Goal: Information Seeking & Learning: Learn about a topic

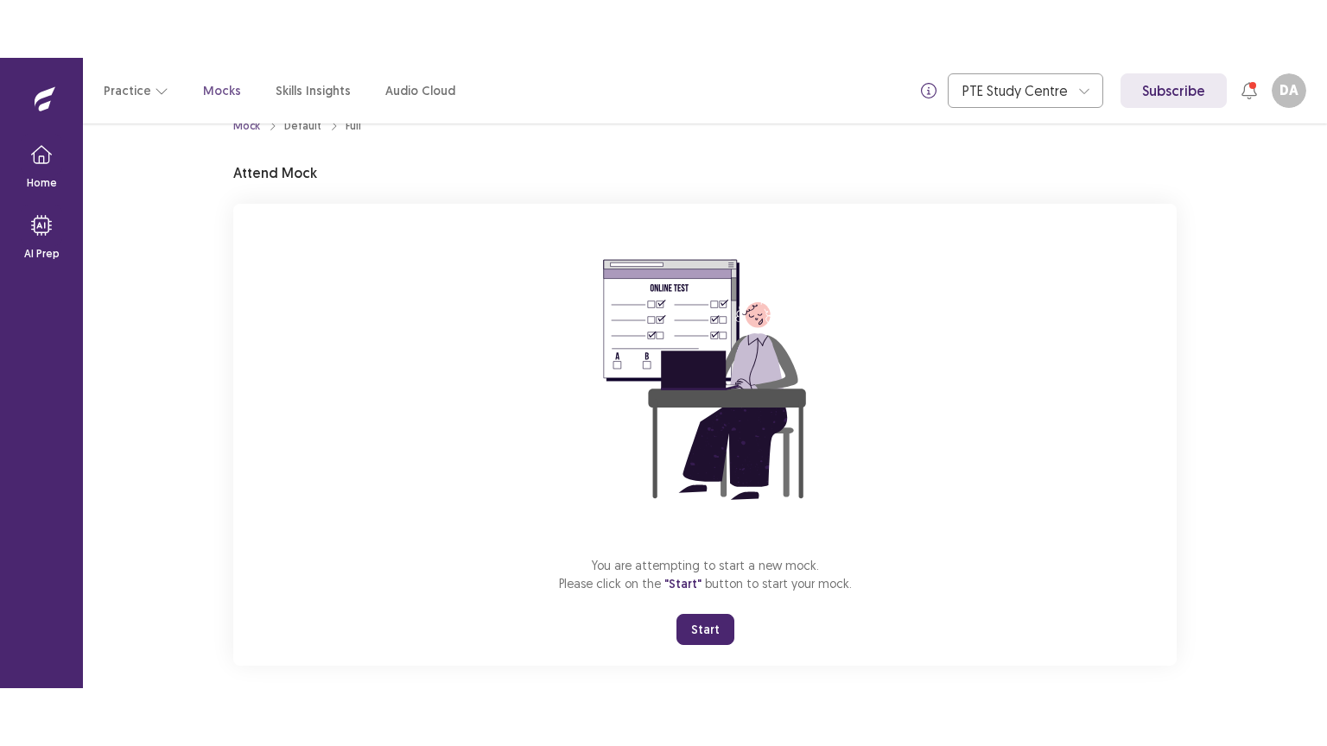
scroll to position [52, 0]
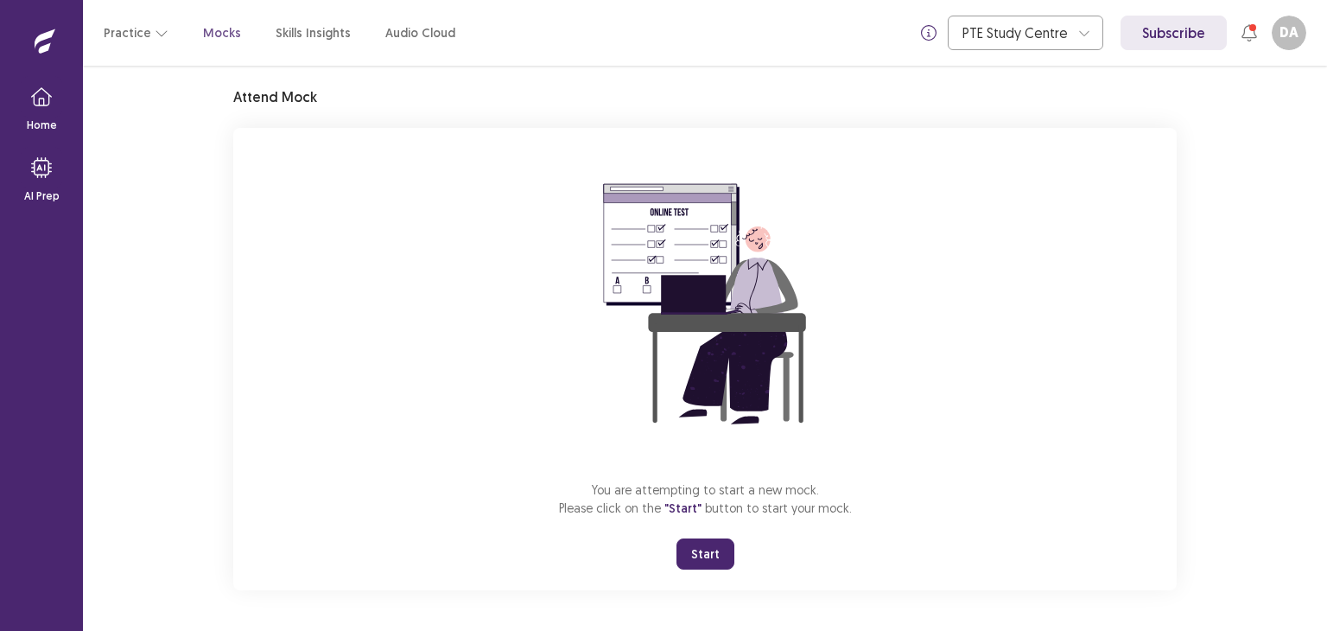
click at [699, 554] on button "Start" at bounding box center [705, 553] width 58 height 31
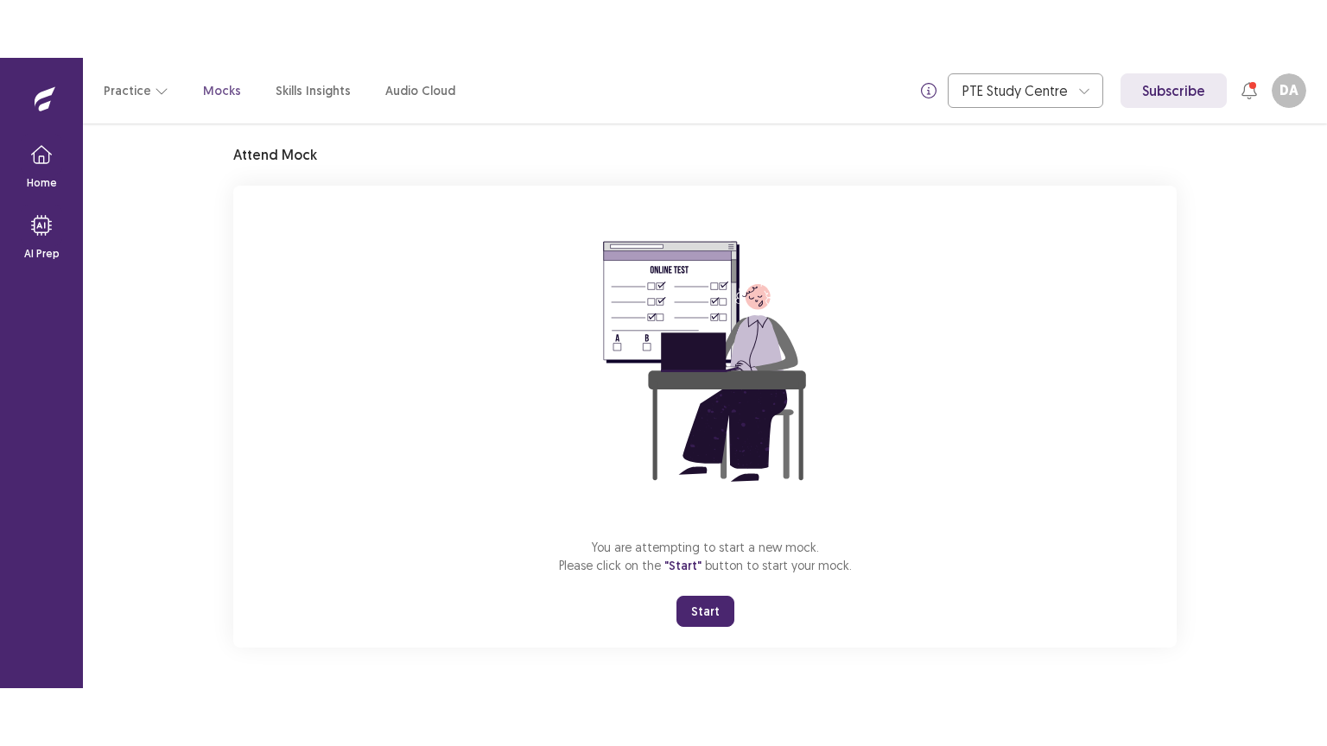
scroll to position [0, 0]
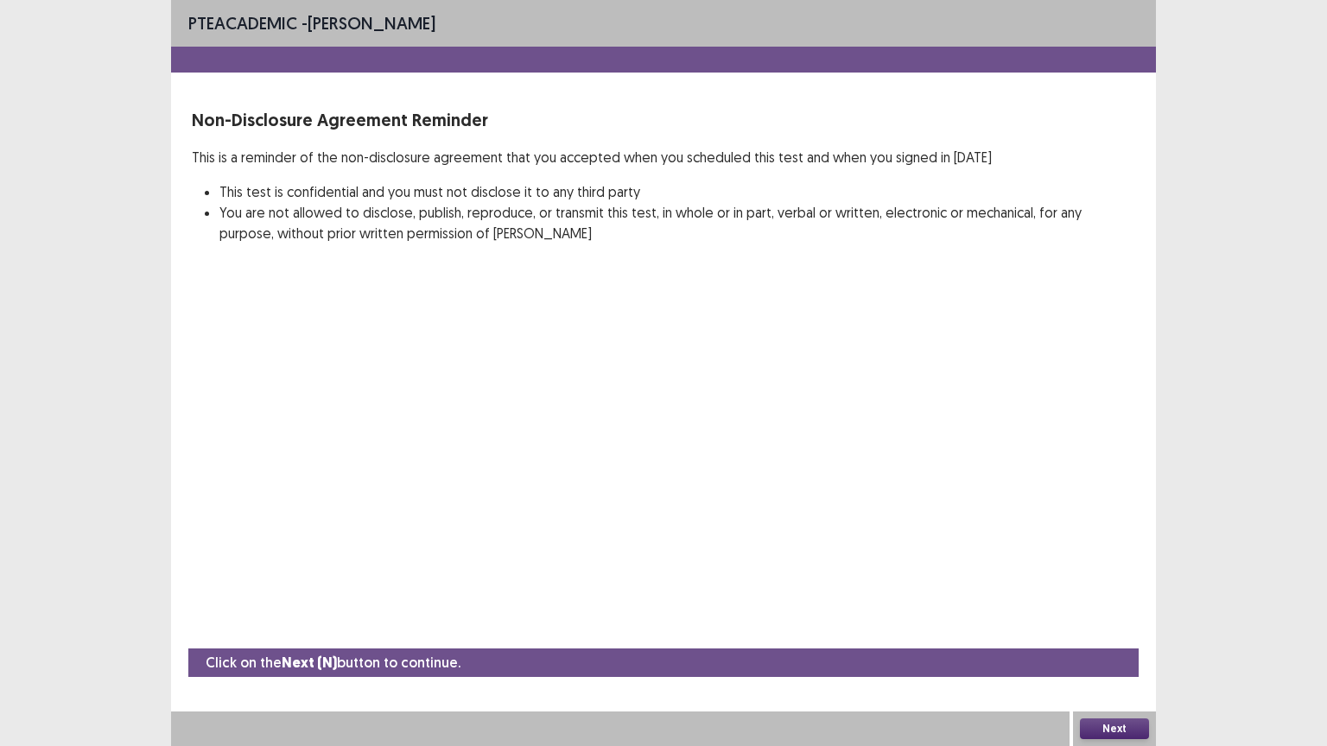
click at [1118, 630] on button "Next" at bounding box center [1114, 729] width 69 height 21
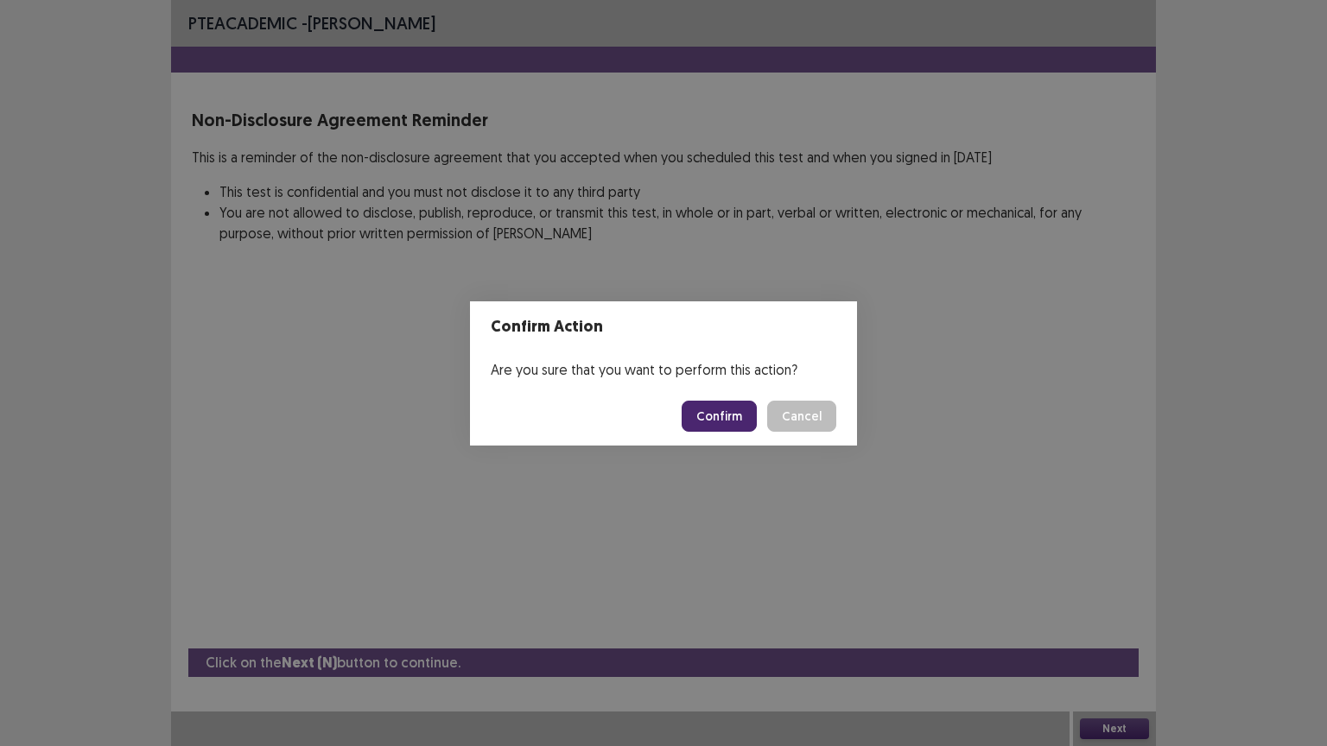
click at [702, 410] on button "Confirm" at bounding box center [719, 416] width 75 height 31
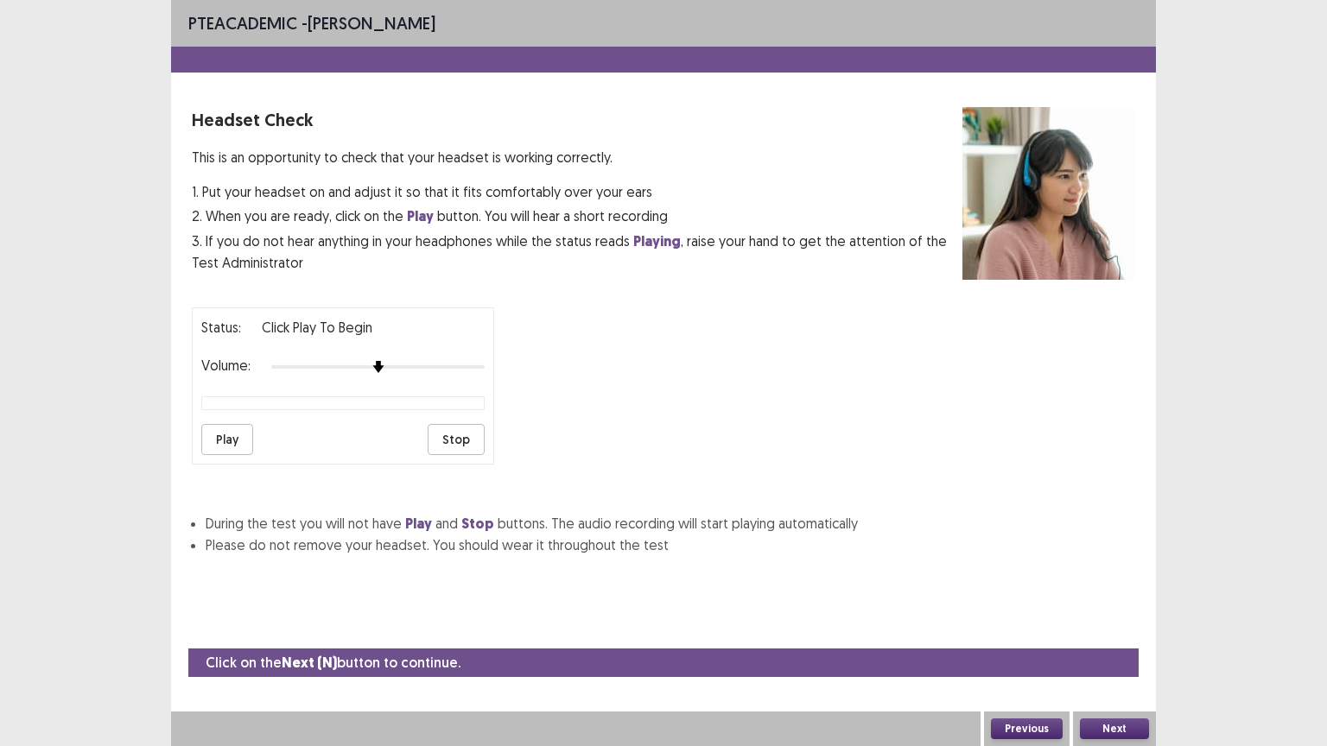
click at [218, 441] on button "Play" at bounding box center [227, 439] width 52 height 31
click at [393, 362] on div at bounding box center [377, 367] width 213 height 14
click at [1096, 630] on button "Next" at bounding box center [1114, 729] width 69 height 21
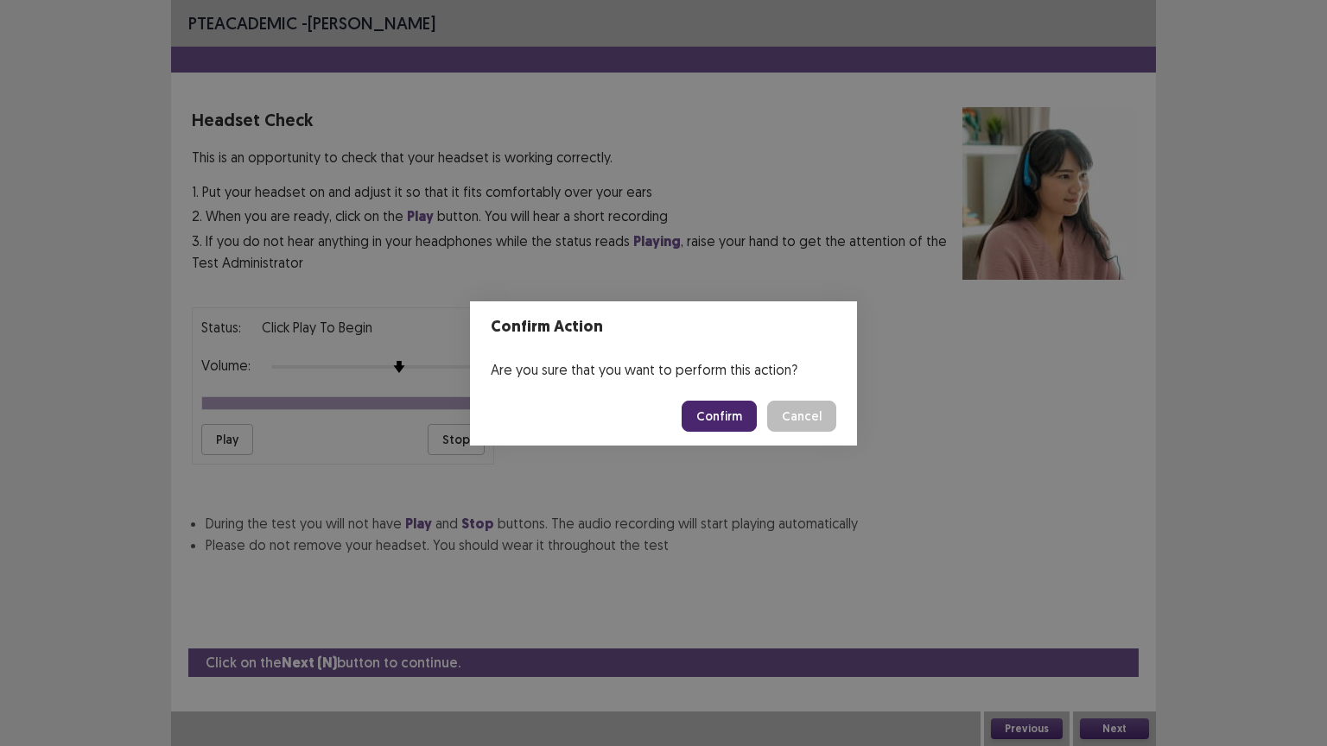
click at [711, 411] on button "Confirm" at bounding box center [719, 416] width 75 height 31
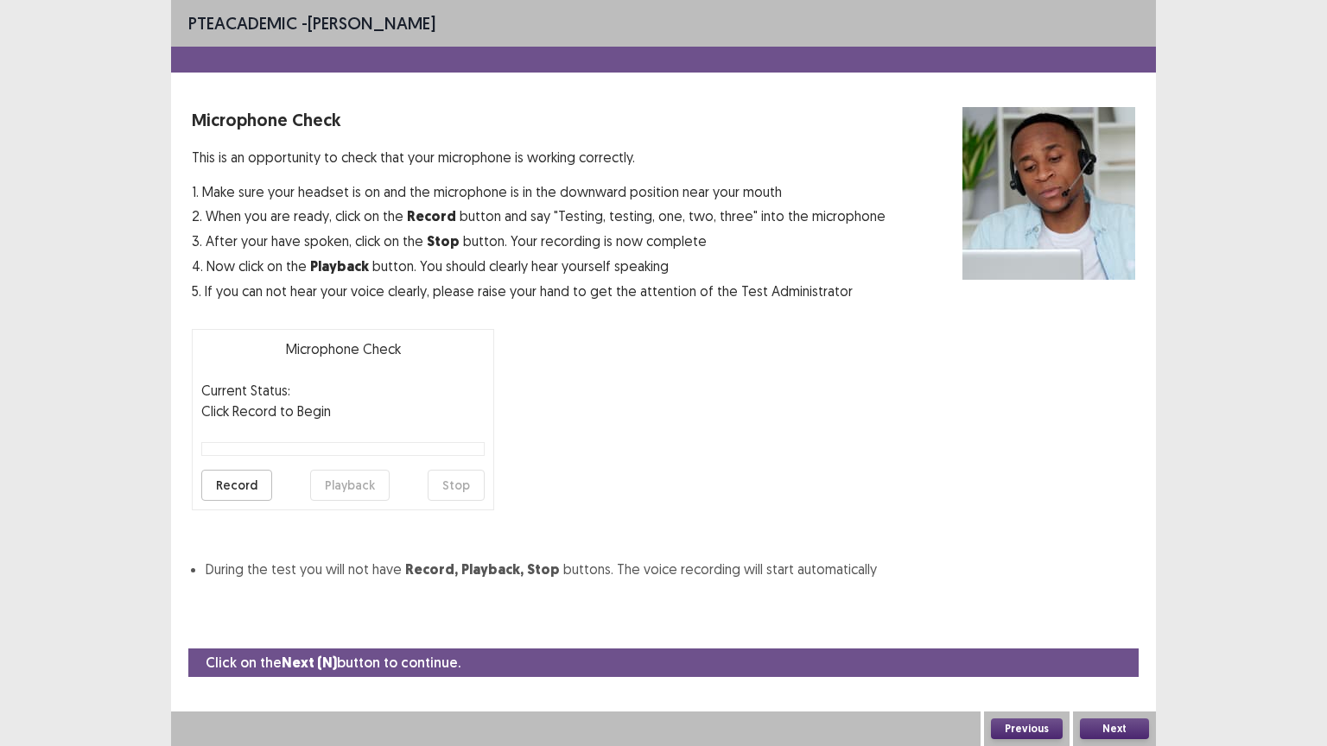
click at [253, 484] on button "Record" at bounding box center [236, 485] width 71 height 31
click at [441, 491] on button "Stop" at bounding box center [456, 485] width 57 height 31
click at [361, 484] on button "Playback" at bounding box center [349, 485] width 79 height 31
click at [352, 481] on button "Playback" at bounding box center [349, 485] width 79 height 31
click at [344, 490] on button "Playback" at bounding box center [349, 485] width 79 height 31
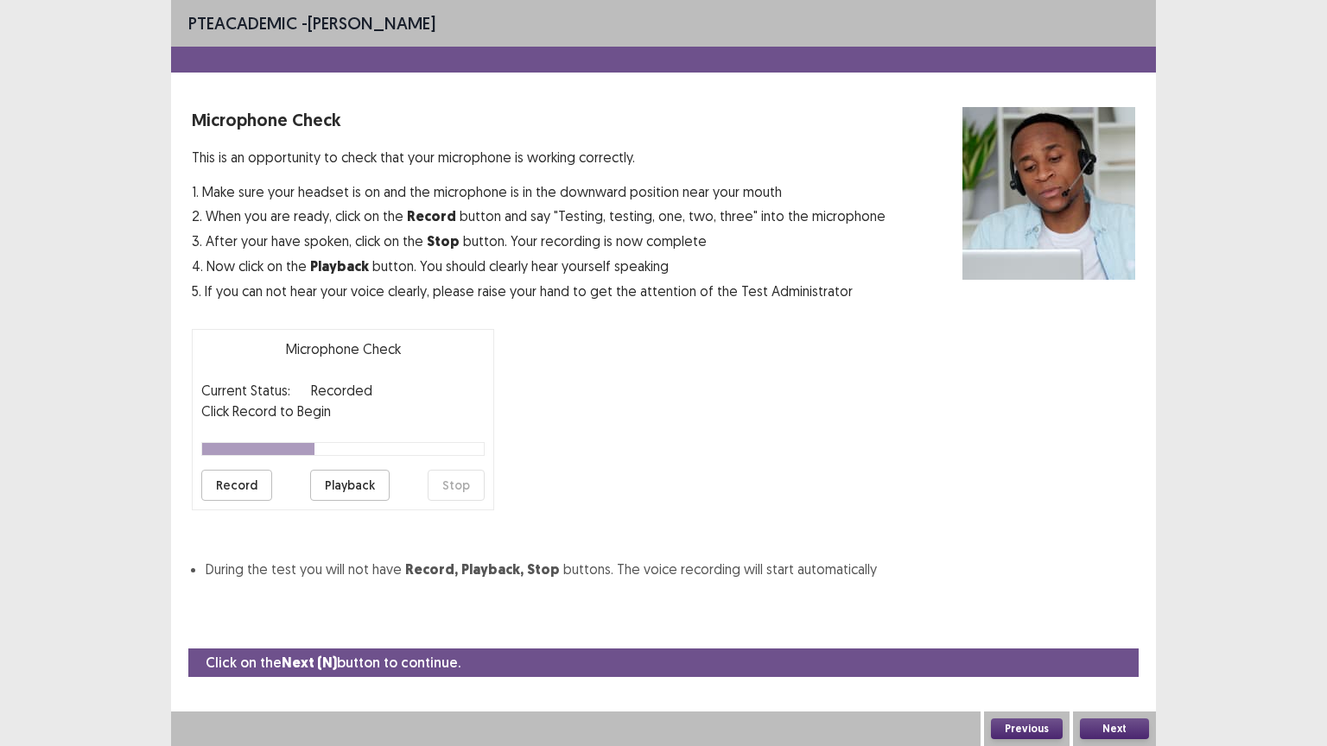
click at [343, 490] on button "Playback" at bounding box center [349, 485] width 79 height 31
click at [357, 484] on button "Playback" at bounding box center [349, 485] width 79 height 31
click at [1103, 630] on button "Next" at bounding box center [1114, 729] width 69 height 21
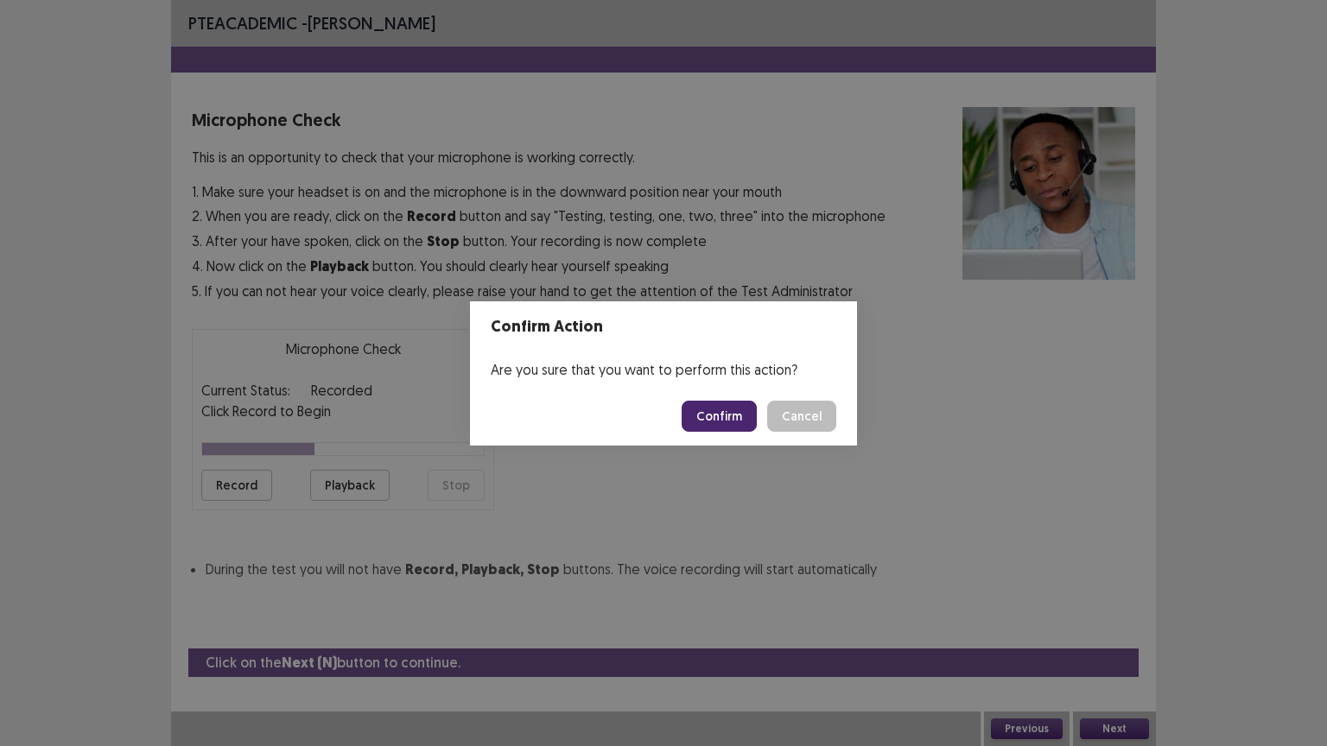
click at [720, 416] on button "Confirm" at bounding box center [719, 416] width 75 height 31
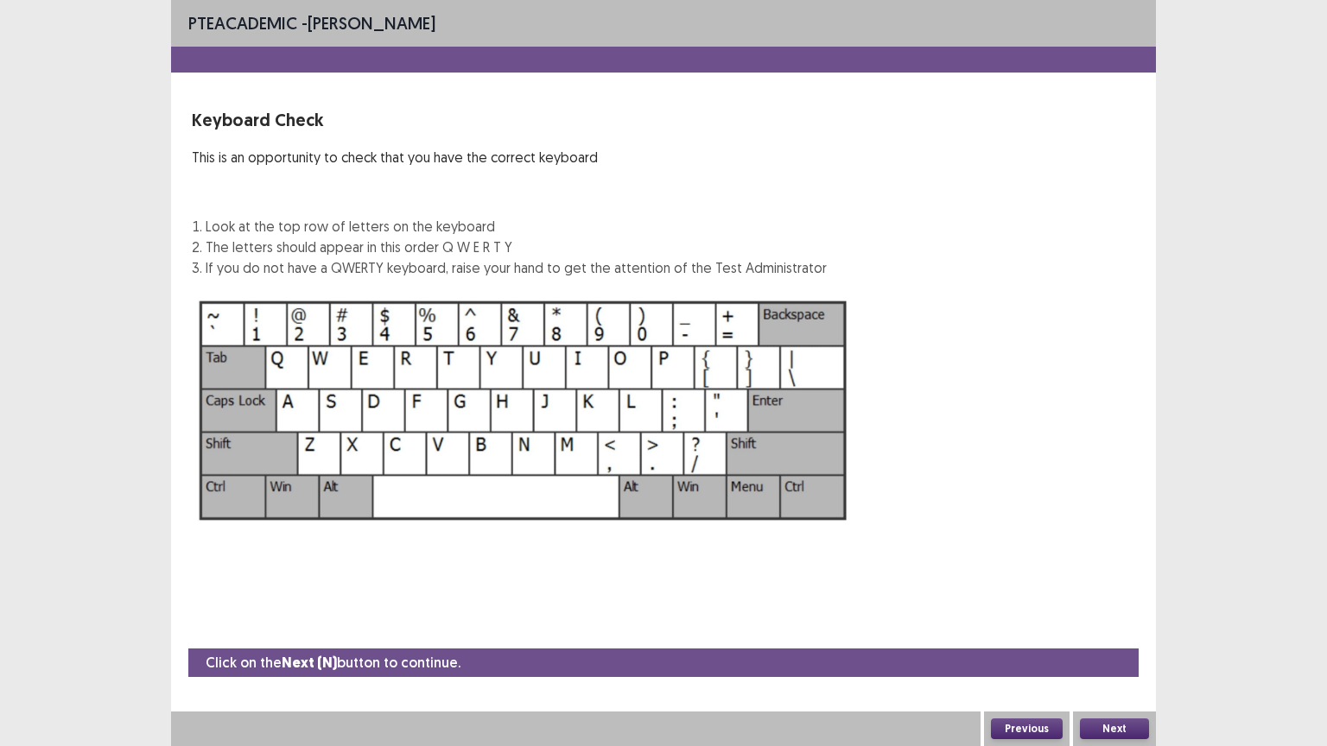
click at [1122, 630] on button "Next" at bounding box center [1114, 729] width 69 height 21
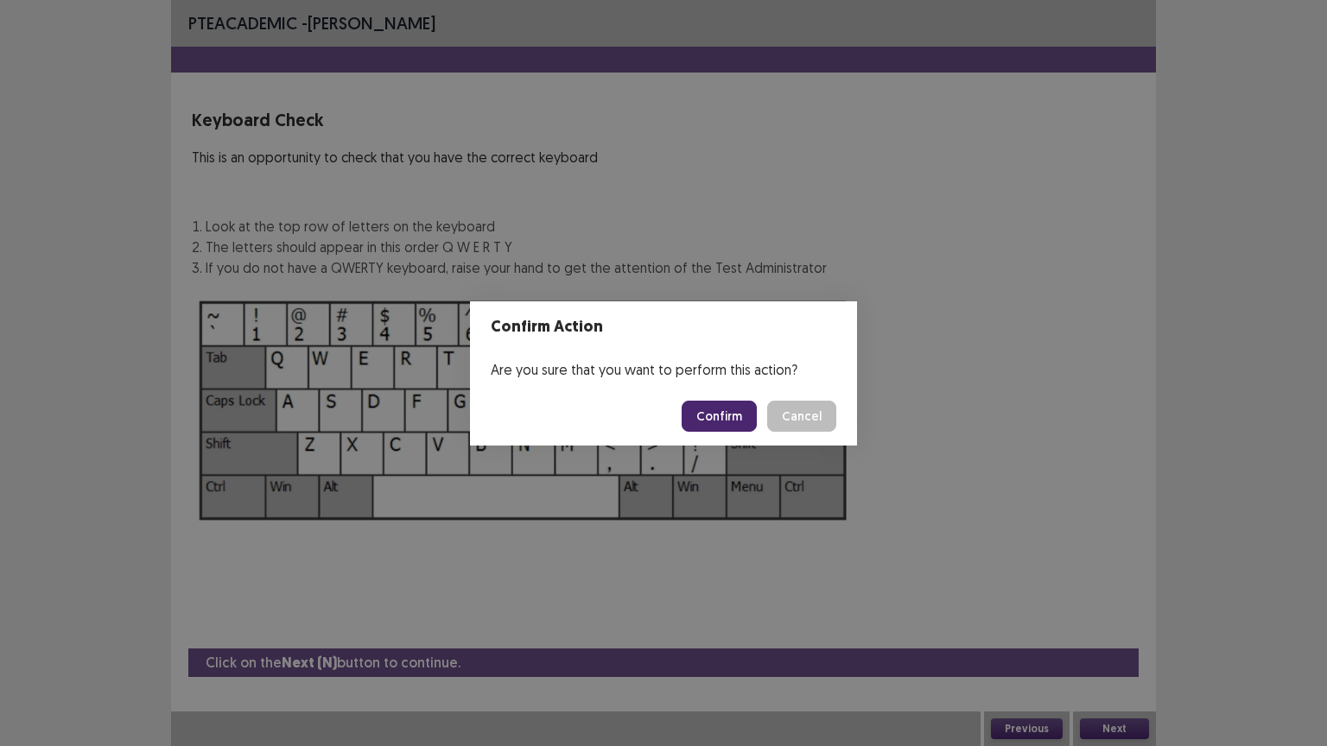
click at [722, 424] on button "Confirm" at bounding box center [719, 416] width 75 height 31
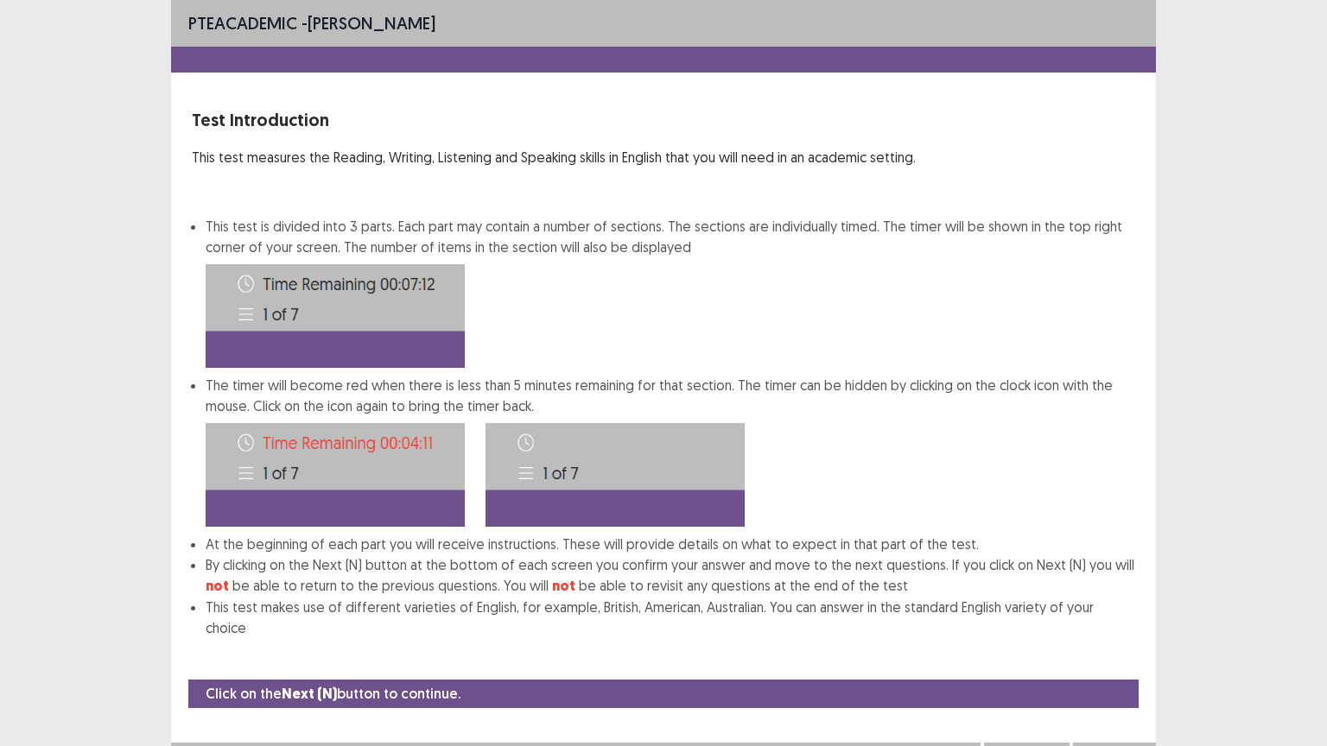
scroll to position [2, 0]
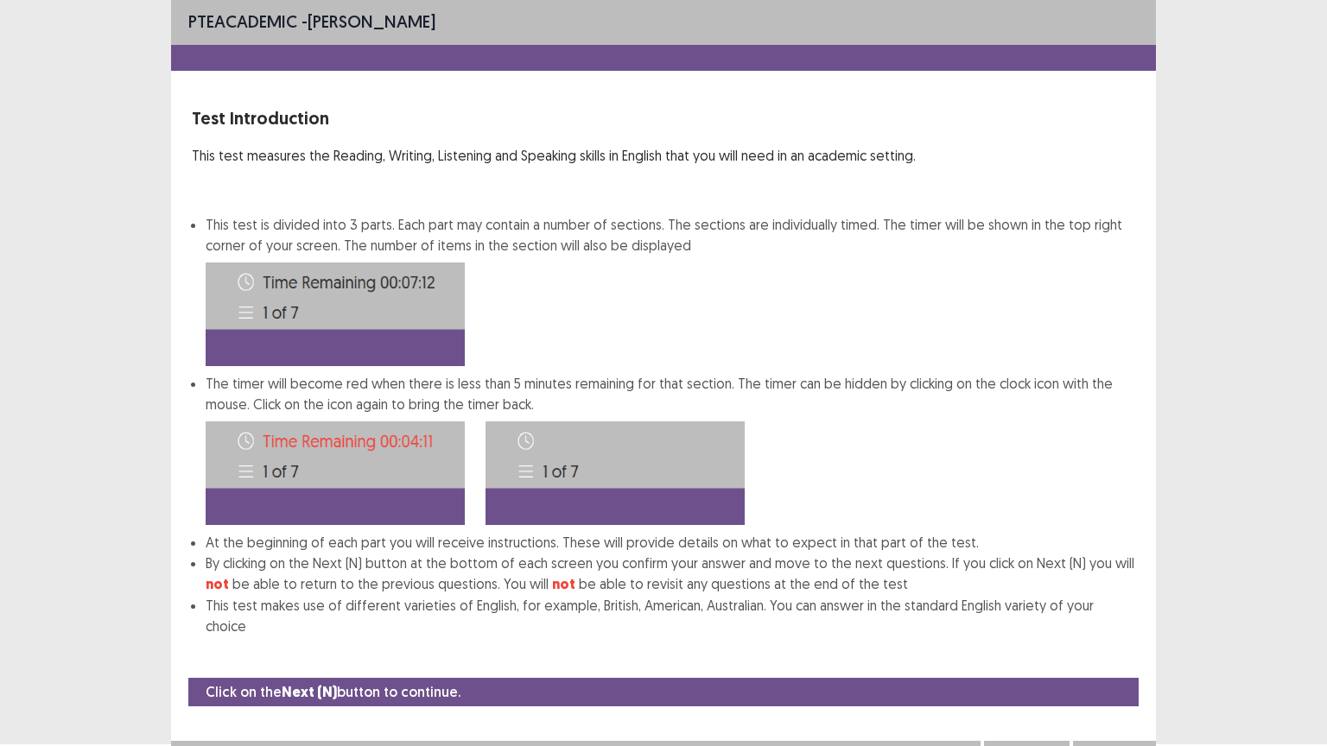
click at [1136, 630] on button "Next" at bounding box center [1114, 758] width 69 height 21
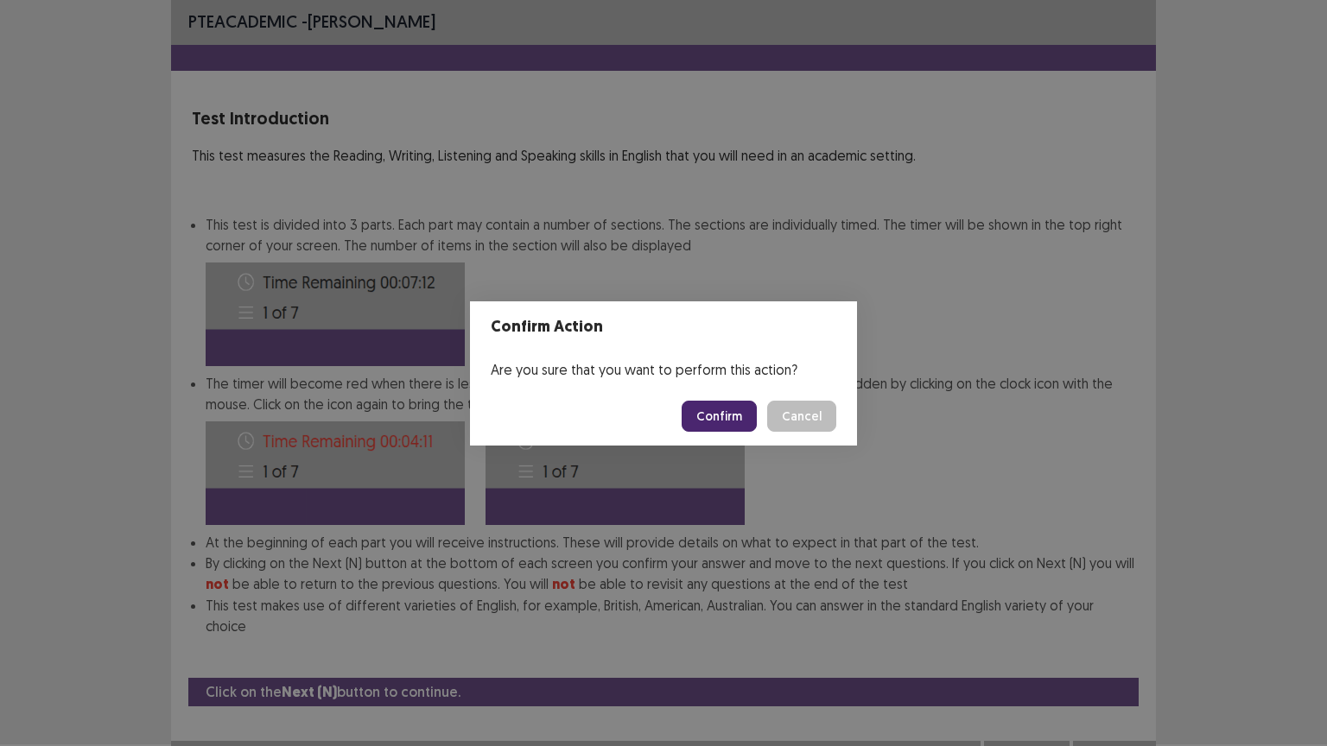
click at [714, 417] on button "Confirm" at bounding box center [719, 416] width 75 height 31
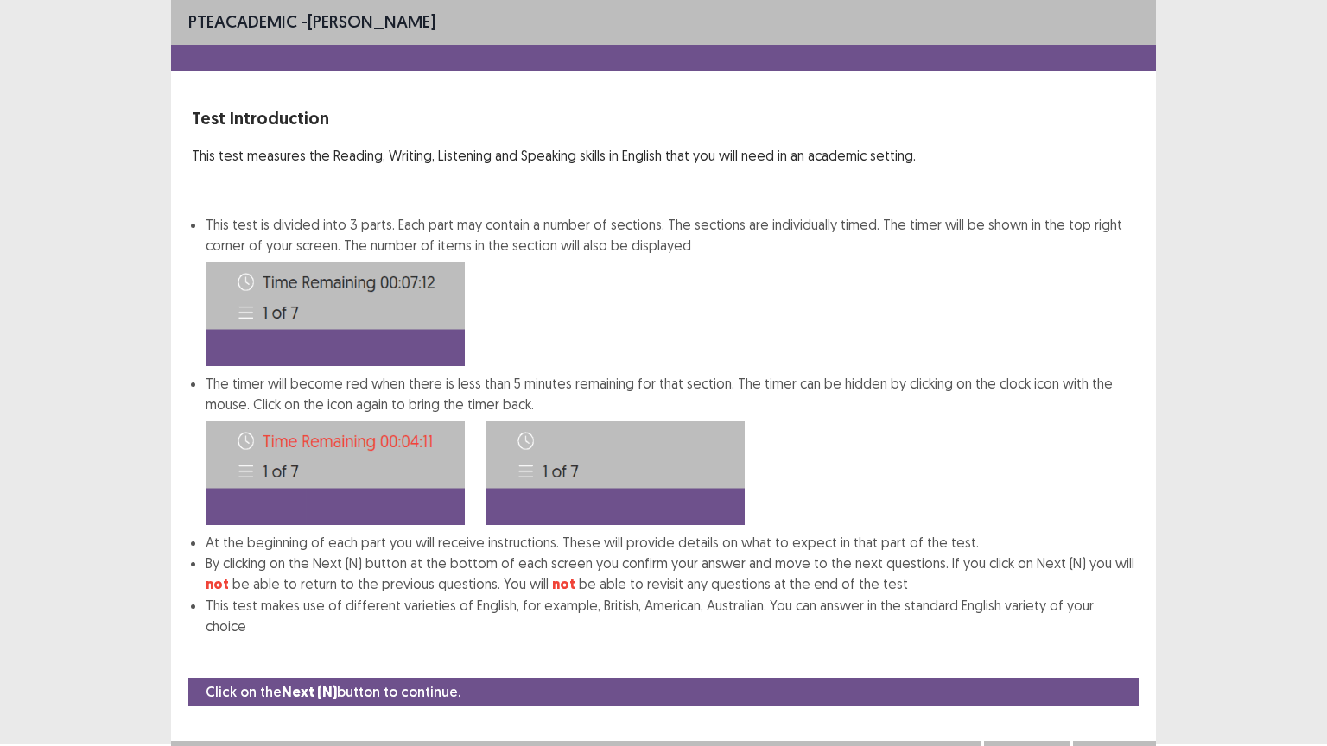
scroll to position [0, 0]
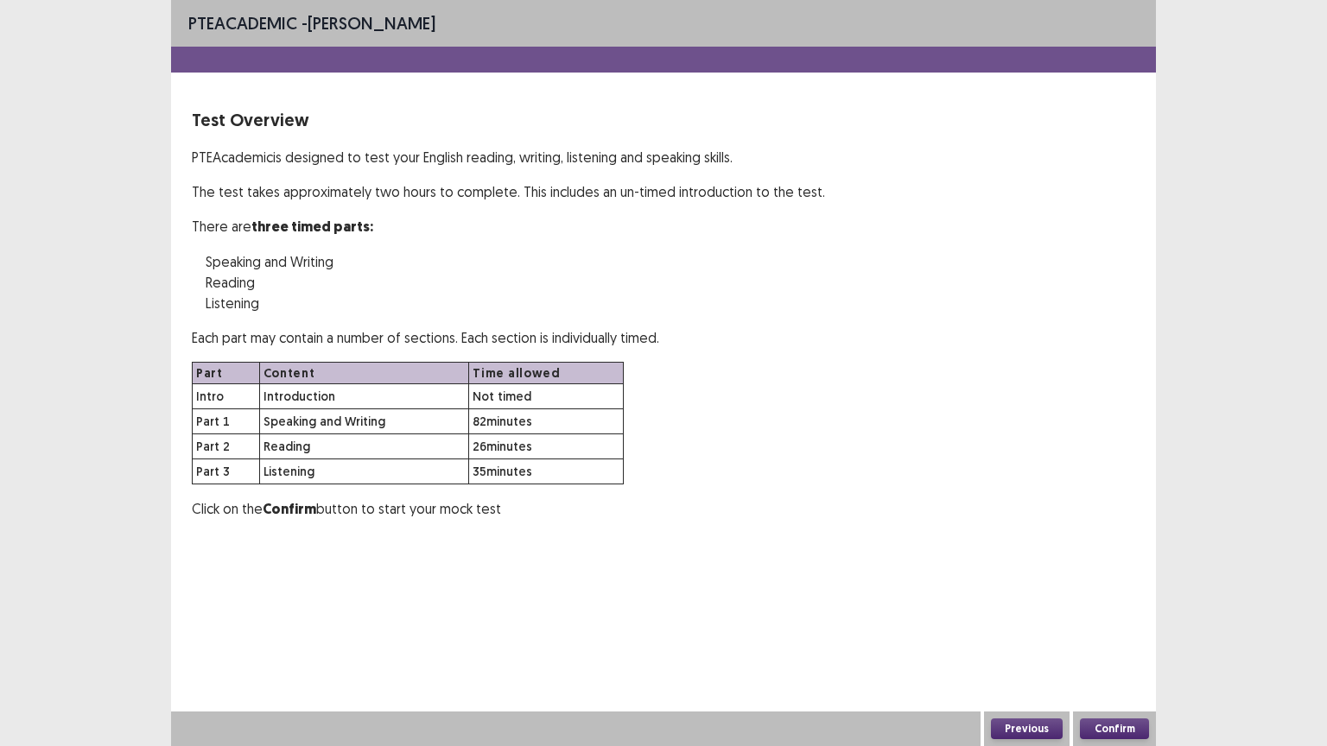
click at [1107, 630] on button "Confirm" at bounding box center [1114, 729] width 69 height 21
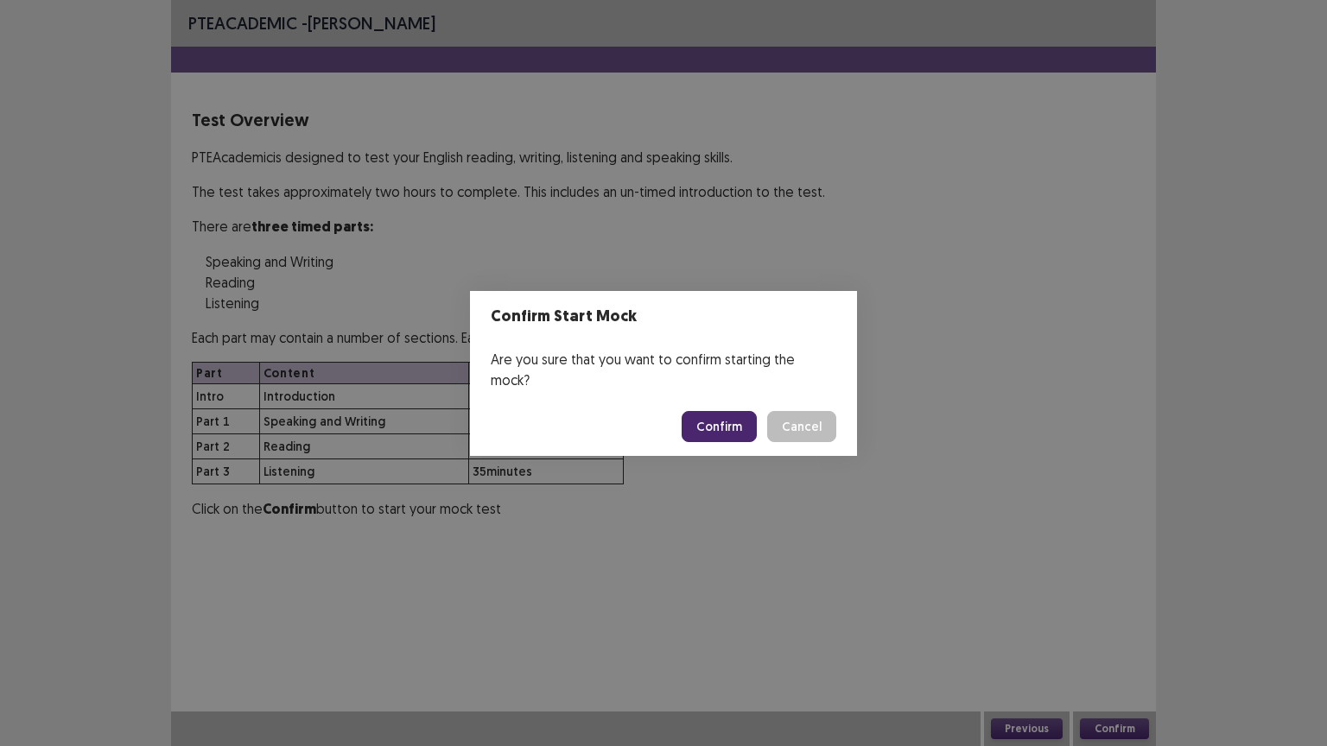
click at [696, 415] on button "Confirm" at bounding box center [719, 426] width 75 height 31
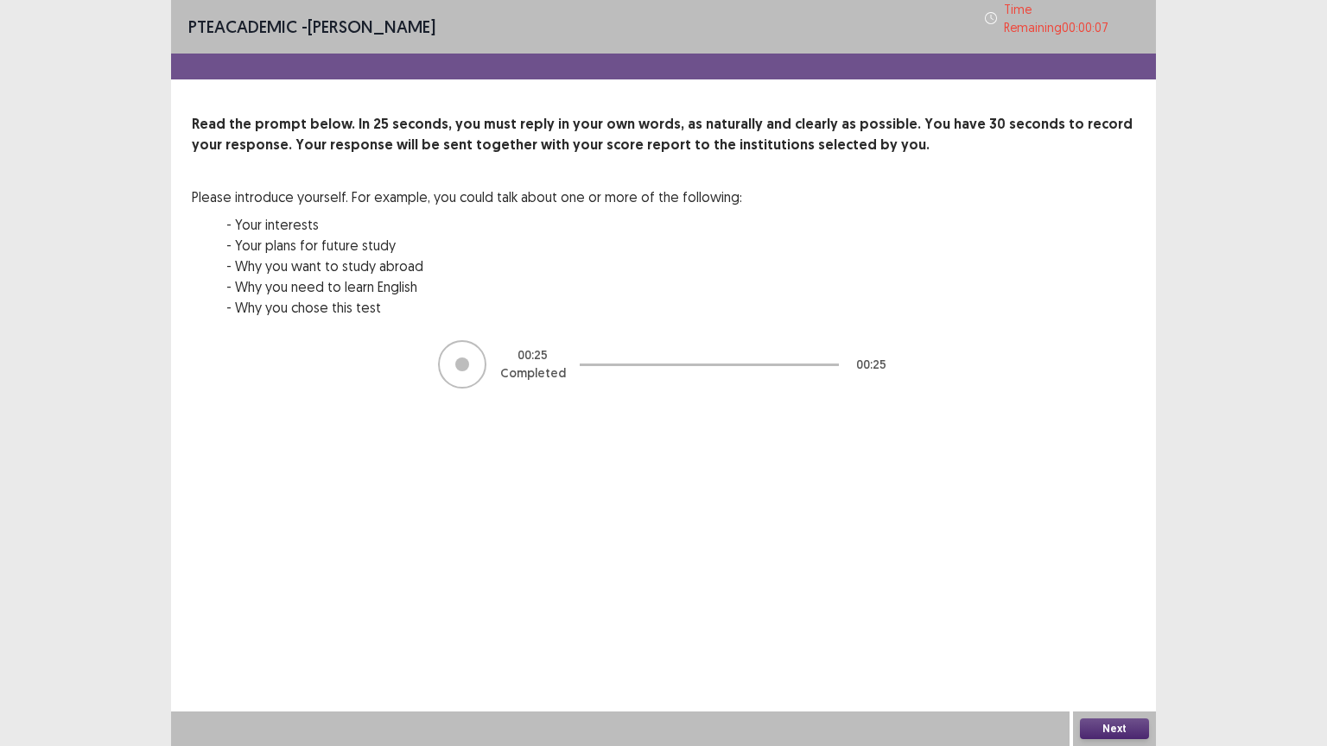
click at [1106, 630] on div "Next" at bounding box center [1114, 729] width 83 height 35
click at [1113, 630] on button "Next" at bounding box center [1114, 729] width 69 height 21
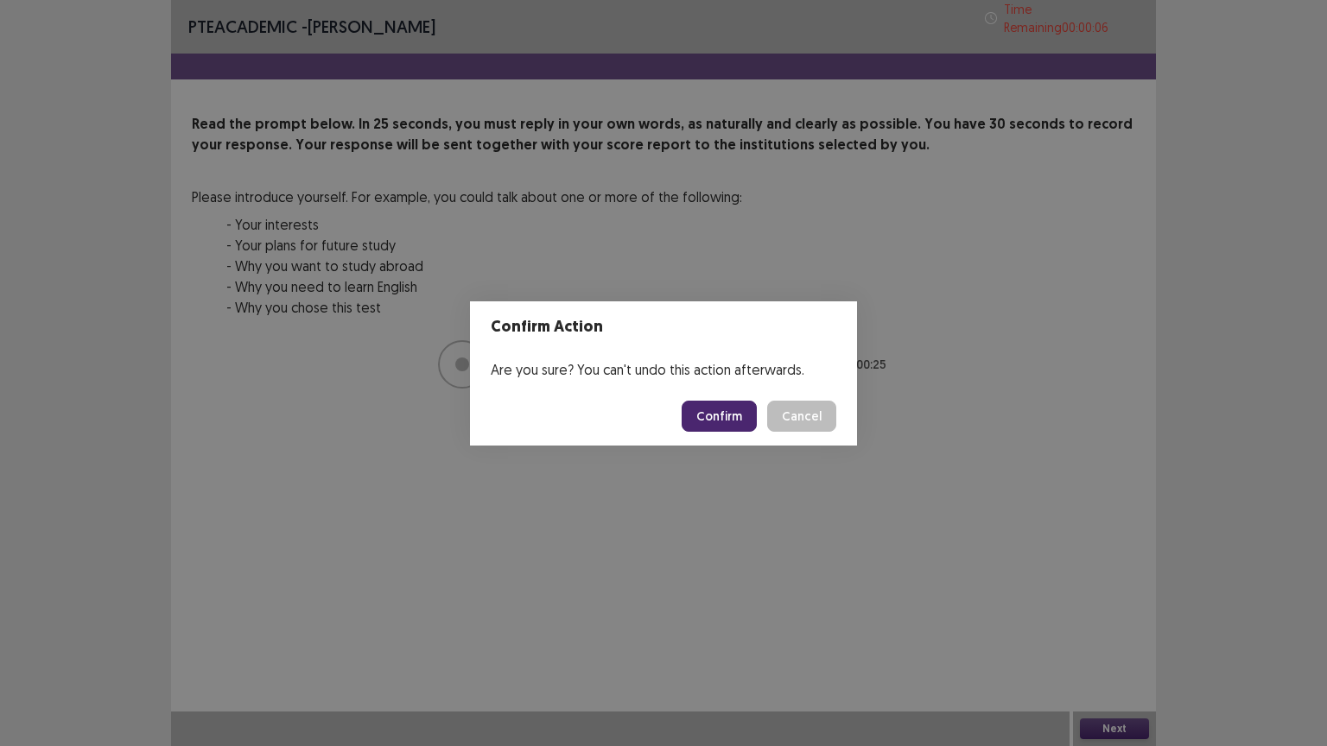
click at [726, 404] on button "Confirm" at bounding box center [719, 416] width 75 height 31
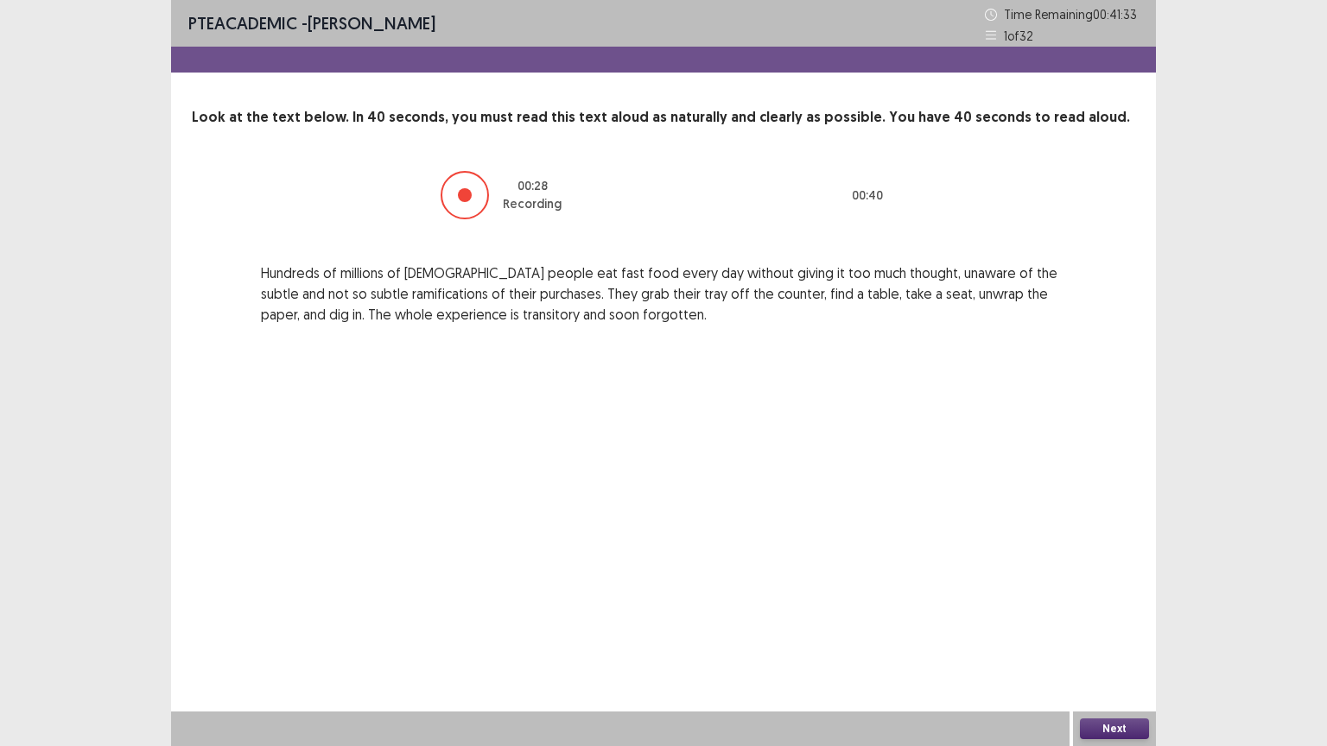
click at [1106, 630] on button "Next" at bounding box center [1114, 729] width 69 height 21
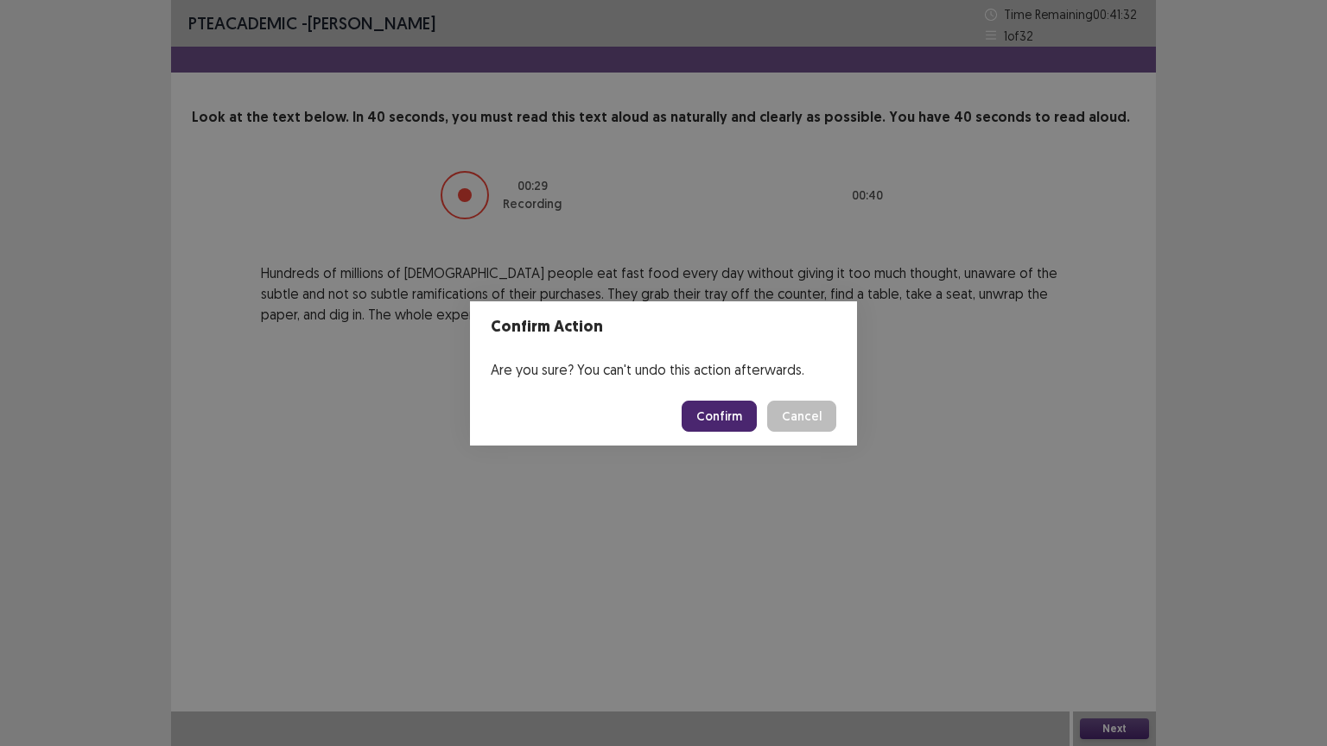
click at [731, 417] on button "Confirm" at bounding box center [719, 416] width 75 height 31
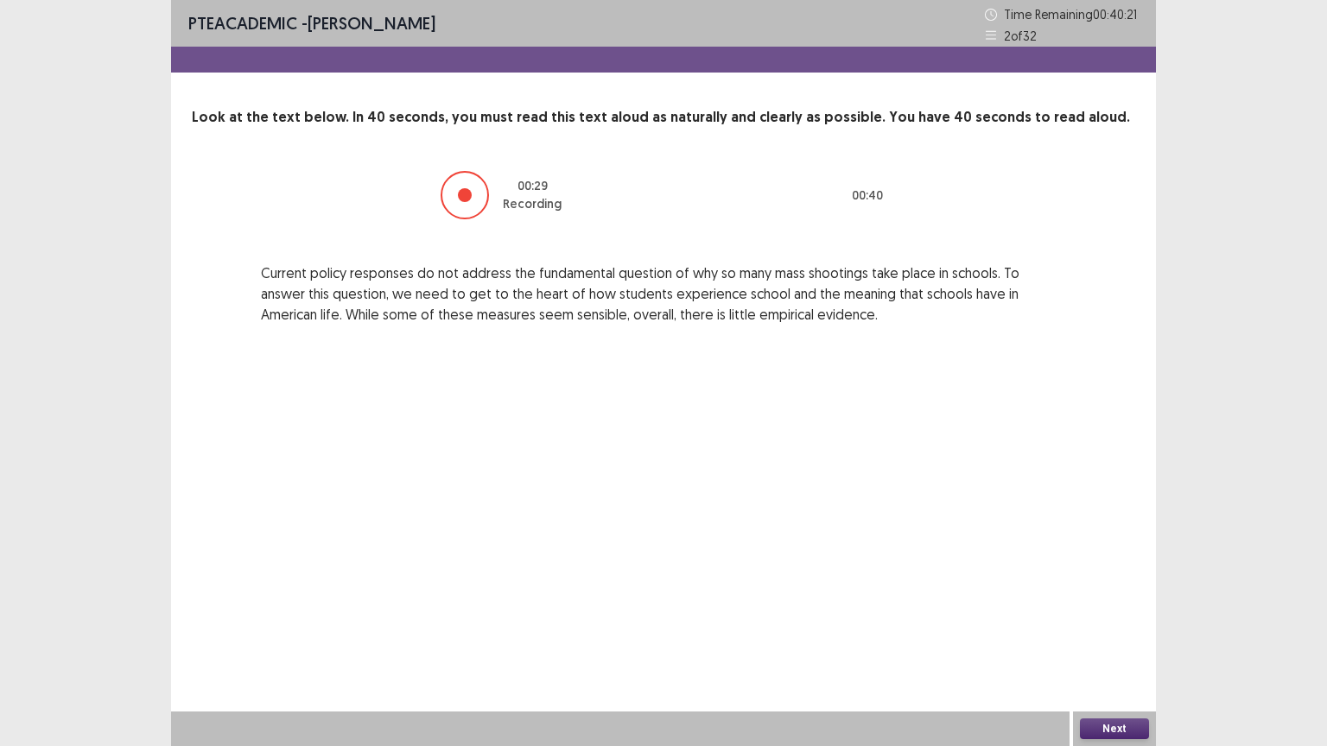
click at [1106, 630] on button "Next" at bounding box center [1114, 729] width 69 height 21
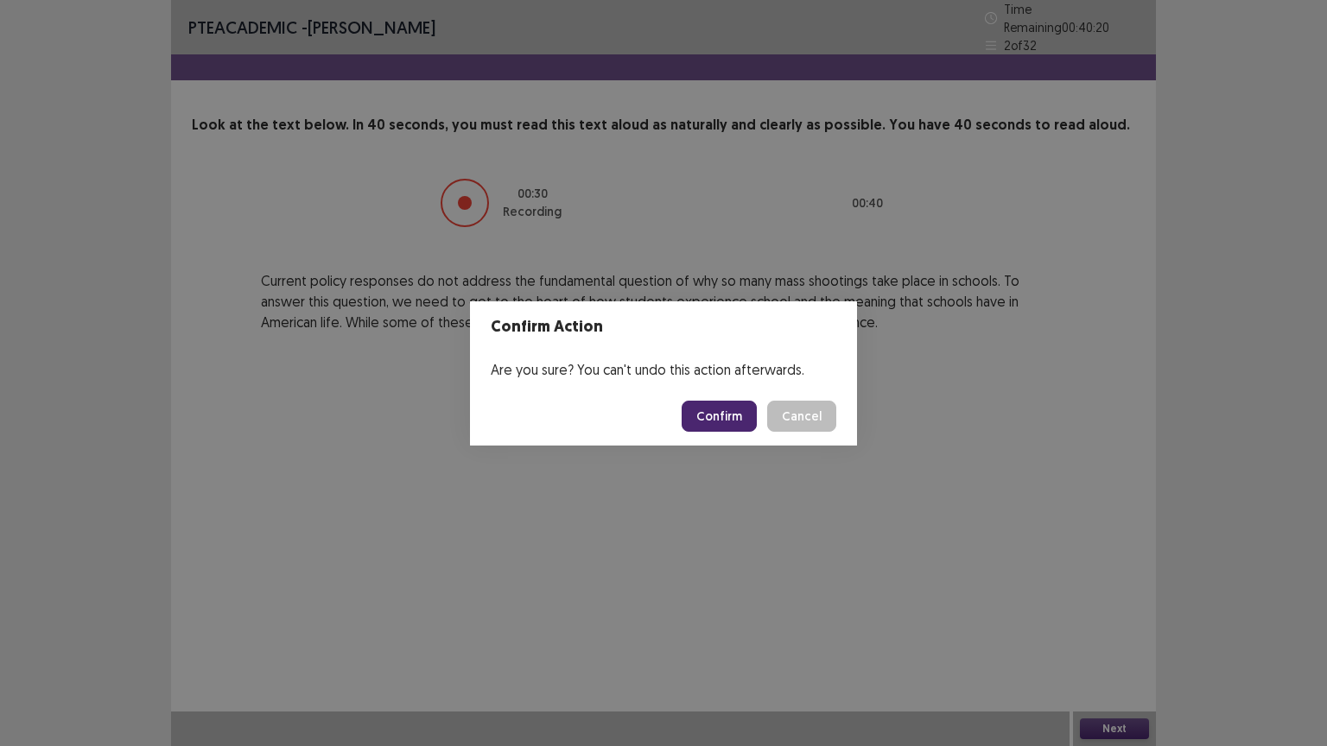
click at [714, 412] on button "Confirm" at bounding box center [719, 416] width 75 height 31
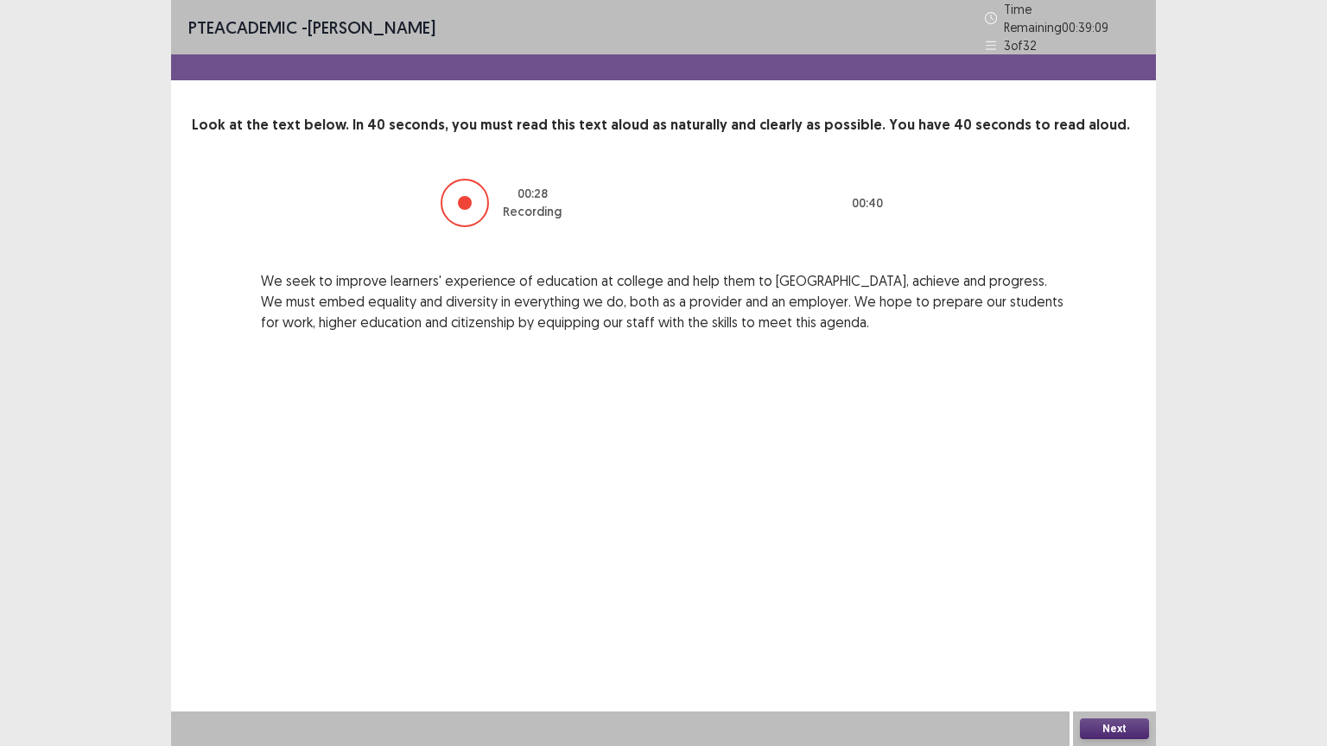
click at [1117, 630] on button "Next" at bounding box center [1114, 729] width 69 height 21
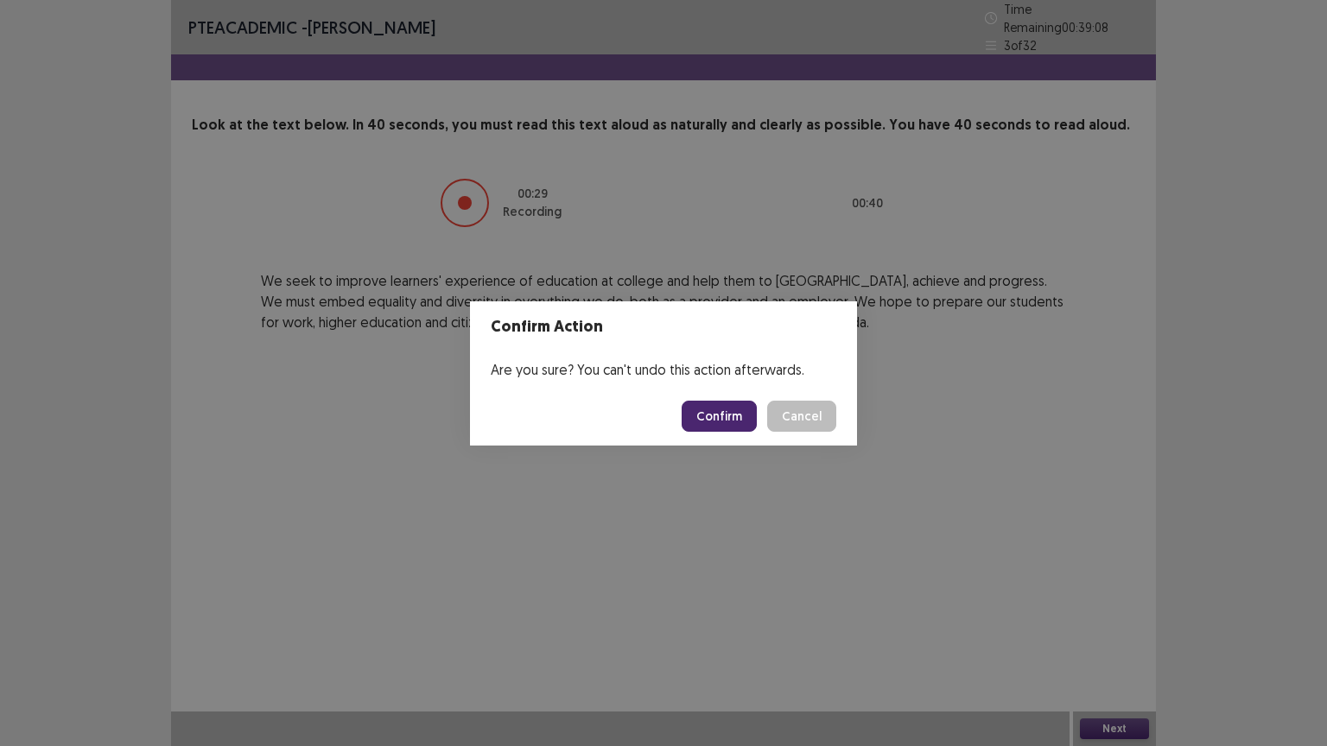
click at [729, 422] on button "Confirm" at bounding box center [719, 416] width 75 height 31
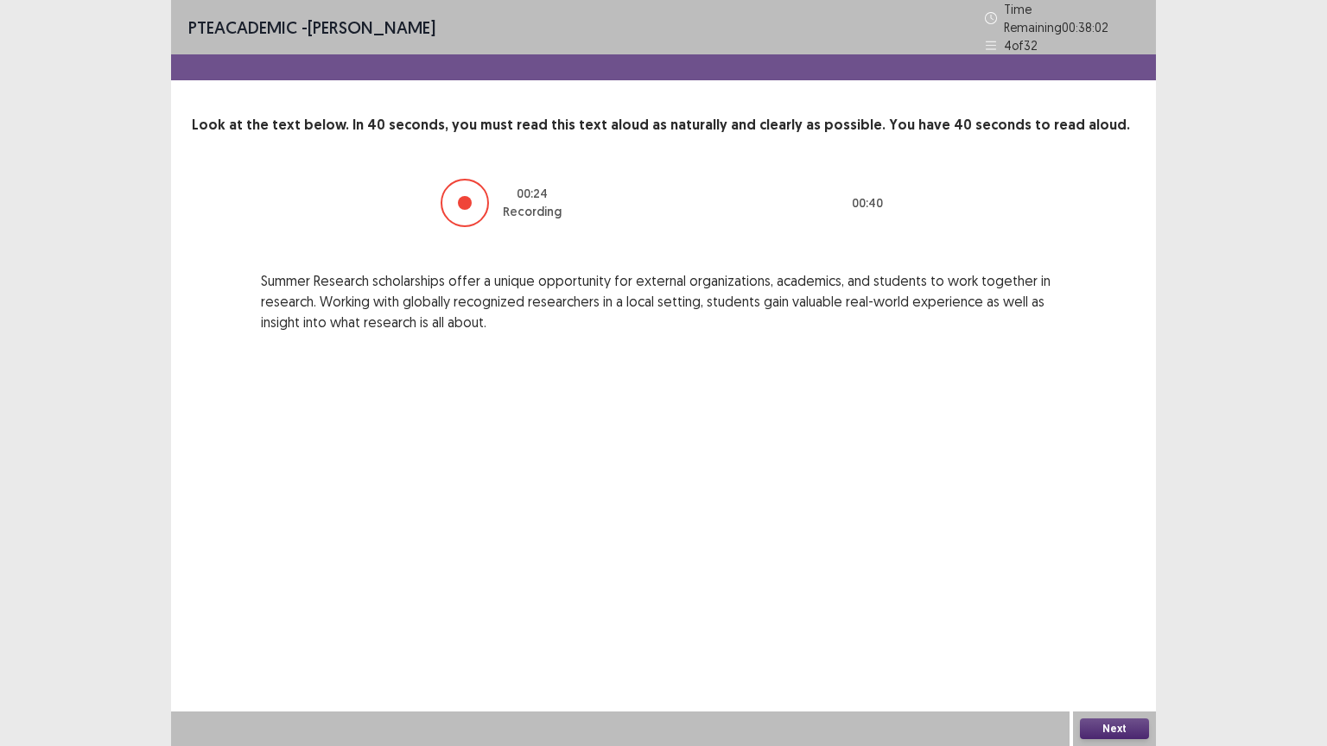
click at [1095, 630] on button "Next" at bounding box center [1114, 729] width 69 height 21
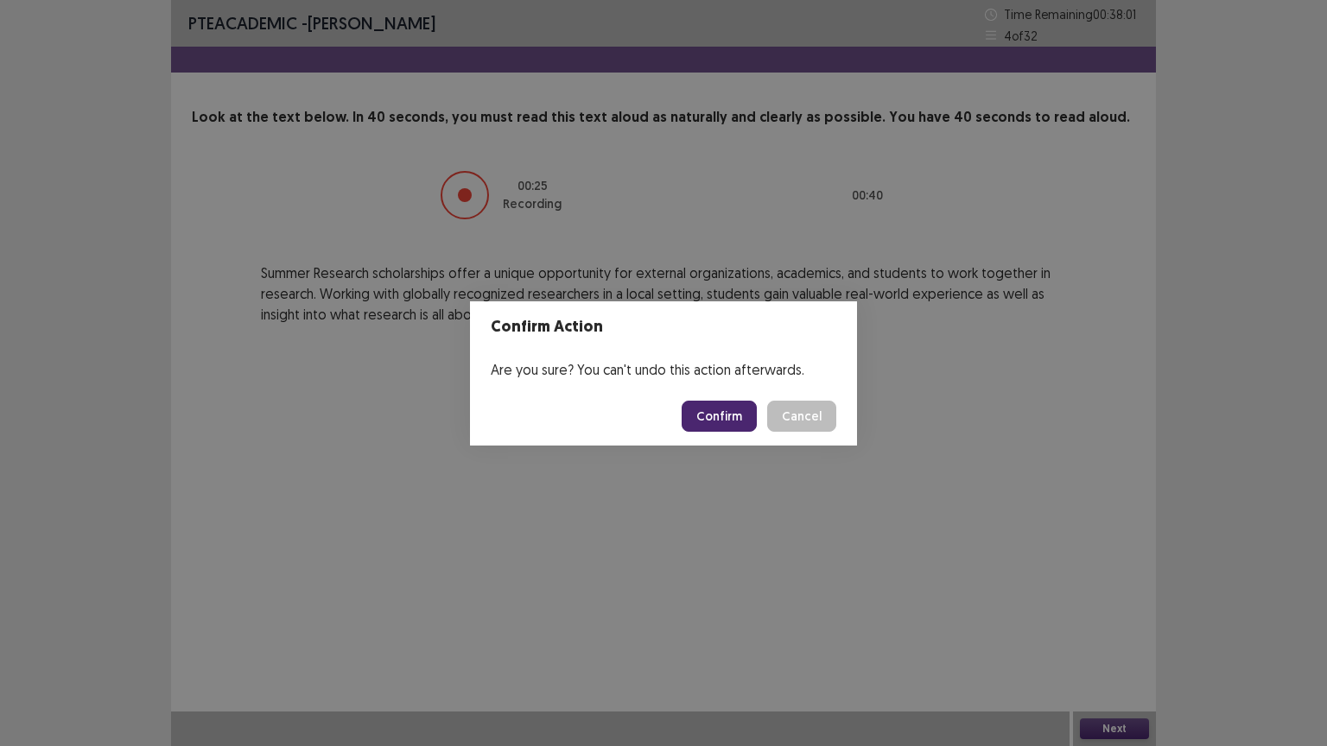
click at [726, 409] on button "Confirm" at bounding box center [719, 416] width 75 height 31
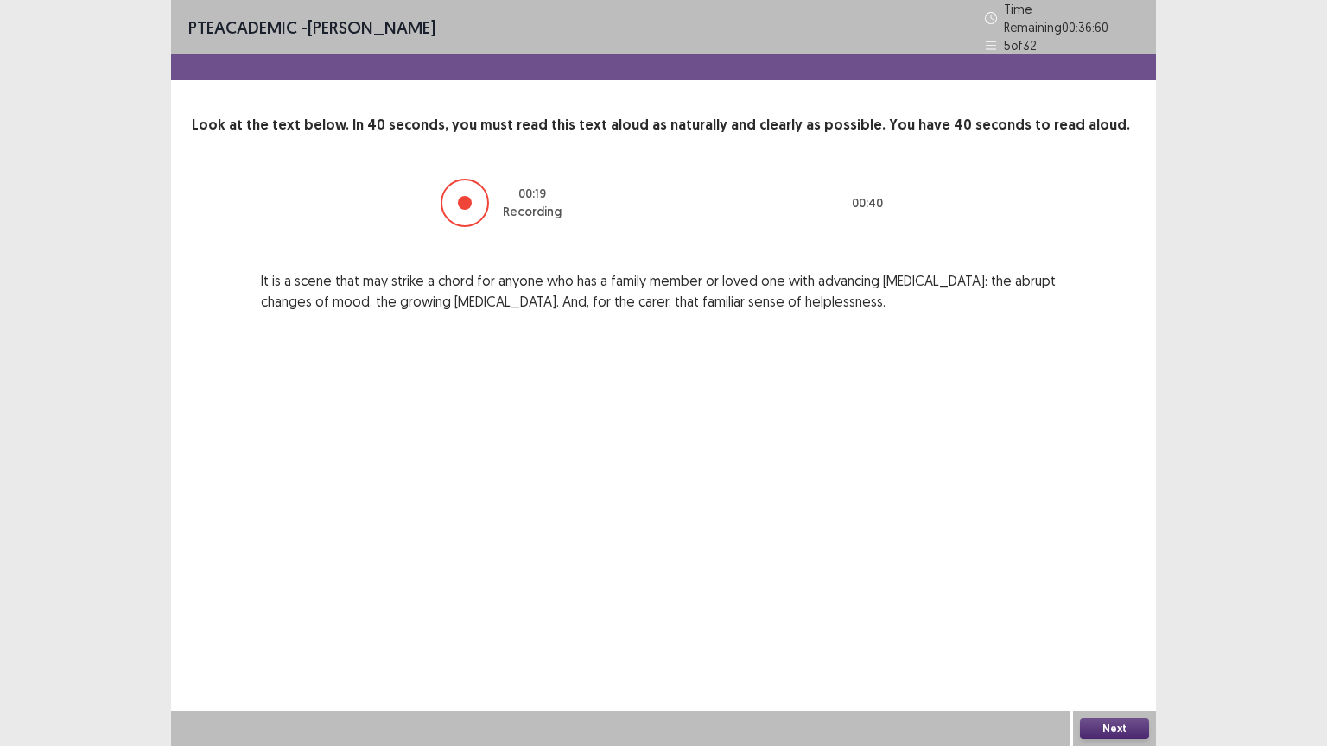
click at [1100, 630] on button "Next" at bounding box center [1114, 729] width 69 height 21
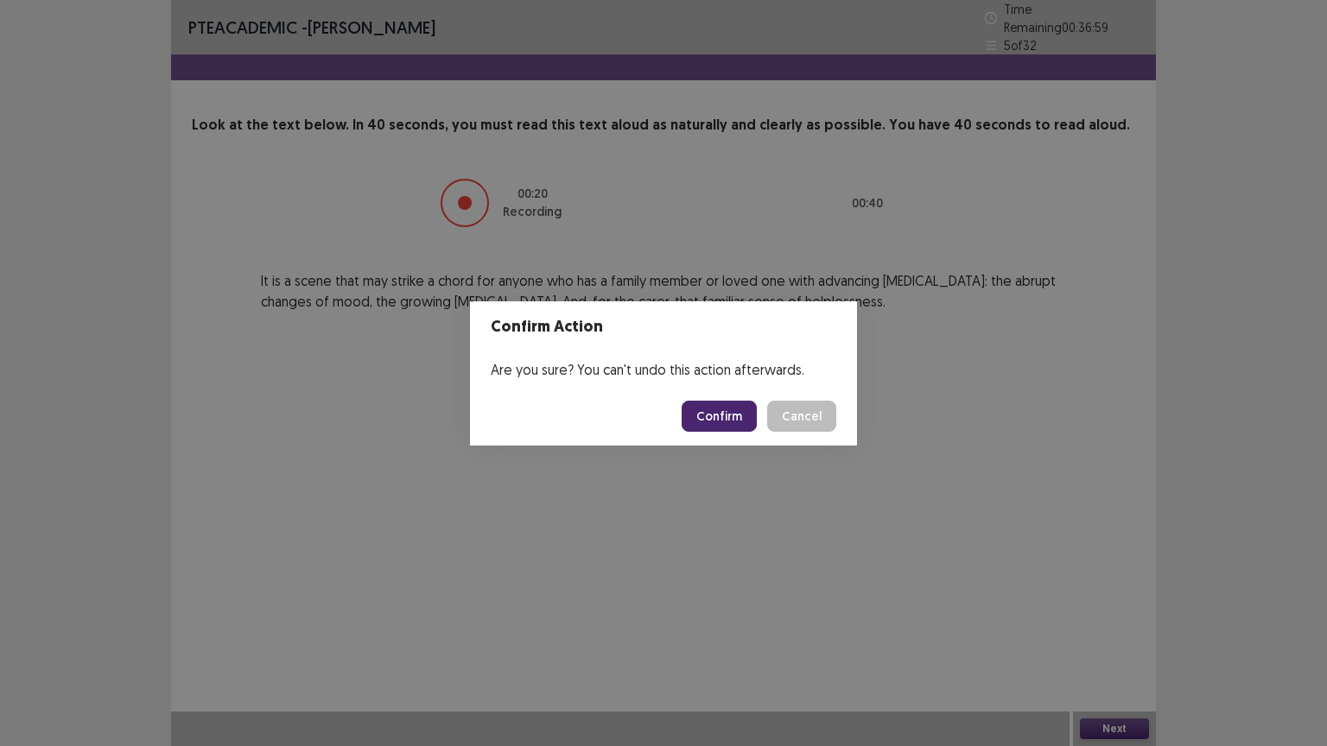
click at [734, 418] on button "Confirm" at bounding box center [719, 416] width 75 height 31
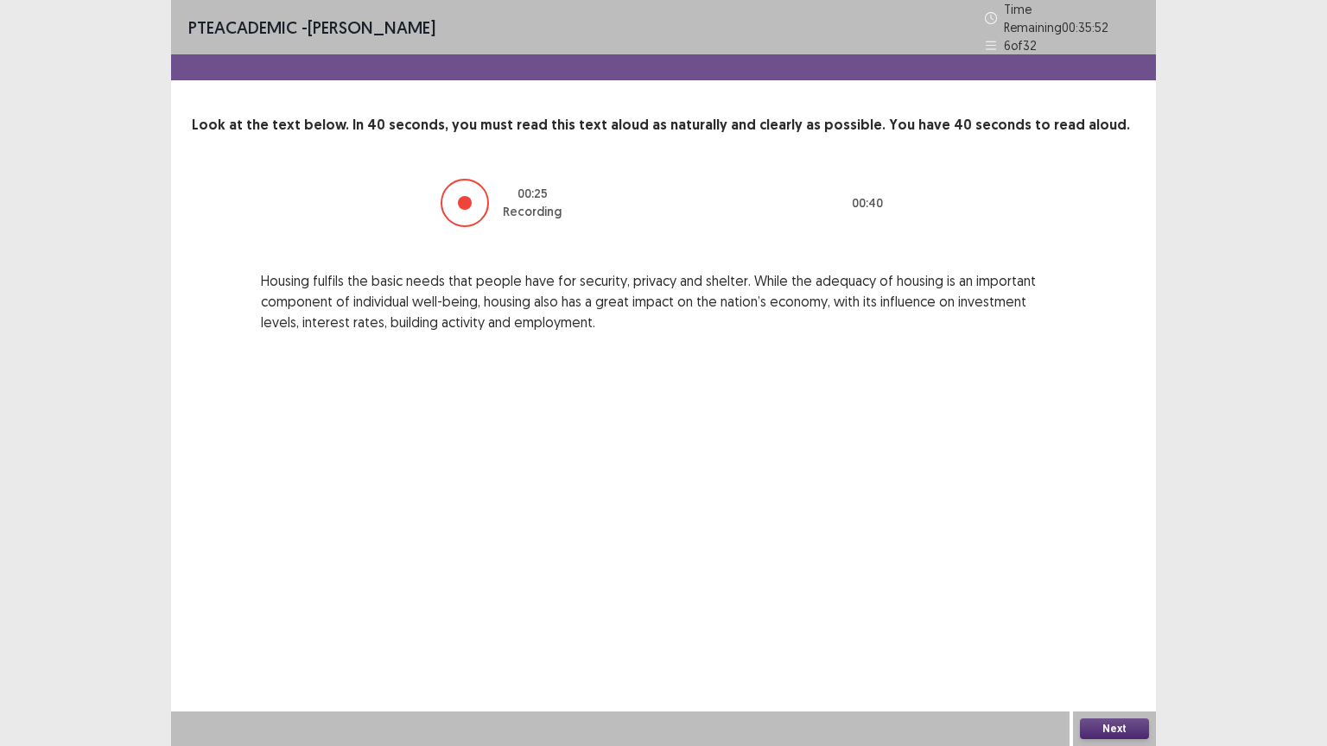
click at [1101, 630] on button "Next" at bounding box center [1114, 729] width 69 height 21
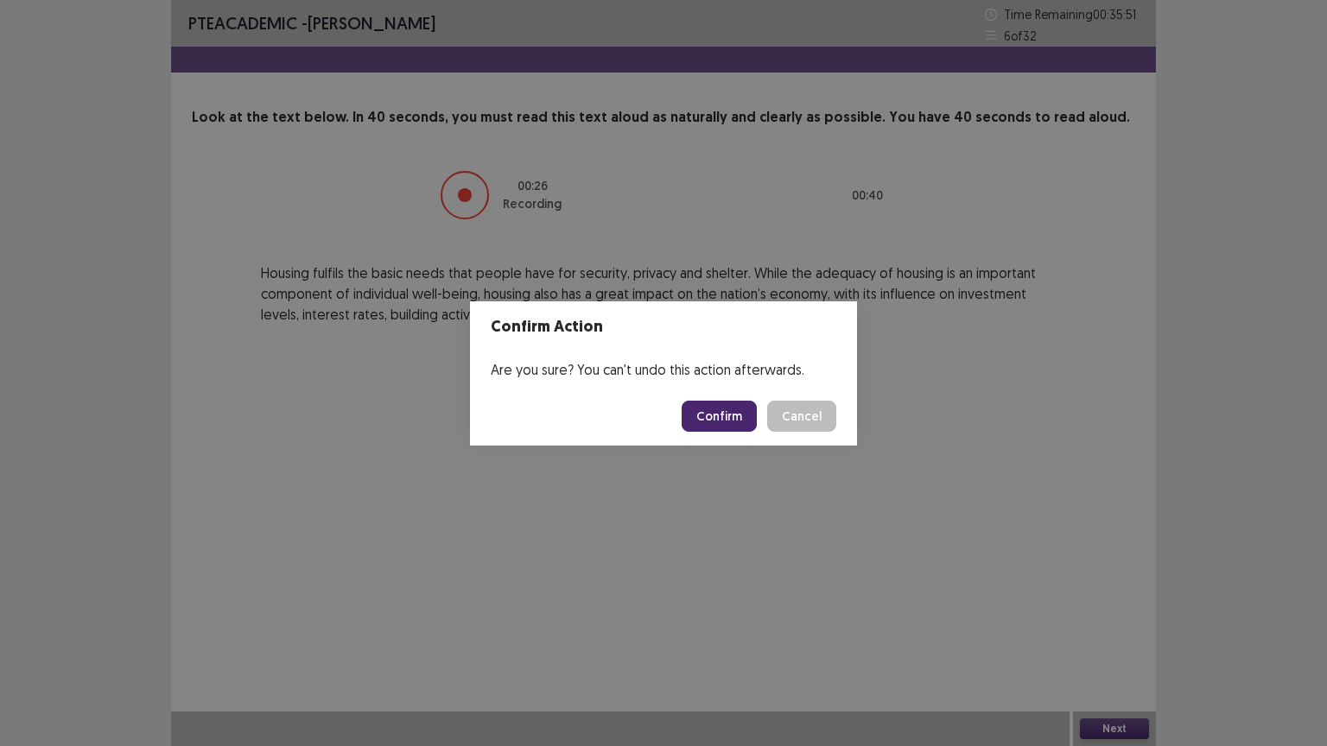
click at [726, 422] on button "Confirm" at bounding box center [719, 416] width 75 height 31
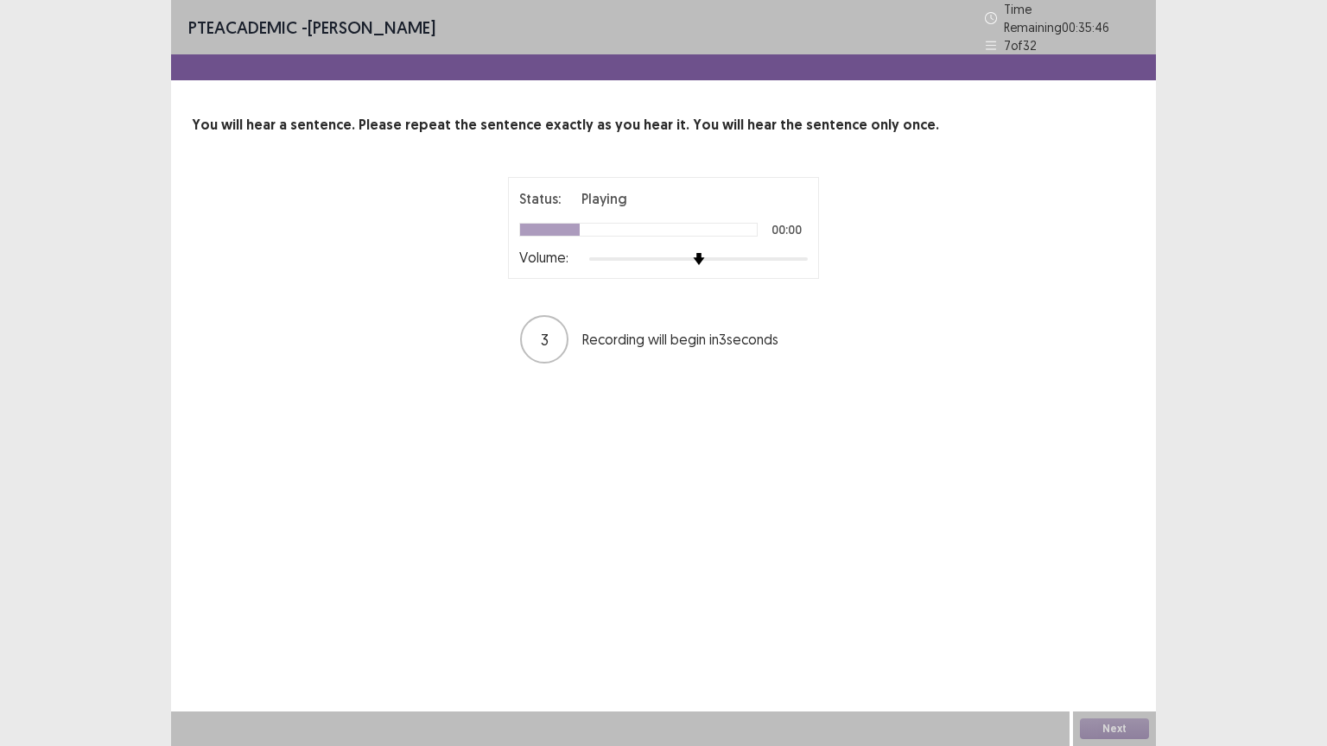
click at [715, 252] on div at bounding box center [698, 259] width 219 height 14
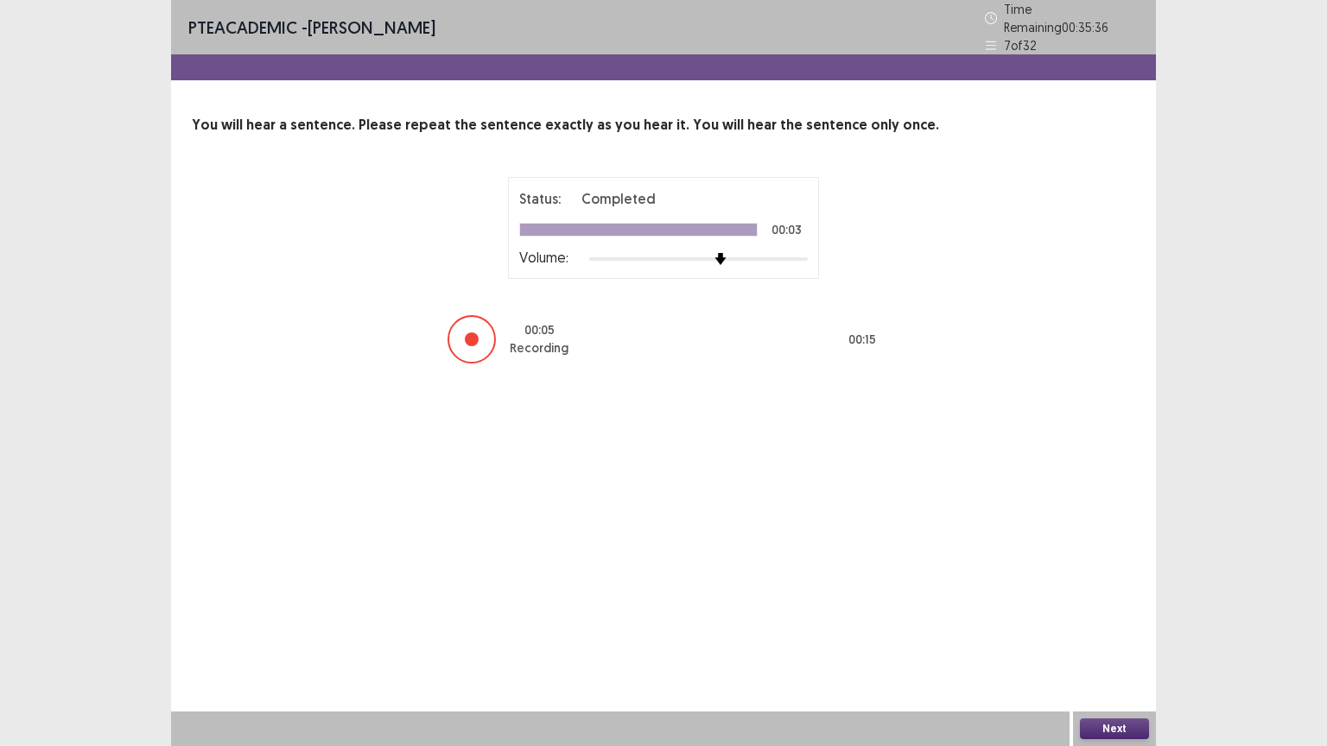
click at [1102, 630] on button "Next" at bounding box center [1114, 729] width 69 height 21
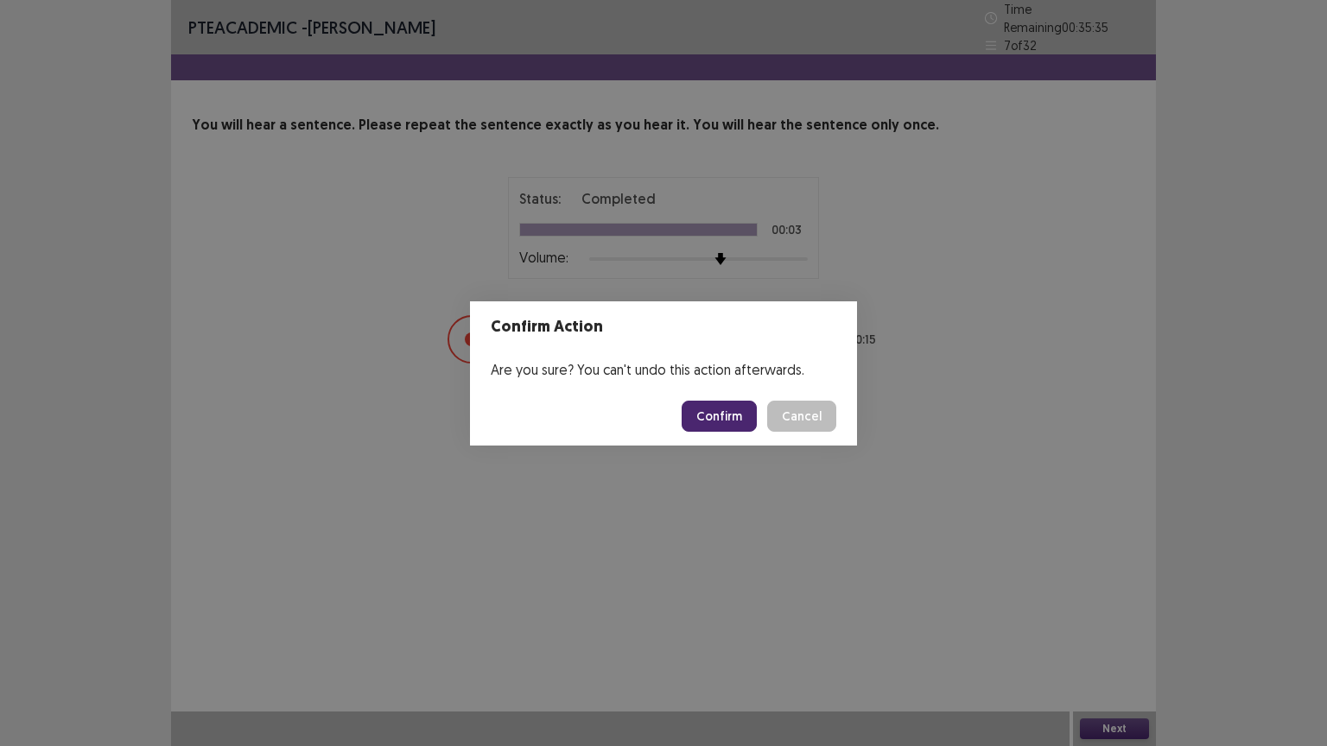
click at [726, 421] on button "Confirm" at bounding box center [719, 416] width 75 height 31
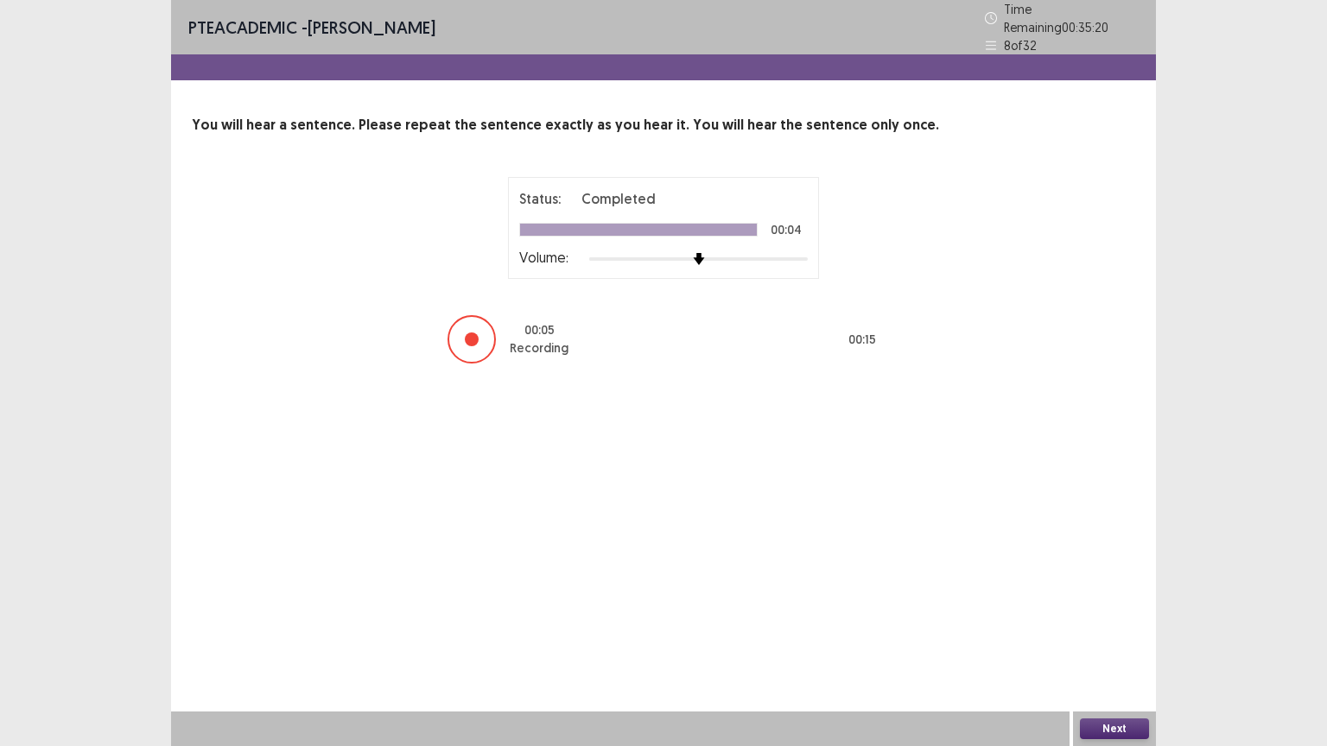
click at [1105, 630] on button "Next" at bounding box center [1114, 729] width 69 height 21
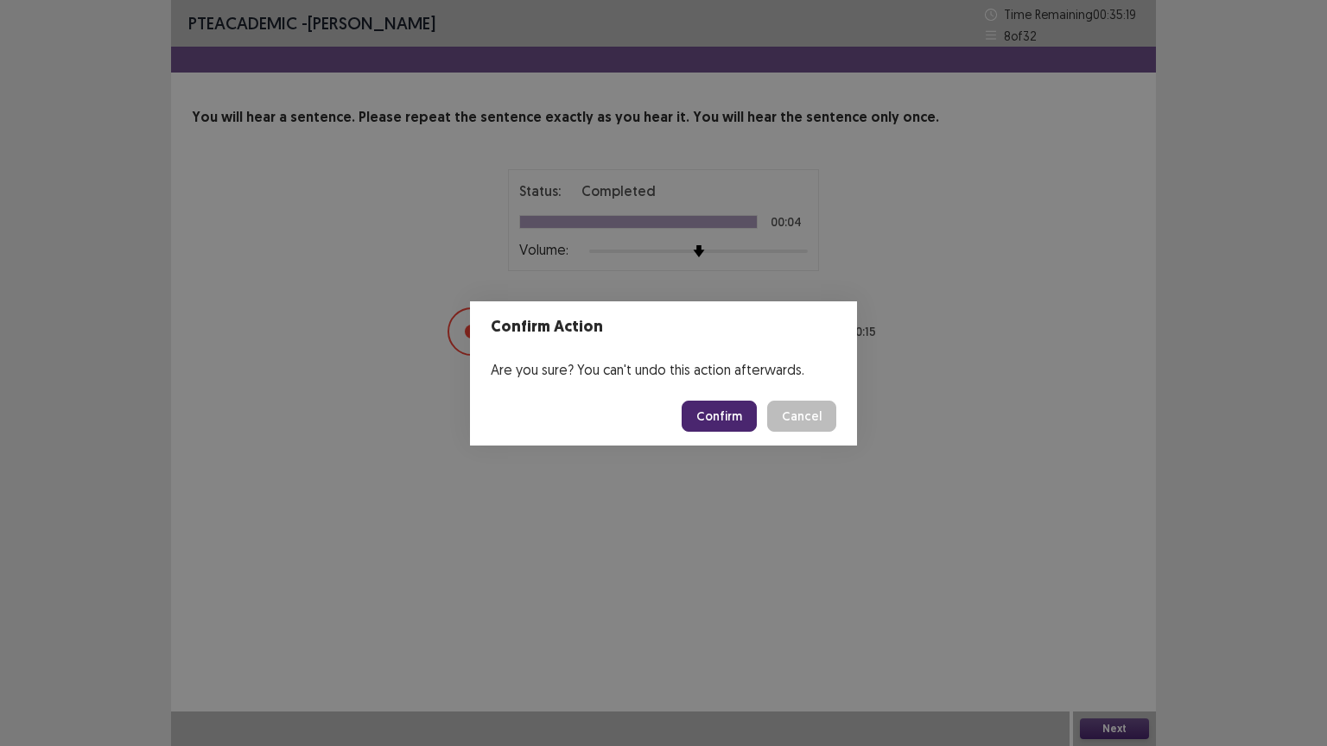
click at [723, 419] on button "Confirm" at bounding box center [719, 416] width 75 height 31
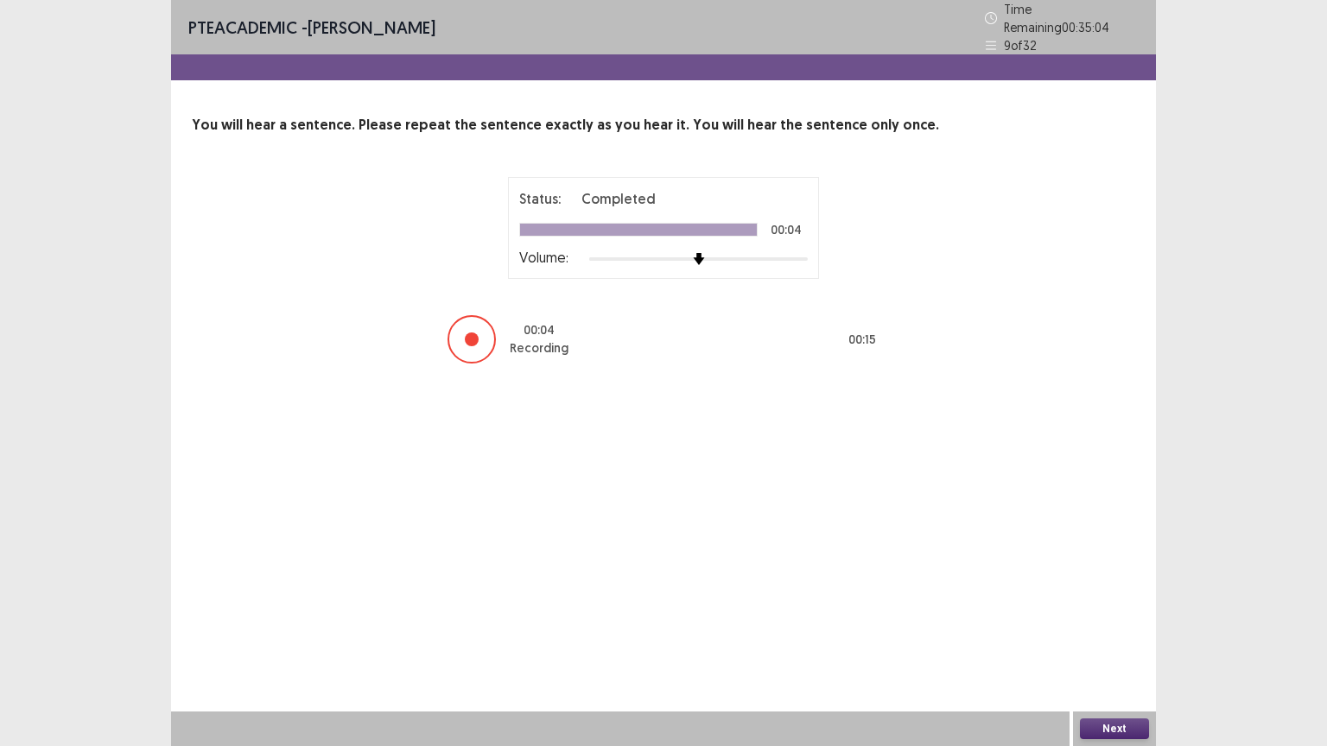
click at [1110, 630] on button "Next" at bounding box center [1114, 729] width 69 height 21
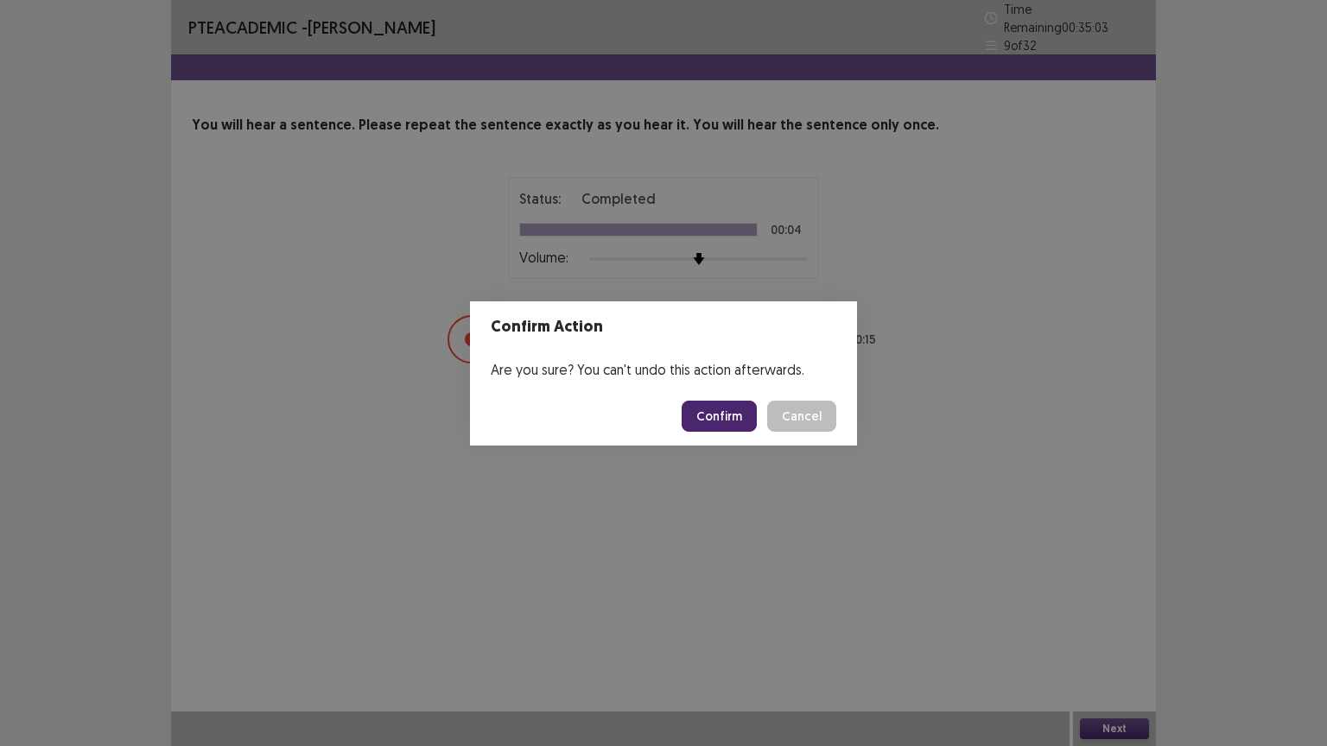
click at [724, 420] on button "Confirm" at bounding box center [719, 416] width 75 height 31
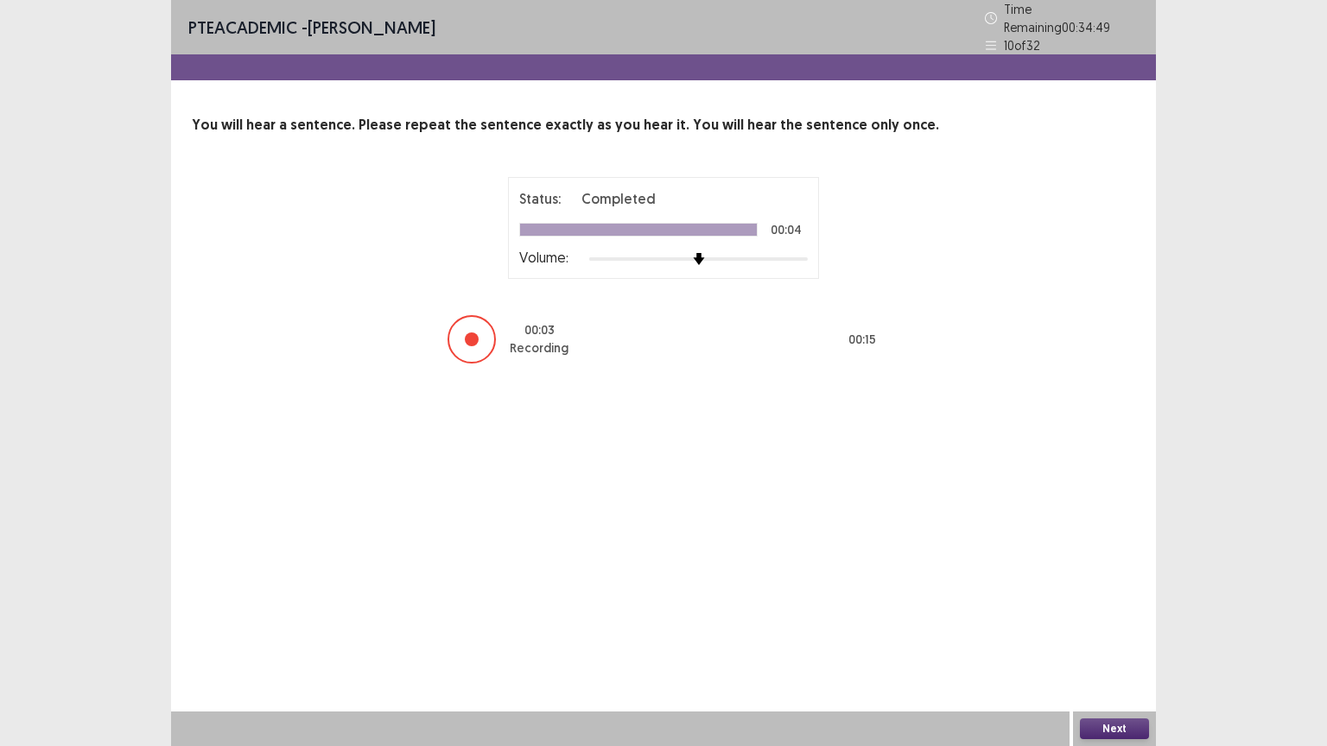
click at [1100, 630] on button "Next" at bounding box center [1114, 729] width 69 height 21
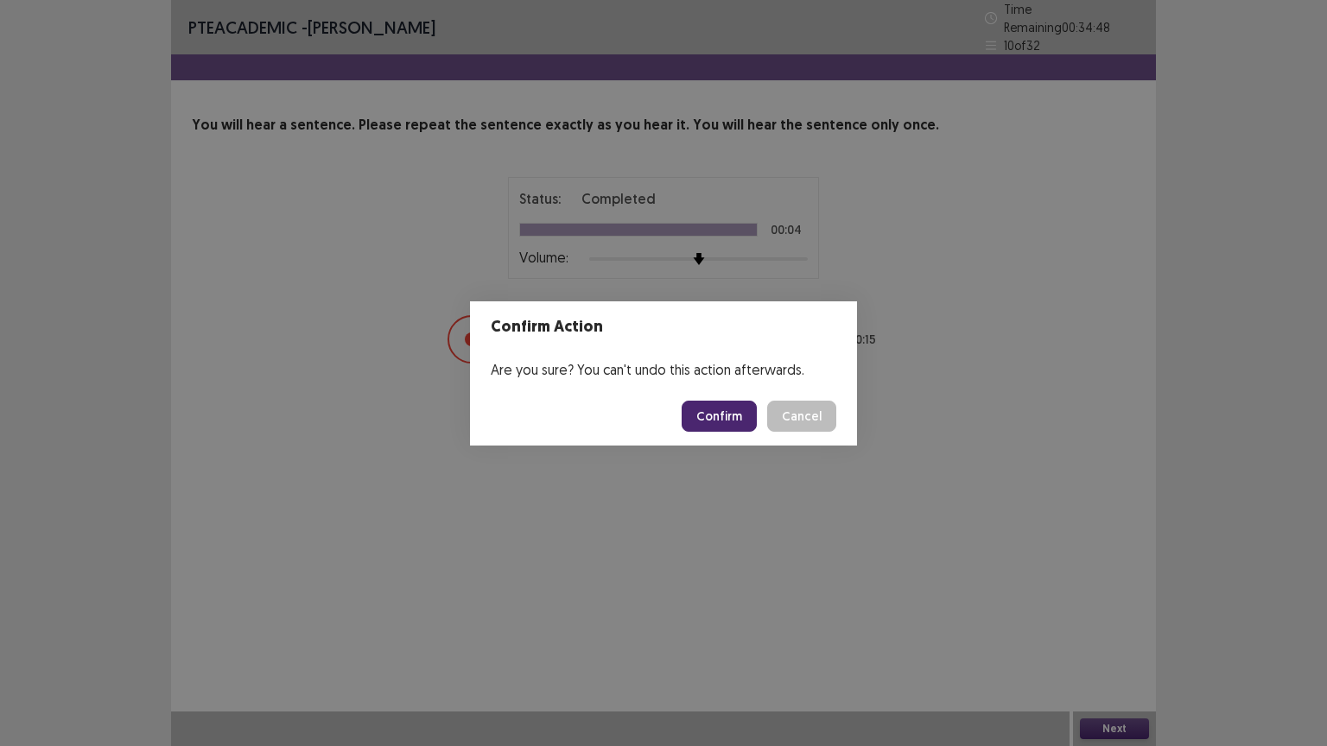
click at [729, 417] on button "Confirm" at bounding box center [719, 416] width 75 height 31
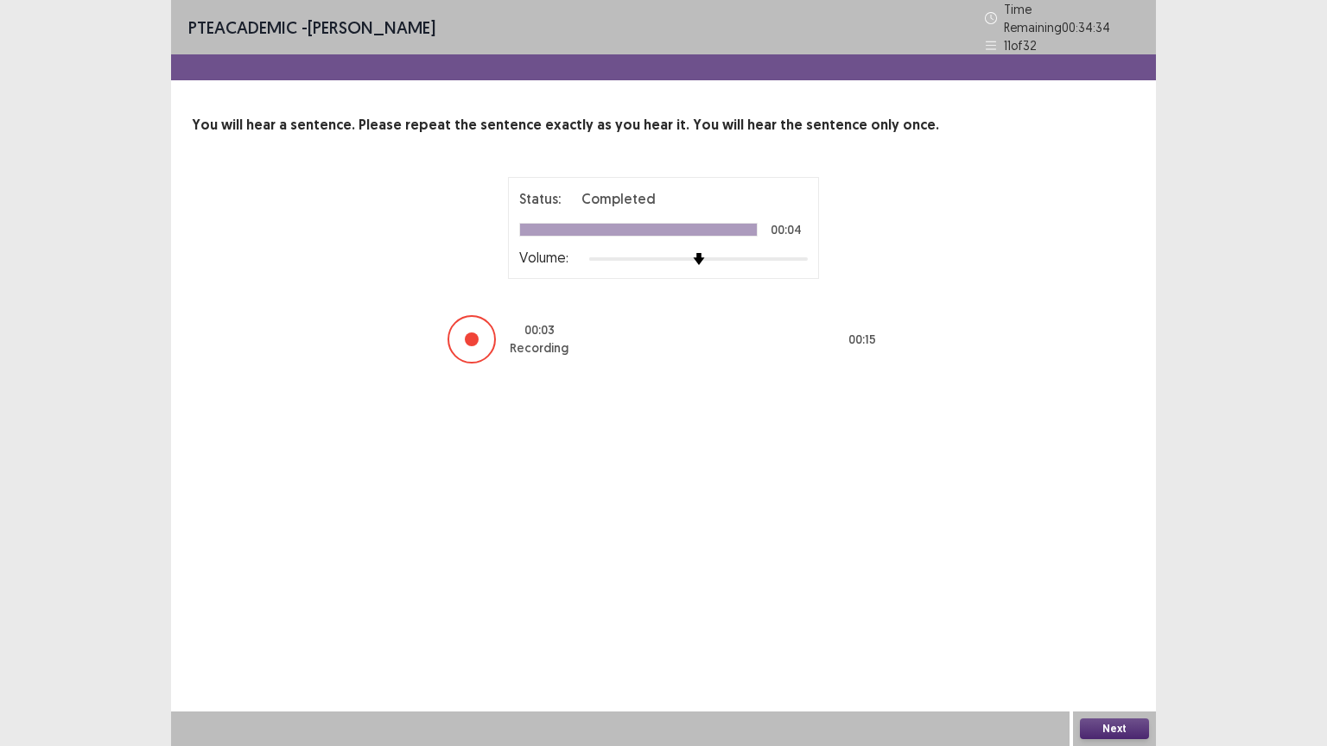
click at [1095, 630] on button "Next" at bounding box center [1114, 729] width 69 height 21
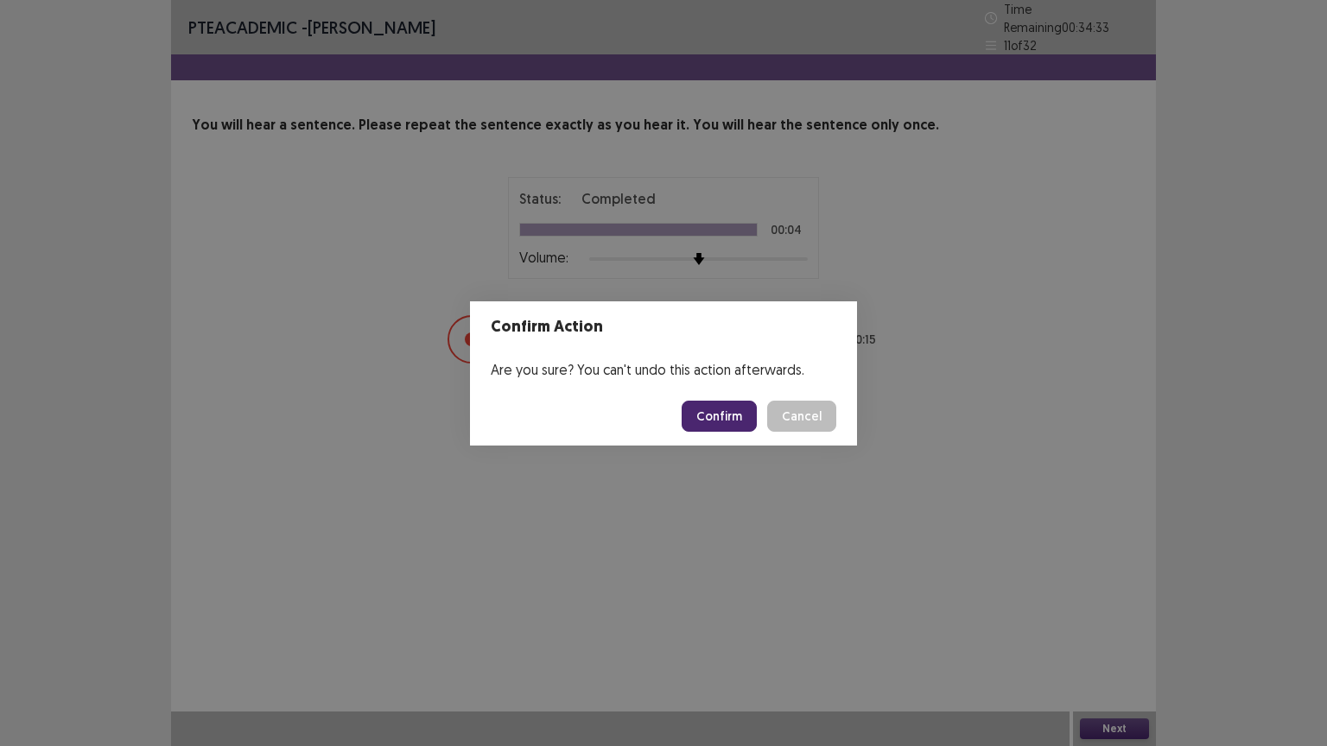
click at [721, 421] on button "Confirm" at bounding box center [719, 416] width 75 height 31
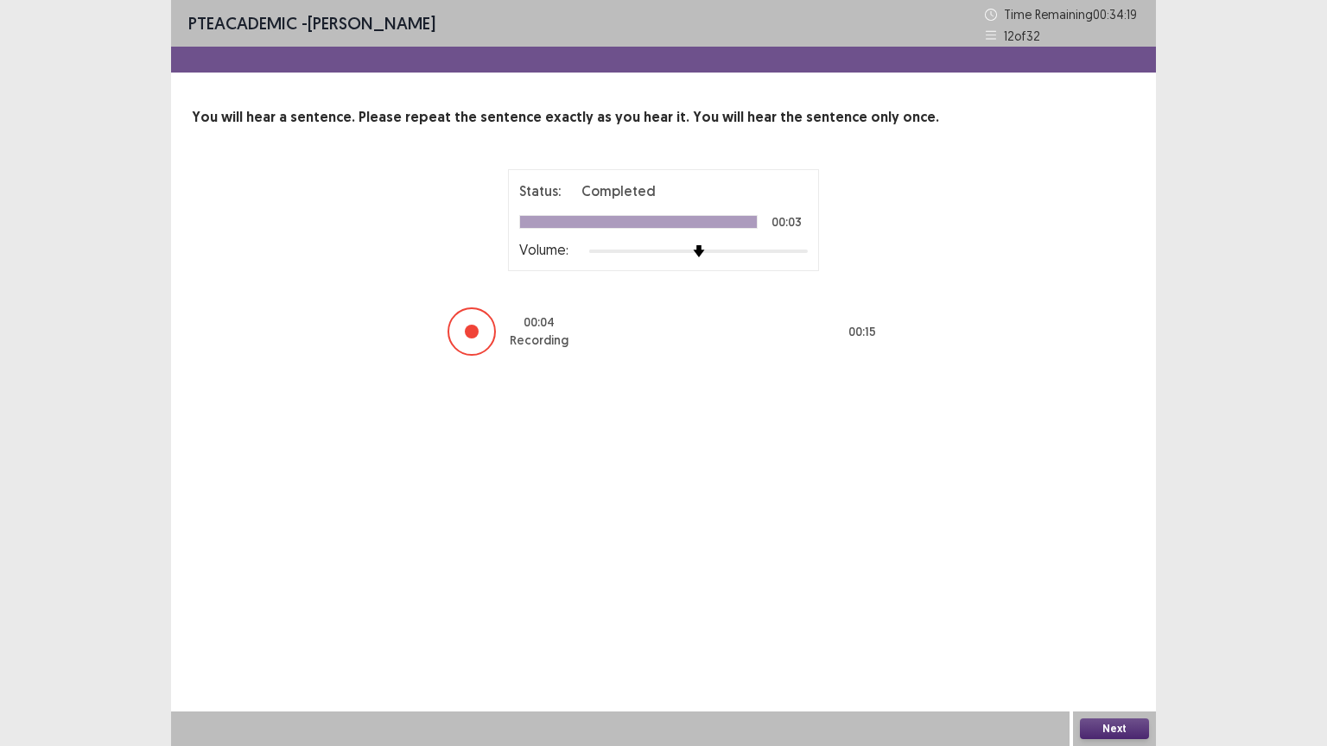
click at [1116, 630] on button "Next" at bounding box center [1114, 729] width 69 height 21
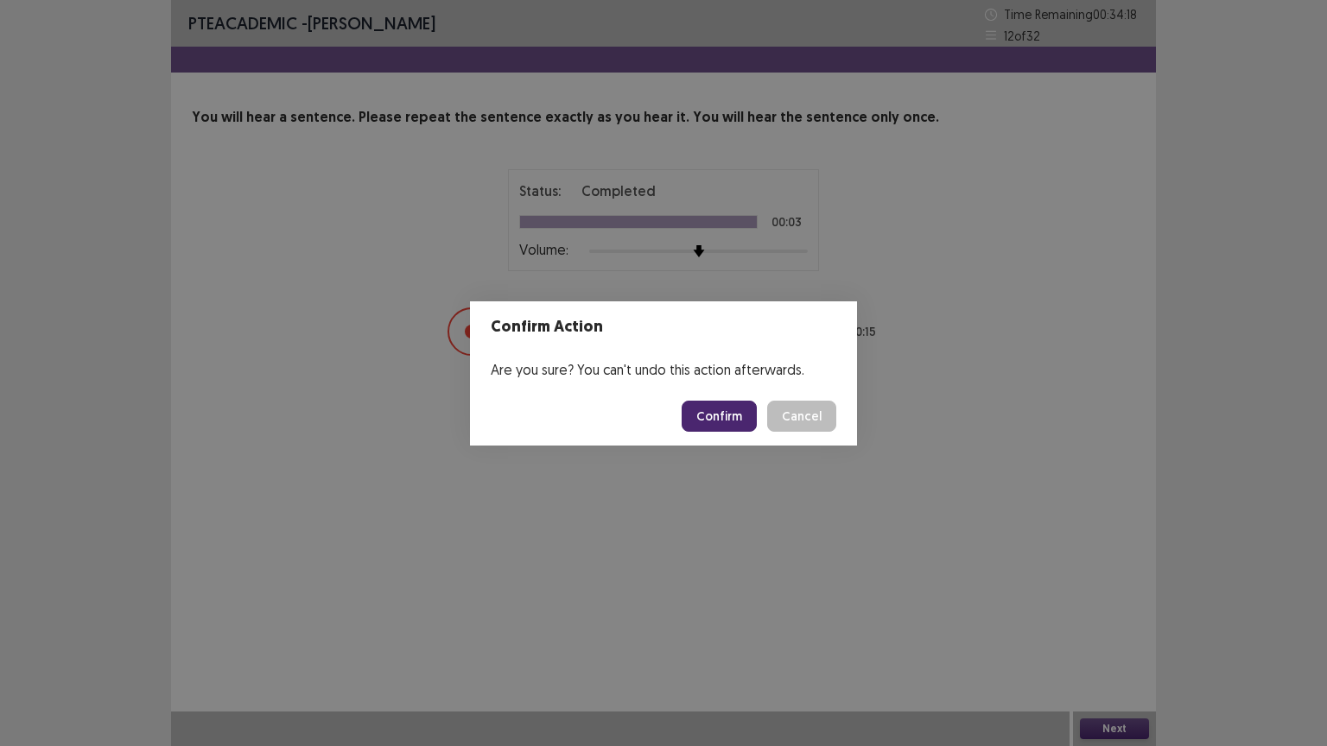
click at [729, 418] on button "Confirm" at bounding box center [719, 416] width 75 height 31
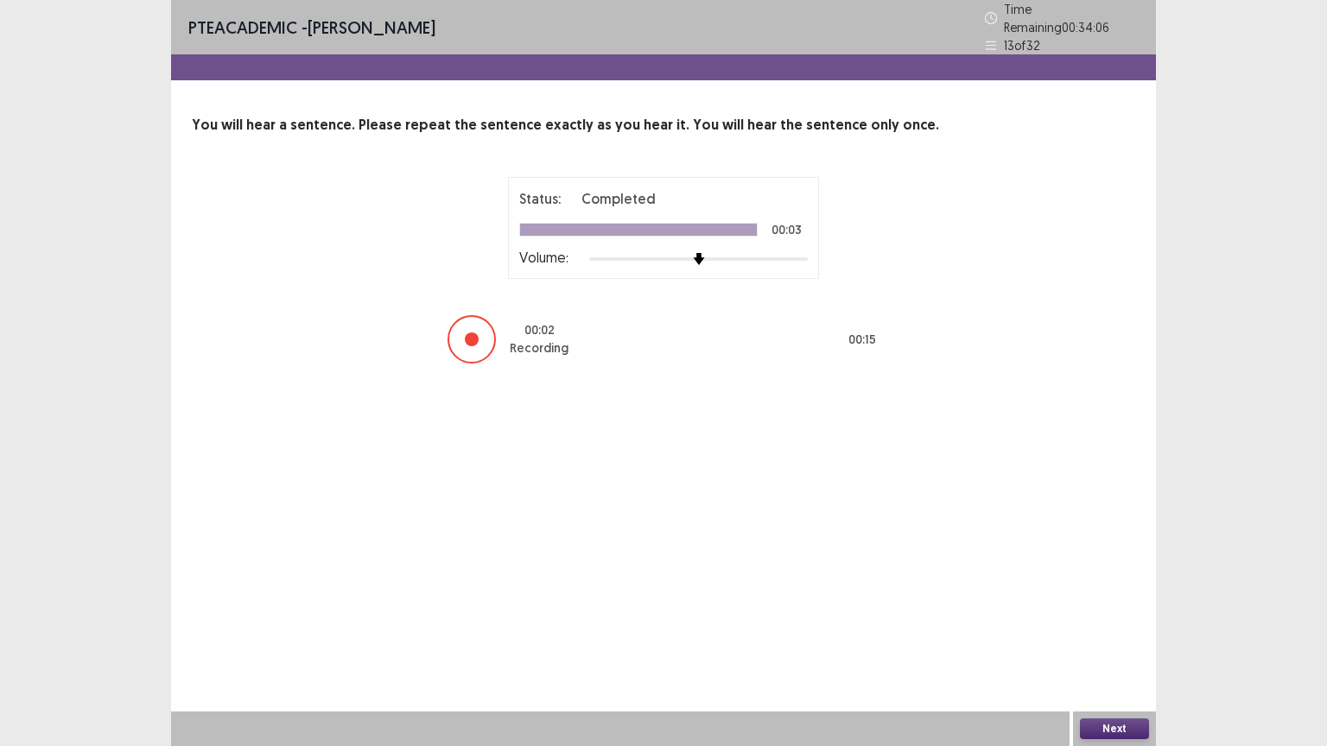
click at [1109, 630] on button "Next" at bounding box center [1114, 729] width 69 height 21
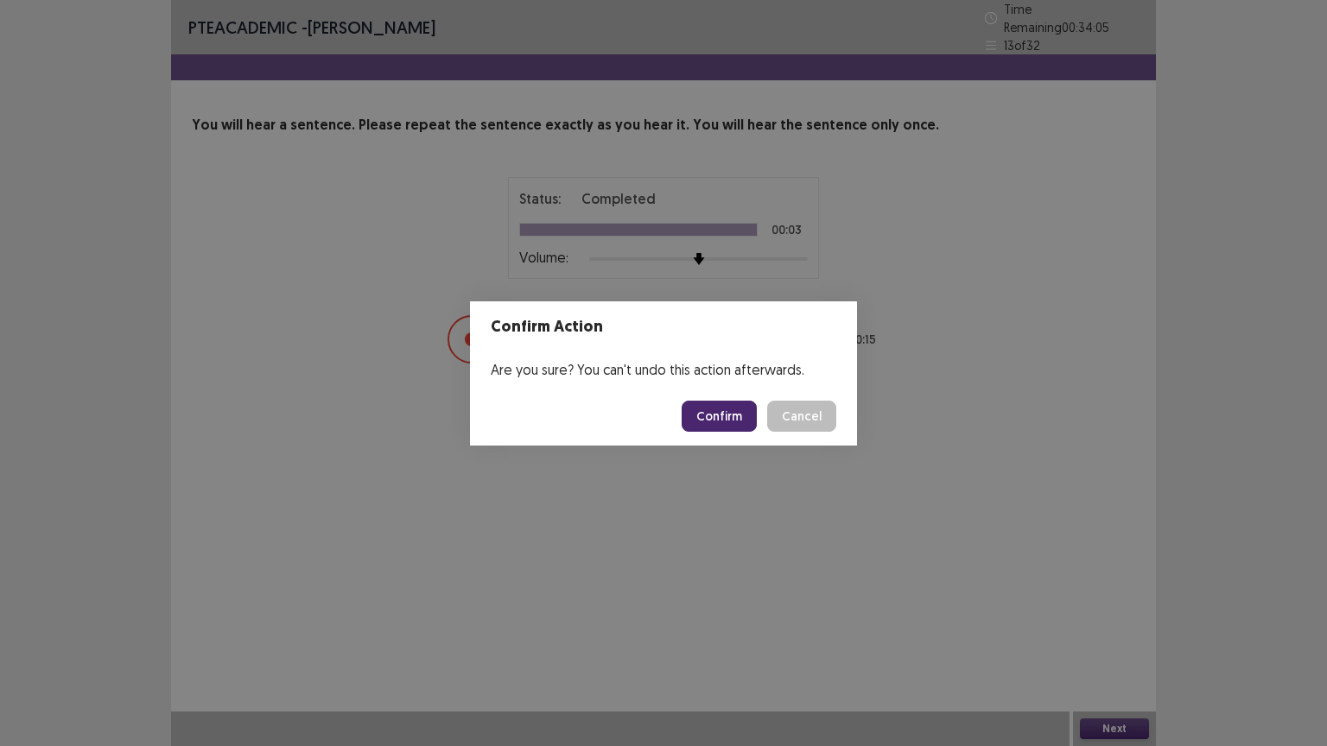
click at [705, 411] on button "Confirm" at bounding box center [719, 416] width 75 height 31
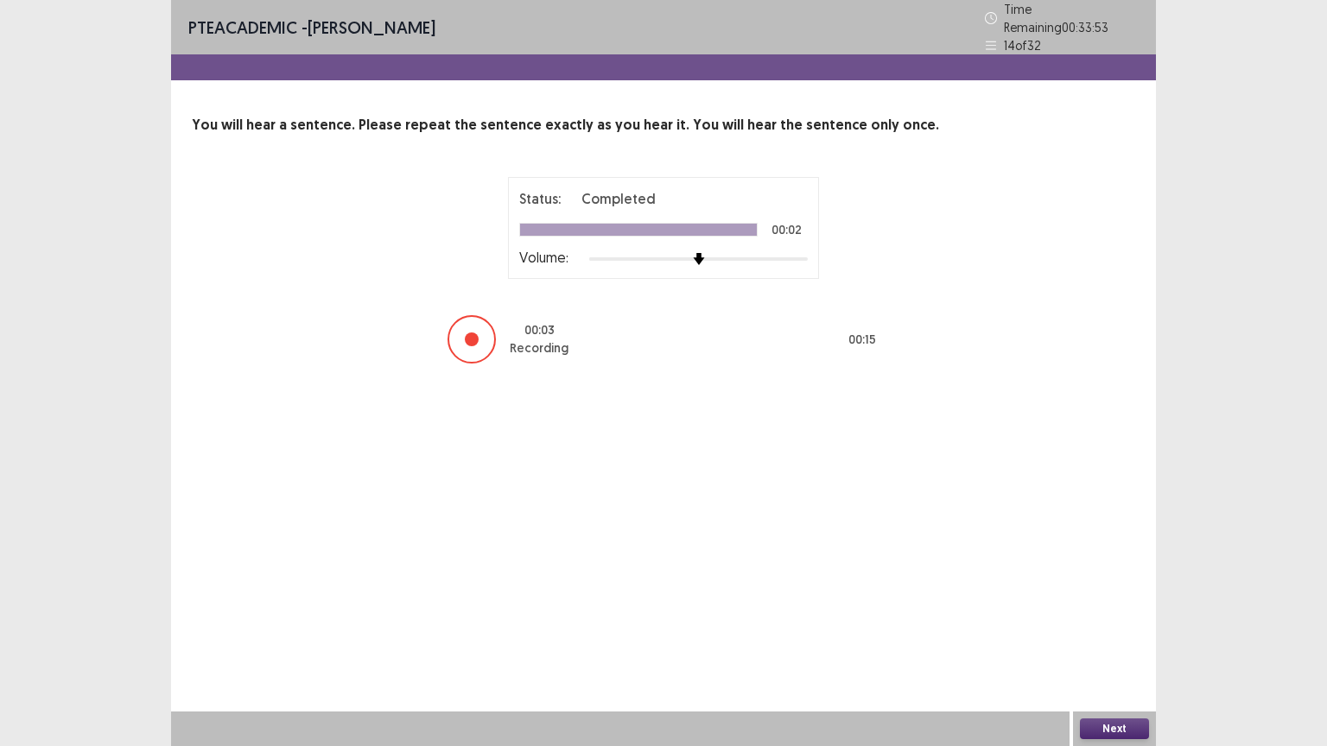
click at [1109, 630] on button "Next" at bounding box center [1114, 729] width 69 height 21
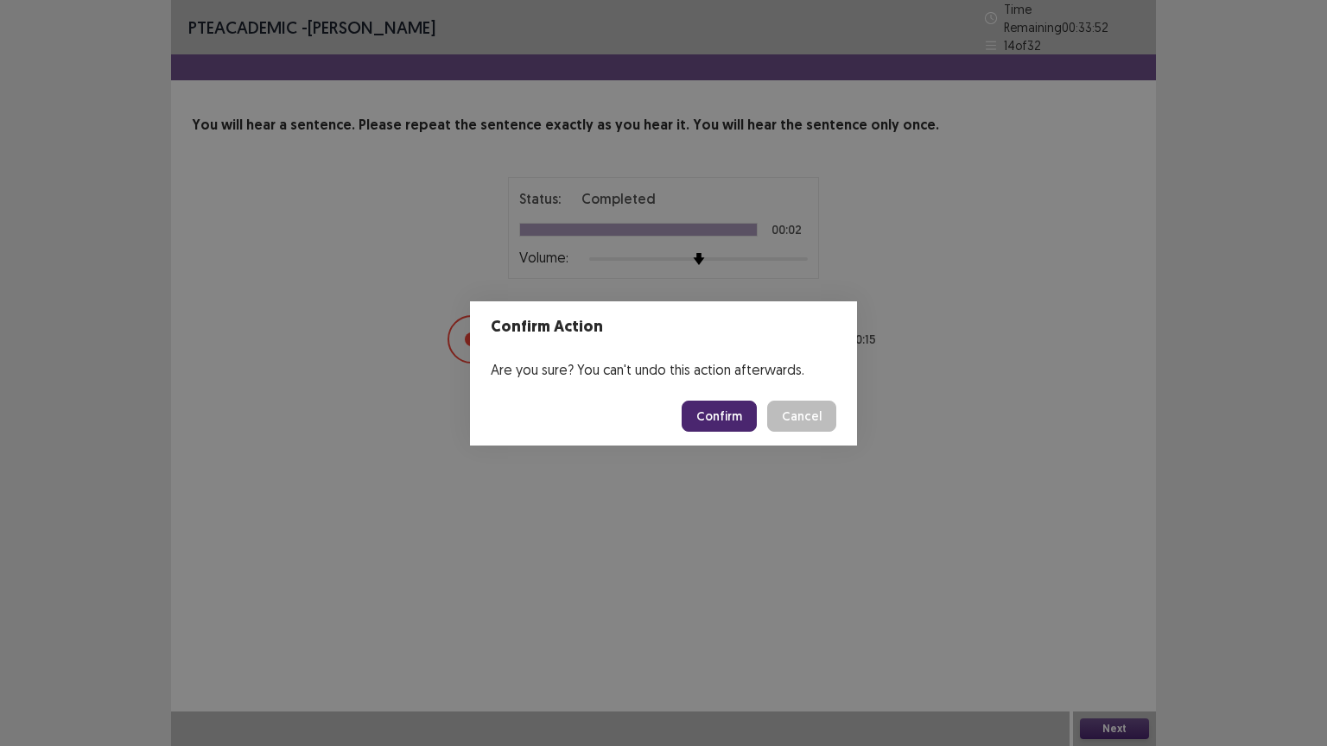
click at [738, 421] on button "Confirm" at bounding box center [719, 416] width 75 height 31
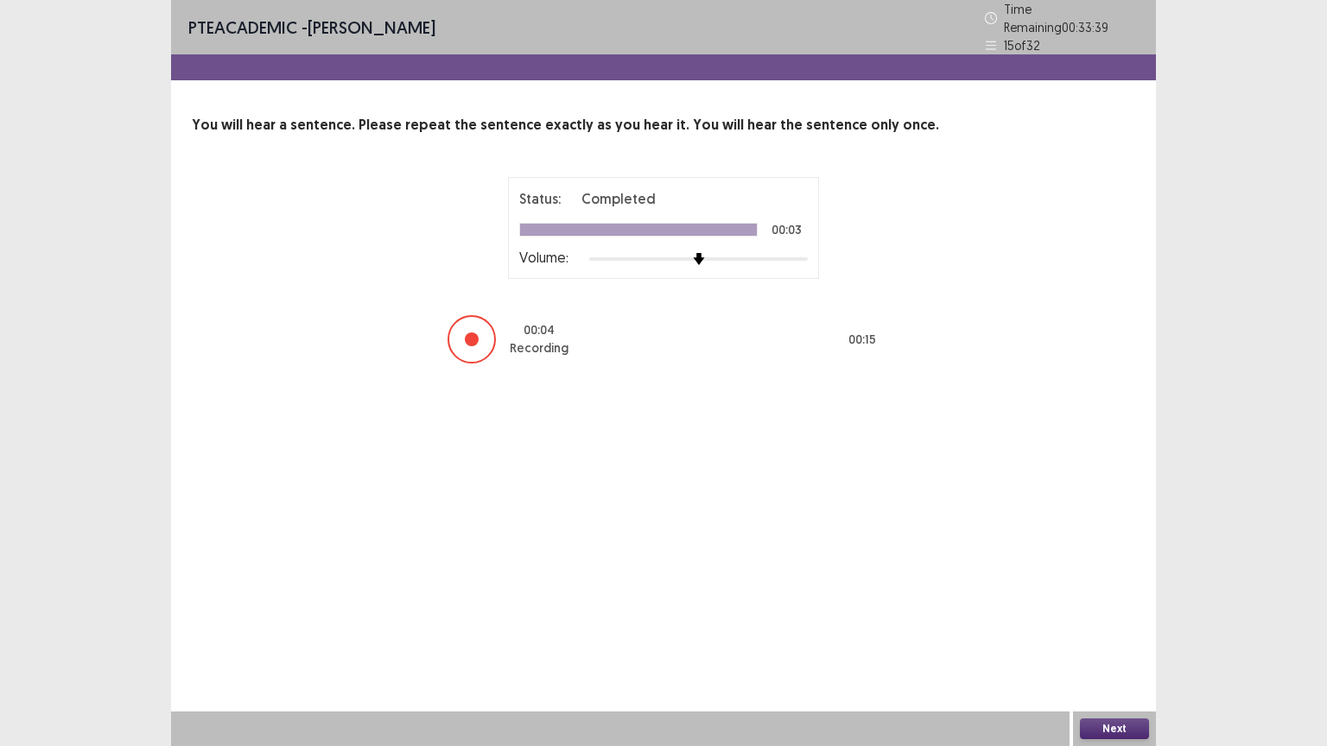
click at [1099, 630] on button "Next" at bounding box center [1114, 729] width 69 height 21
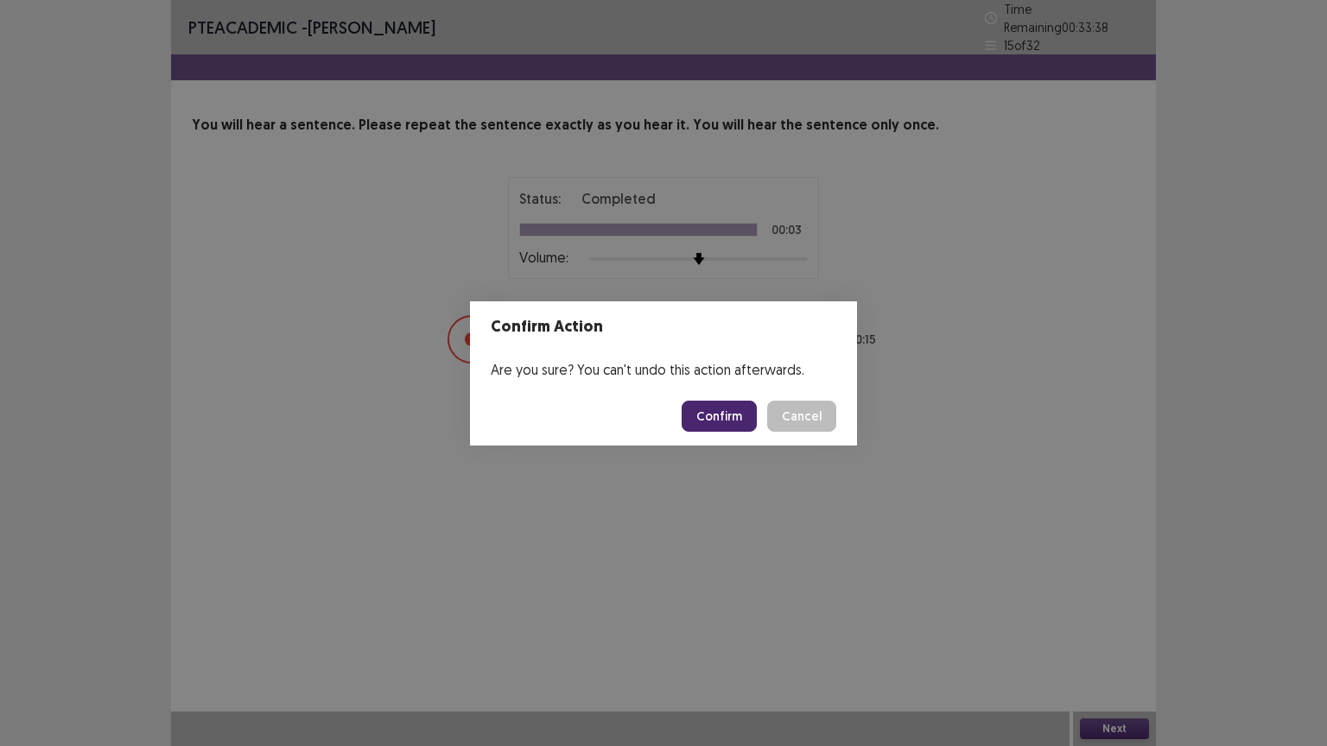
click at [720, 415] on button "Confirm" at bounding box center [719, 416] width 75 height 31
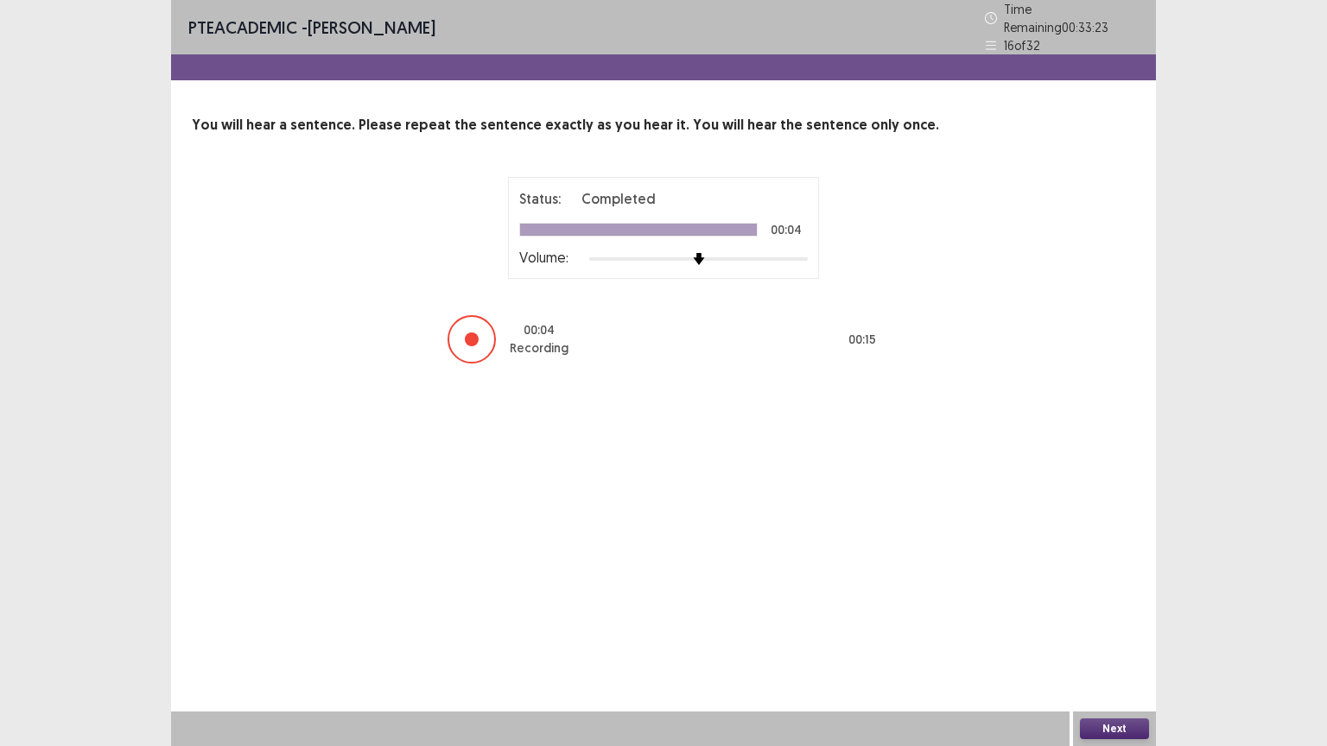
click at [1102, 630] on button "Next" at bounding box center [1114, 729] width 69 height 21
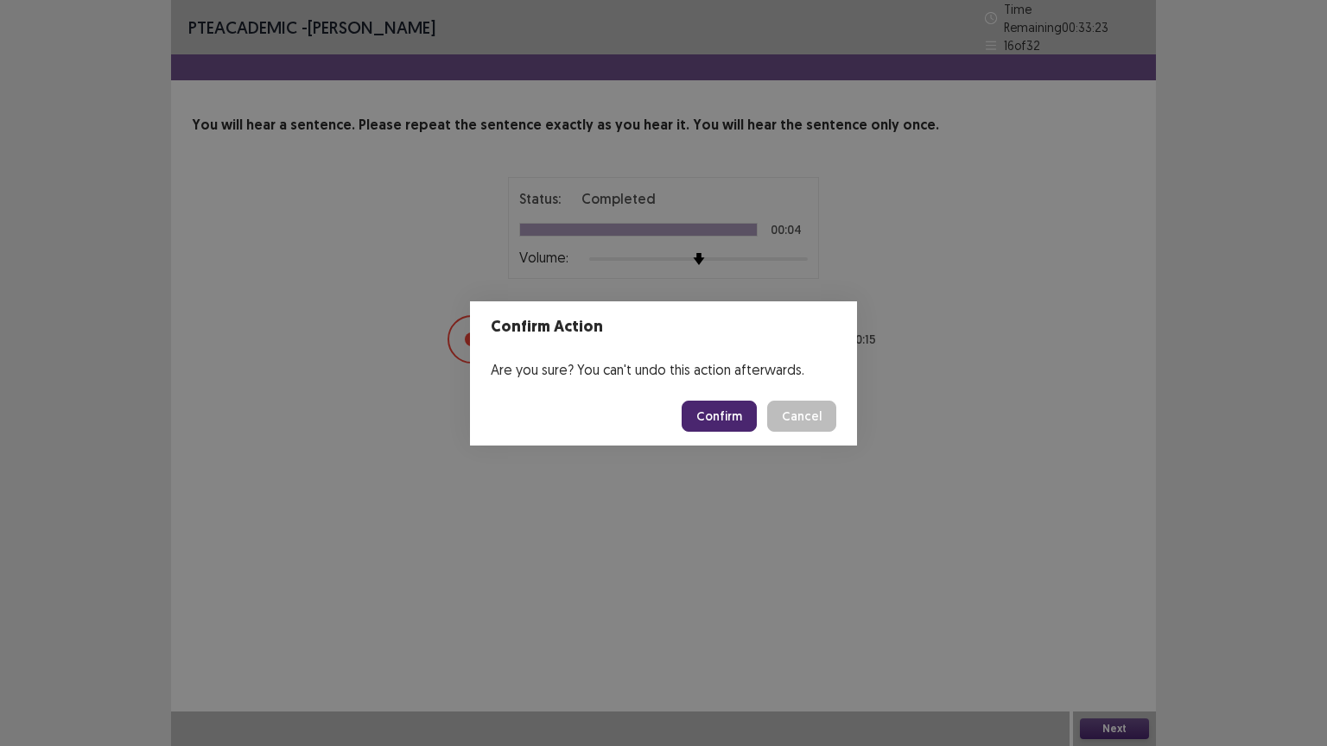
click at [728, 422] on button "Confirm" at bounding box center [719, 416] width 75 height 31
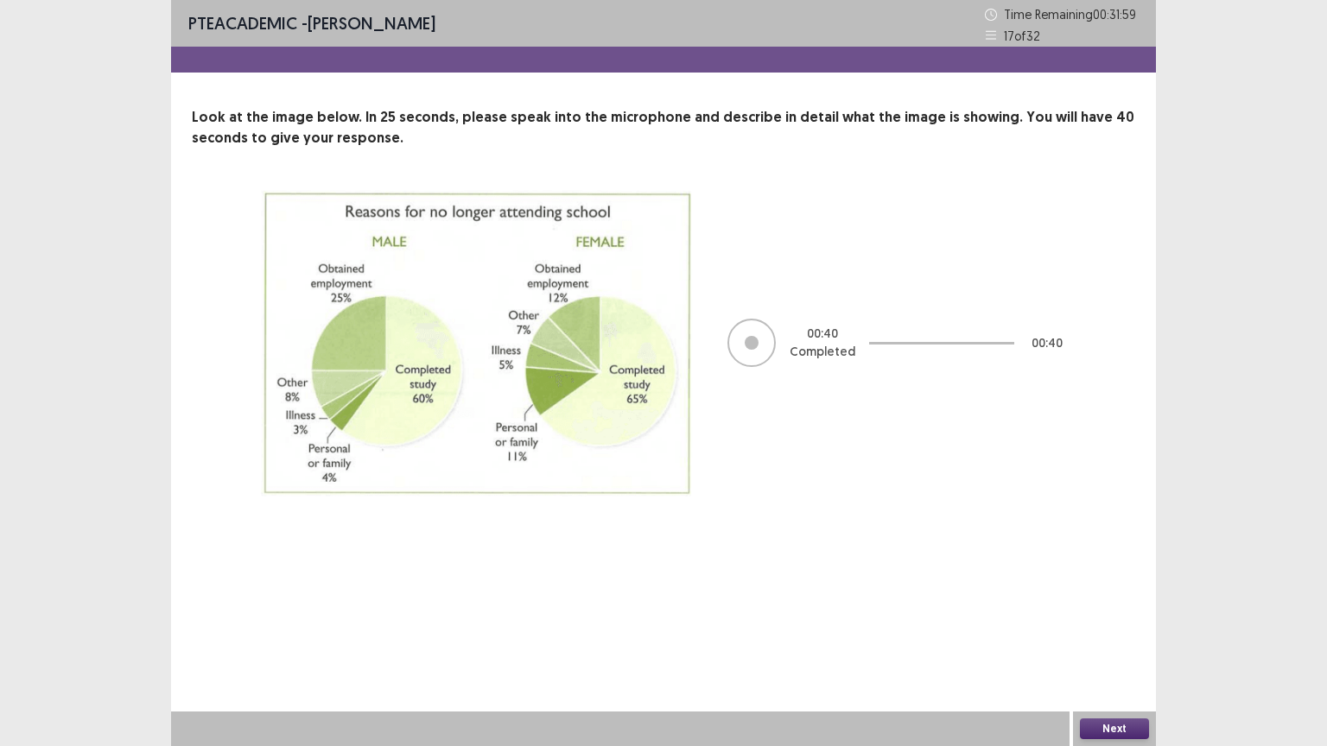
click at [1119, 630] on button "Next" at bounding box center [1114, 729] width 69 height 21
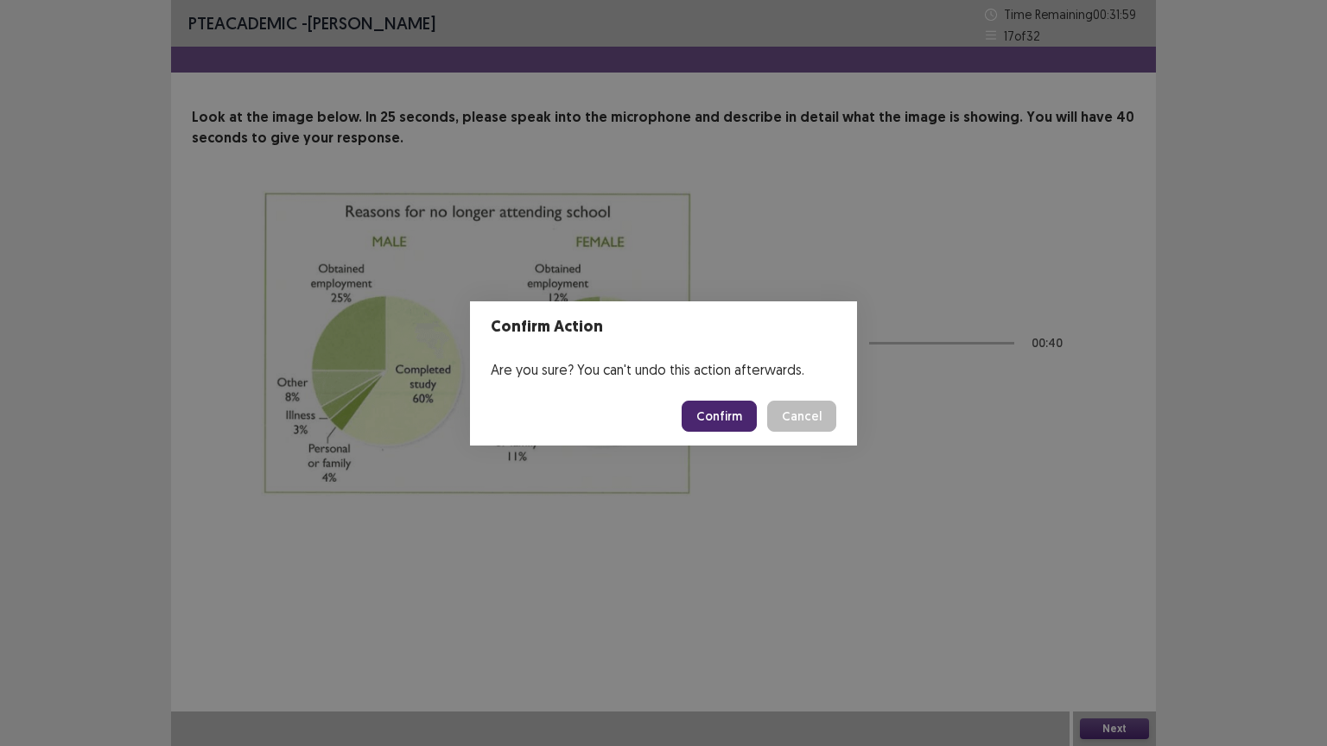
click at [712, 422] on button "Confirm" at bounding box center [719, 416] width 75 height 31
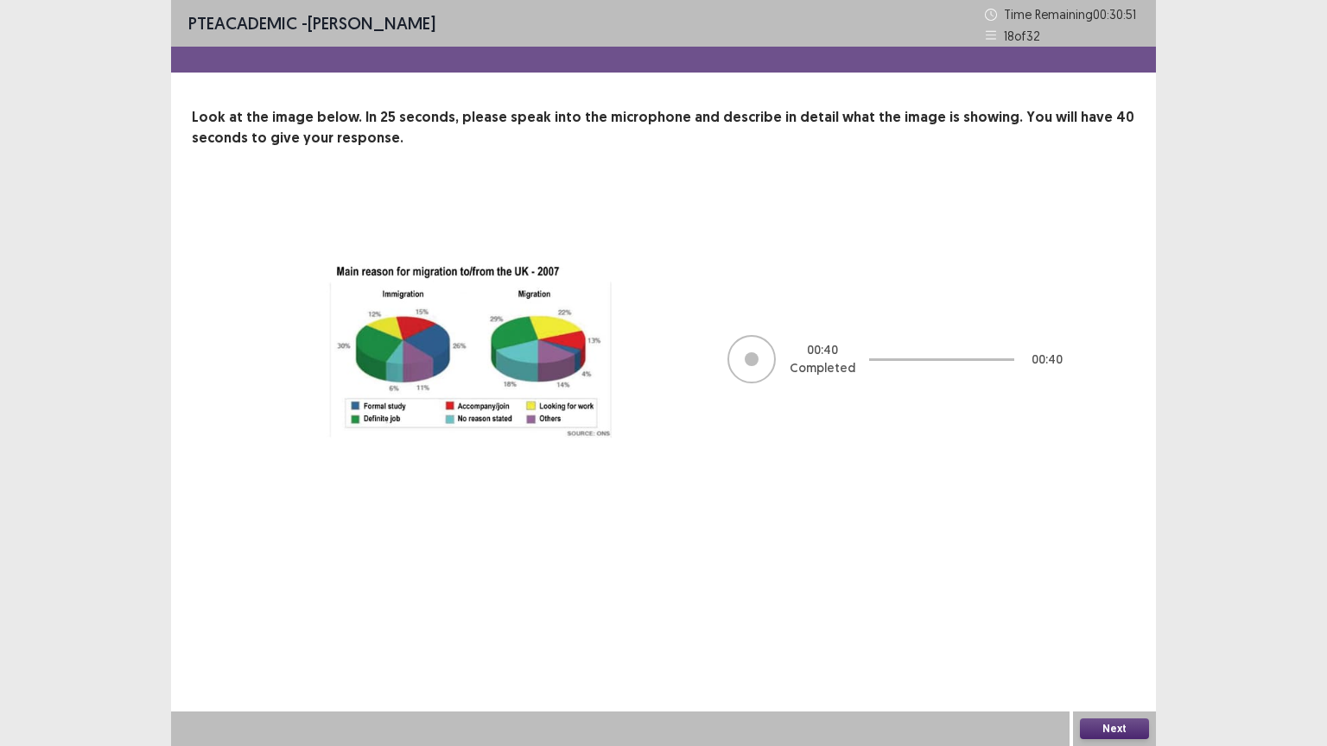
click at [1101, 630] on button "Next" at bounding box center [1114, 729] width 69 height 21
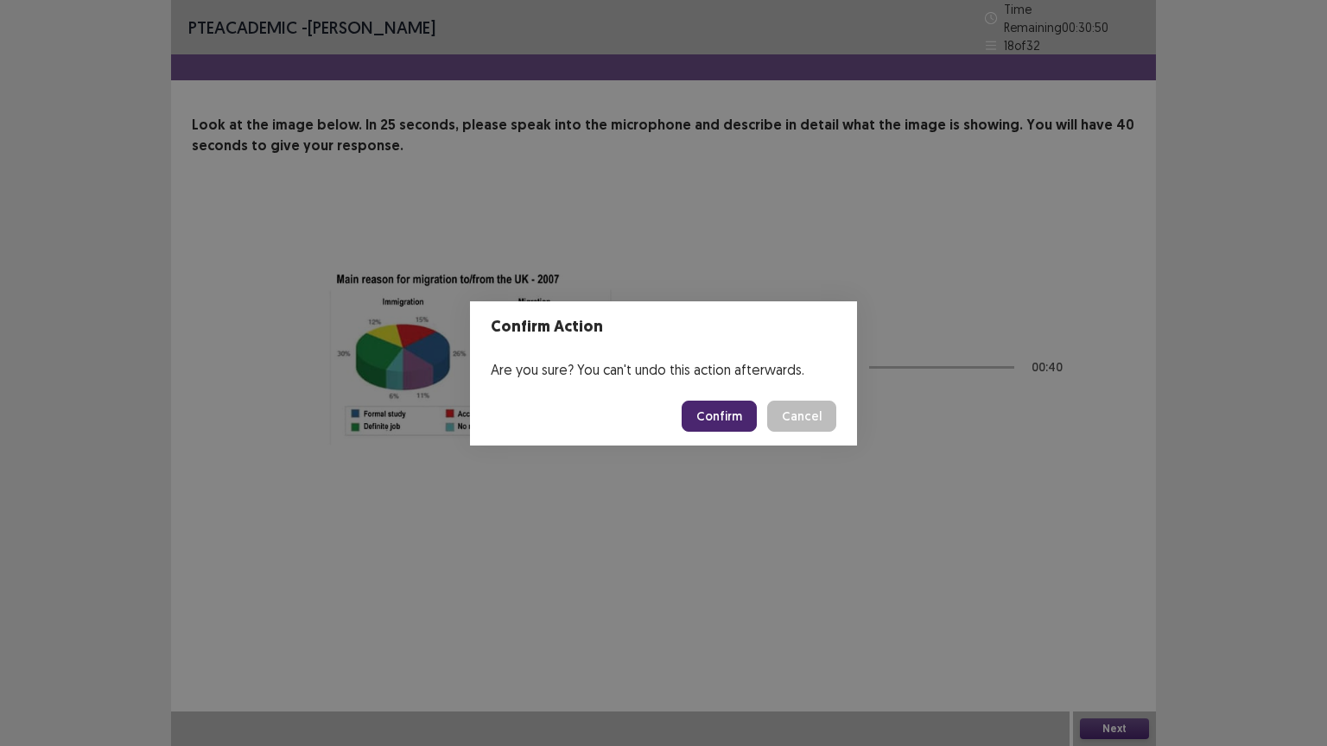
click at [716, 418] on button "Confirm" at bounding box center [719, 416] width 75 height 31
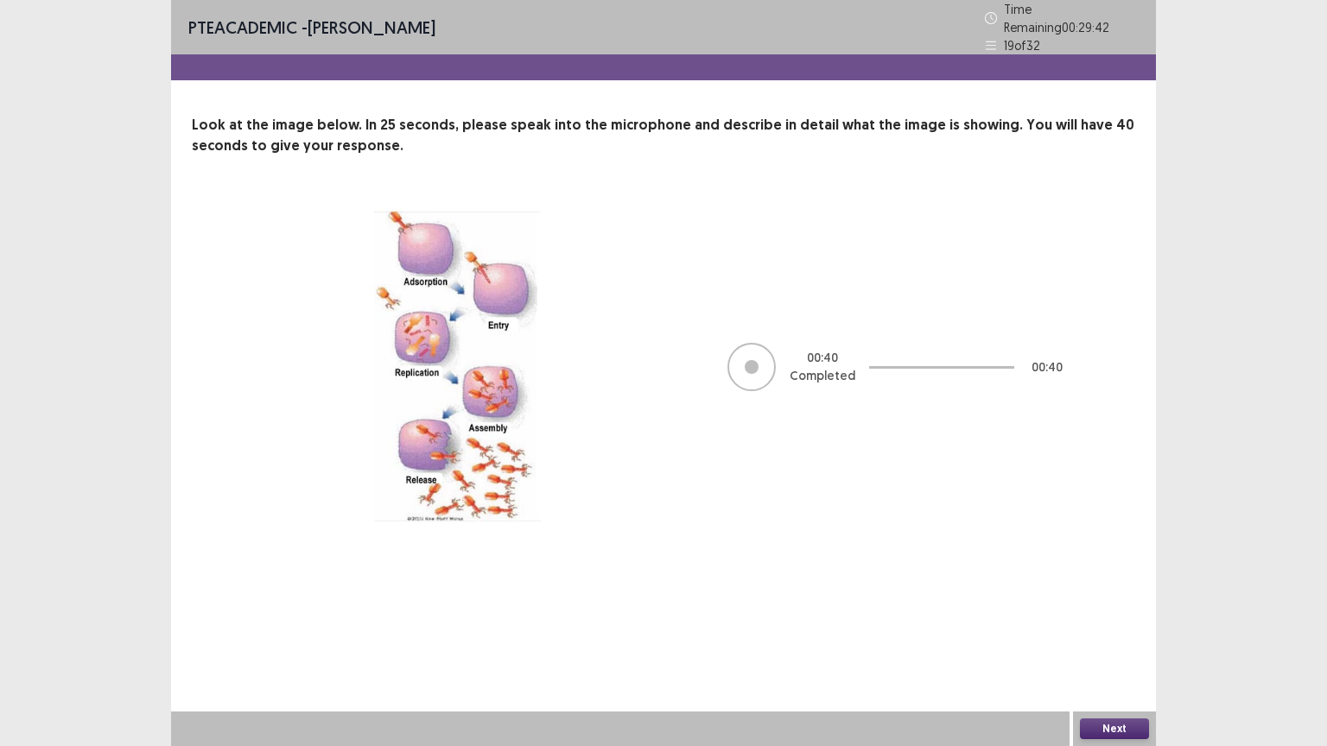
click at [1115, 630] on button "Next" at bounding box center [1114, 729] width 69 height 21
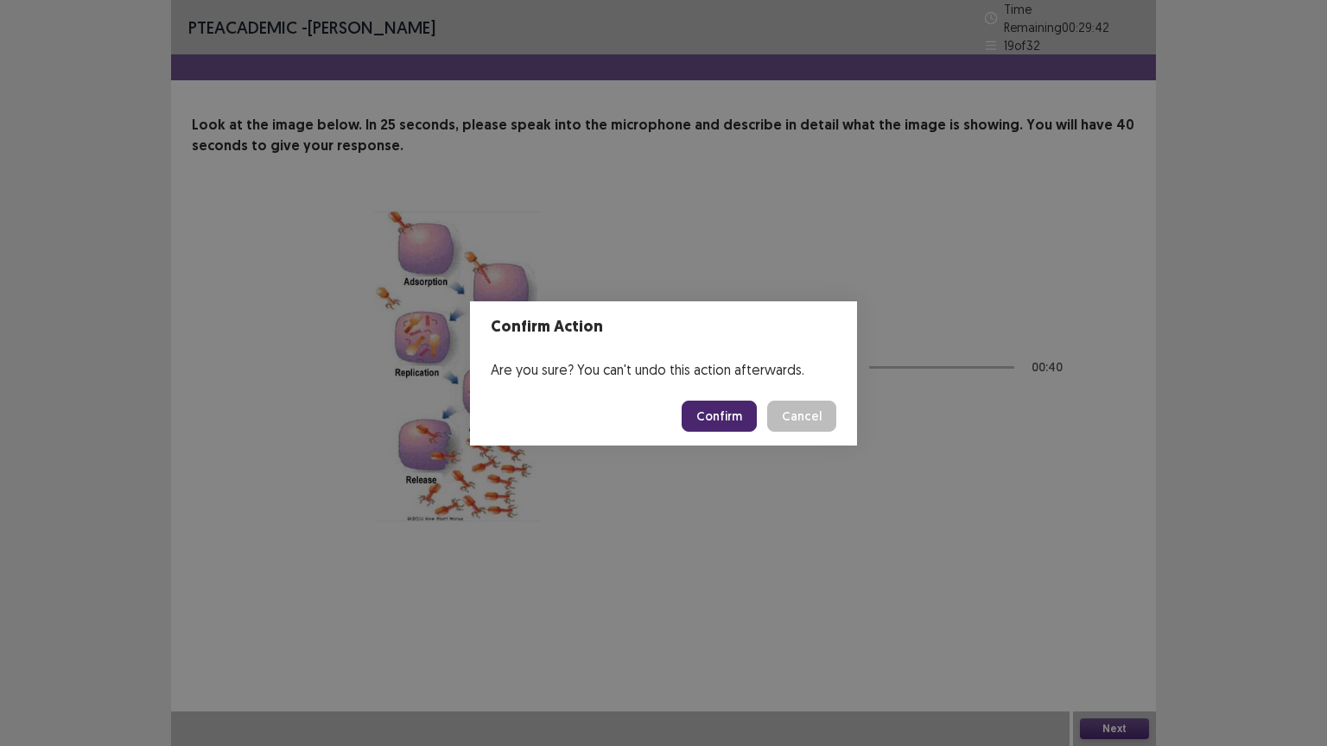
click at [712, 425] on button "Confirm" at bounding box center [719, 416] width 75 height 31
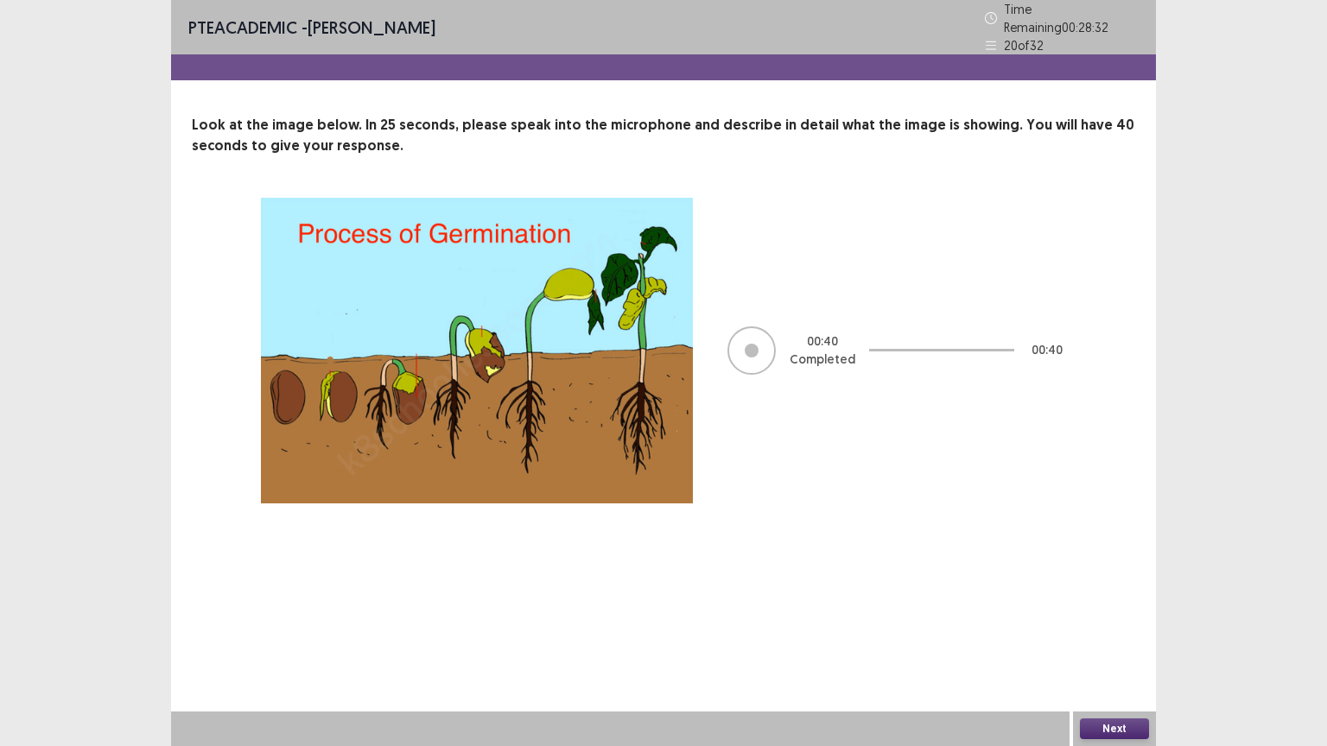
click at [1113, 630] on button "Next" at bounding box center [1114, 729] width 69 height 21
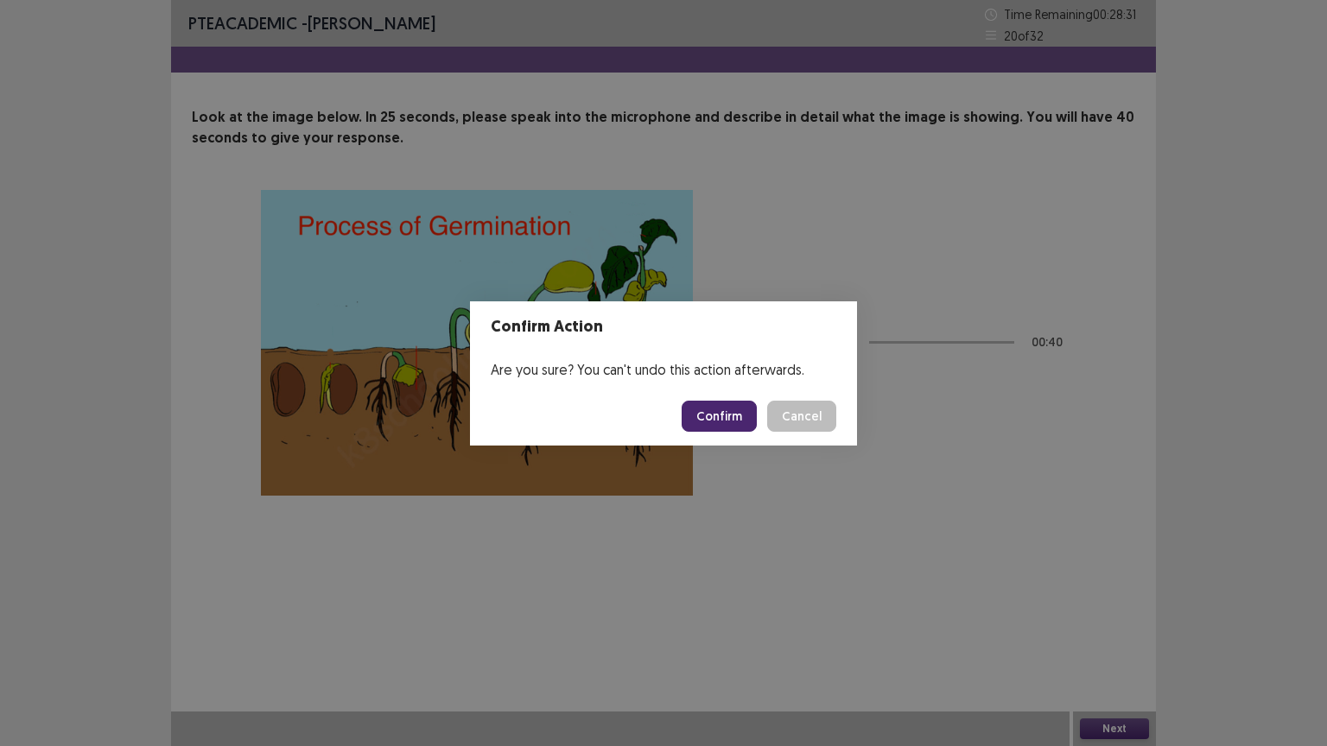
click at [712, 422] on button "Confirm" at bounding box center [719, 416] width 75 height 31
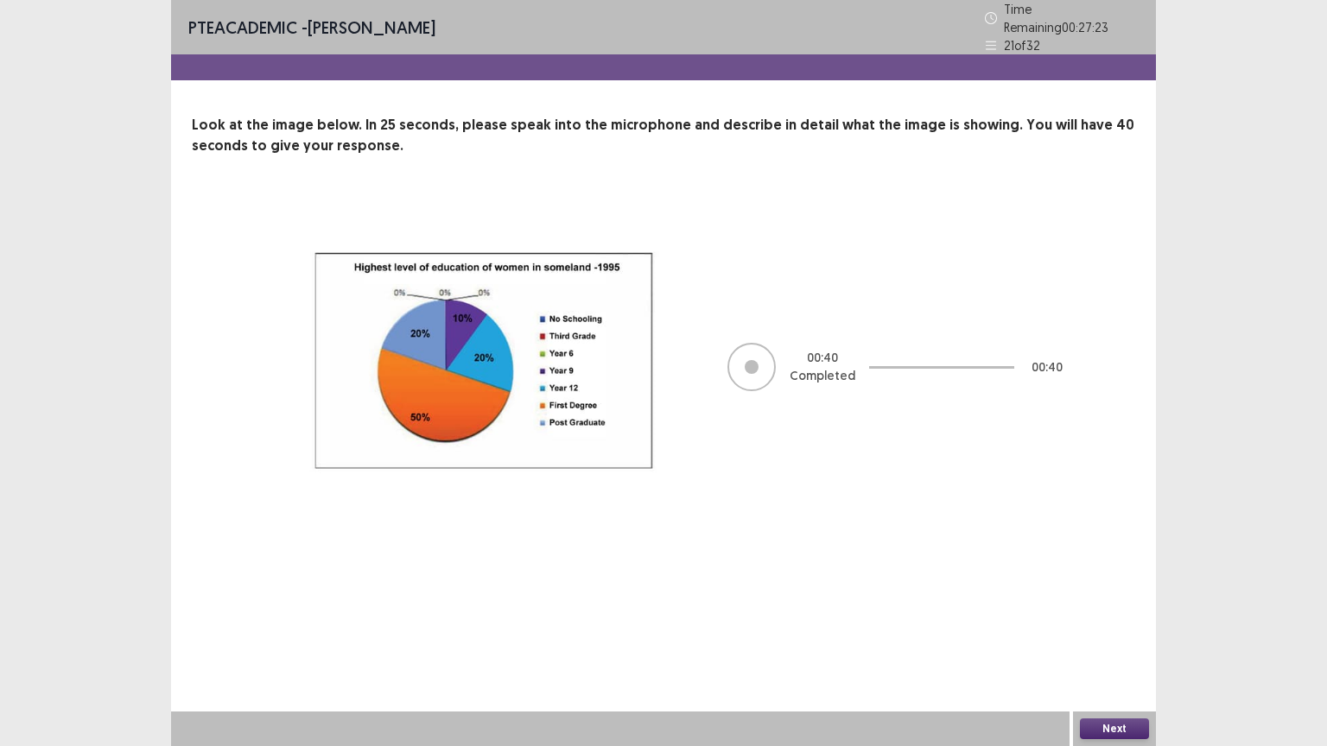
click at [1115, 630] on button "Next" at bounding box center [1114, 729] width 69 height 21
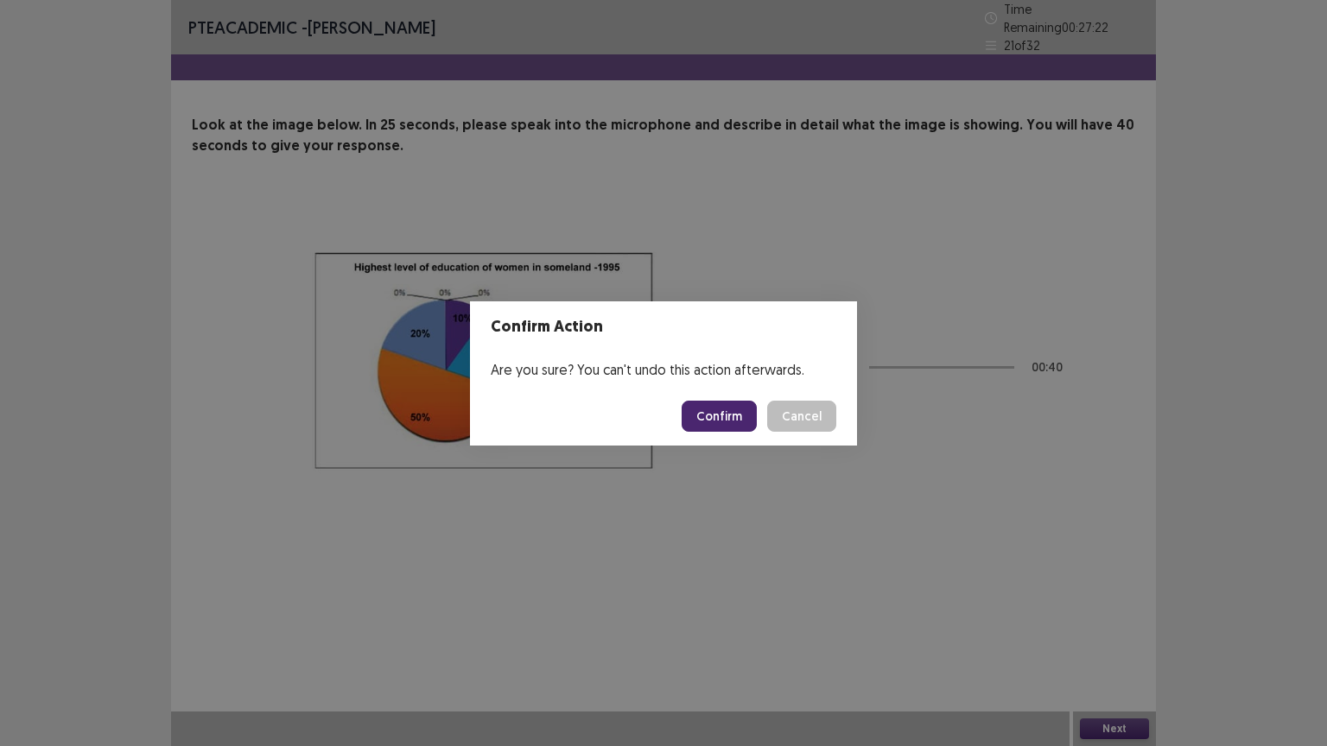
click at [720, 415] on button "Confirm" at bounding box center [719, 416] width 75 height 31
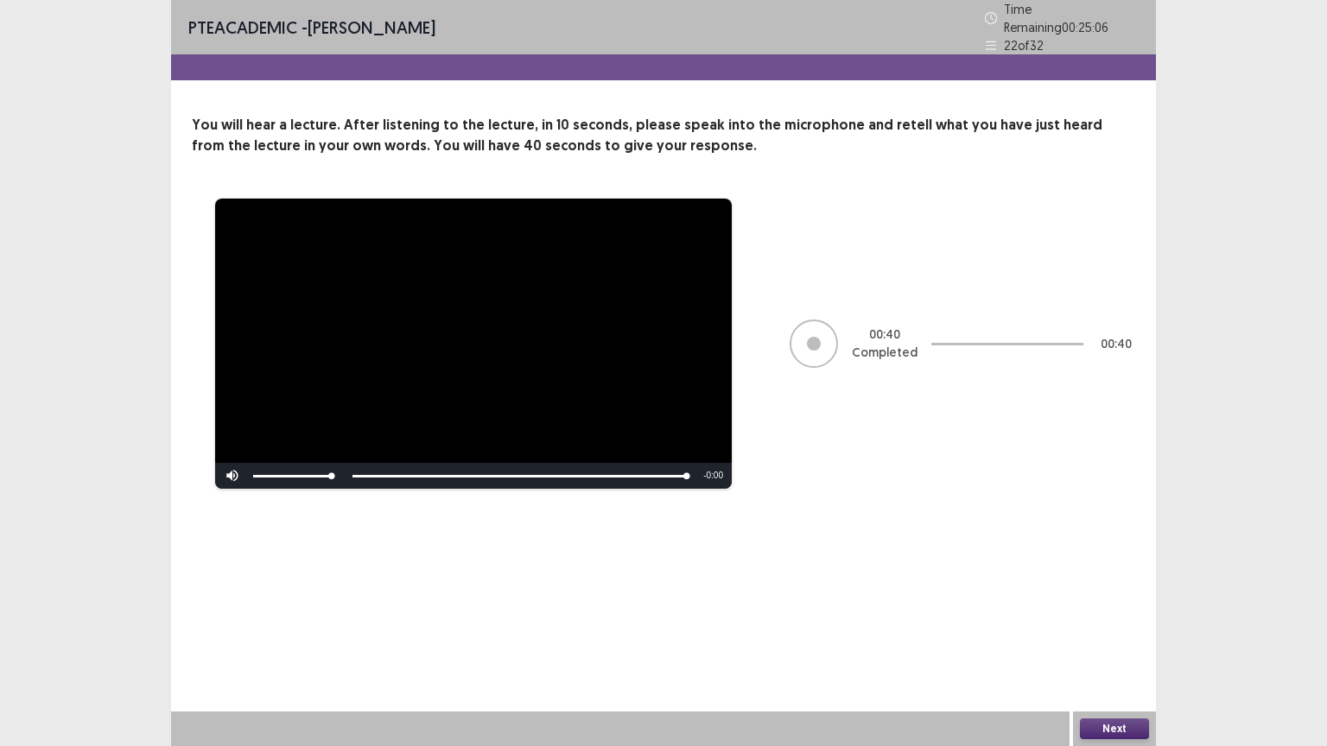
click at [1112, 630] on button "Next" at bounding box center [1114, 729] width 69 height 21
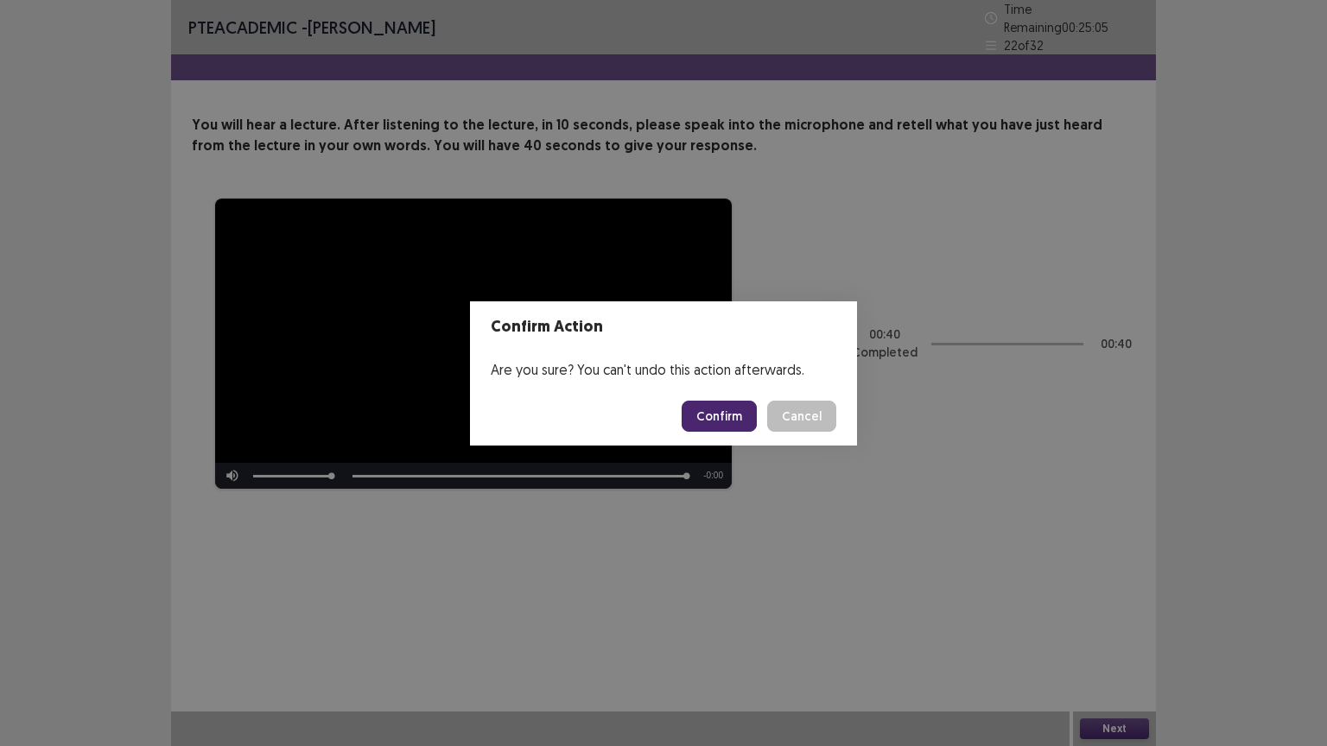
click at [692, 417] on button "Confirm" at bounding box center [719, 416] width 75 height 31
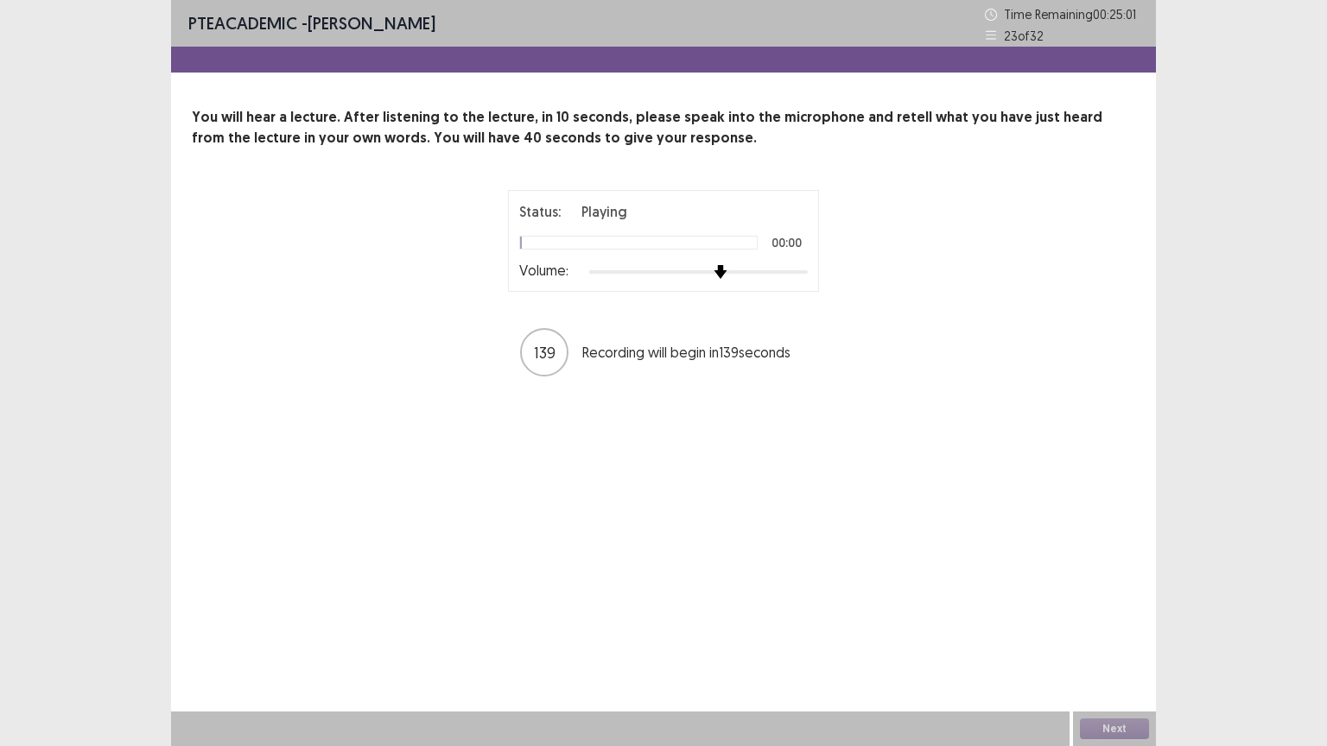
click at [729, 272] on div at bounding box center [698, 271] width 219 height 3
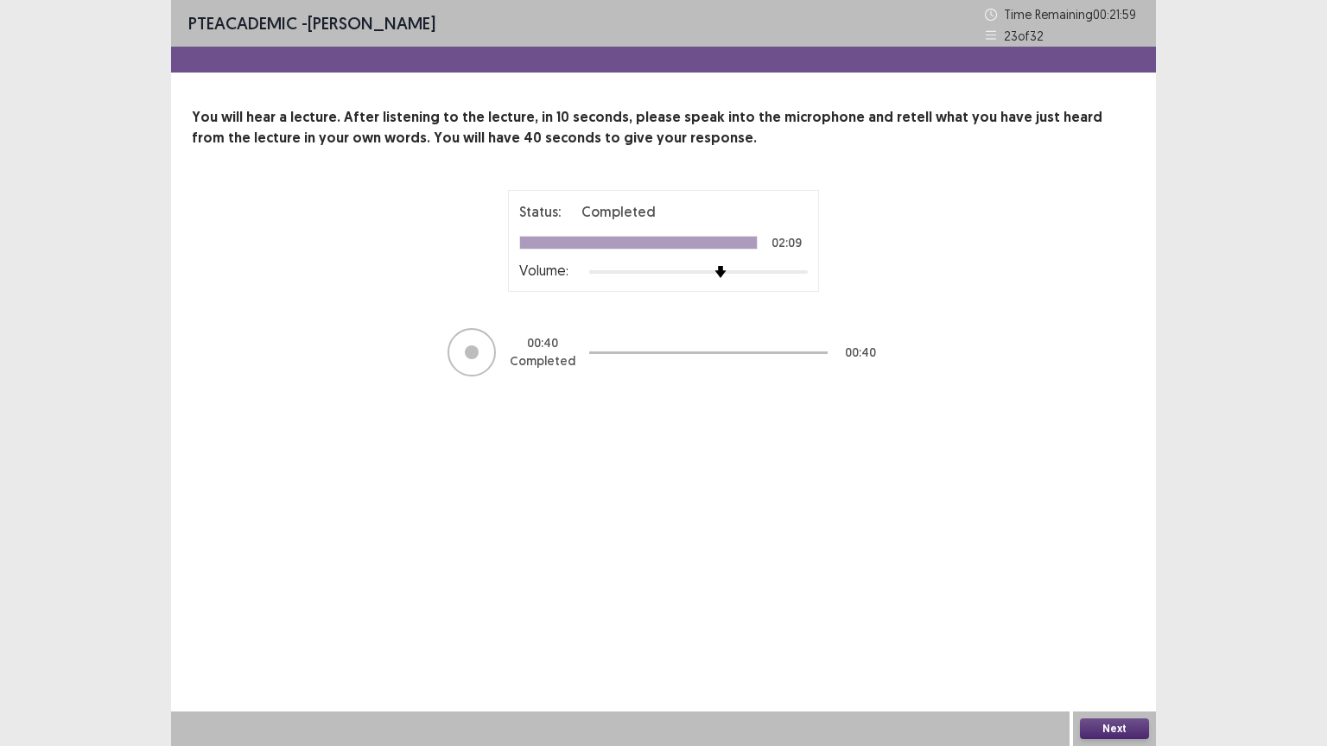
click at [1104, 630] on button "Next" at bounding box center [1114, 729] width 69 height 21
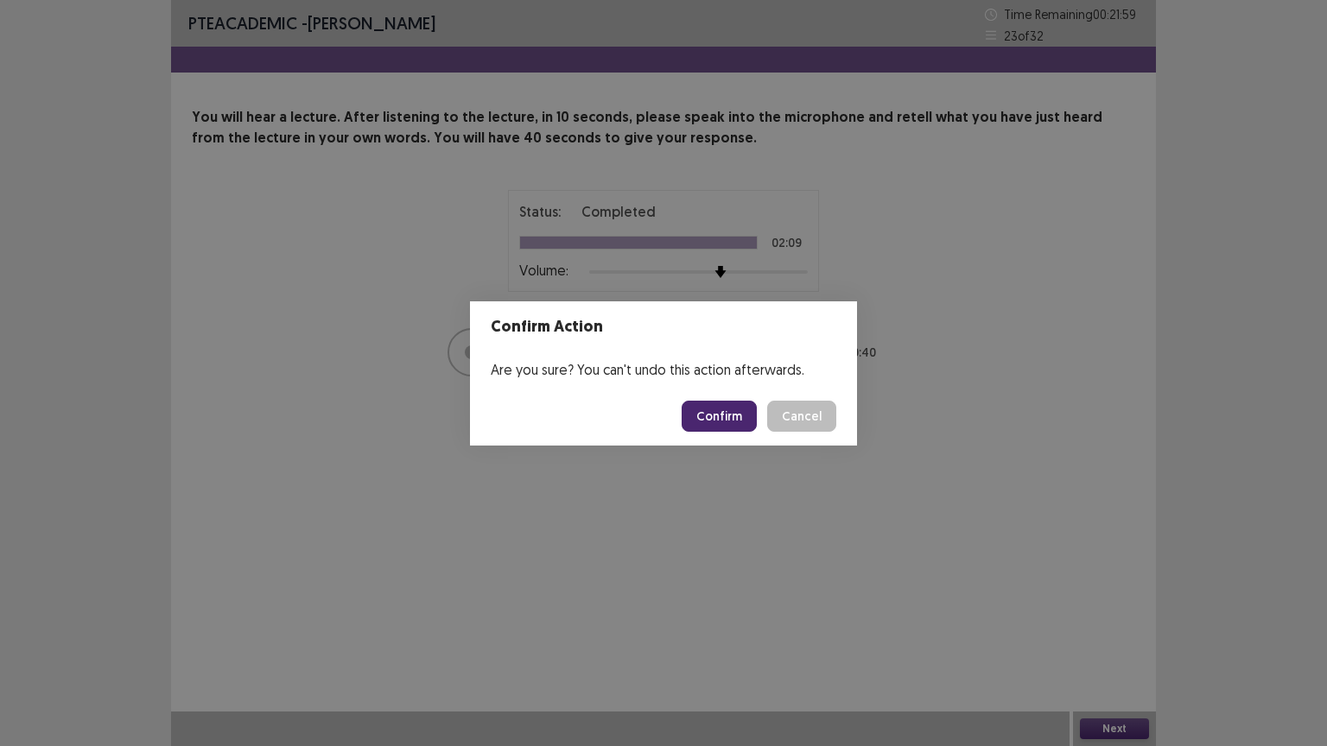
click at [733, 410] on button "Confirm" at bounding box center [719, 416] width 75 height 31
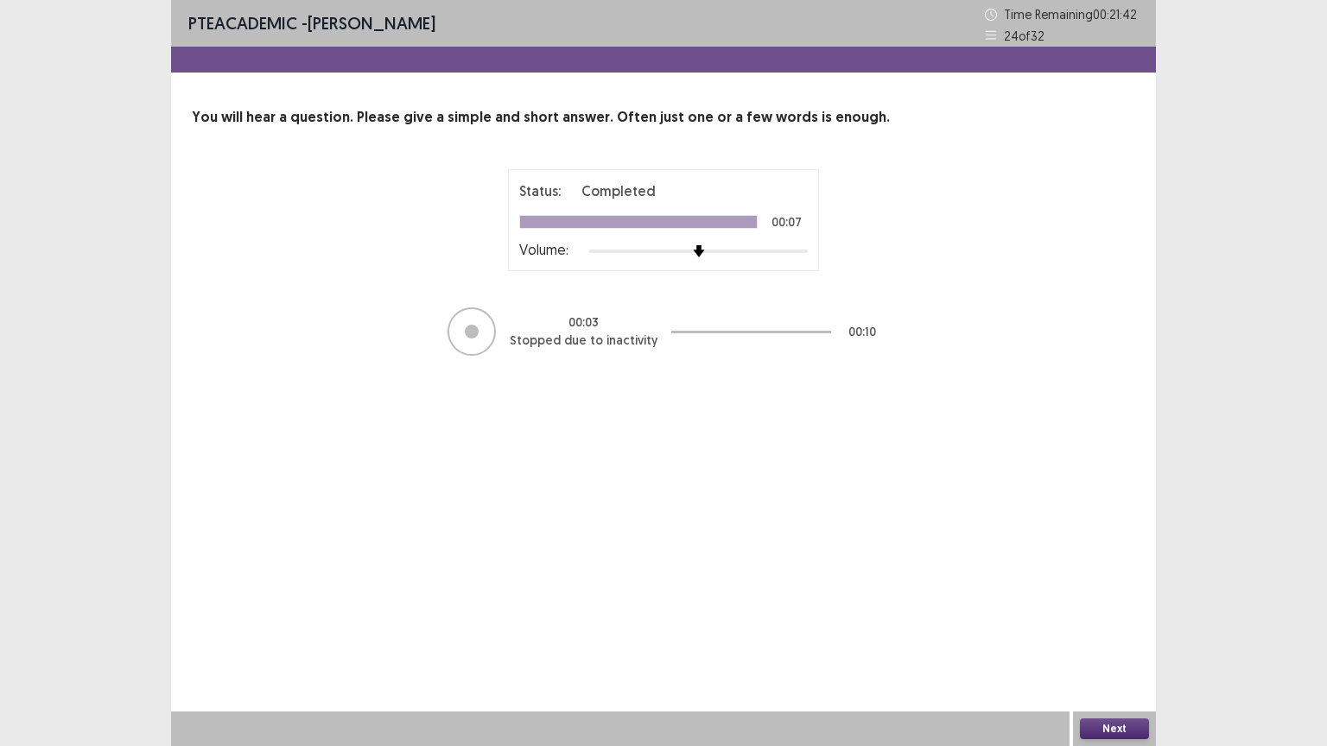
click at [1134, 630] on button "Next" at bounding box center [1114, 729] width 69 height 21
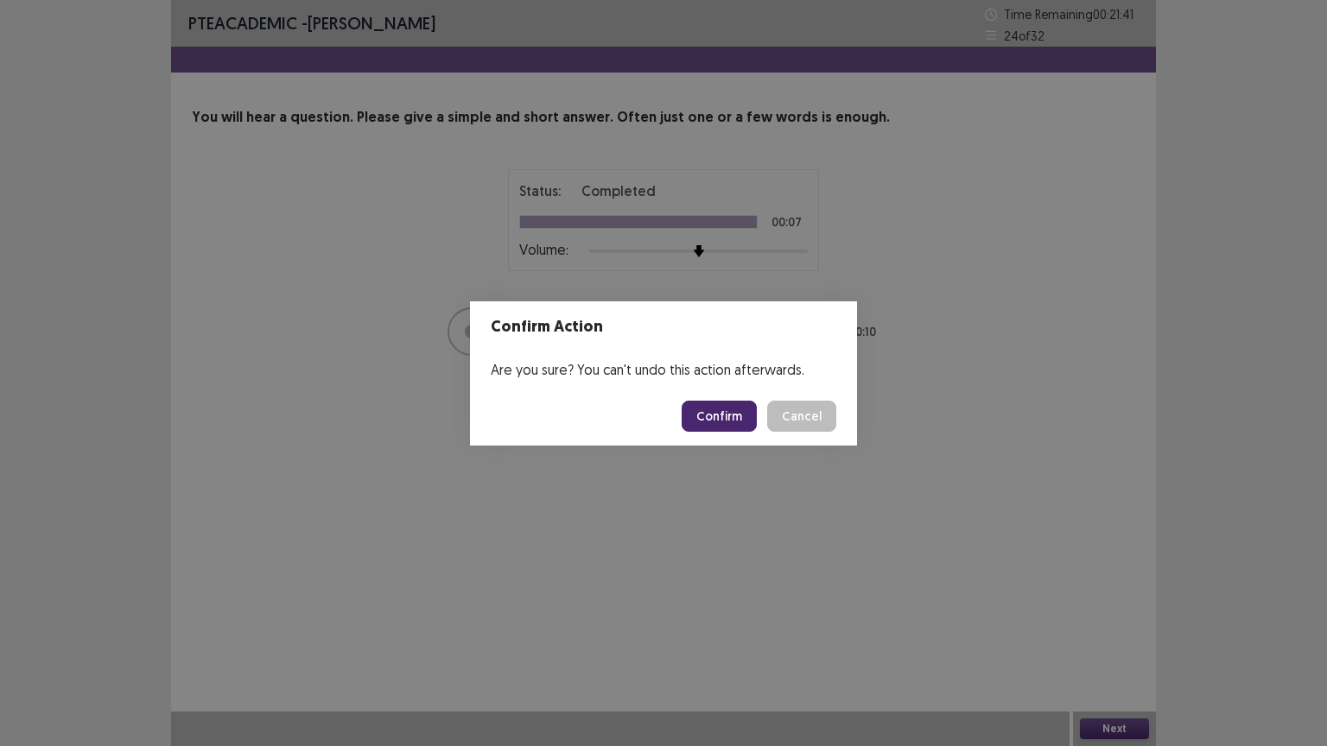
click at [719, 422] on button "Confirm" at bounding box center [719, 416] width 75 height 31
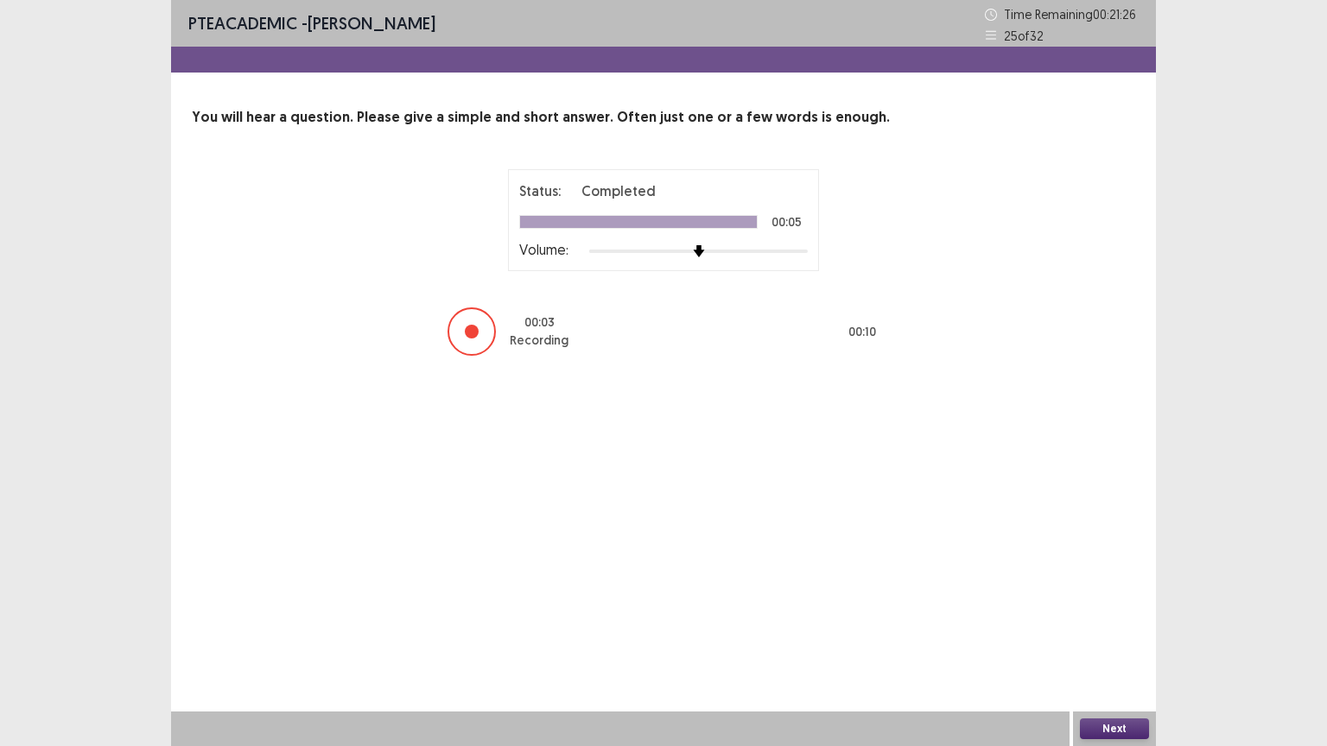
click at [1107, 630] on div "Next" at bounding box center [1114, 729] width 83 height 35
click at [1103, 630] on button "Next" at bounding box center [1114, 729] width 69 height 21
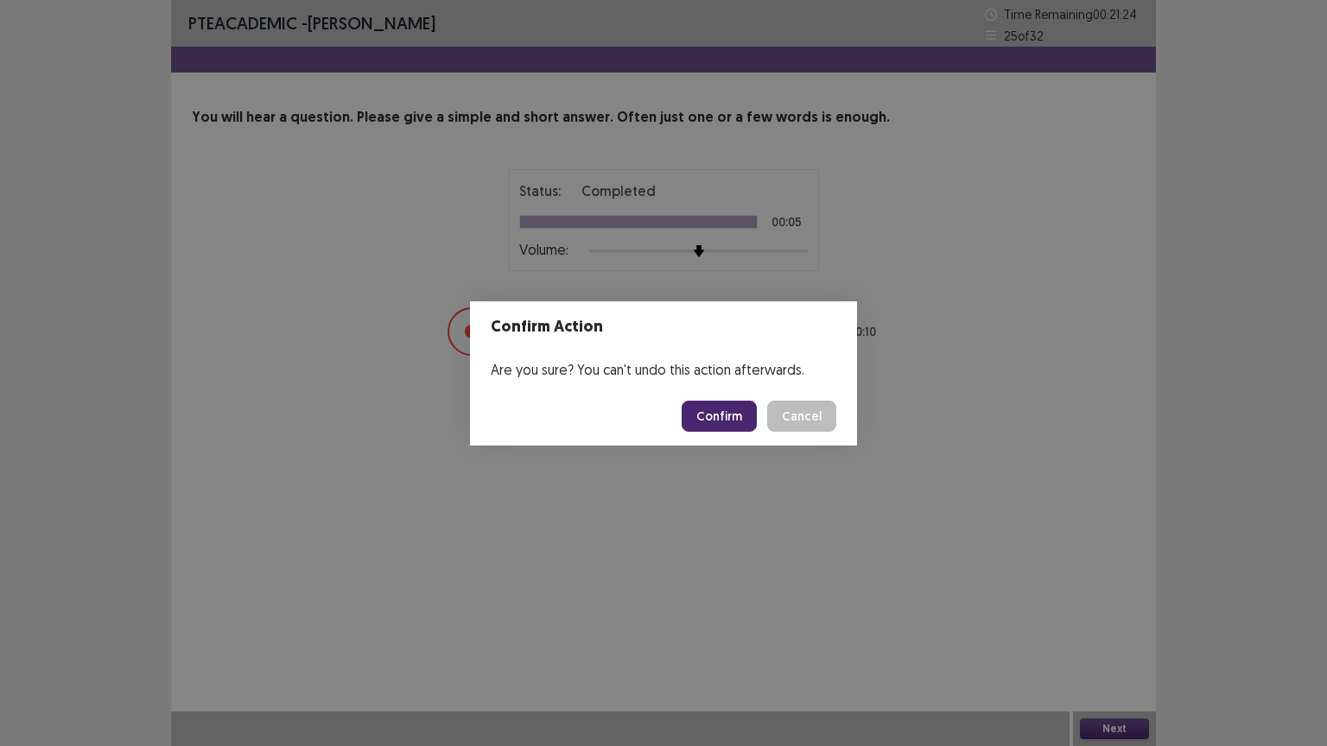
click at [715, 415] on button "Confirm" at bounding box center [719, 416] width 75 height 31
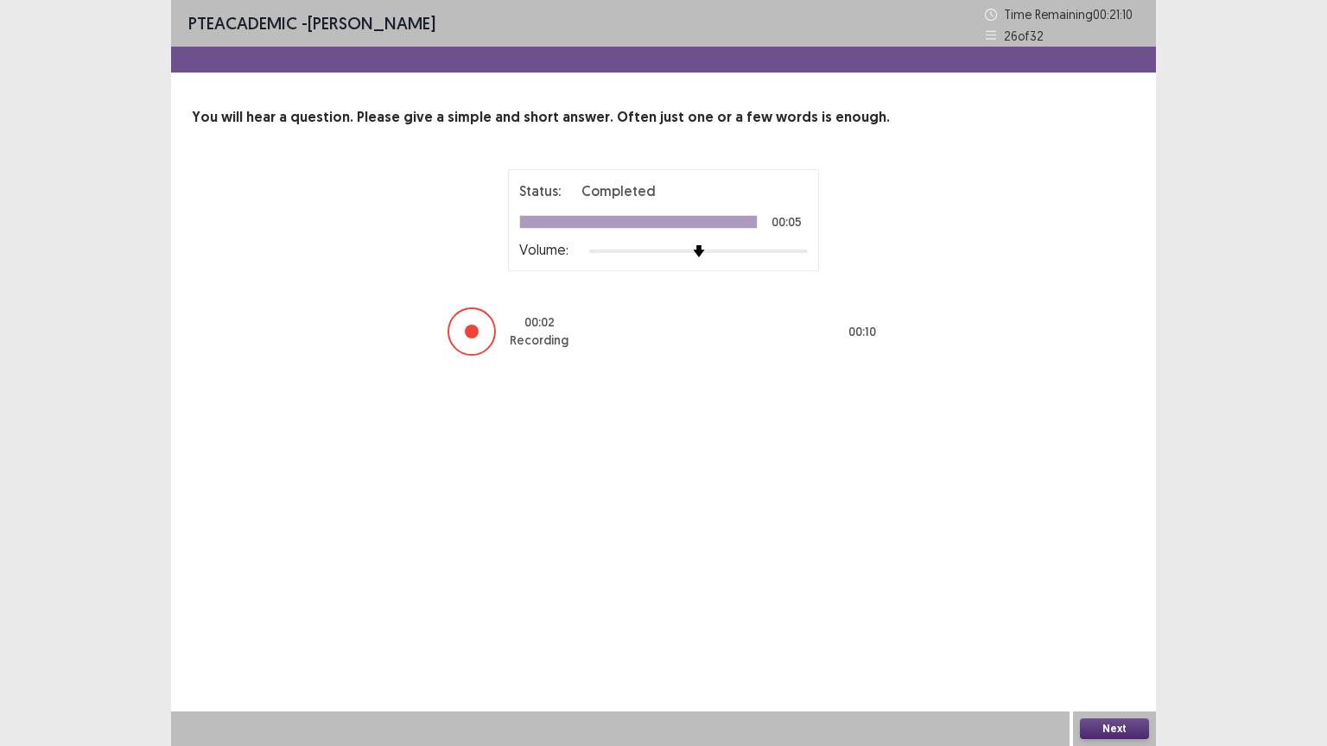
click at [1106, 630] on button "Next" at bounding box center [1114, 729] width 69 height 21
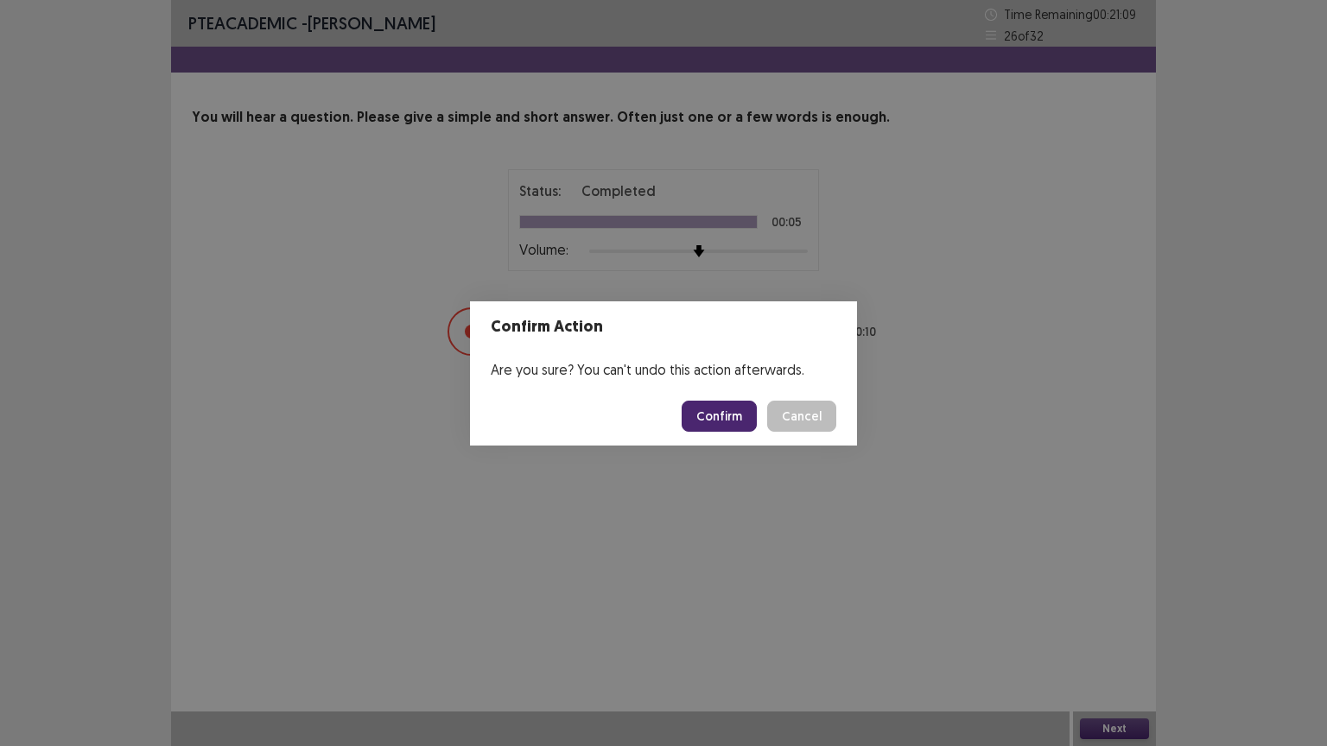
click at [730, 432] on footer "Confirm Cancel" at bounding box center [663, 416] width 387 height 59
click at [733, 419] on button "Confirm" at bounding box center [719, 416] width 75 height 31
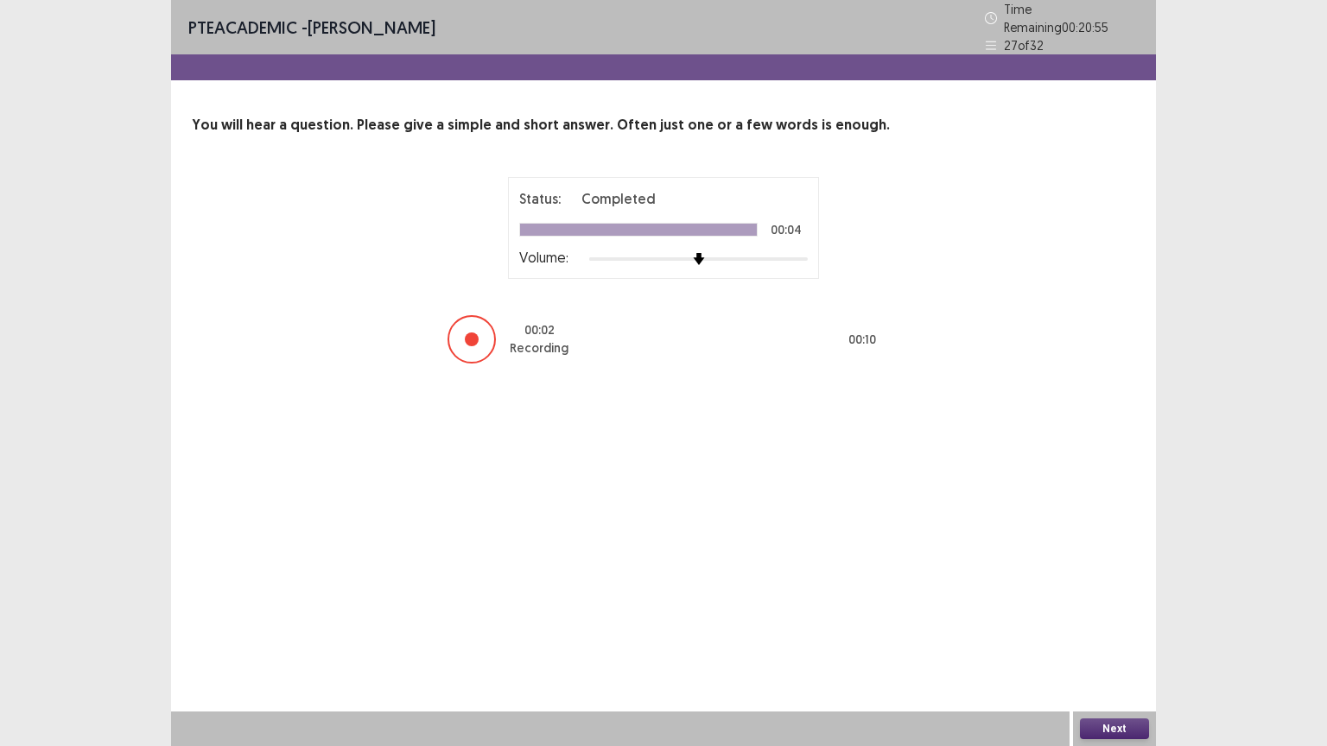
click at [1107, 630] on button "Next" at bounding box center [1114, 729] width 69 height 21
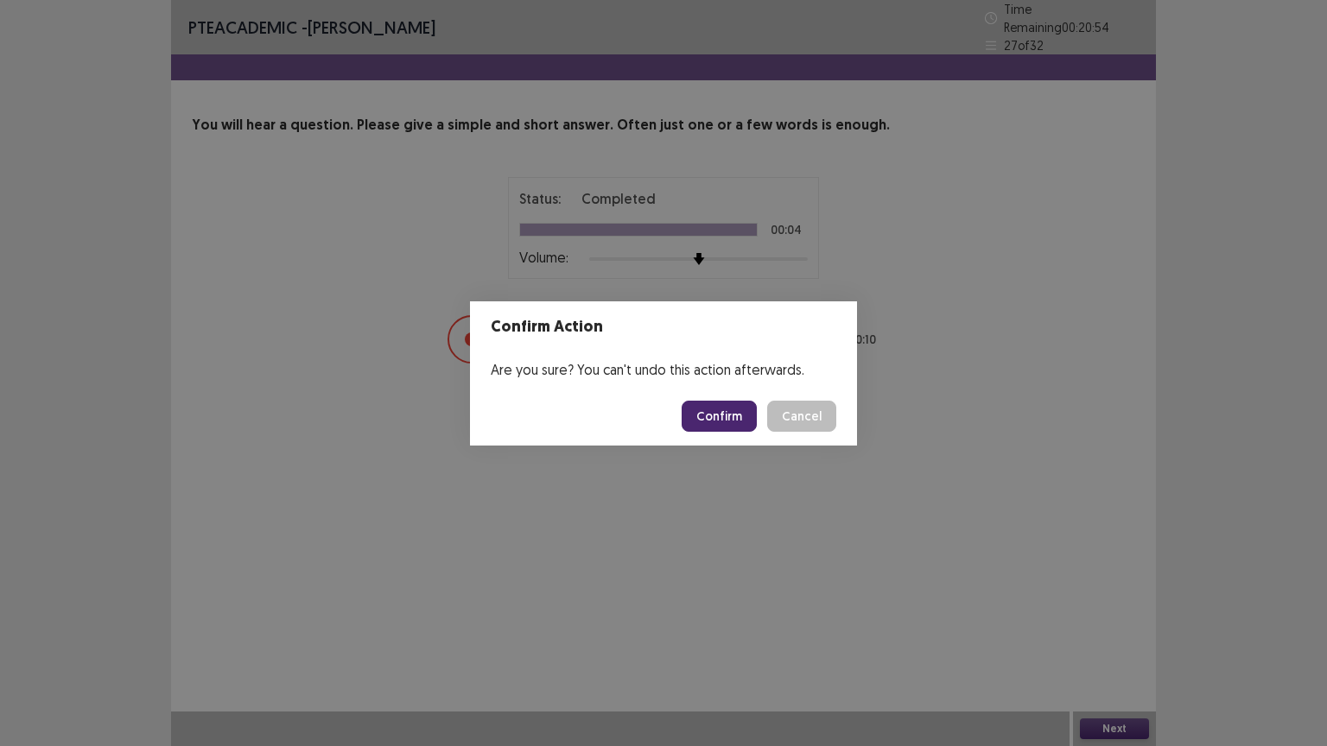
click at [724, 427] on button "Confirm" at bounding box center [719, 416] width 75 height 31
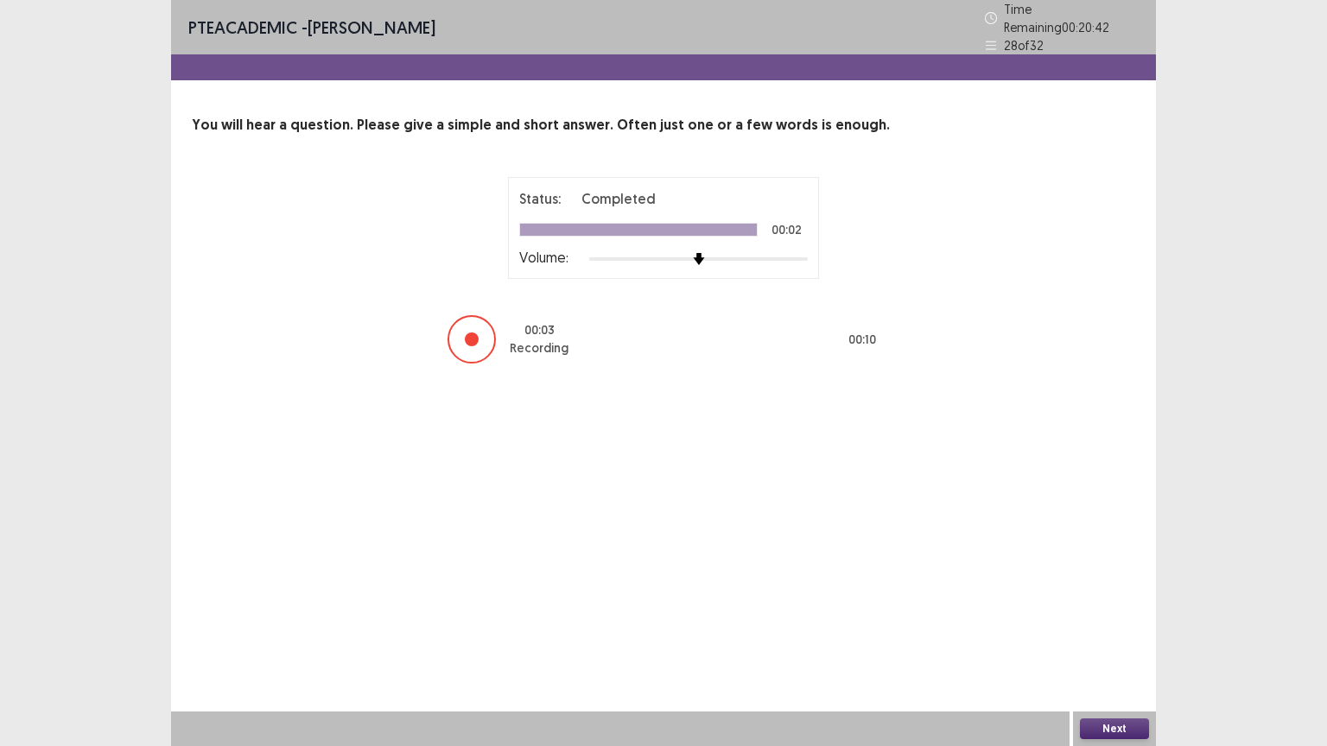
click at [1123, 630] on button "Next" at bounding box center [1114, 729] width 69 height 21
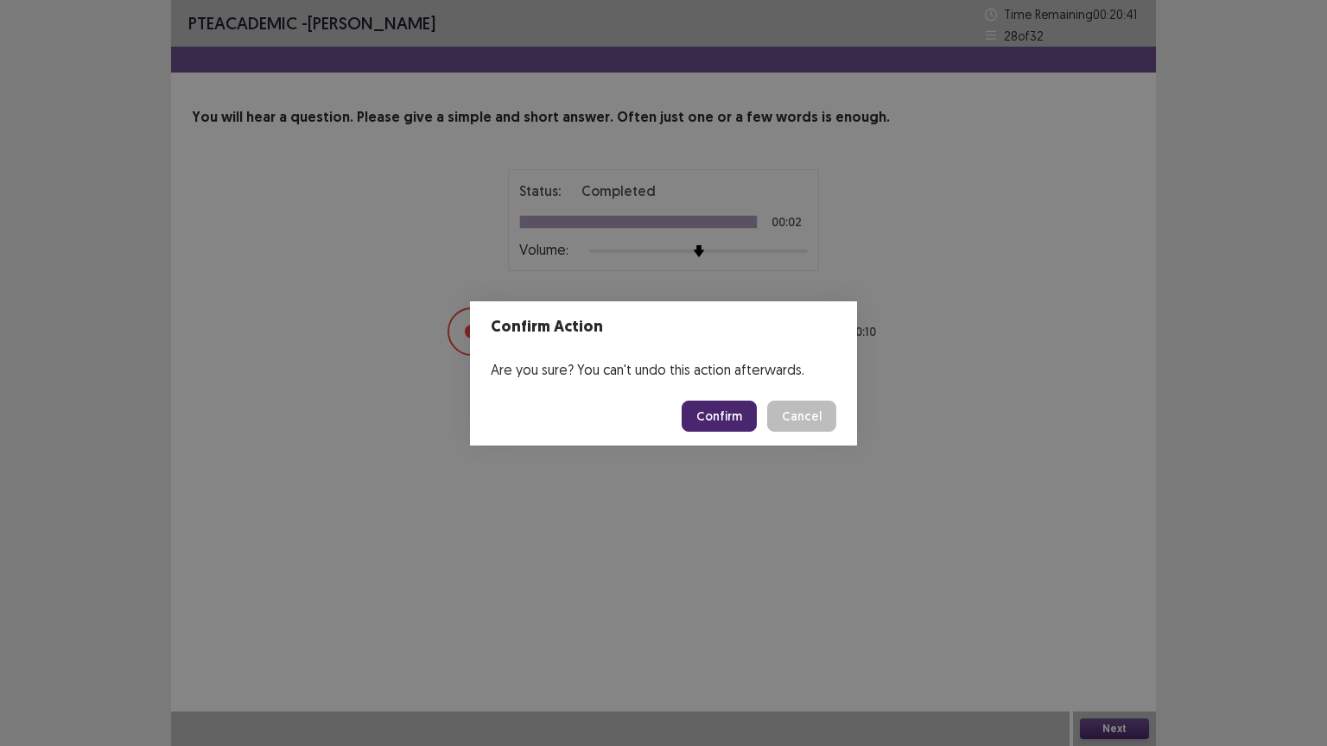
click at [726, 422] on button "Confirm" at bounding box center [719, 416] width 75 height 31
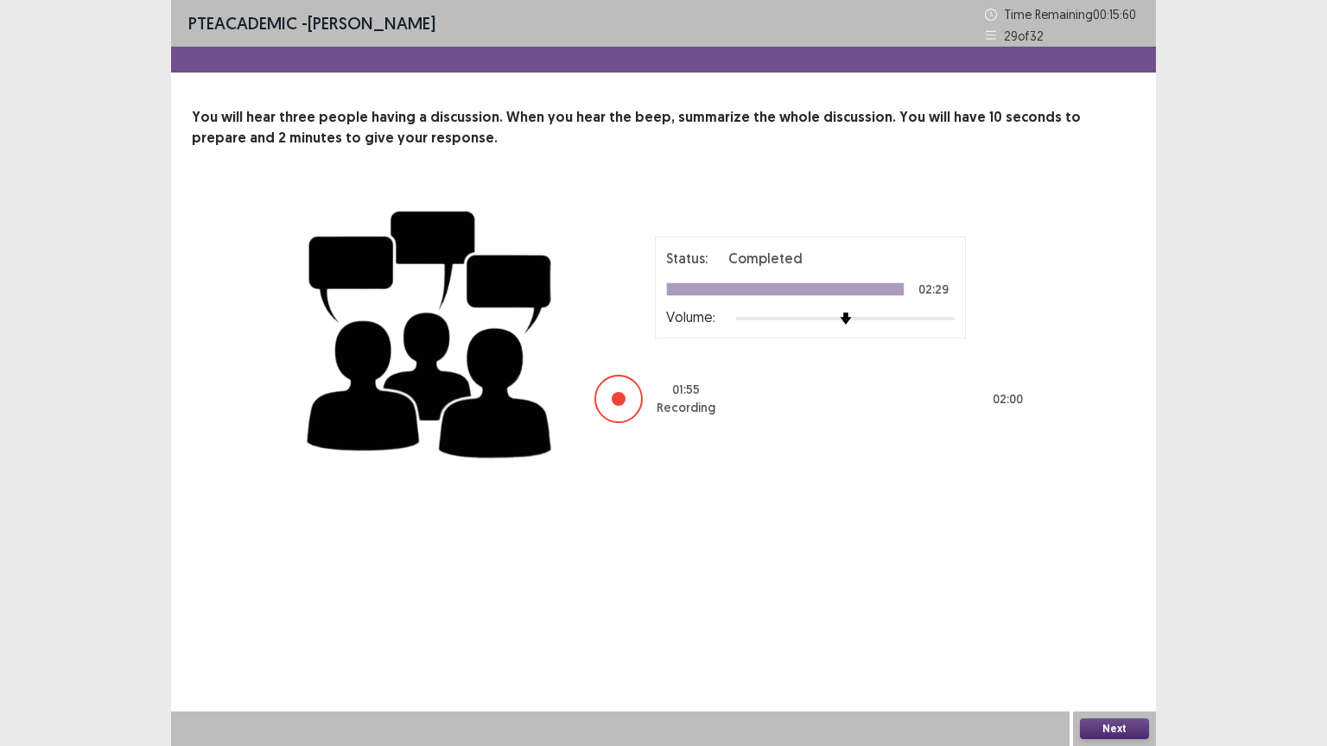
click at [1092, 630] on button "Next" at bounding box center [1114, 729] width 69 height 21
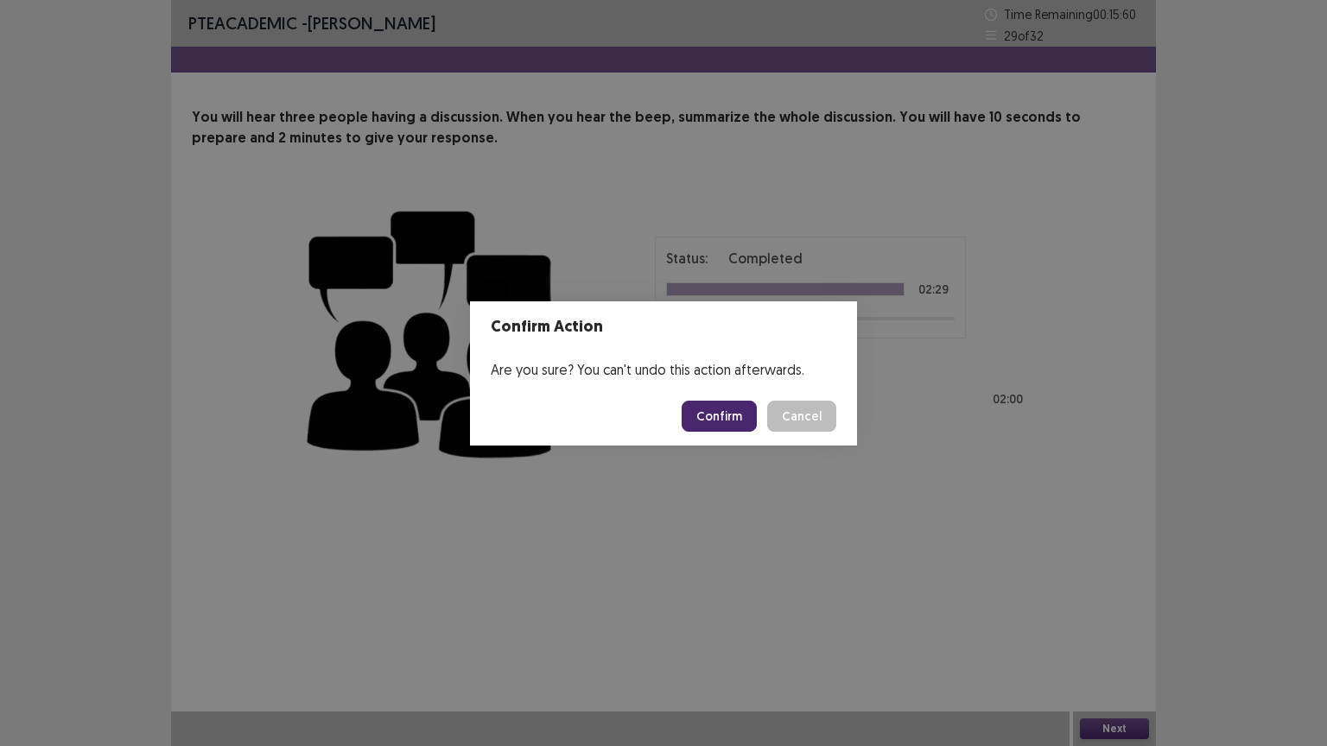
click at [728, 419] on button "Confirm" at bounding box center [719, 416] width 75 height 31
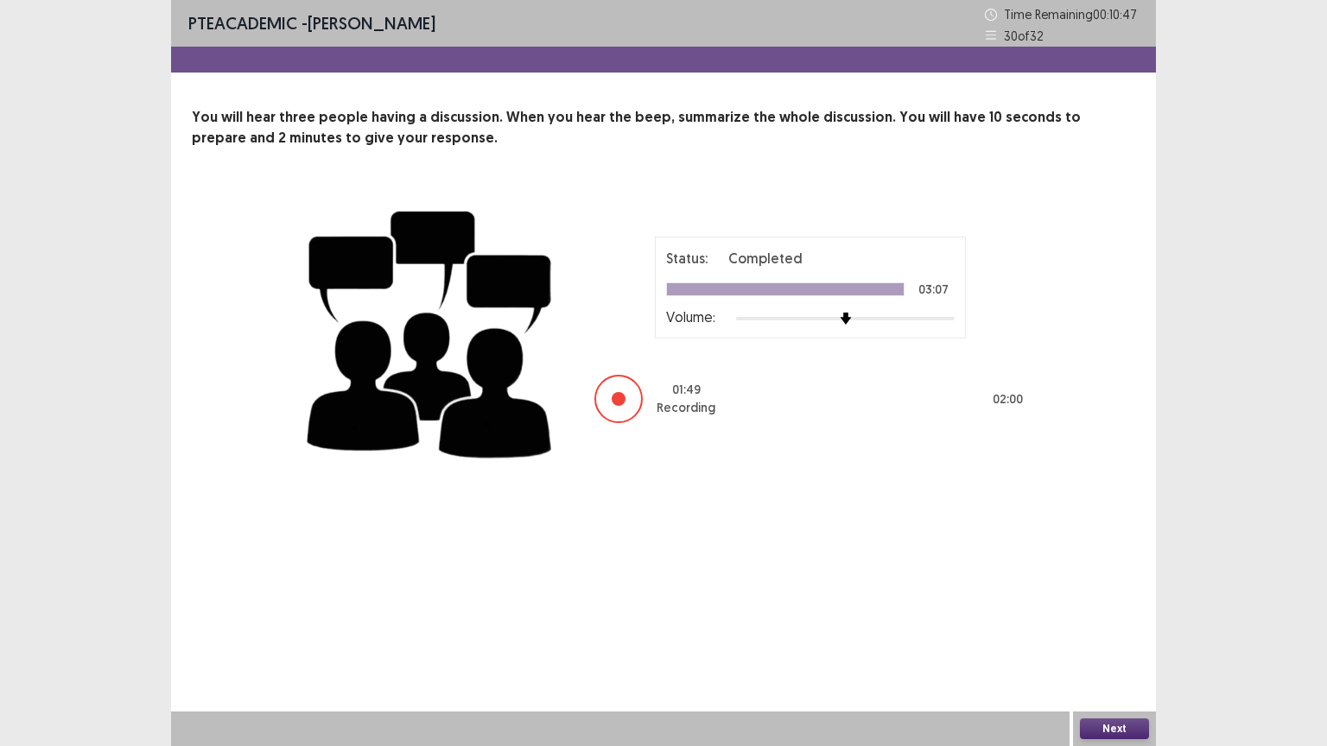
click at [1106, 630] on button "Next" at bounding box center [1114, 729] width 69 height 21
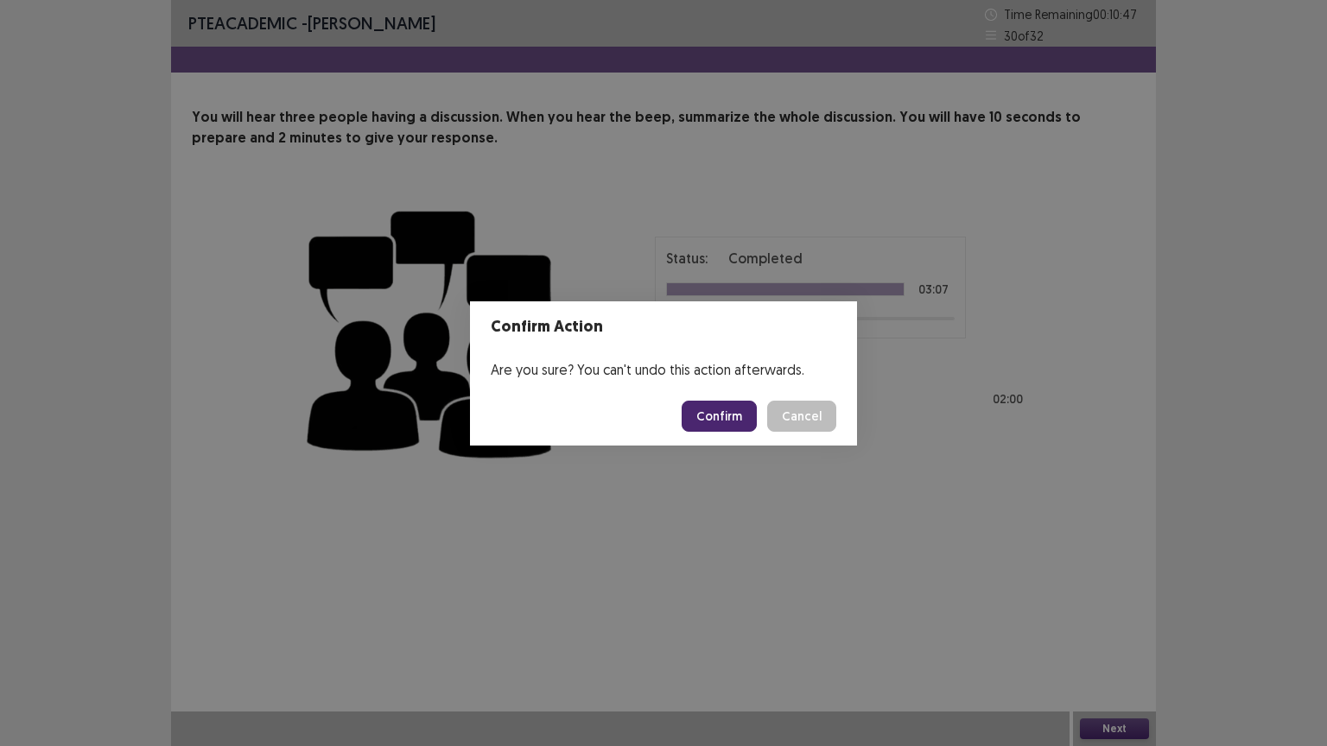
click at [740, 417] on button "Confirm" at bounding box center [719, 416] width 75 height 31
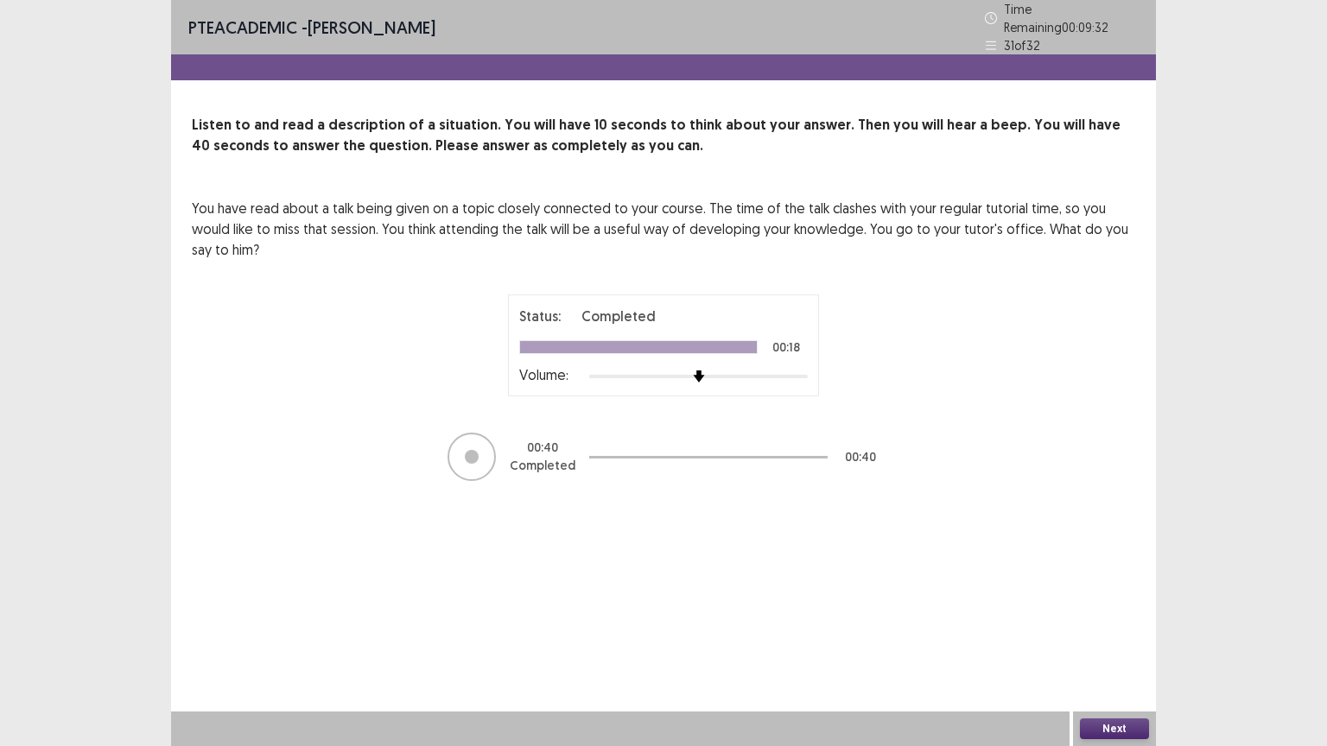
click at [1115, 630] on div "Next" at bounding box center [1114, 729] width 83 height 35
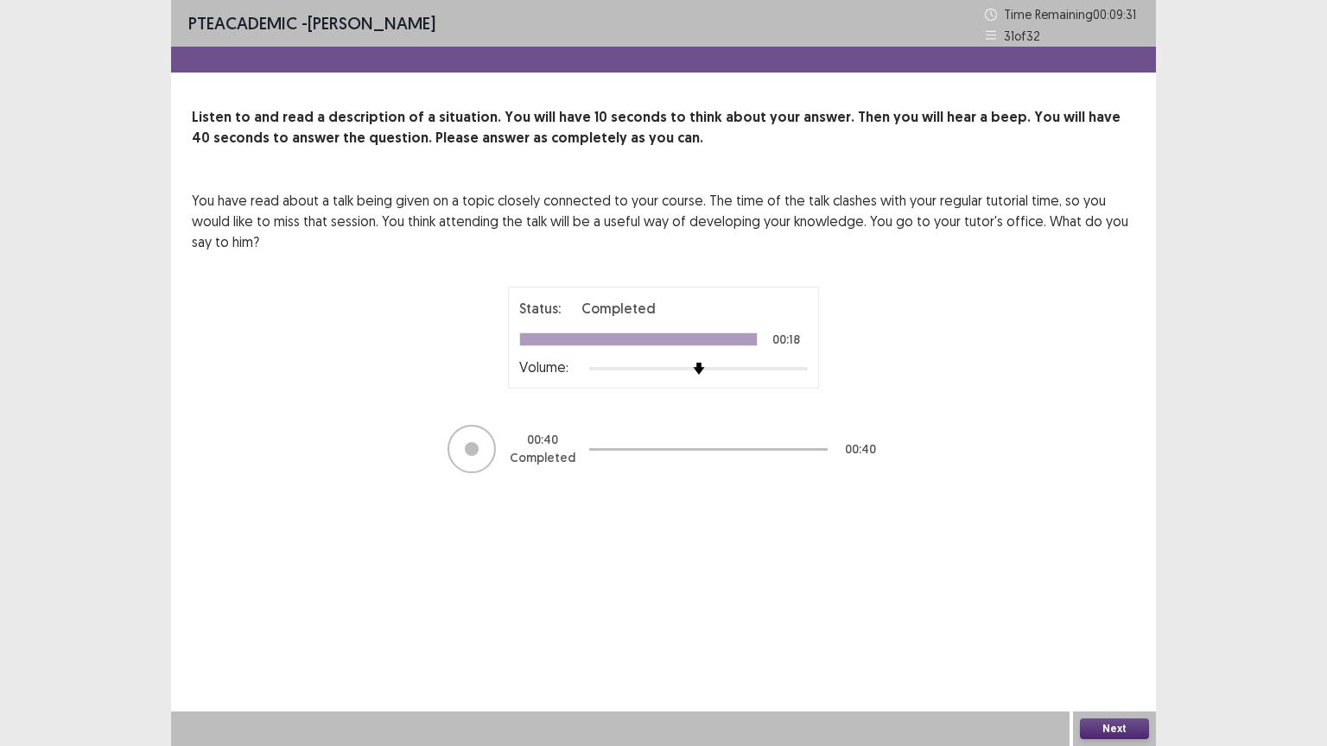
click at [1090, 630] on div "Next" at bounding box center [1114, 729] width 83 height 35
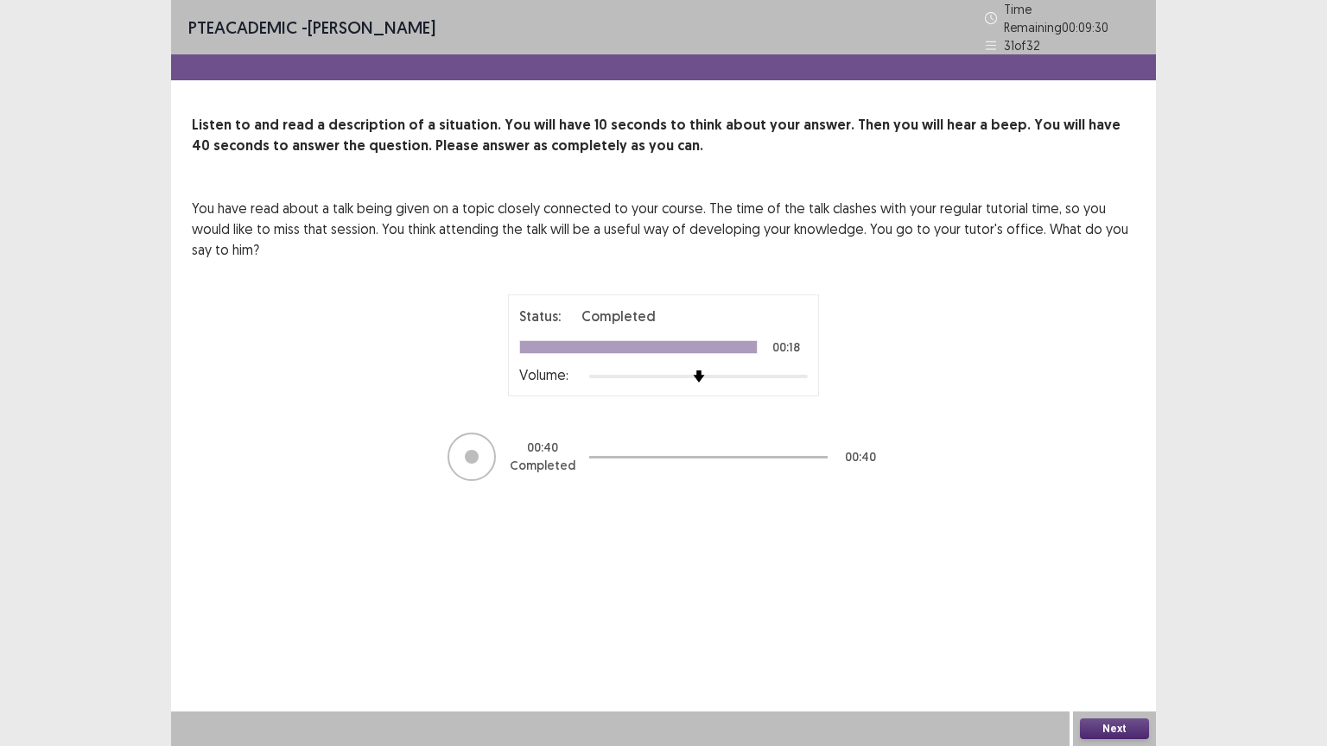
click at [1090, 630] on button "Next" at bounding box center [1114, 729] width 69 height 21
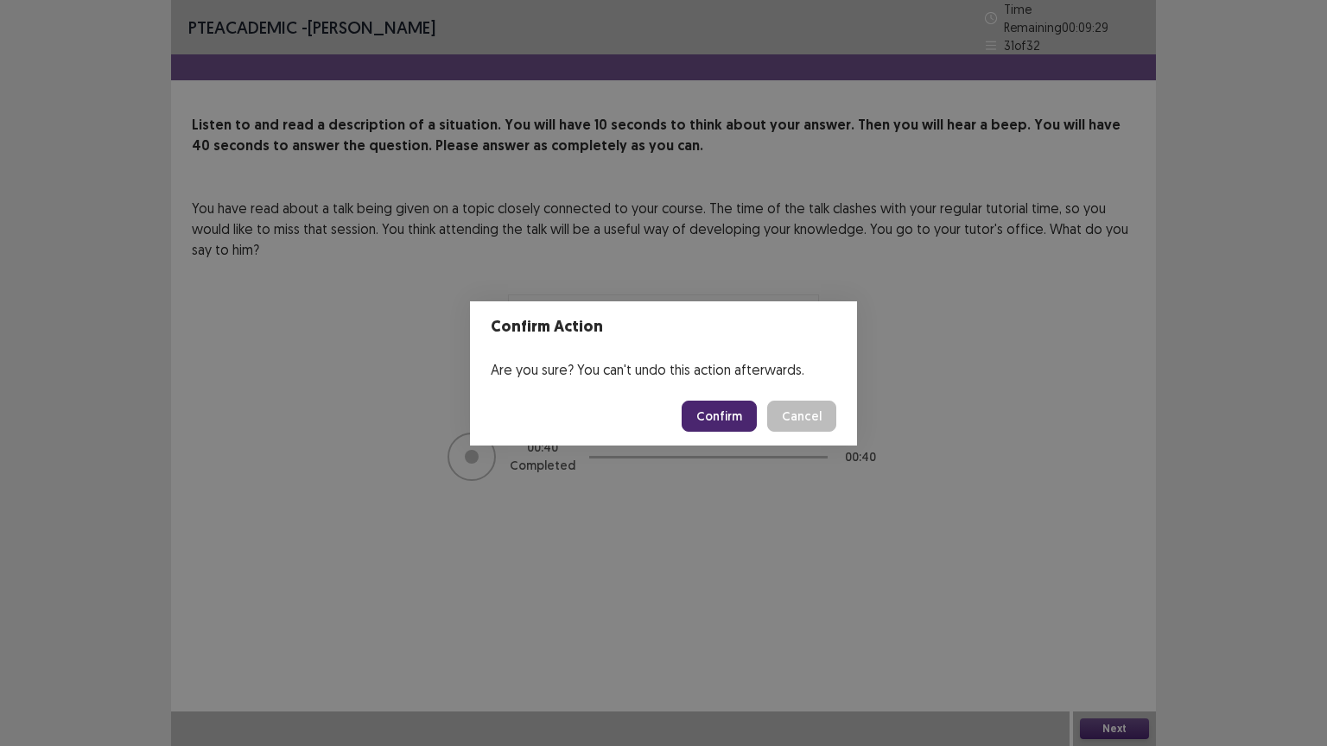
click at [705, 409] on button "Confirm" at bounding box center [719, 416] width 75 height 31
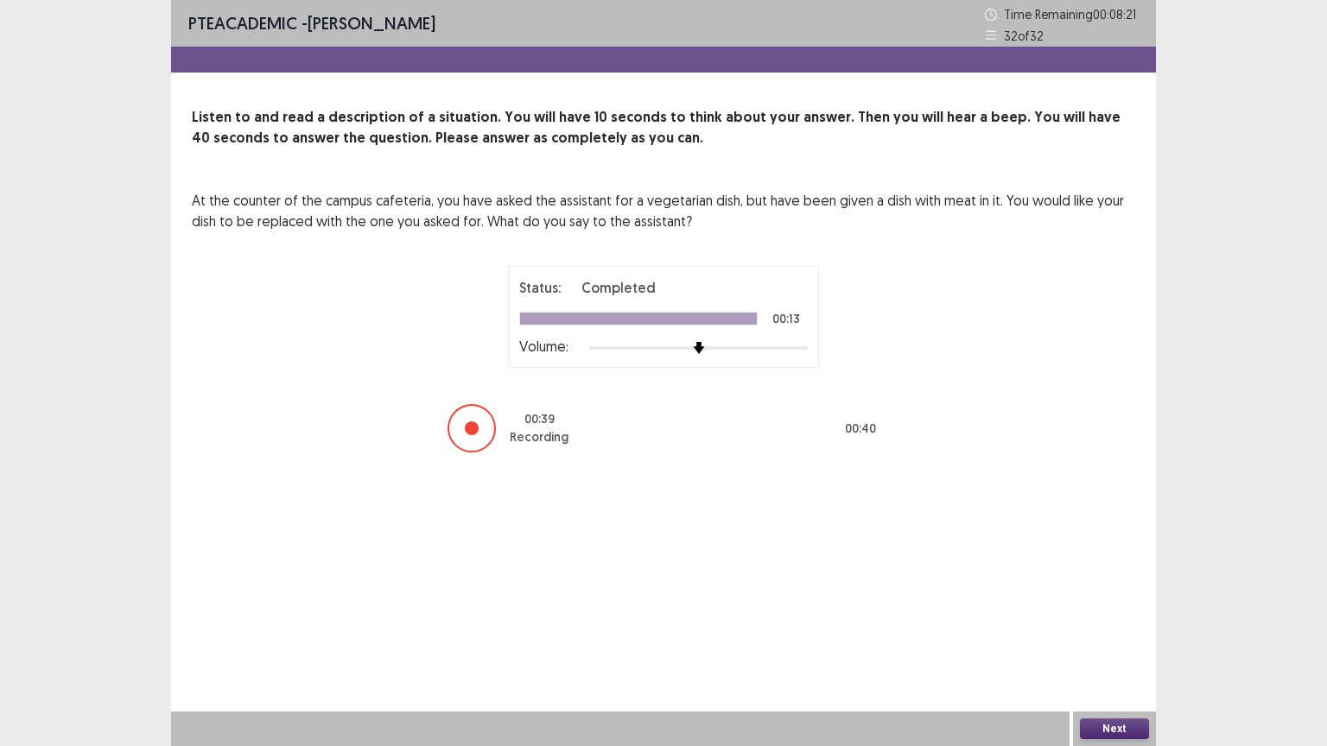
click at [1114, 630] on button "Next" at bounding box center [1114, 729] width 69 height 21
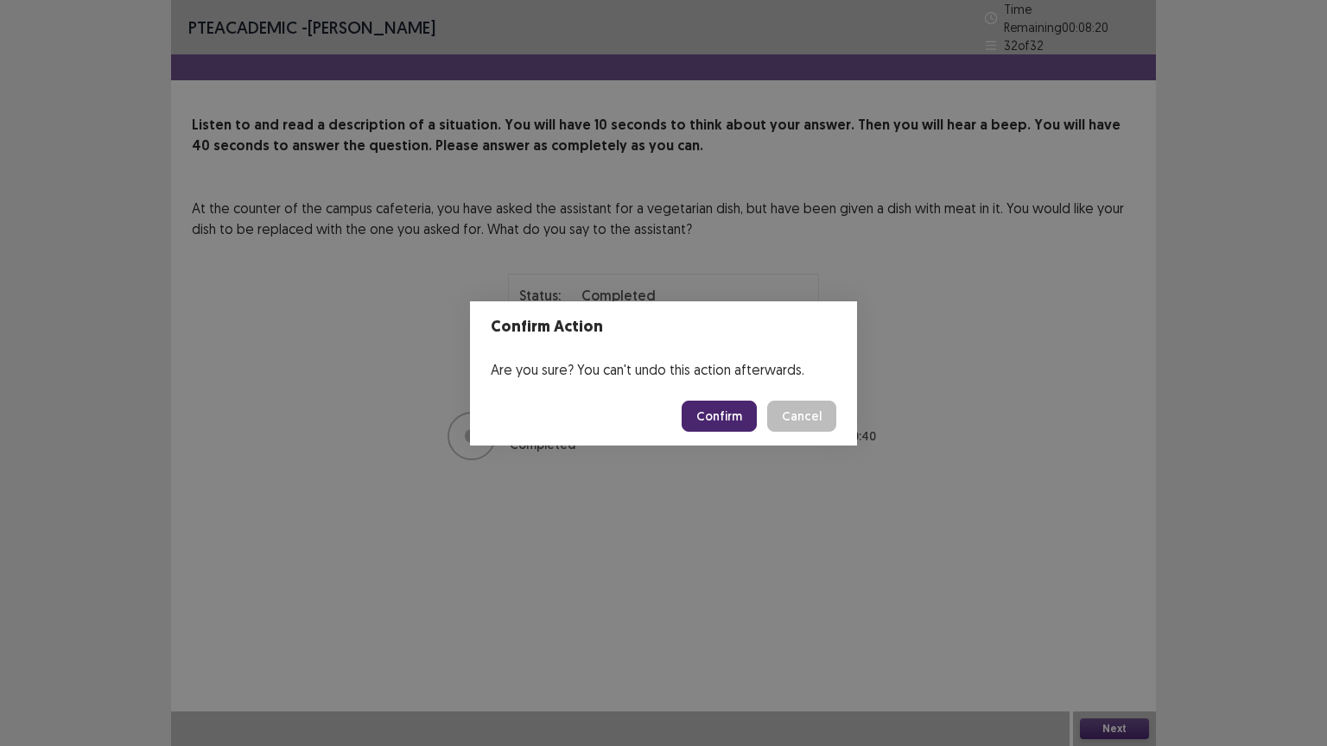
click at [727, 412] on button "Confirm" at bounding box center [719, 416] width 75 height 31
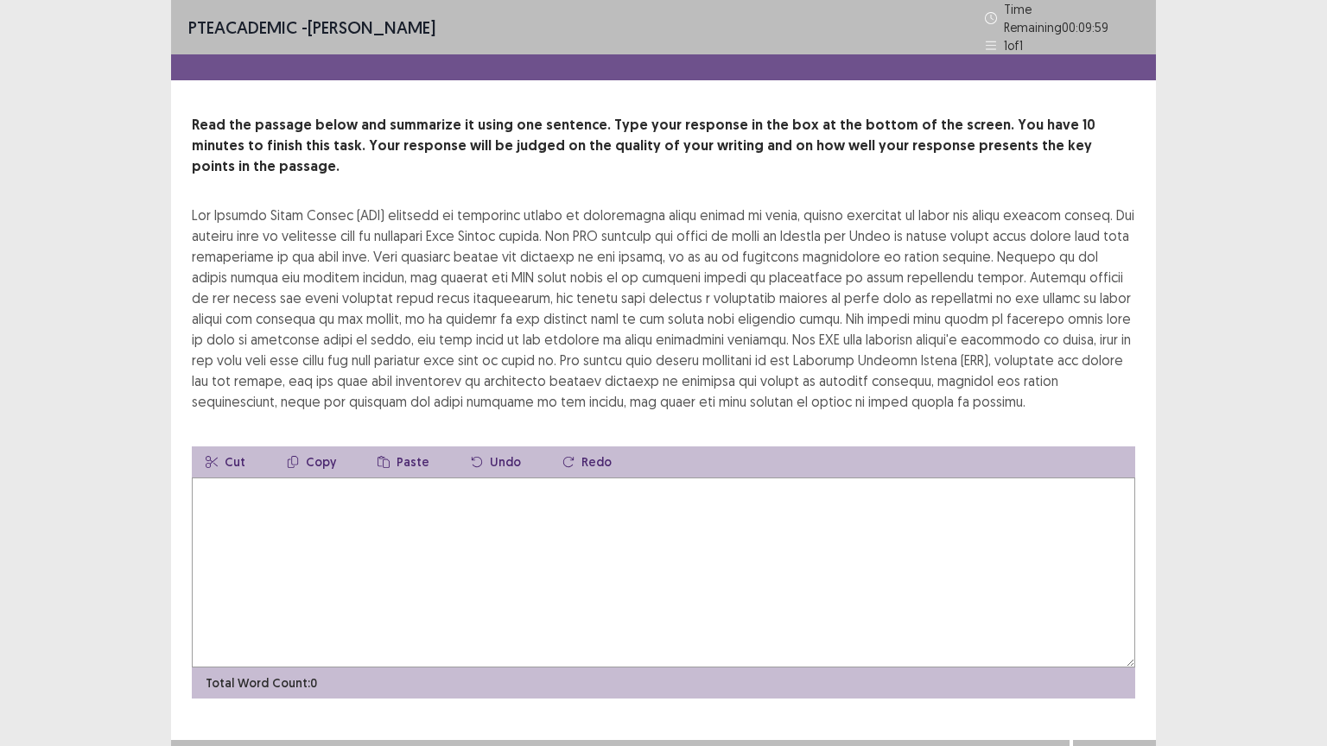
click at [511, 478] on textarea at bounding box center [663, 573] width 943 height 190
click at [479, 478] on textarea at bounding box center [663, 573] width 943 height 190
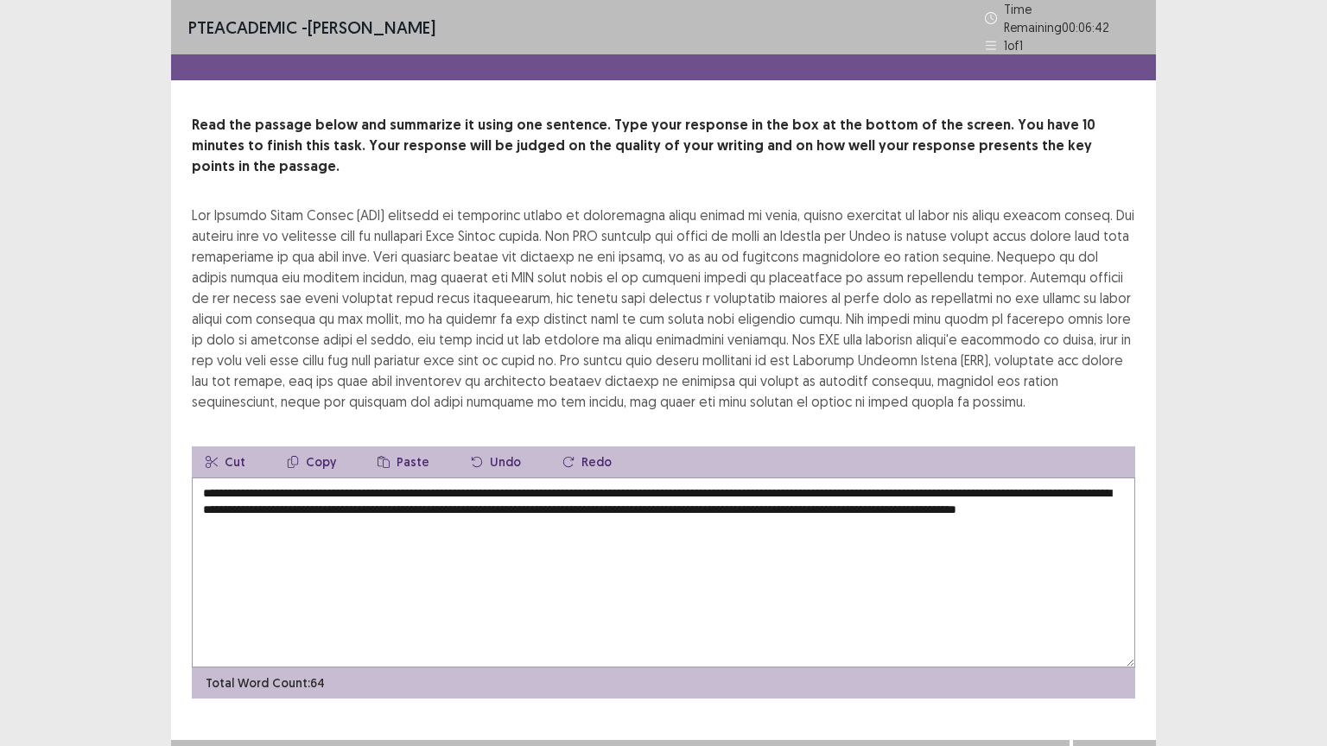
type textarea "**********"
click at [1116, 630] on button "Next" at bounding box center [1114, 757] width 69 height 21
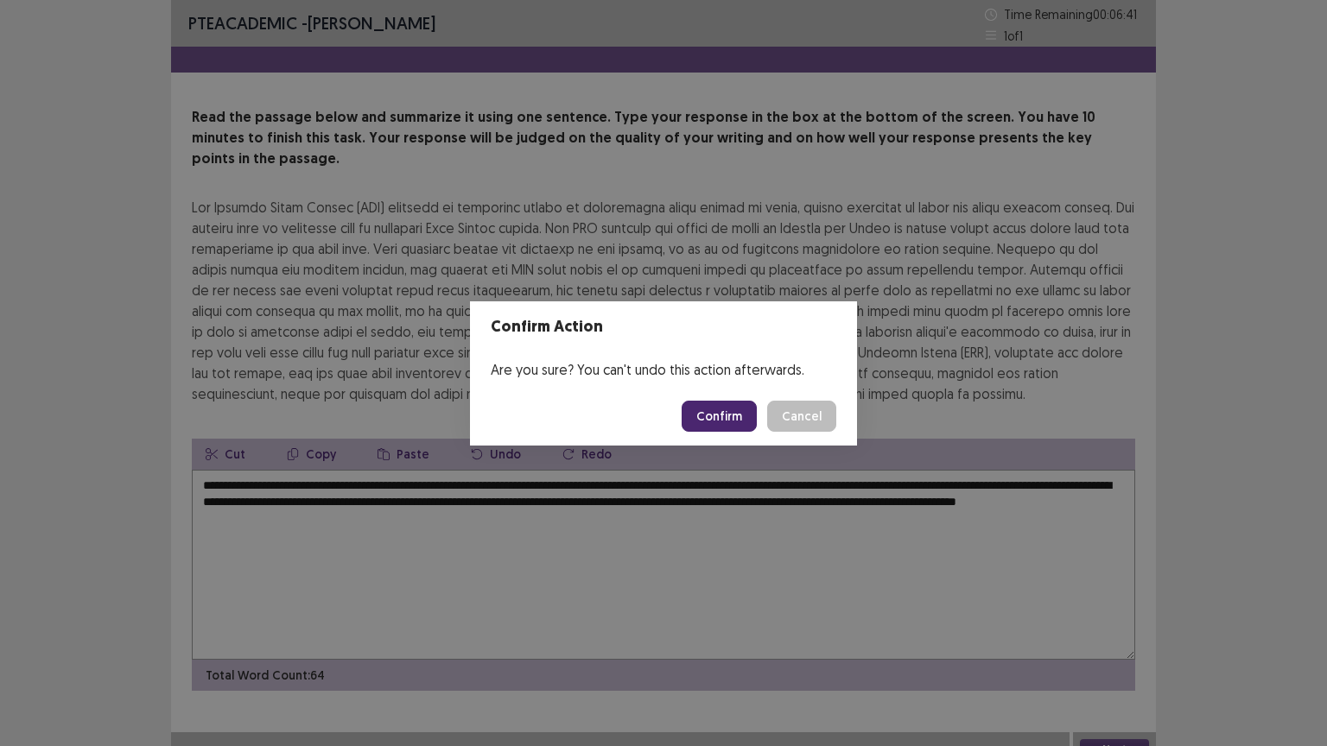
click at [727, 424] on button "Confirm" at bounding box center [719, 416] width 75 height 31
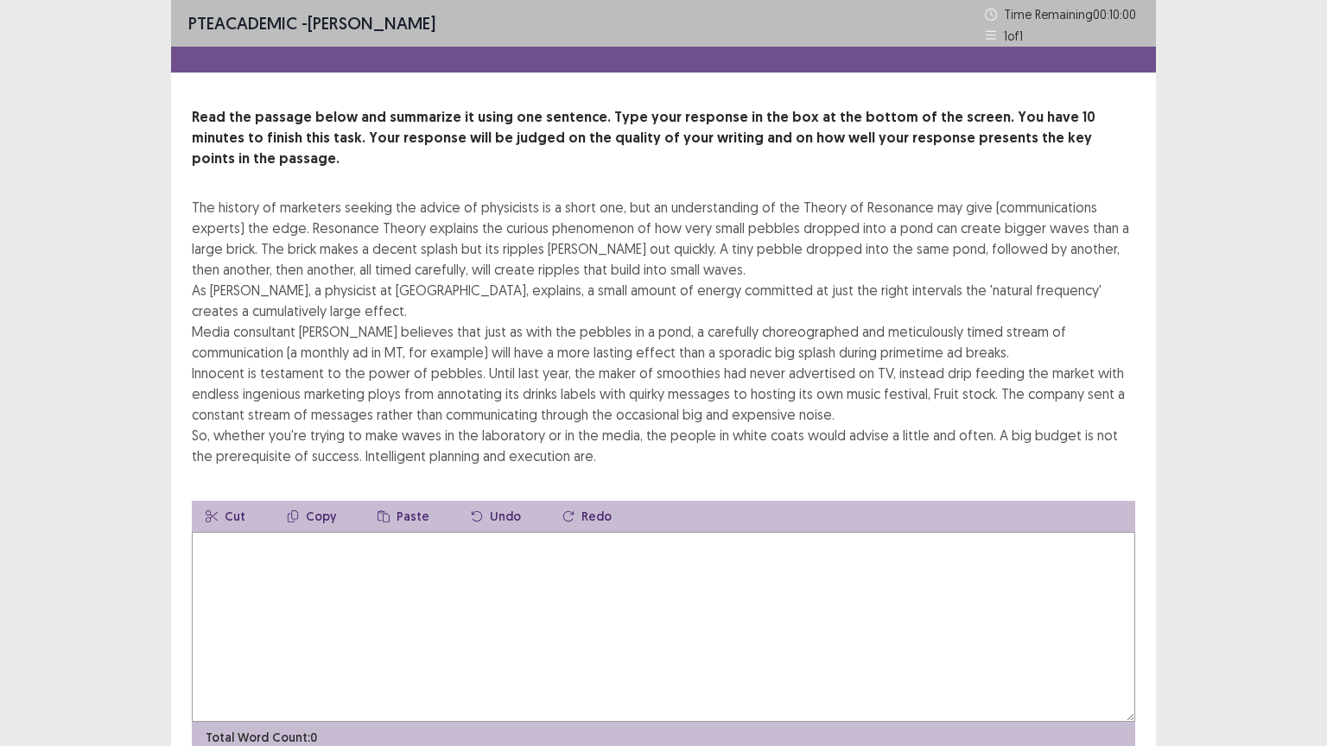
click at [529, 560] on textarea at bounding box center [663, 627] width 943 height 190
click at [346, 567] on textarea at bounding box center [663, 627] width 943 height 190
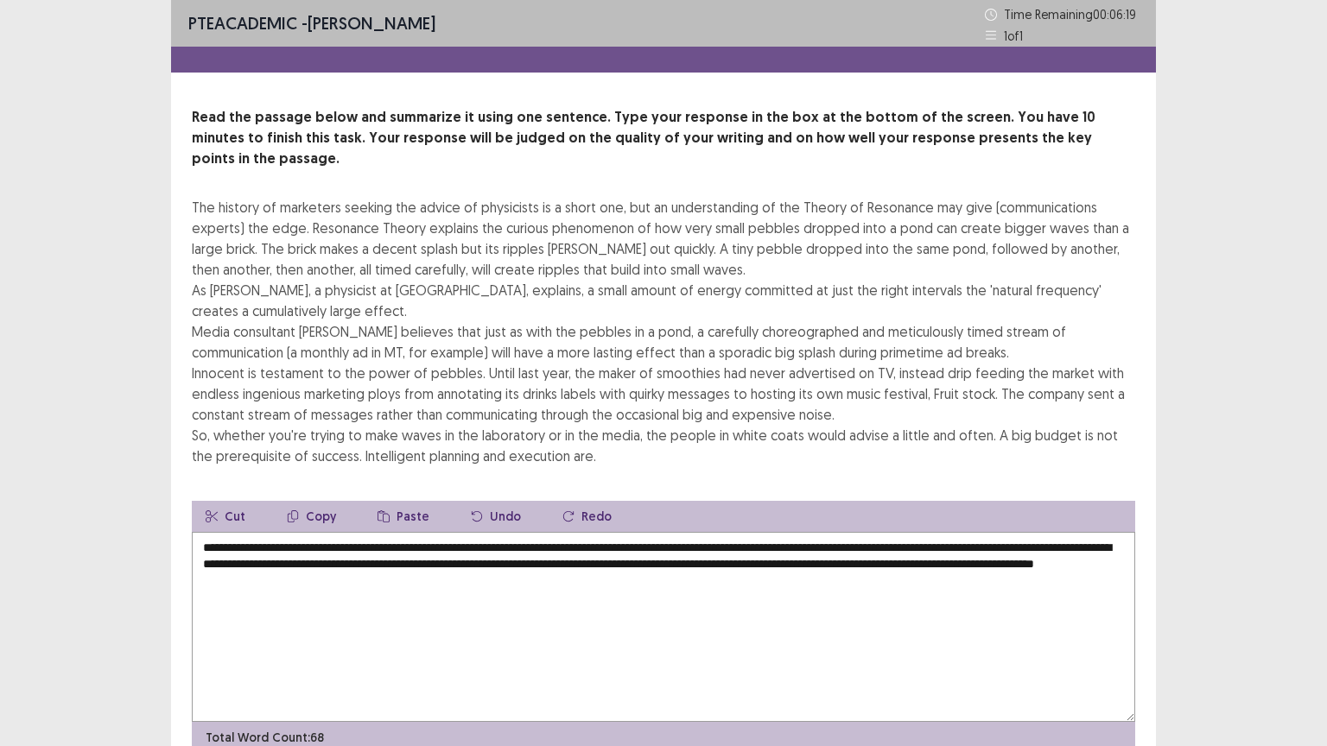
scroll to position [62, 0]
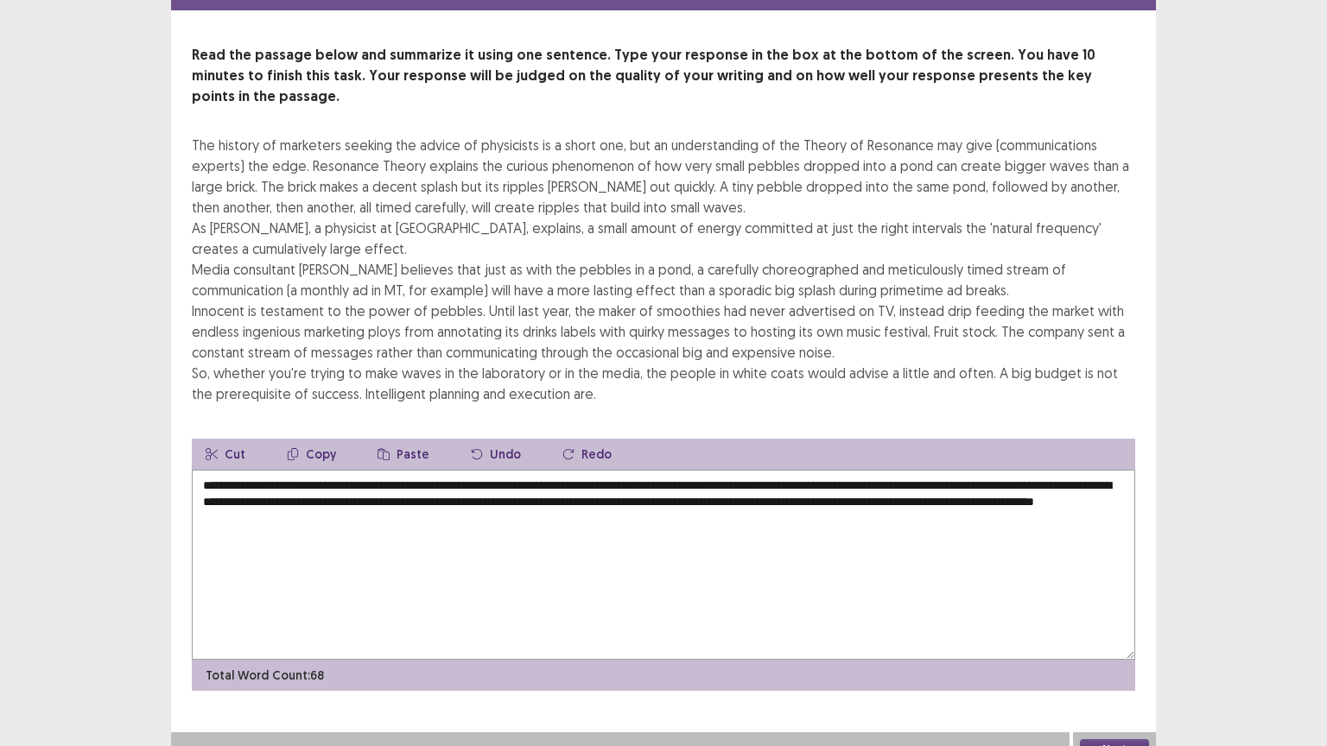
type textarea "**********"
click at [1097, 630] on button "Next" at bounding box center [1114, 749] width 69 height 21
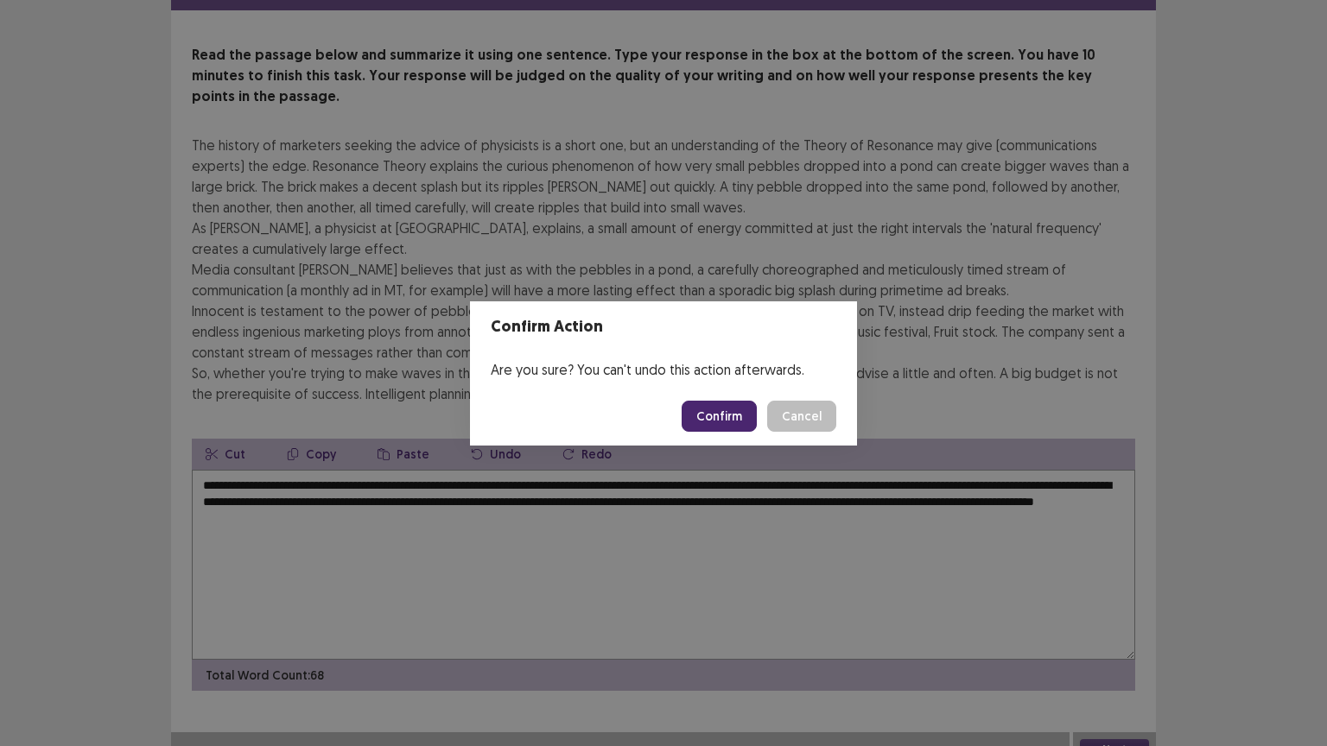
click at [726, 419] on button "Confirm" at bounding box center [719, 416] width 75 height 31
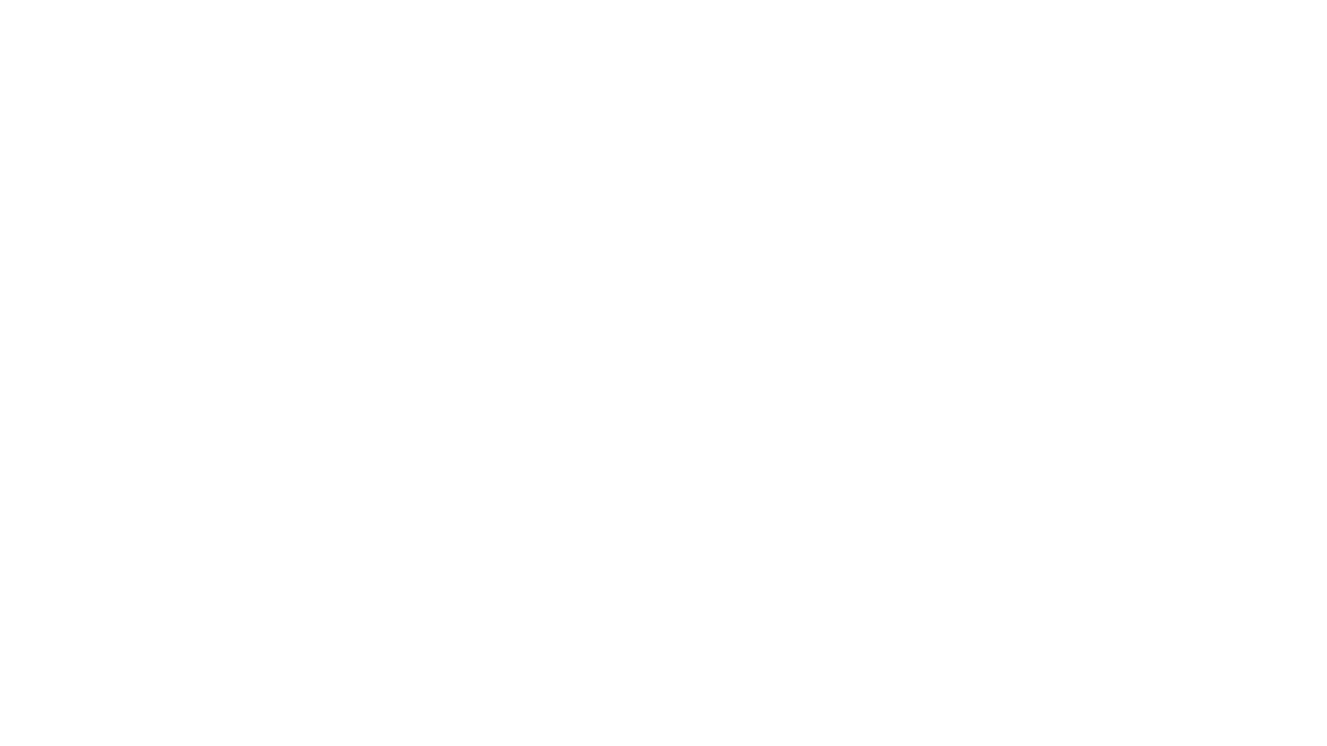
scroll to position [0, 0]
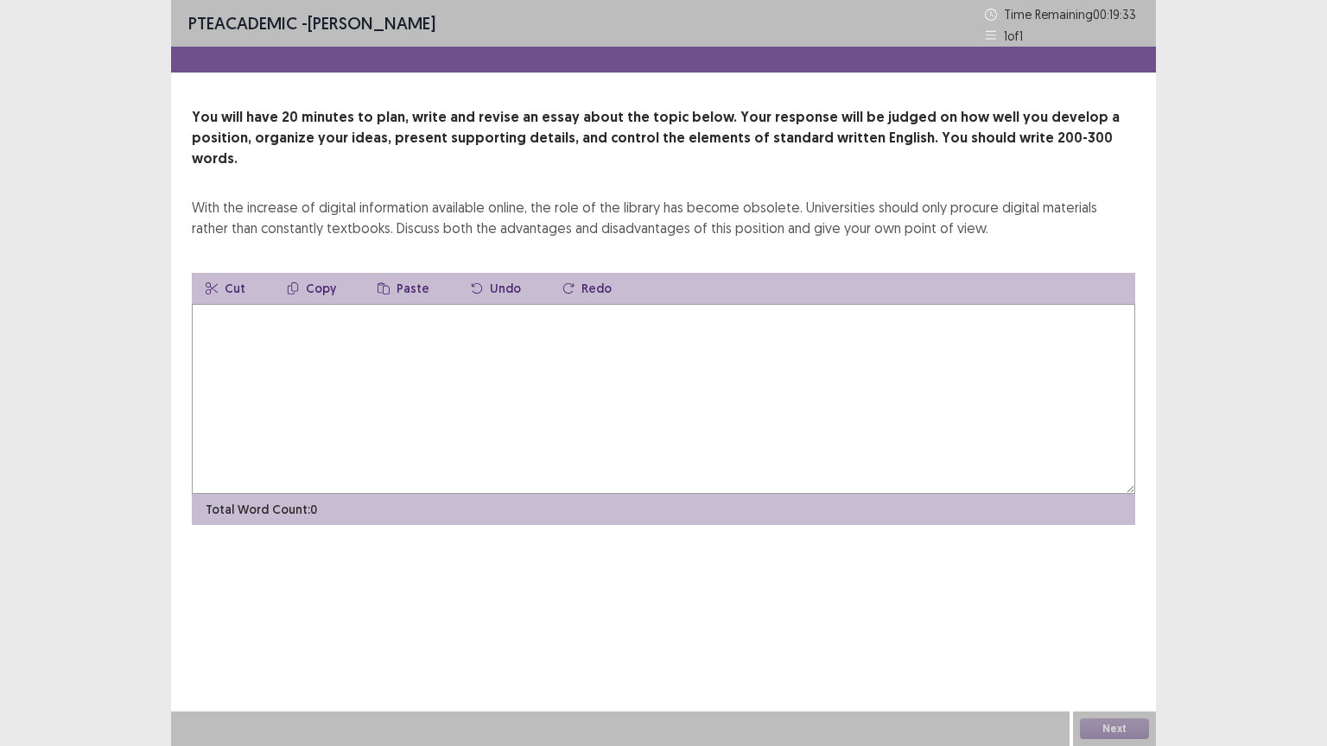
click at [282, 324] on textarea at bounding box center [663, 399] width 943 height 190
click at [530, 312] on textarea at bounding box center [663, 399] width 943 height 190
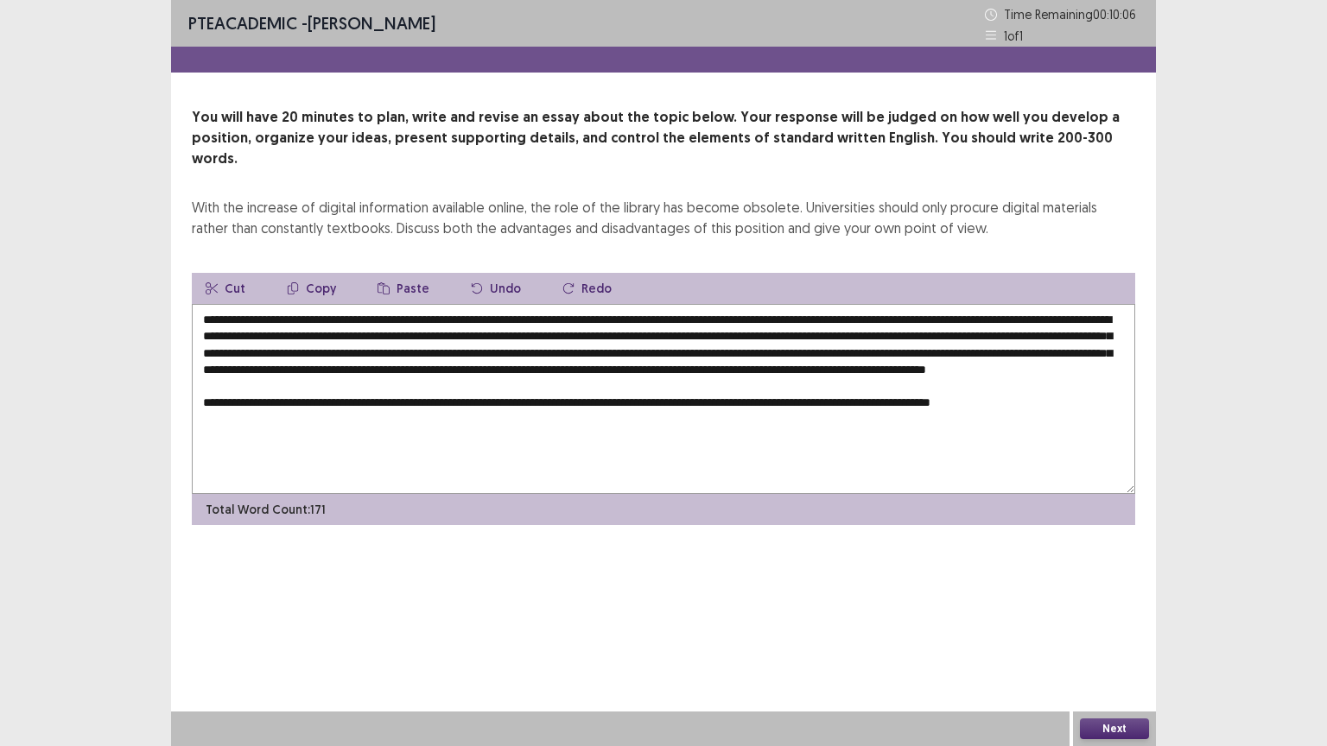
click at [266, 404] on textarea "**********" at bounding box center [663, 399] width 943 height 190
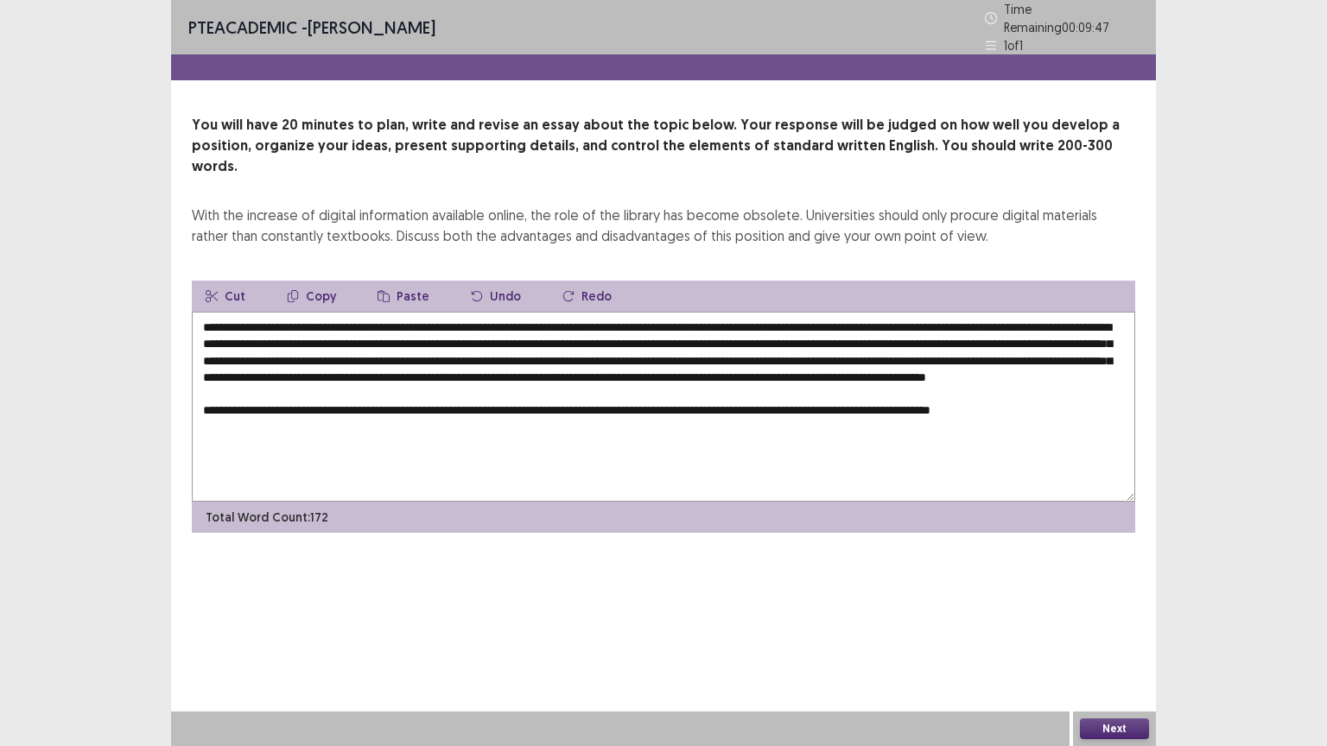
click at [540, 403] on textarea "**********" at bounding box center [663, 407] width 943 height 190
click at [1096, 403] on textarea "**********" at bounding box center [663, 407] width 943 height 190
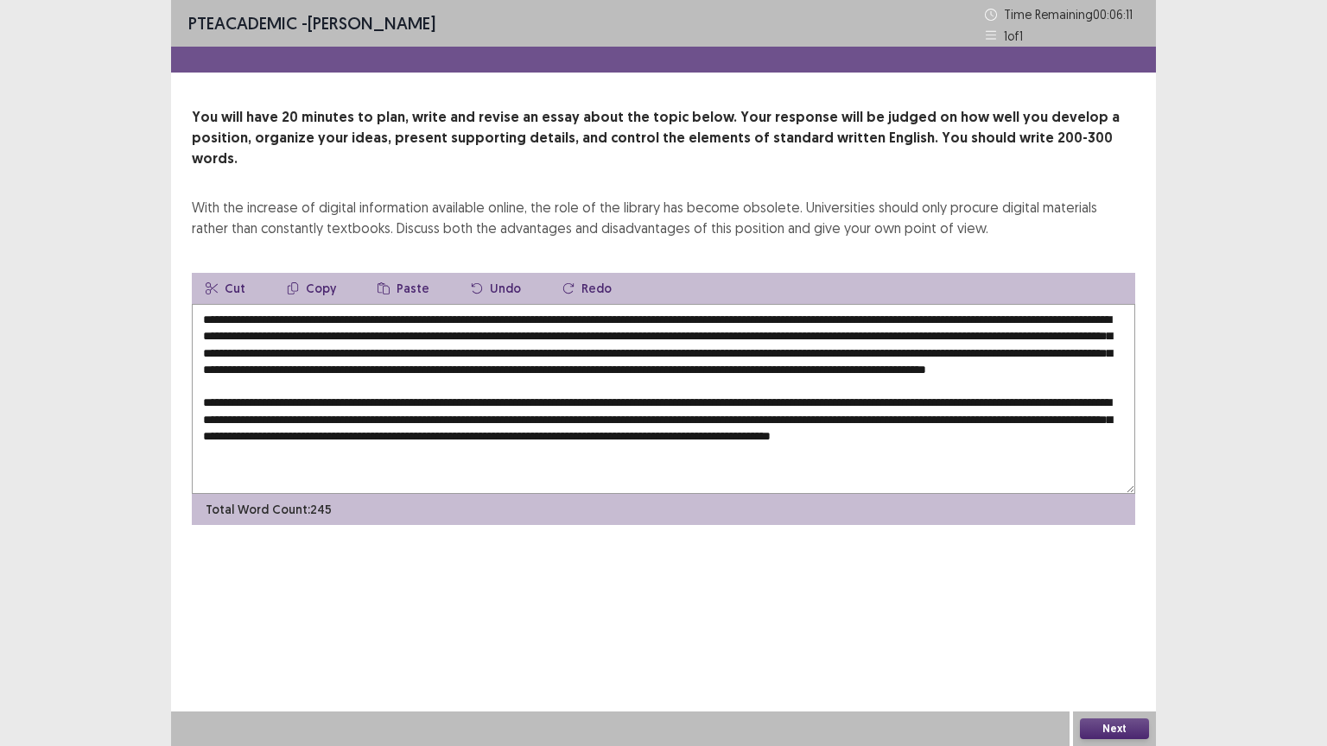
type textarea "**********"
click at [1119, 630] on button "Next" at bounding box center [1114, 729] width 69 height 21
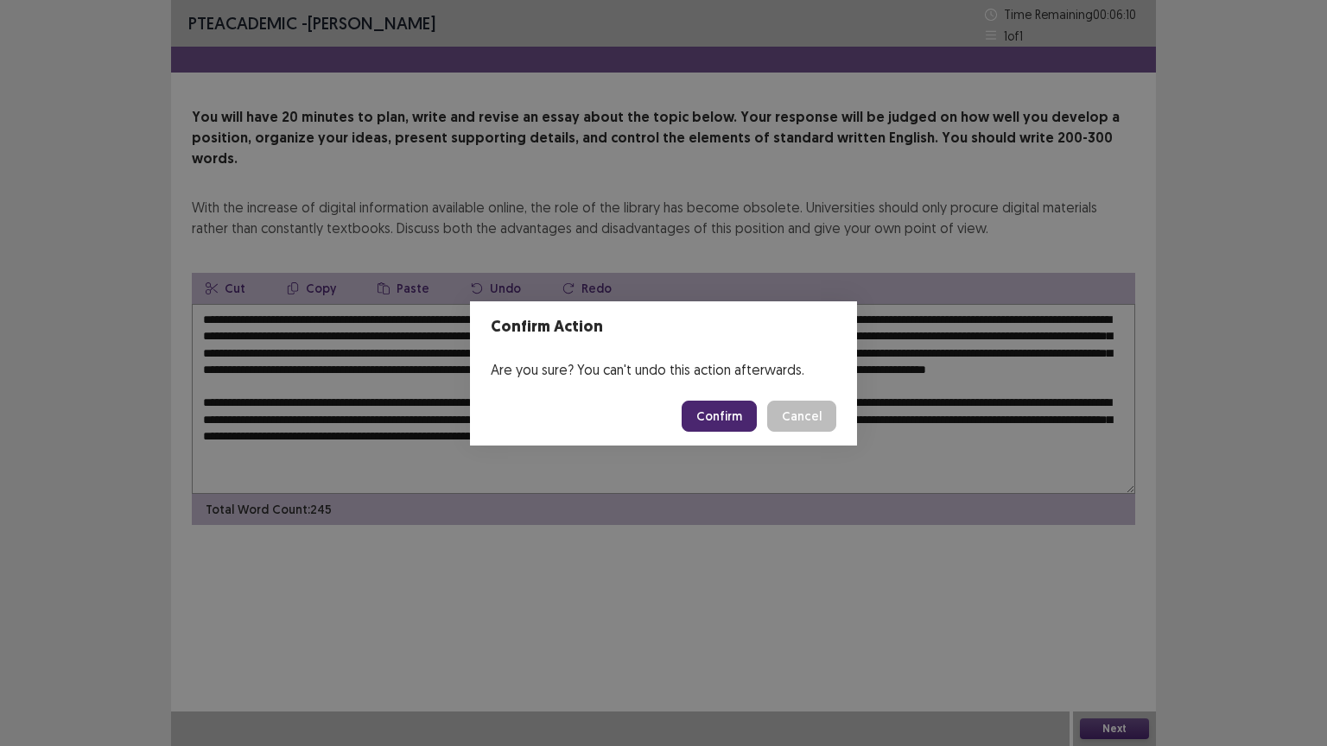
click at [722, 416] on button "Confirm" at bounding box center [719, 416] width 75 height 31
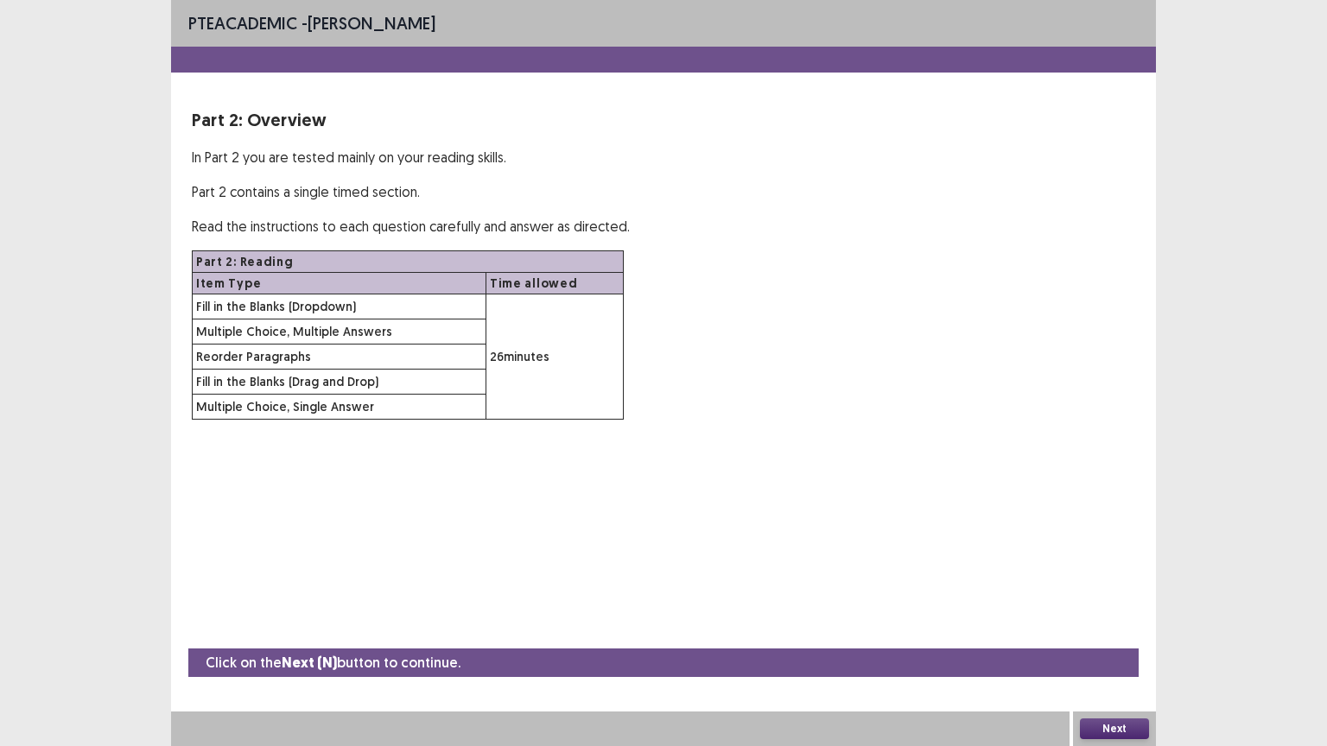
click at [1123, 630] on button "Next" at bounding box center [1114, 729] width 69 height 21
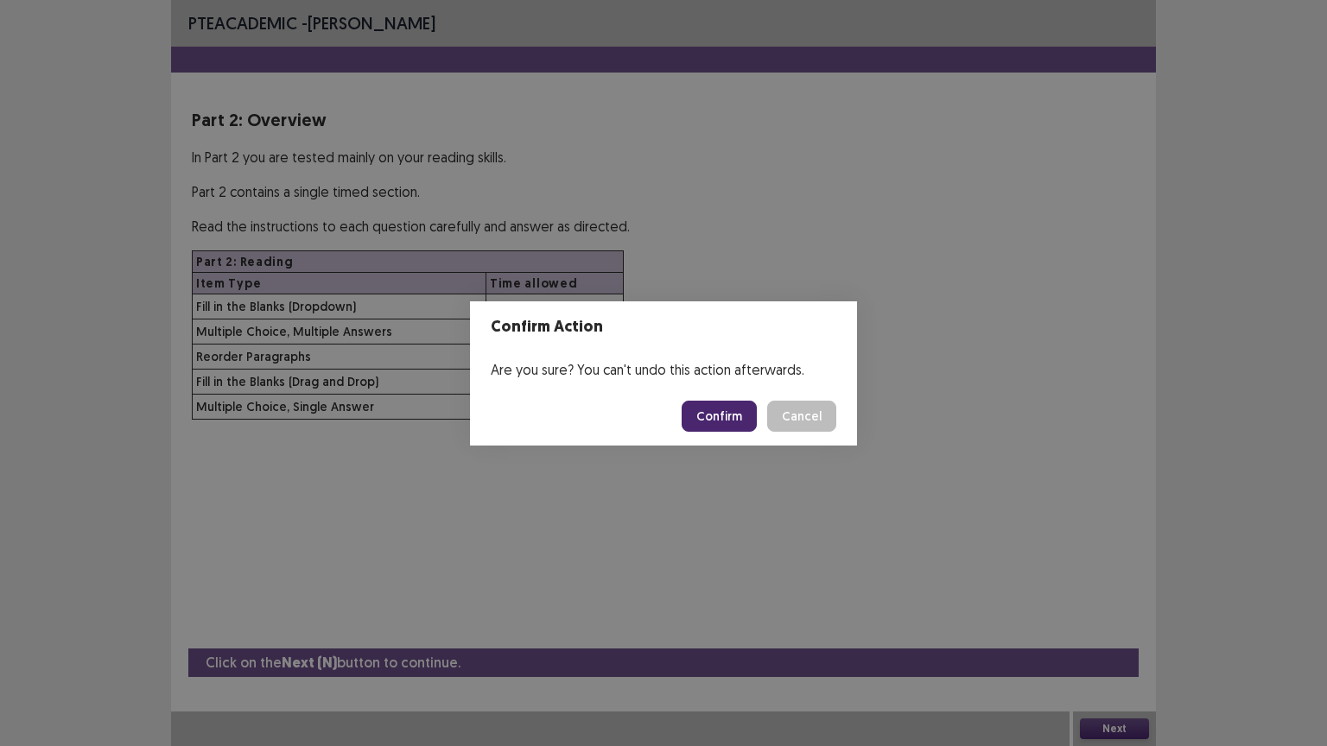
click at [731, 422] on button "Confirm" at bounding box center [719, 416] width 75 height 31
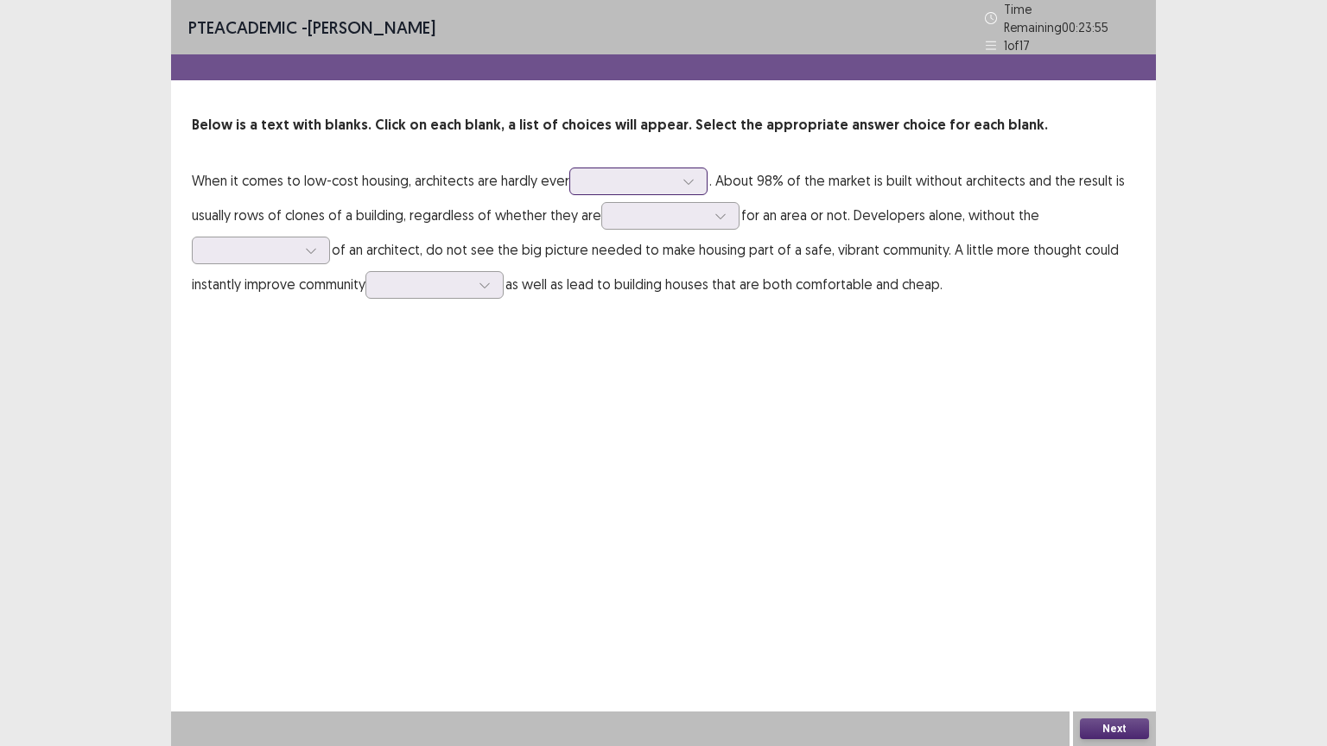
click at [588, 179] on div at bounding box center [629, 181] width 90 height 16
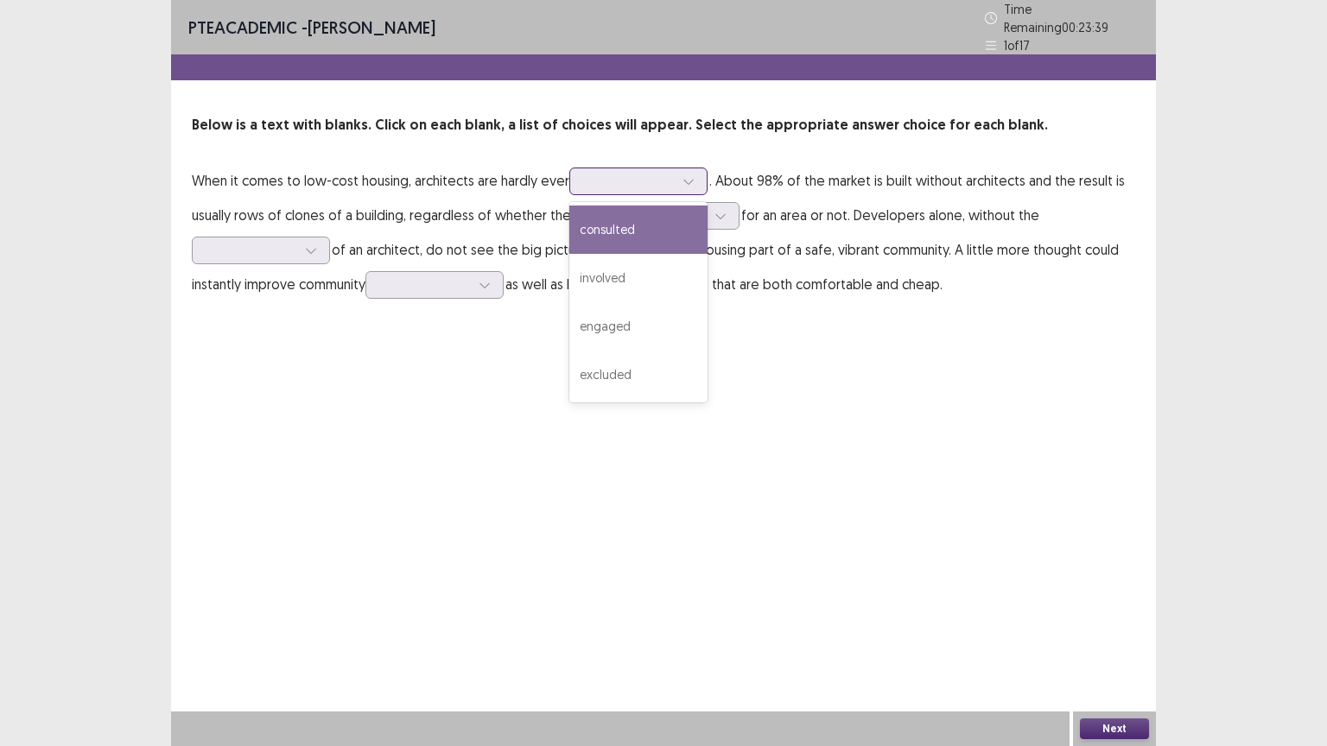
click at [615, 215] on div "consulted" at bounding box center [638, 230] width 138 height 48
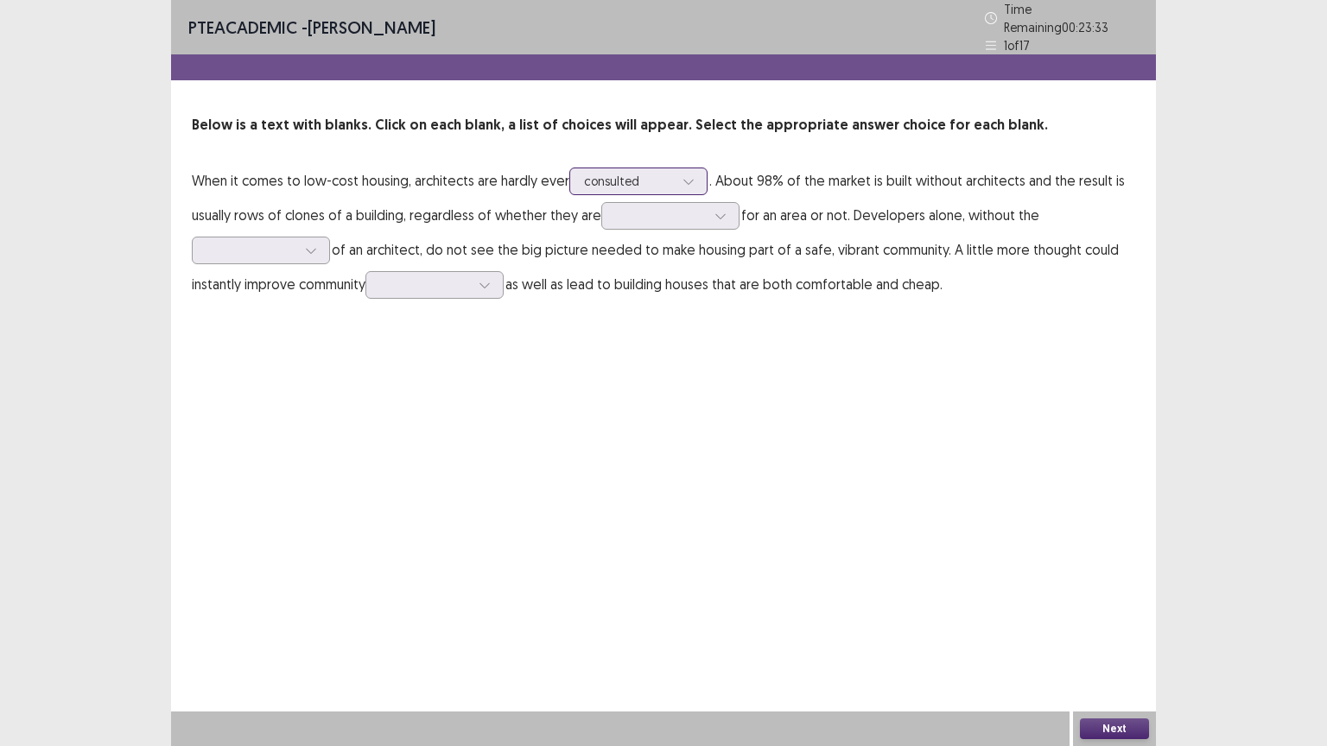
click at [631, 181] on div at bounding box center [629, 181] width 90 height 16
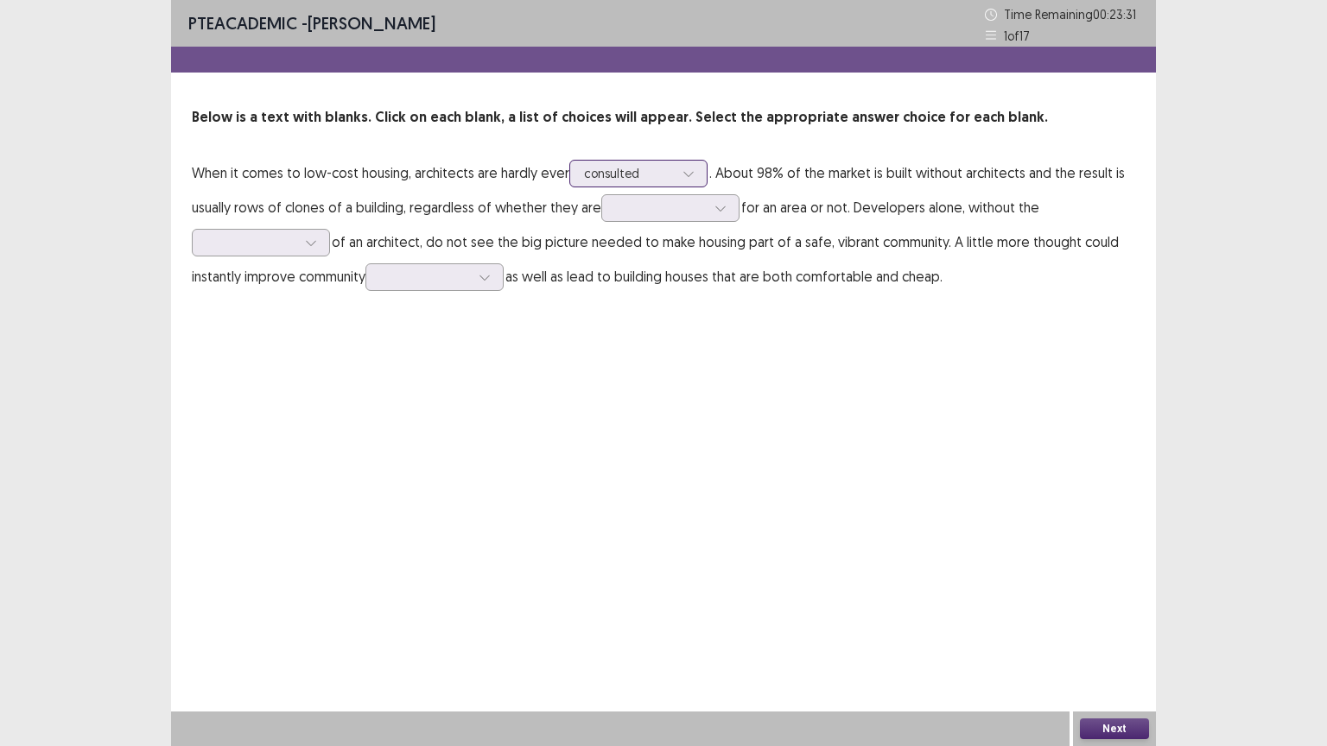
click at [636, 177] on div at bounding box center [629, 173] width 90 height 16
click at [621, 218] on div at bounding box center [660, 208] width 93 height 20
click at [643, 255] on div "affordable" at bounding box center [670, 256] width 138 height 48
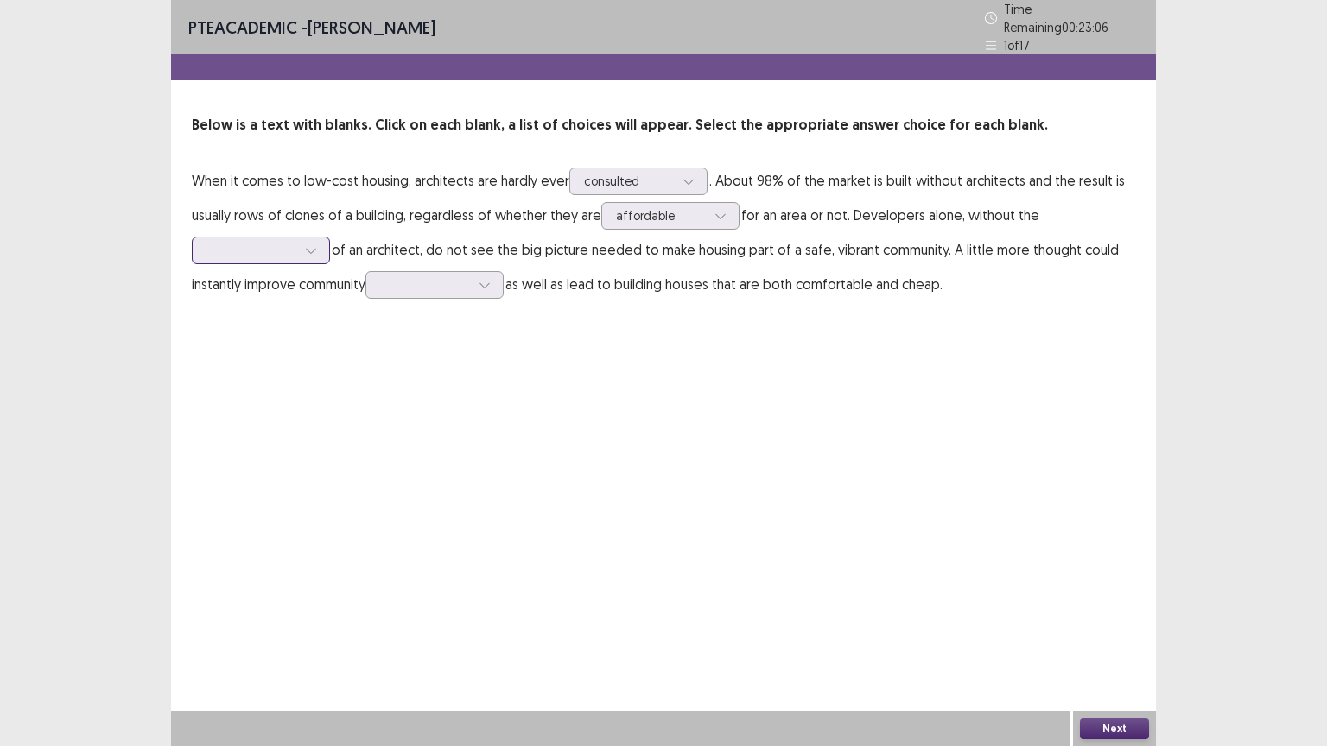
click at [307, 249] on icon at bounding box center [311, 251] width 10 height 5
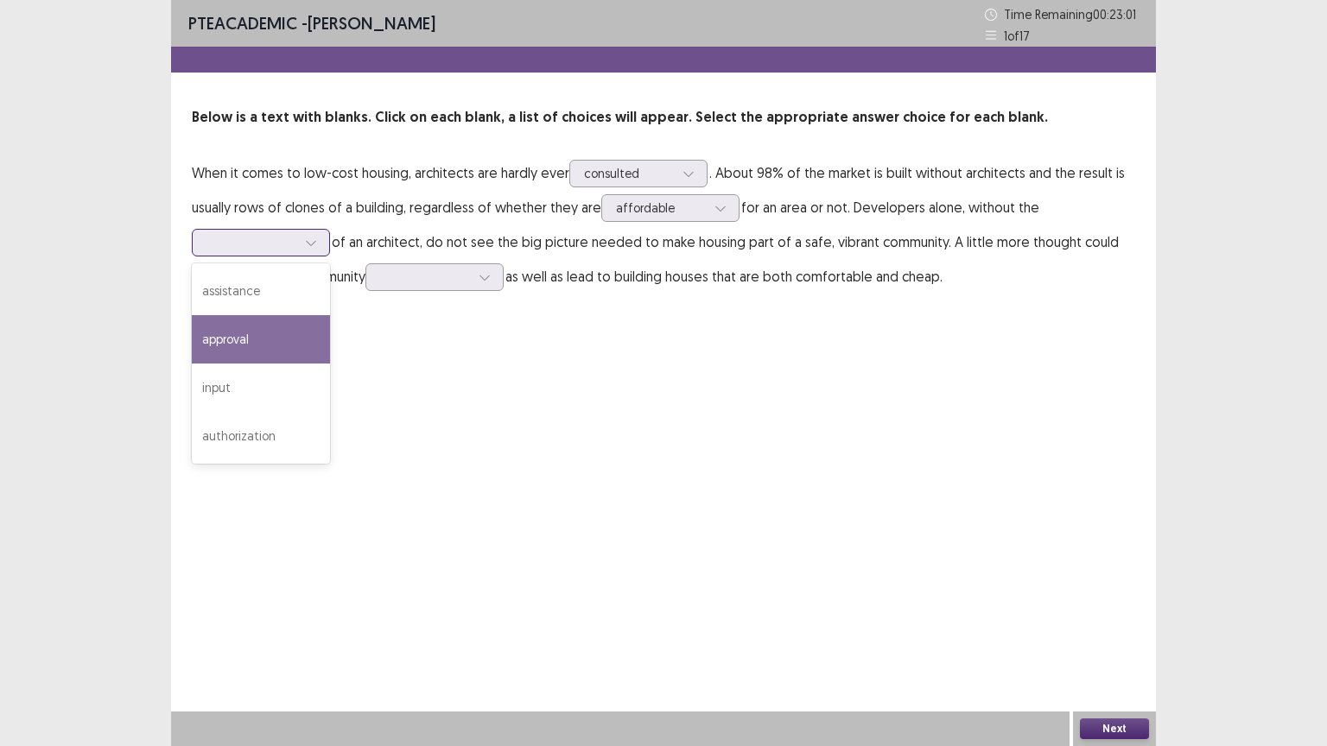
click at [259, 340] on div "approval" at bounding box center [261, 339] width 138 height 48
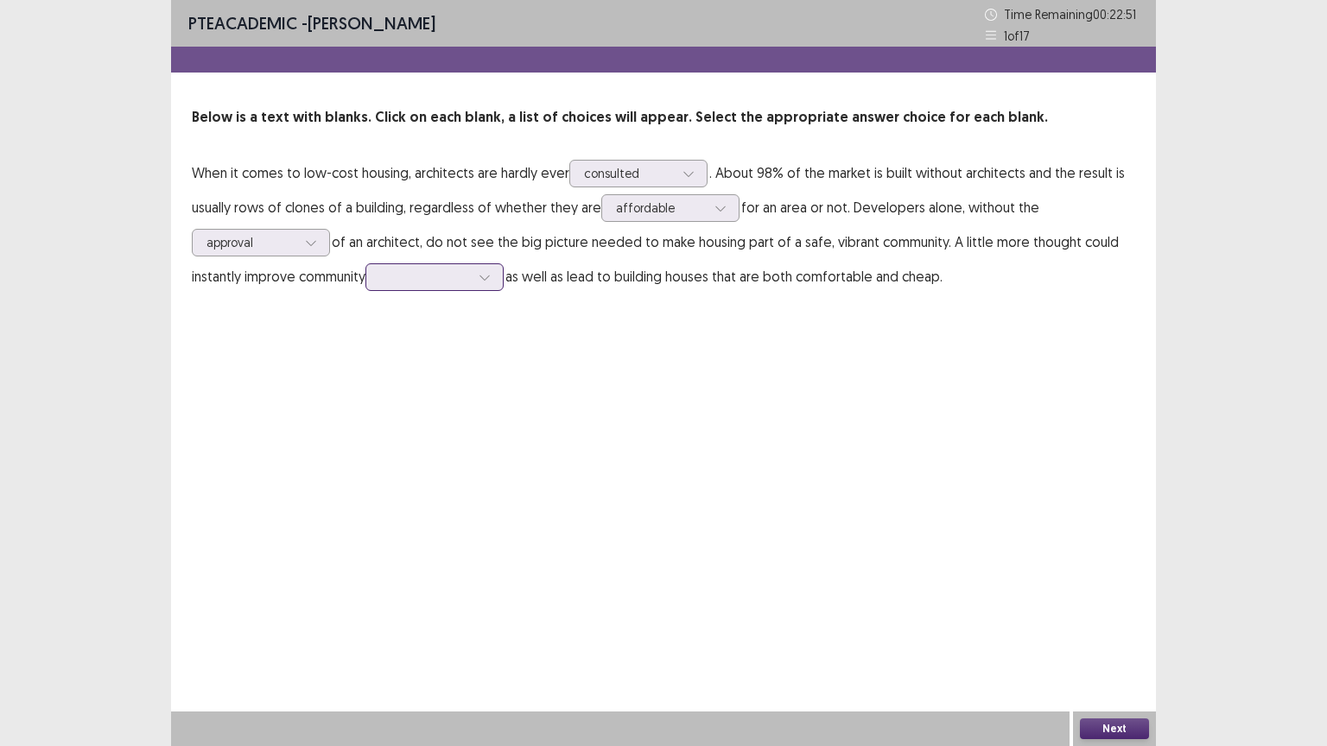
click at [407, 281] on div at bounding box center [425, 277] width 90 height 16
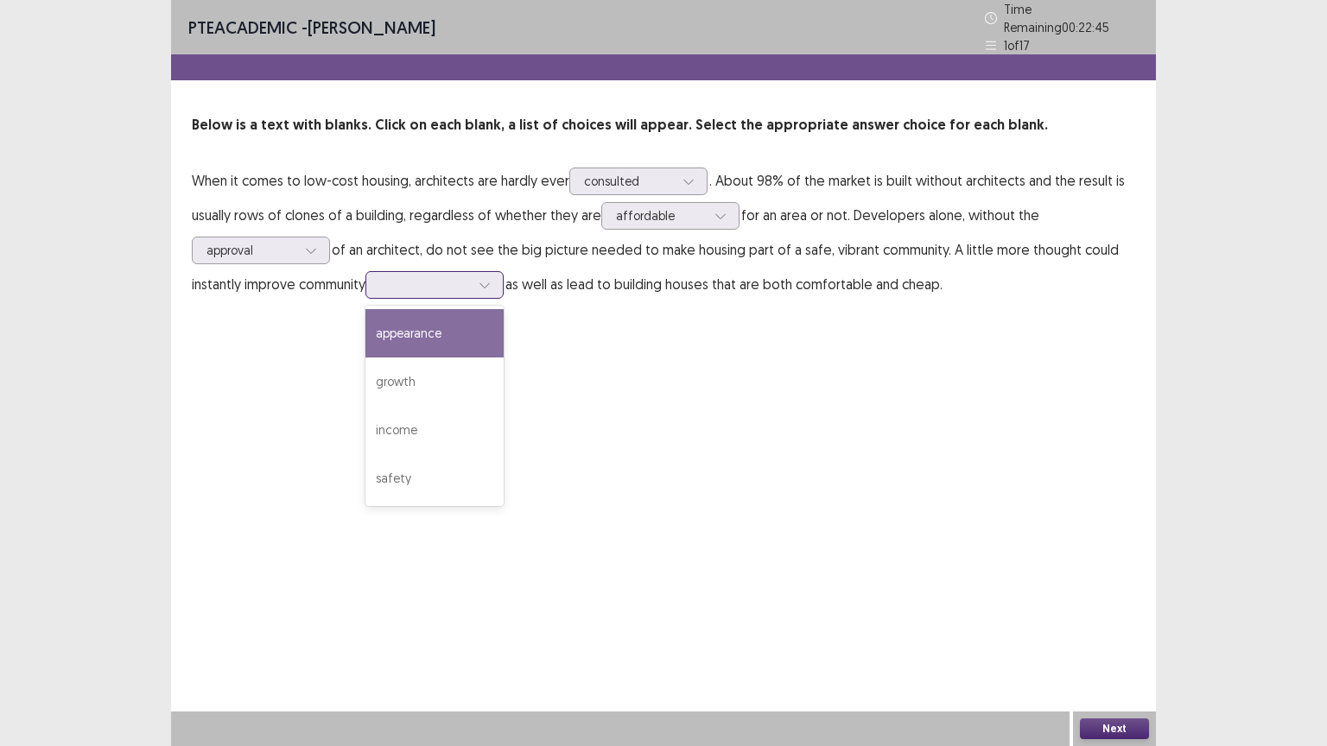
click at [410, 323] on div "appearance" at bounding box center [434, 333] width 138 height 48
click at [1094, 630] on button "Next" at bounding box center [1114, 729] width 69 height 21
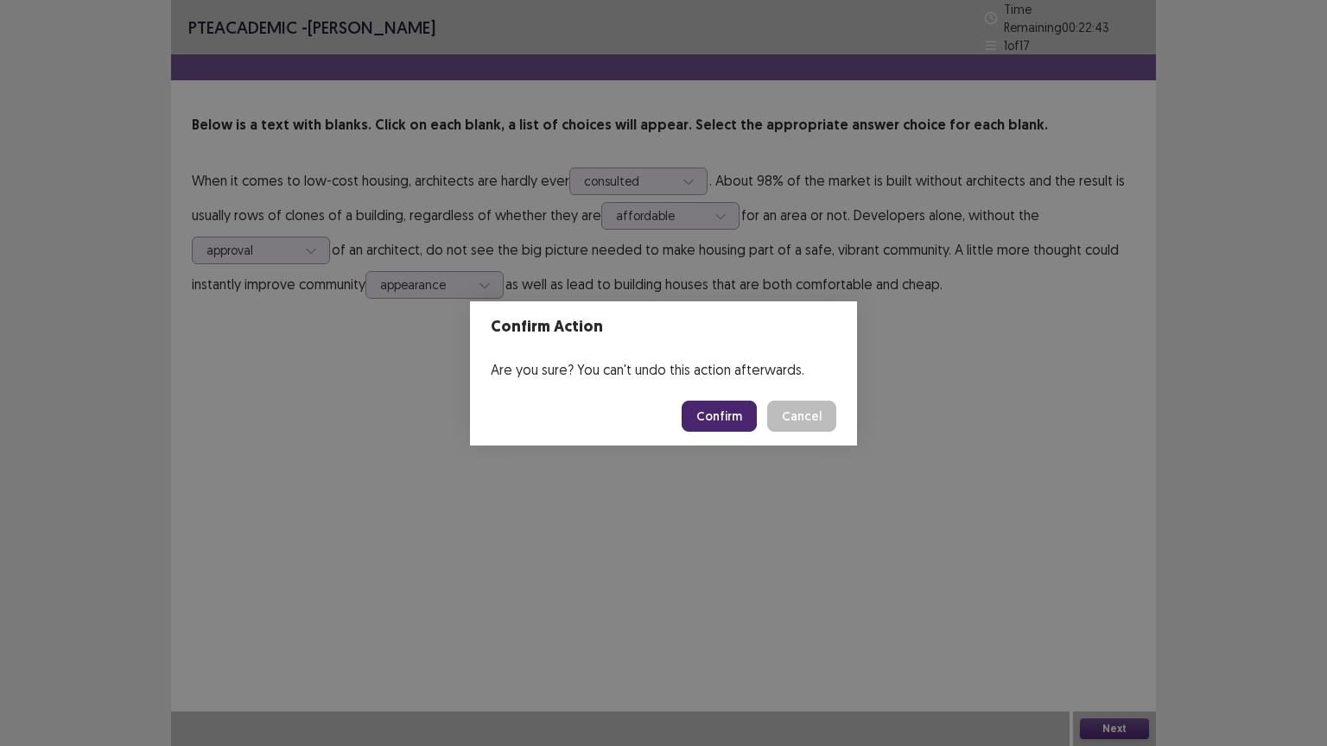
click at [726, 425] on button "Confirm" at bounding box center [719, 416] width 75 height 31
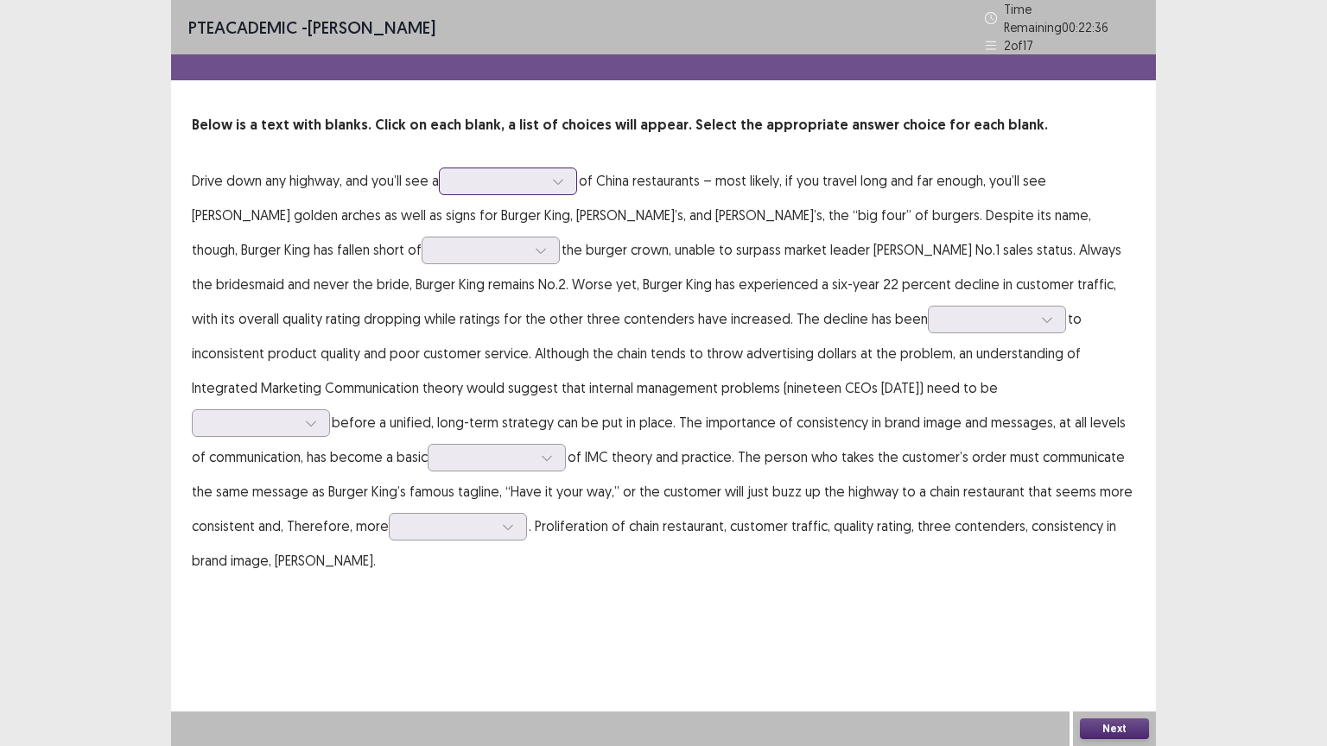
click at [492, 184] on div at bounding box center [508, 182] width 138 height 28
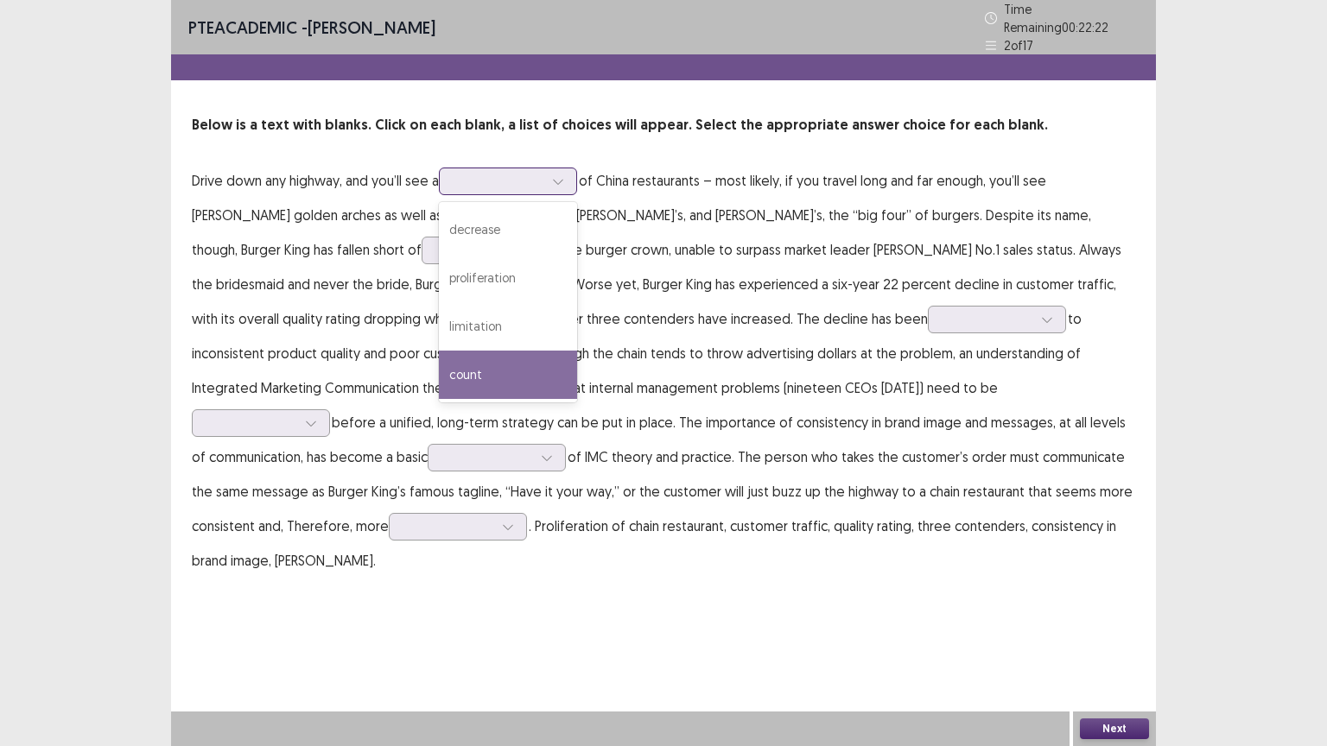
click at [499, 359] on div "count" at bounding box center [508, 375] width 138 height 48
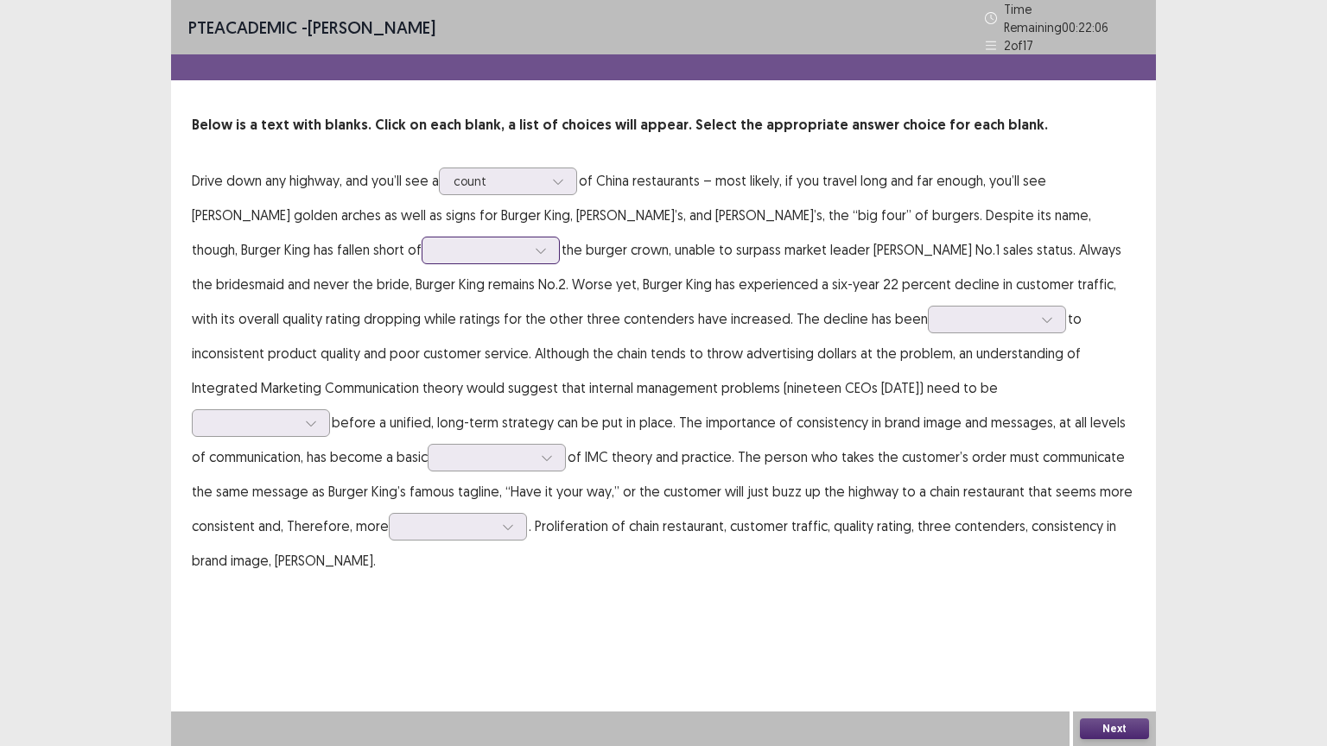
click at [436, 243] on div at bounding box center [481, 250] width 90 height 16
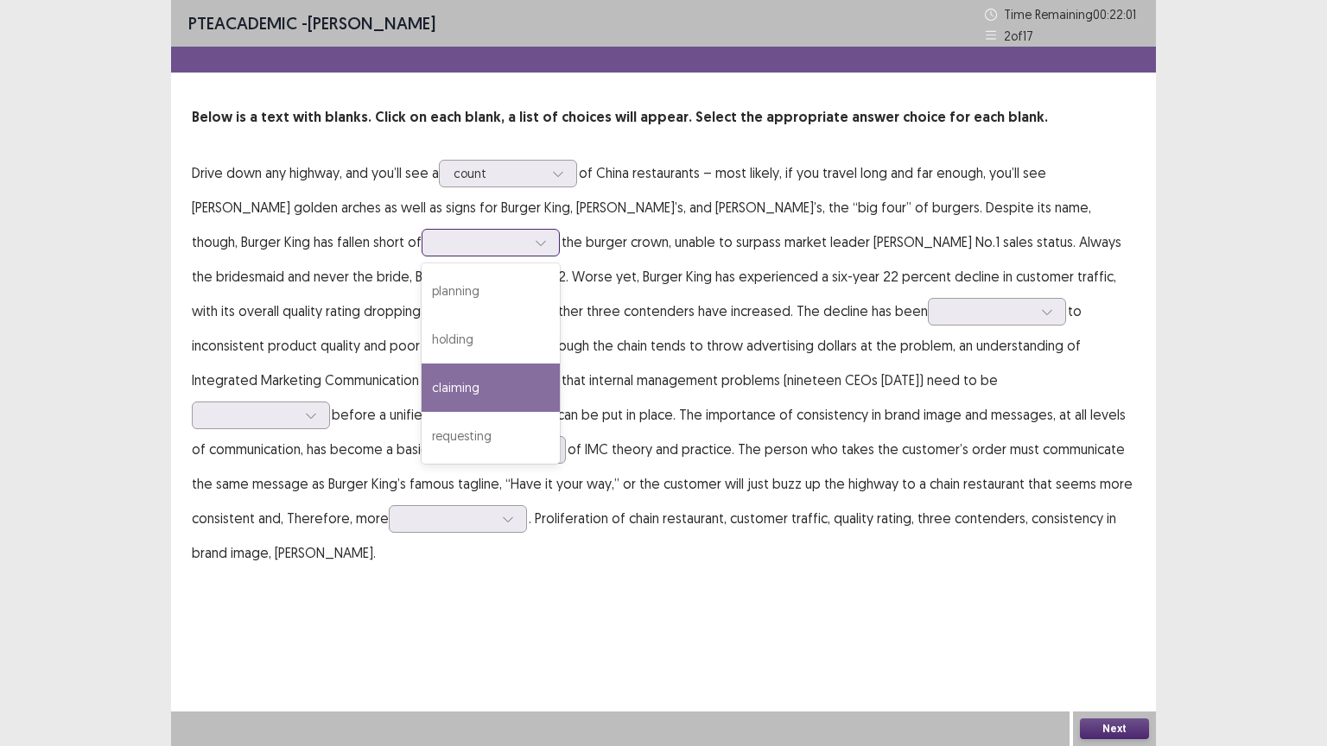
click at [422, 382] on div "claiming" at bounding box center [491, 388] width 138 height 48
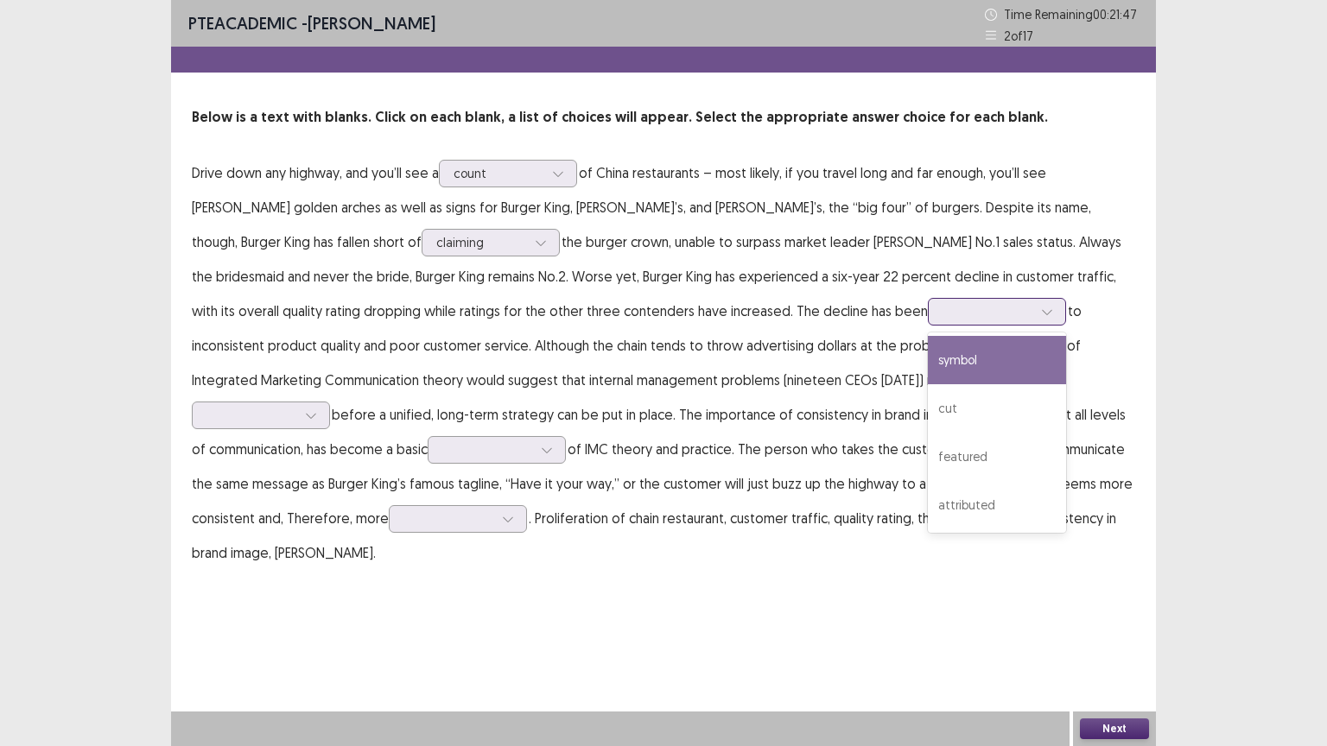
click at [942, 315] on div at bounding box center [987, 311] width 90 height 16
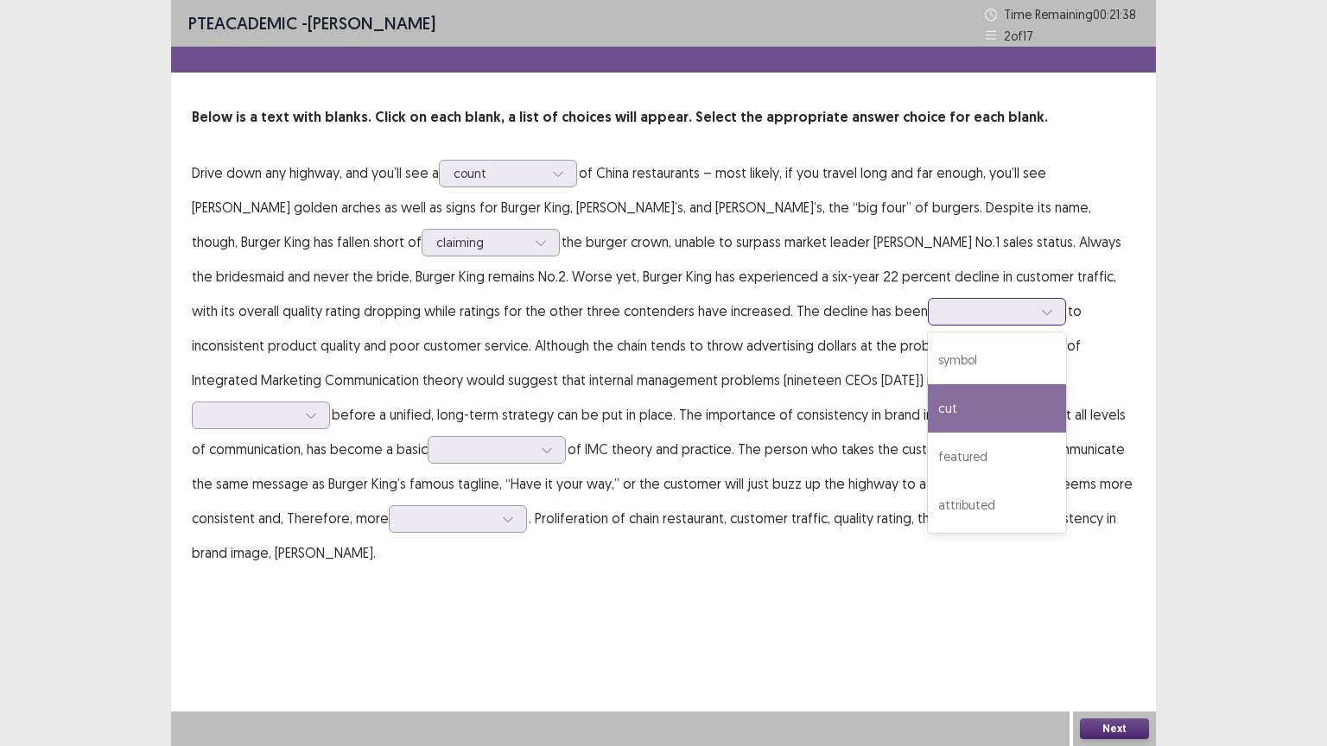
click at [928, 408] on div "cut" at bounding box center [997, 408] width 138 height 48
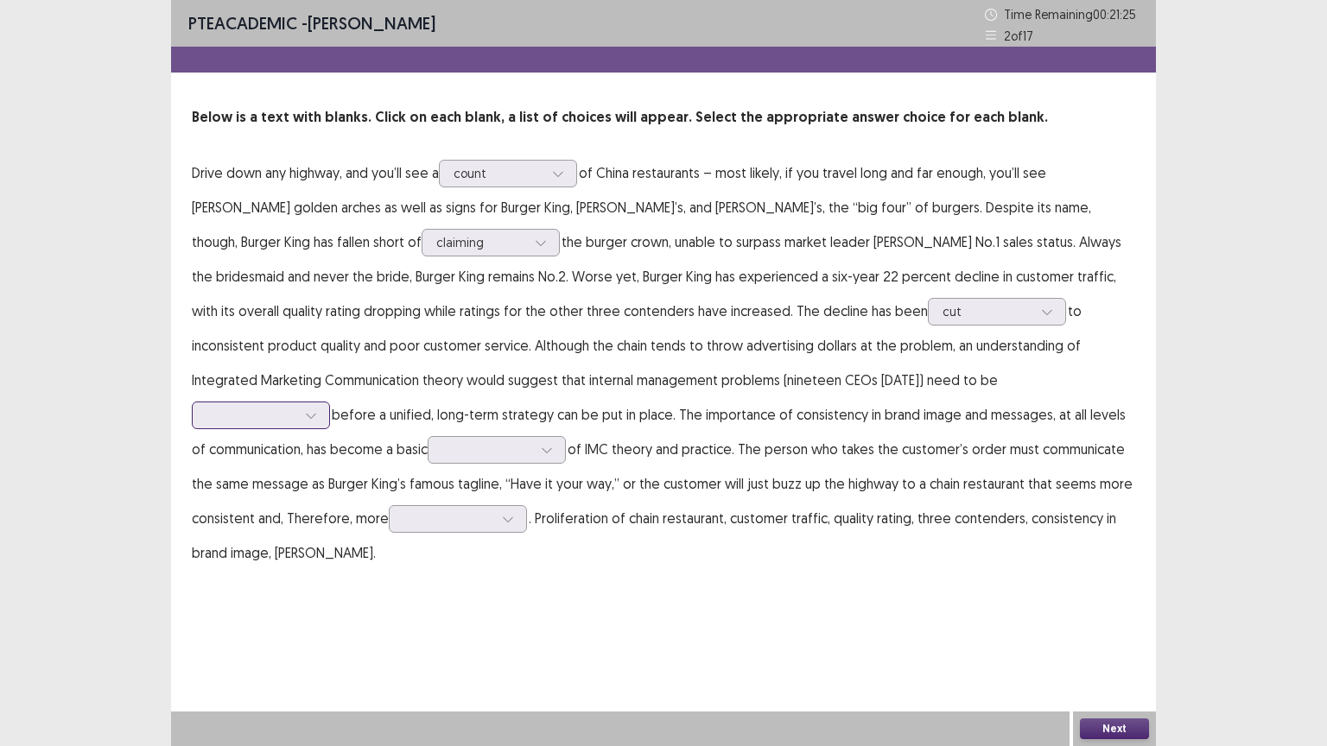
click at [296, 407] on div at bounding box center [251, 415] width 90 height 16
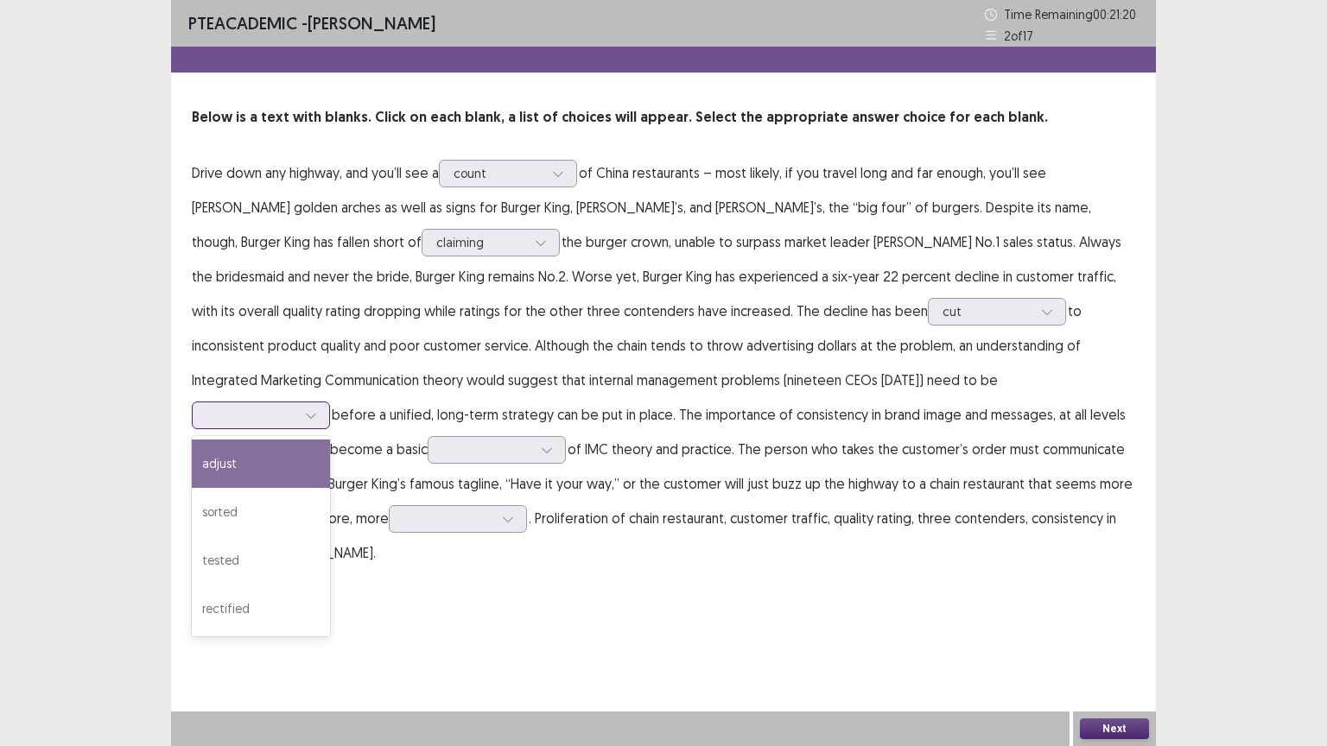
click at [330, 440] on div "adjust" at bounding box center [261, 464] width 138 height 48
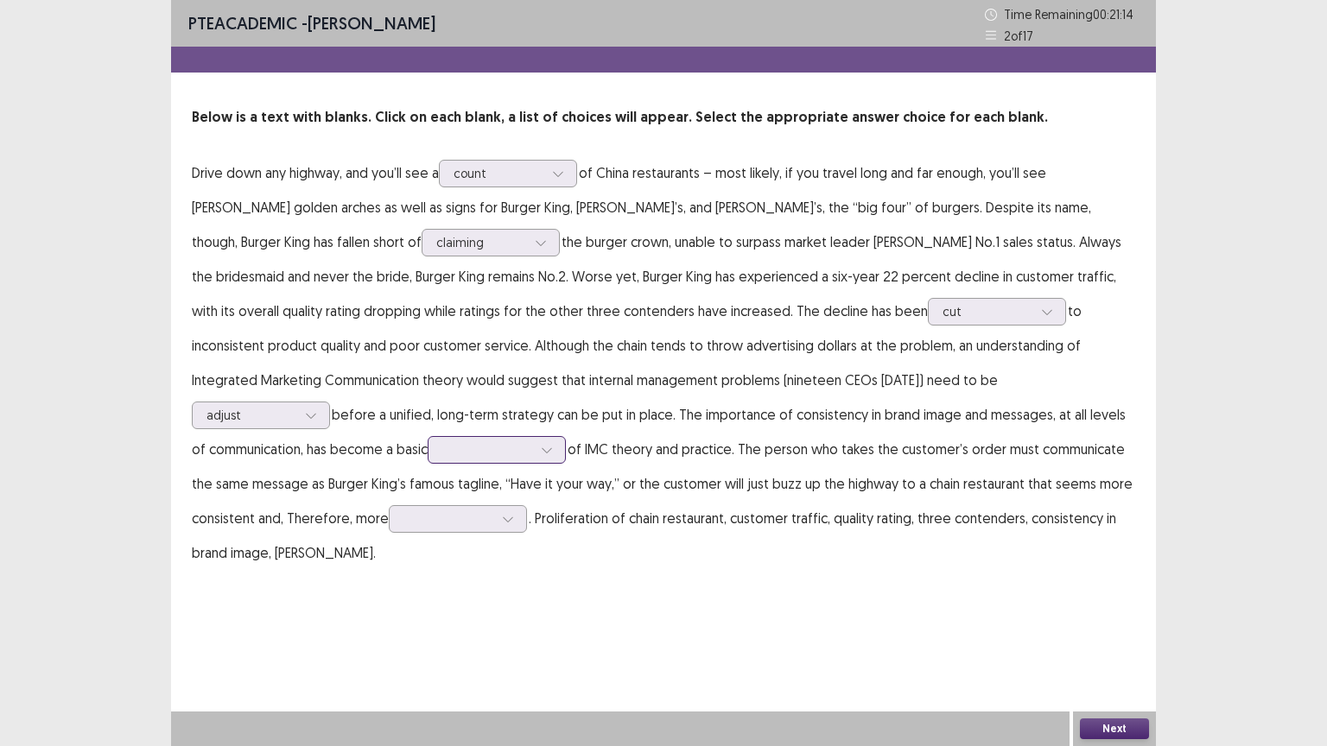
click at [532, 441] on div at bounding box center [487, 449] width 90 height 16
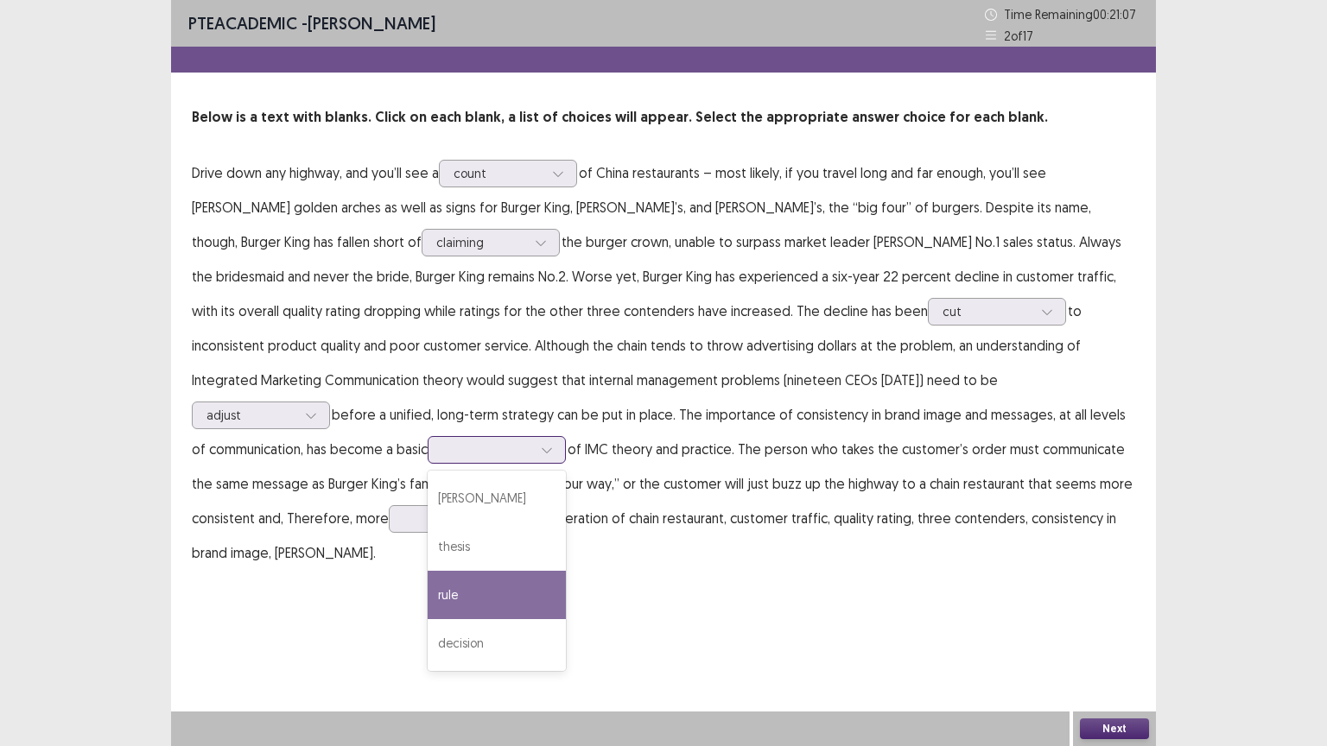
click at [566, 573] on div "rule" at bounding box center [497, 595] width 138 height 48
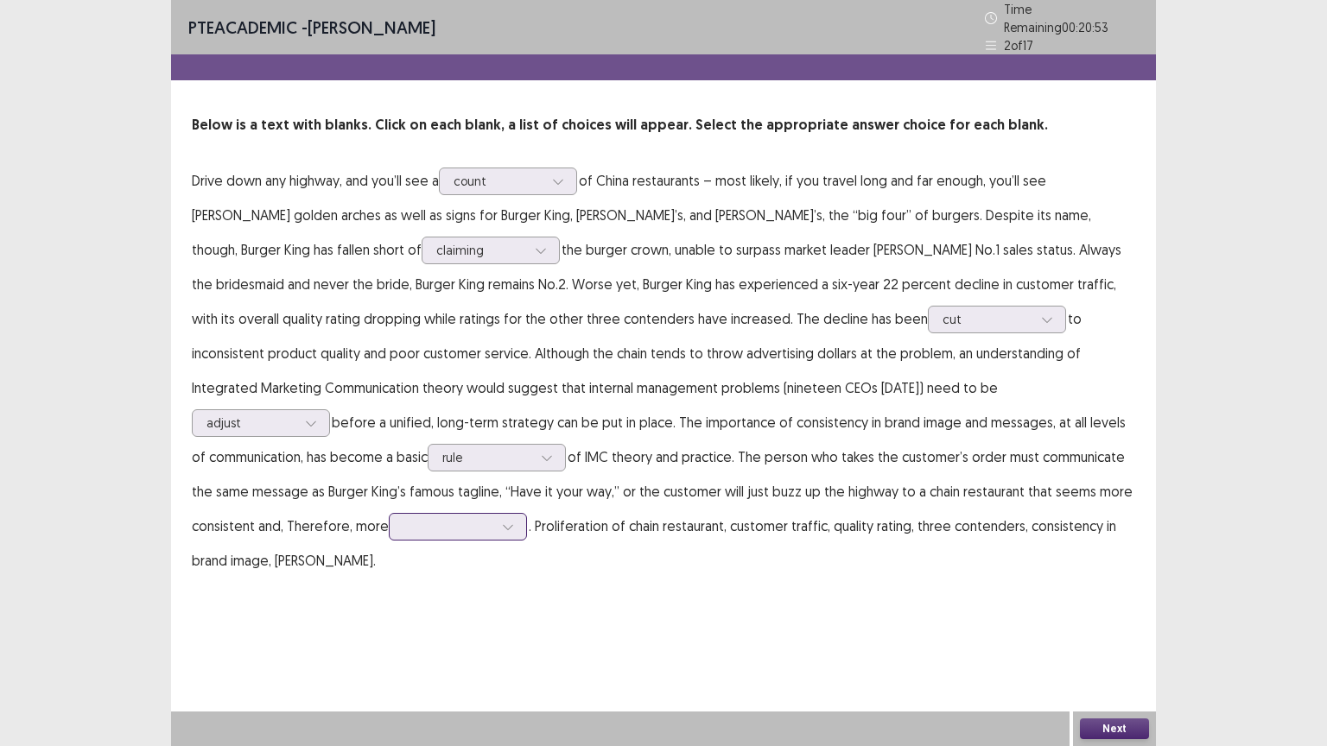
click at [527, 513] on div at bounding box center [458, 527] width 138 height 28
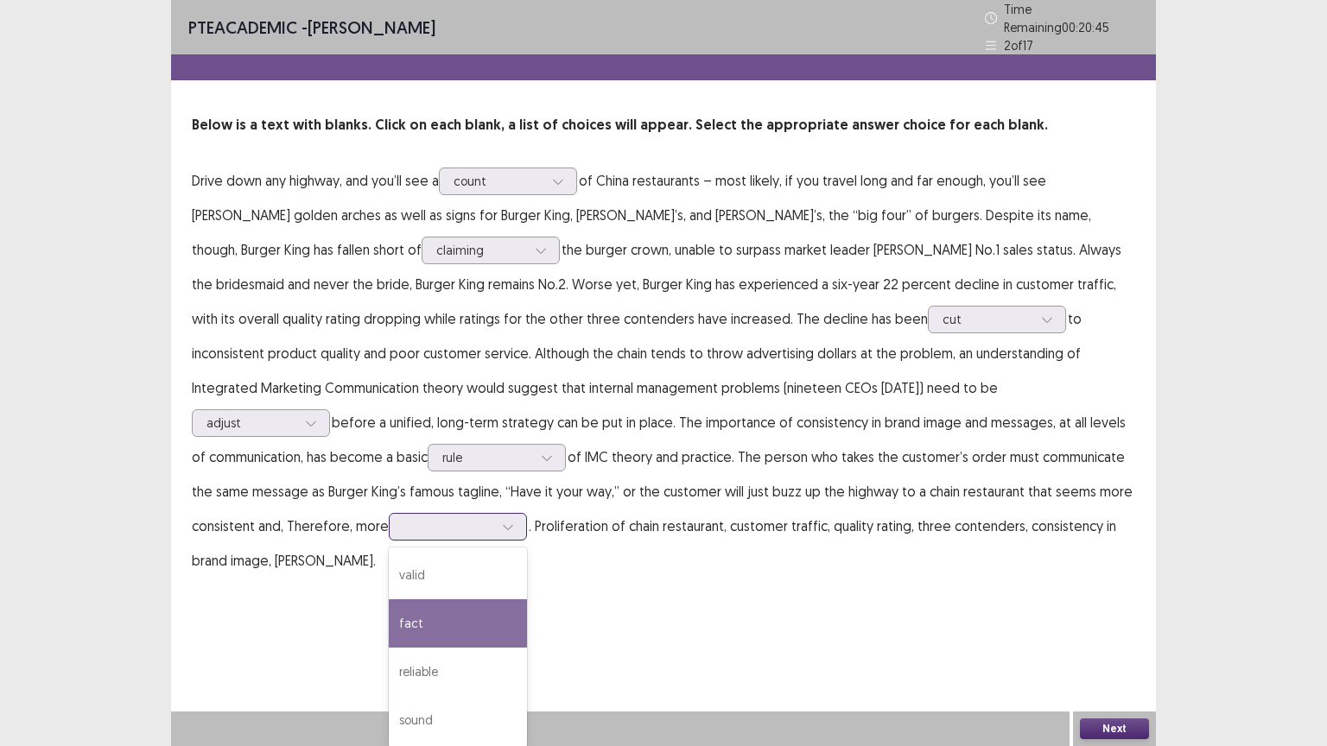
click at [527, 599] on div "fact" at bounding box center [458, 623] width 138 height 48
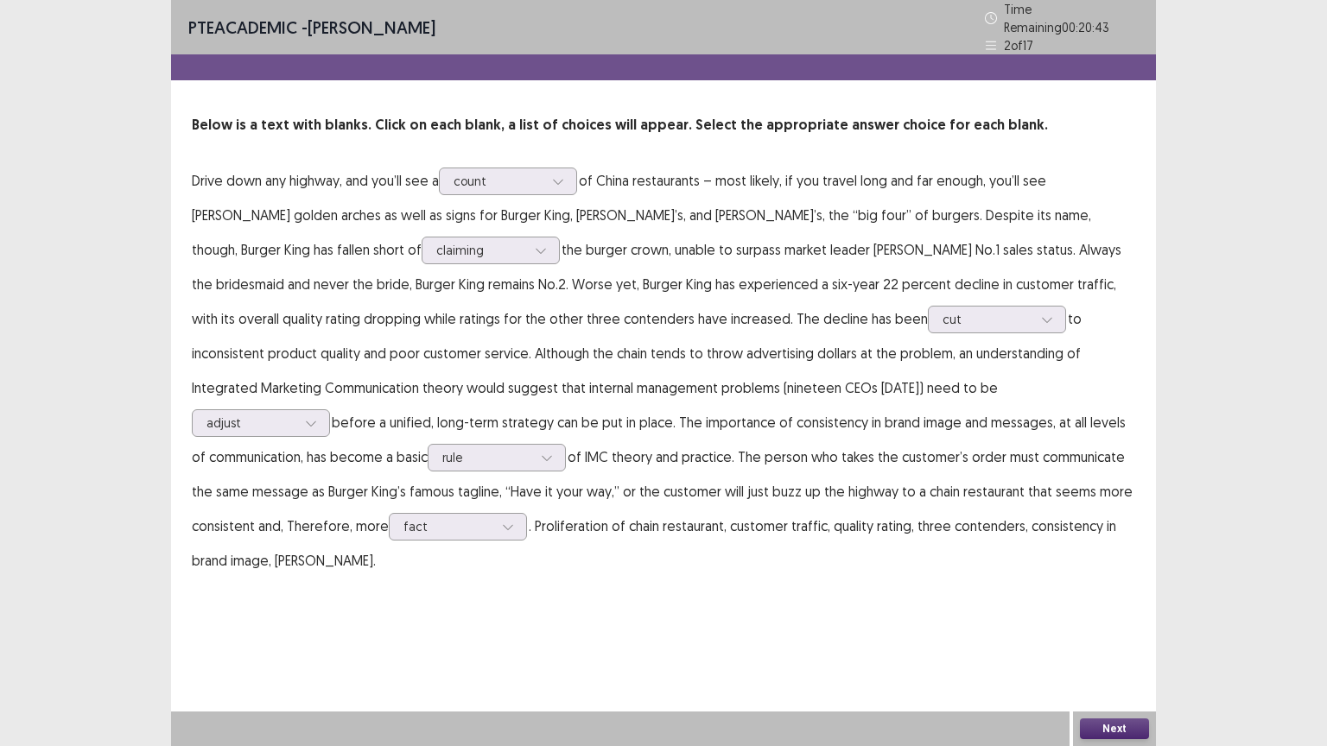
click at [1099, 630] on button "Next" at bounding box center [1114, 729] width 69 height 21
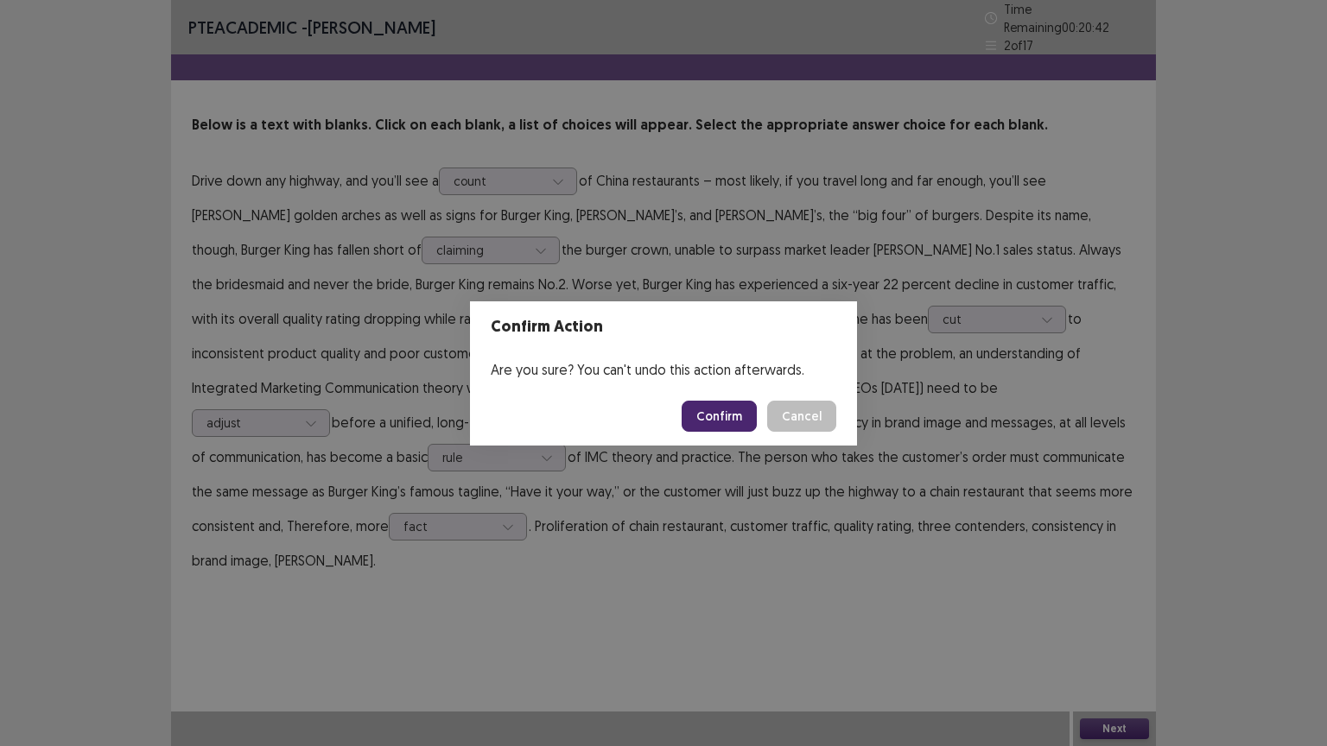
click at [725, 424] on button "Confirm" at bounding box center [719, 416] width 75 height 31
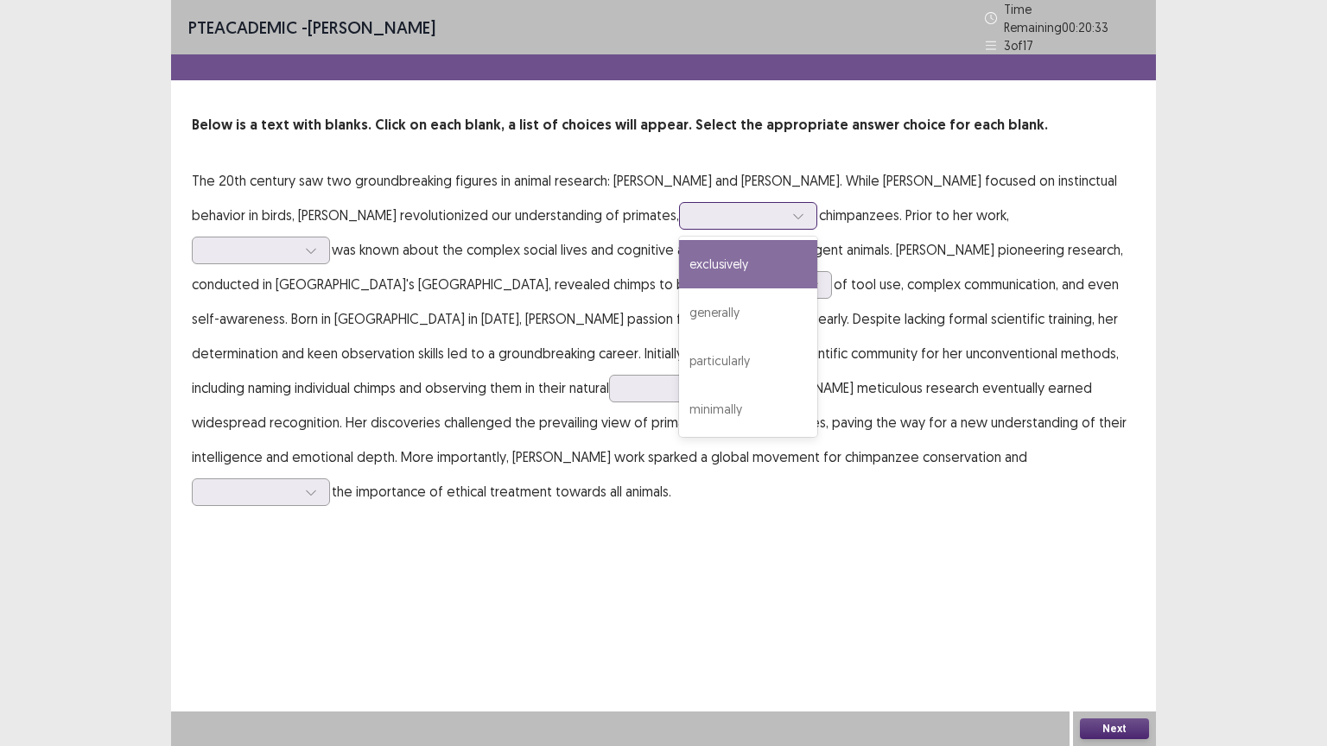
click at [694, 213] on input "text" at bounding box center [695, 215] width 3 height 13
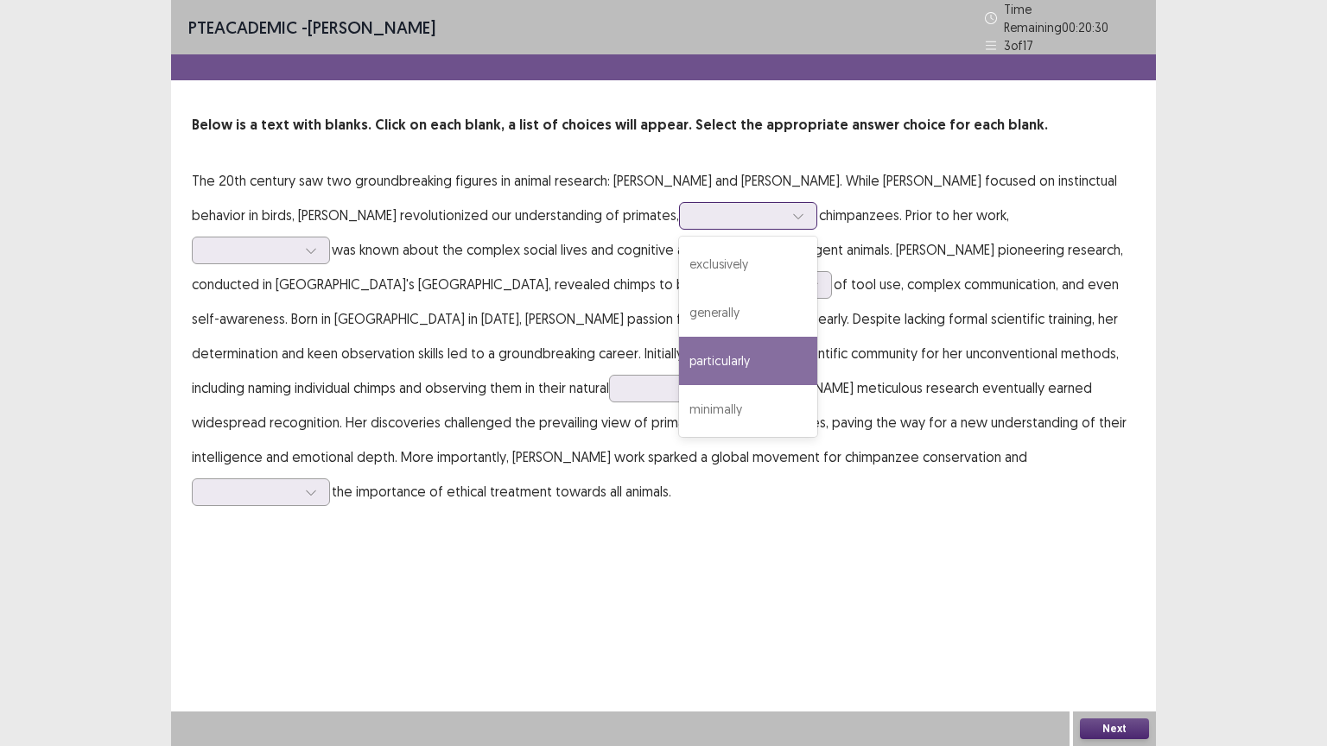
click at [679, 350] on div "particularly" at bounding box center [748, 361] width 138 height 48
click at [694, 211] on div at bounding box center [739, 215] width 90 height 16
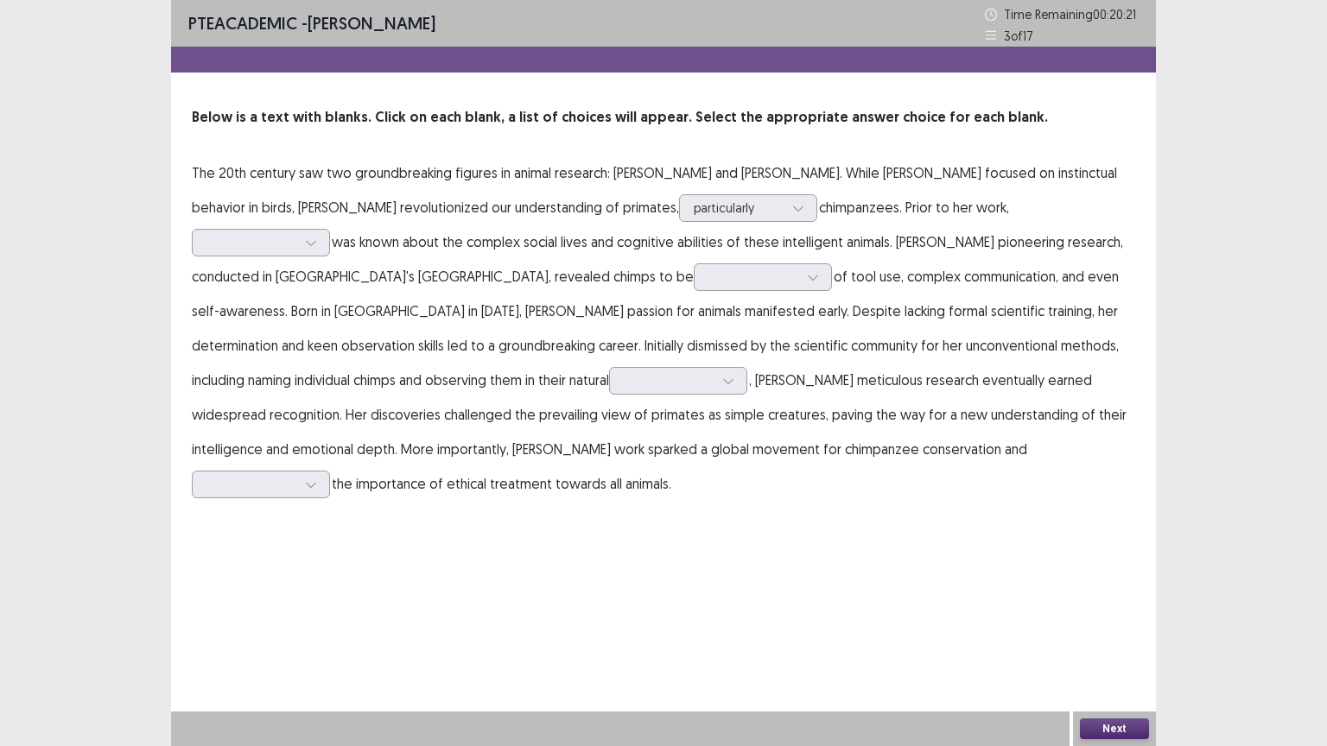
click at [804, 303] on p "The 20th century saw two groundbreaking figures in animal research: [PERSON_NAM…" at bounding box center [663, 328] width 943 height 346
click at [330, 229] on div at bounding box center [261, 243] width 138 height 28
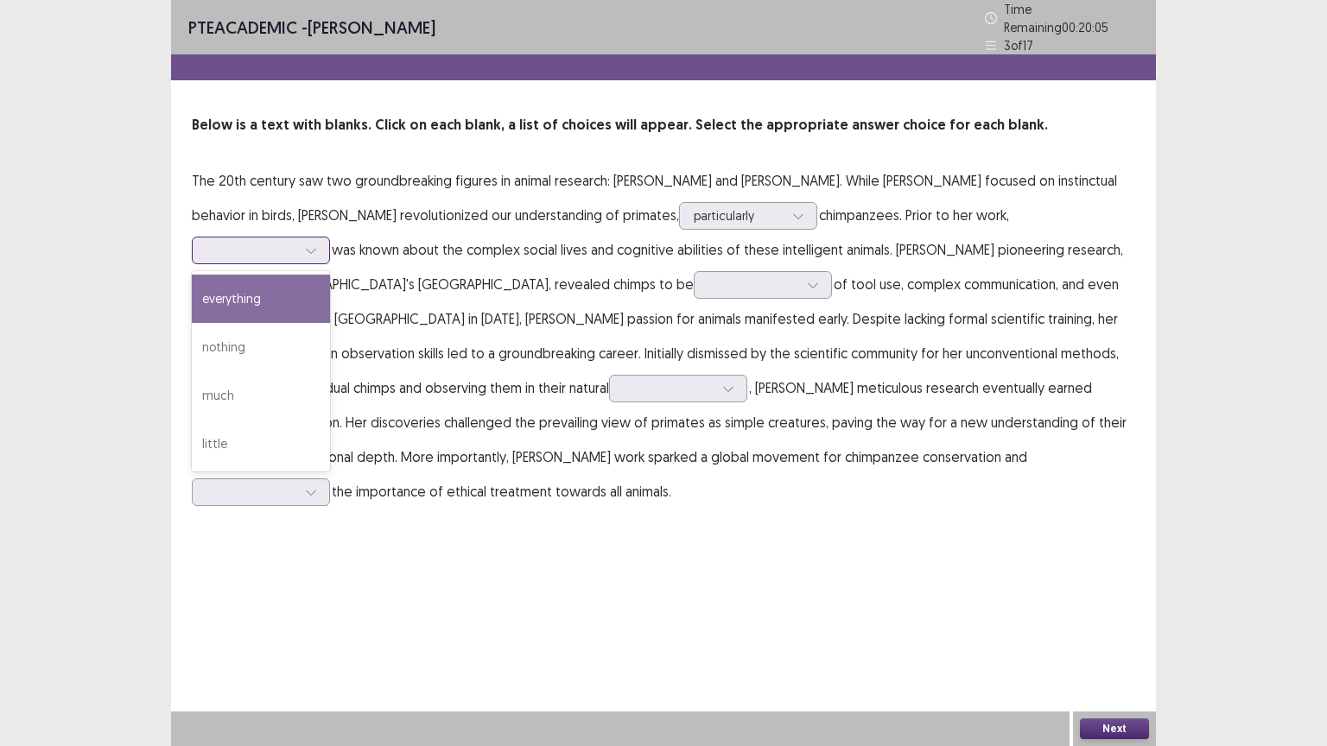
click at [330, 275] on div "everything" at bounding box center [261, 299] width 138 height 48
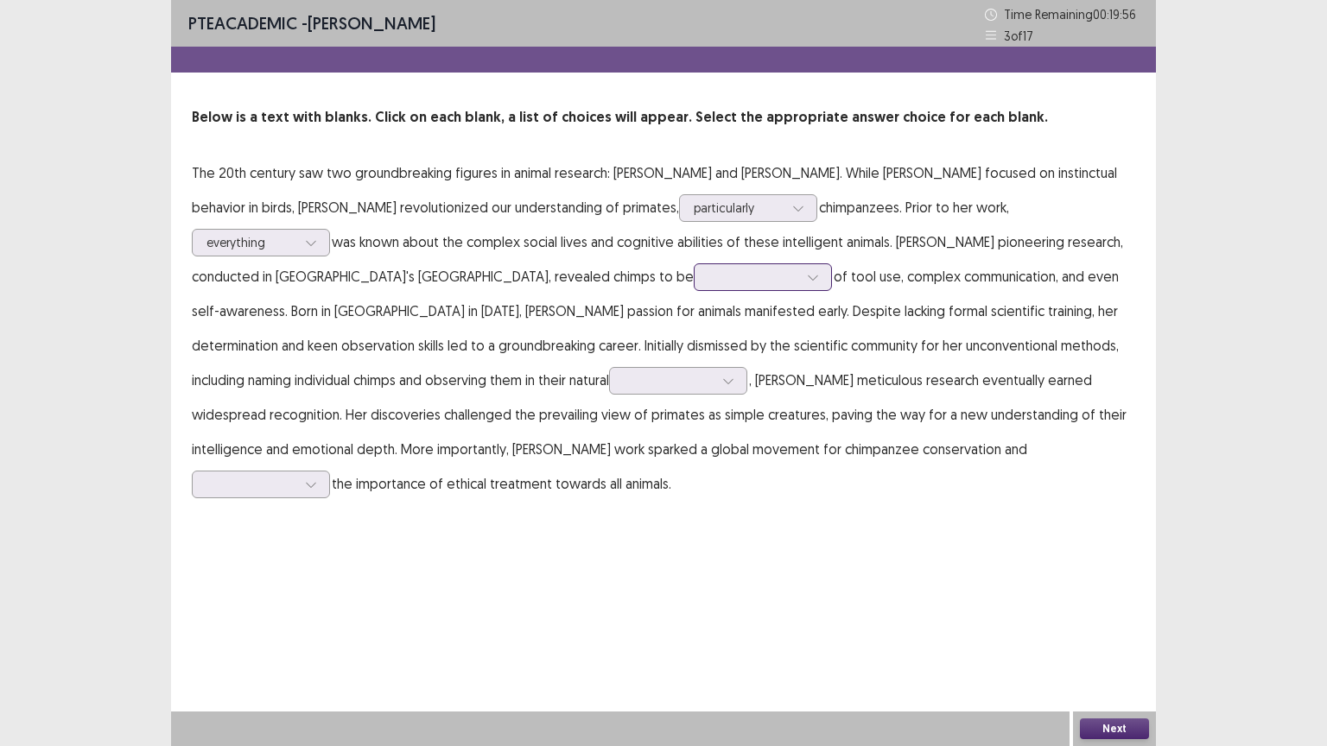
click at [708, 283] on div at bounding box center [753, 277] width 90 height 16
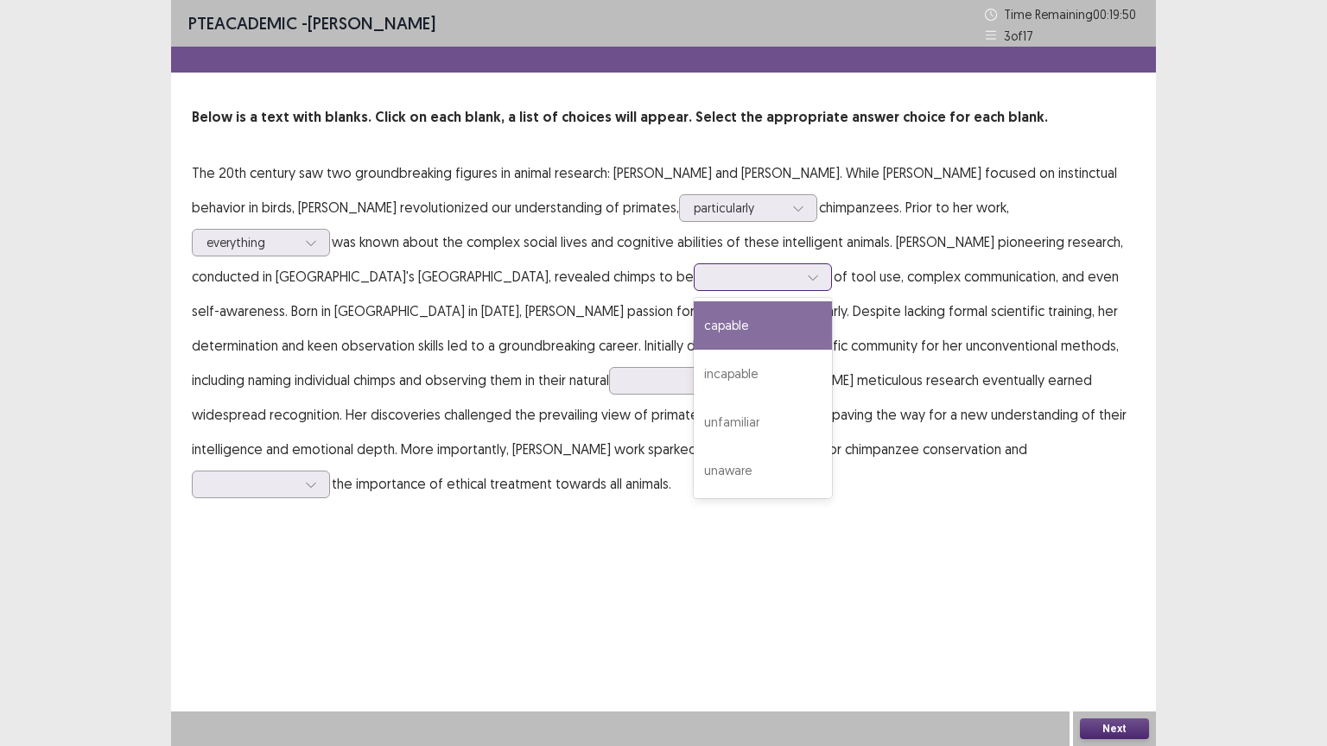
click at [694, 325] on div "capable" at bounding box center [763, 325] width 138 height 48
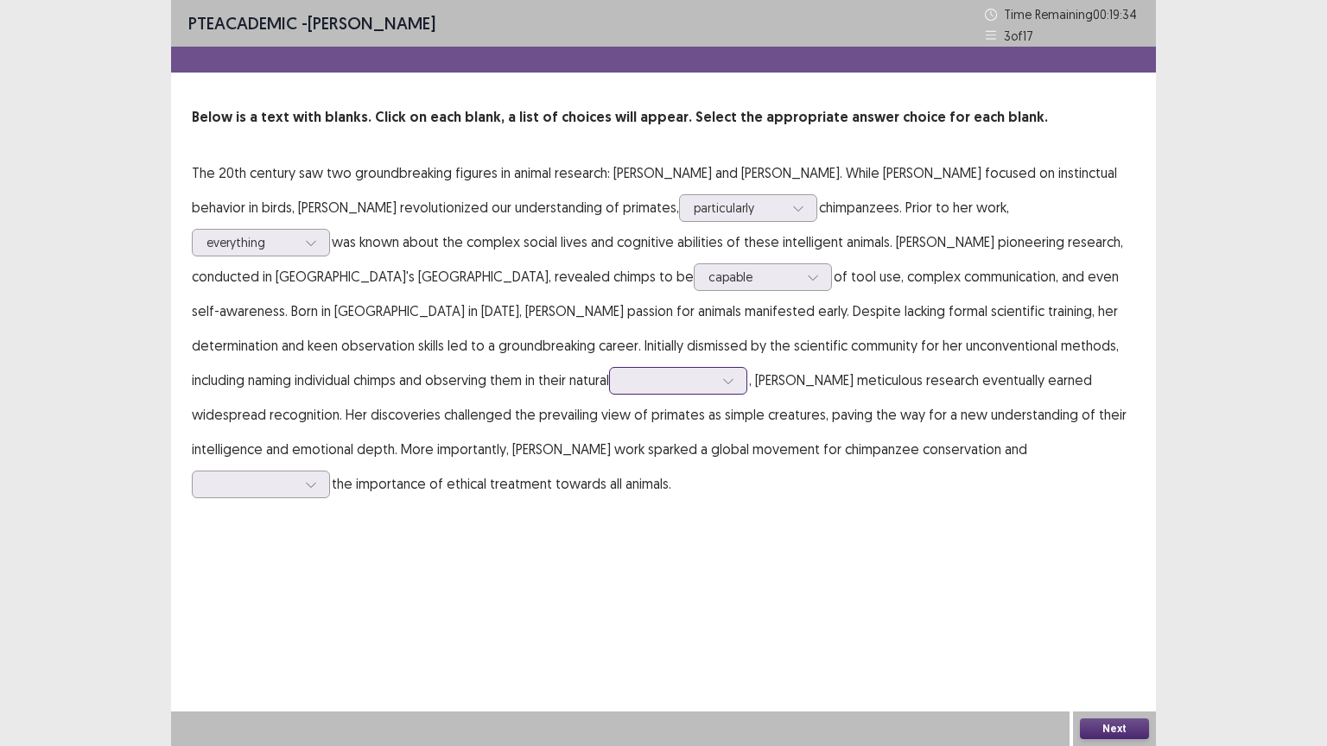
click at [609, 390] on div at bounding box center [678, 381] width 138 height 28
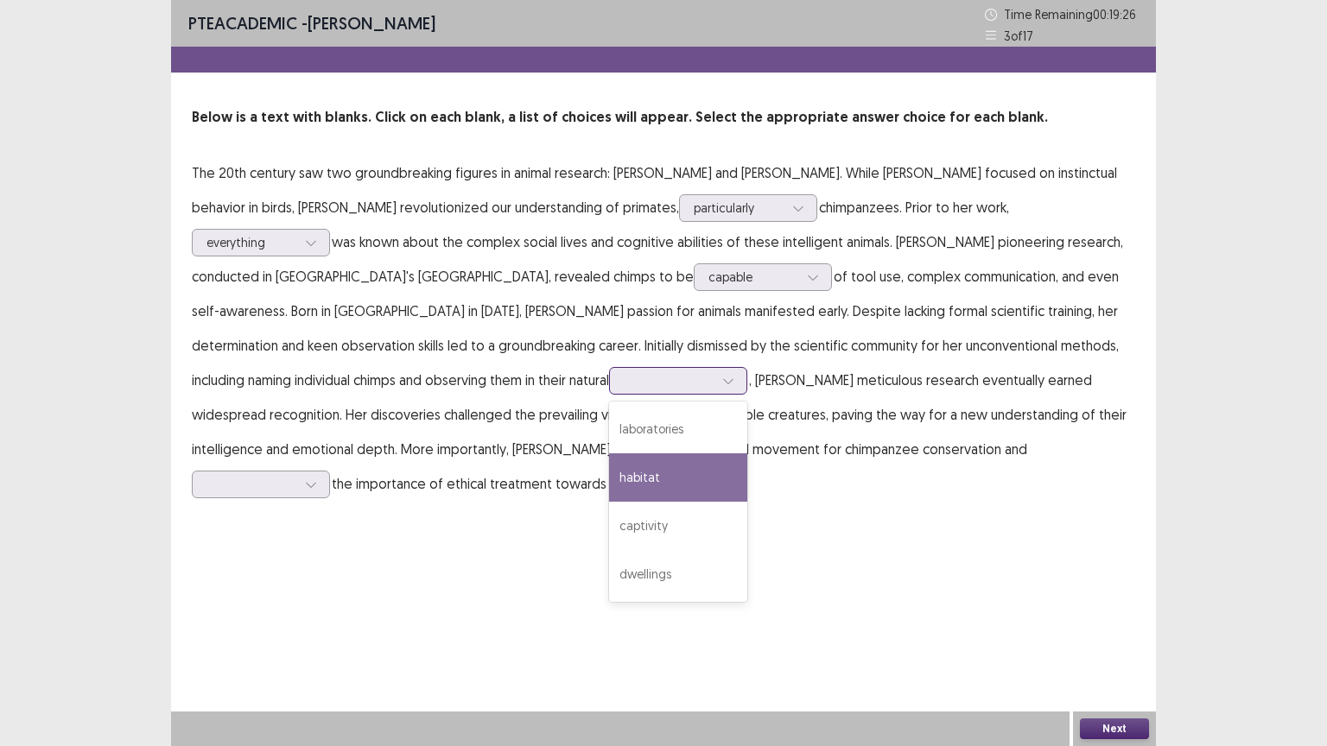
click at [609, 485] on div "habitat" at bounding box center [678, 477] width 138 height 48
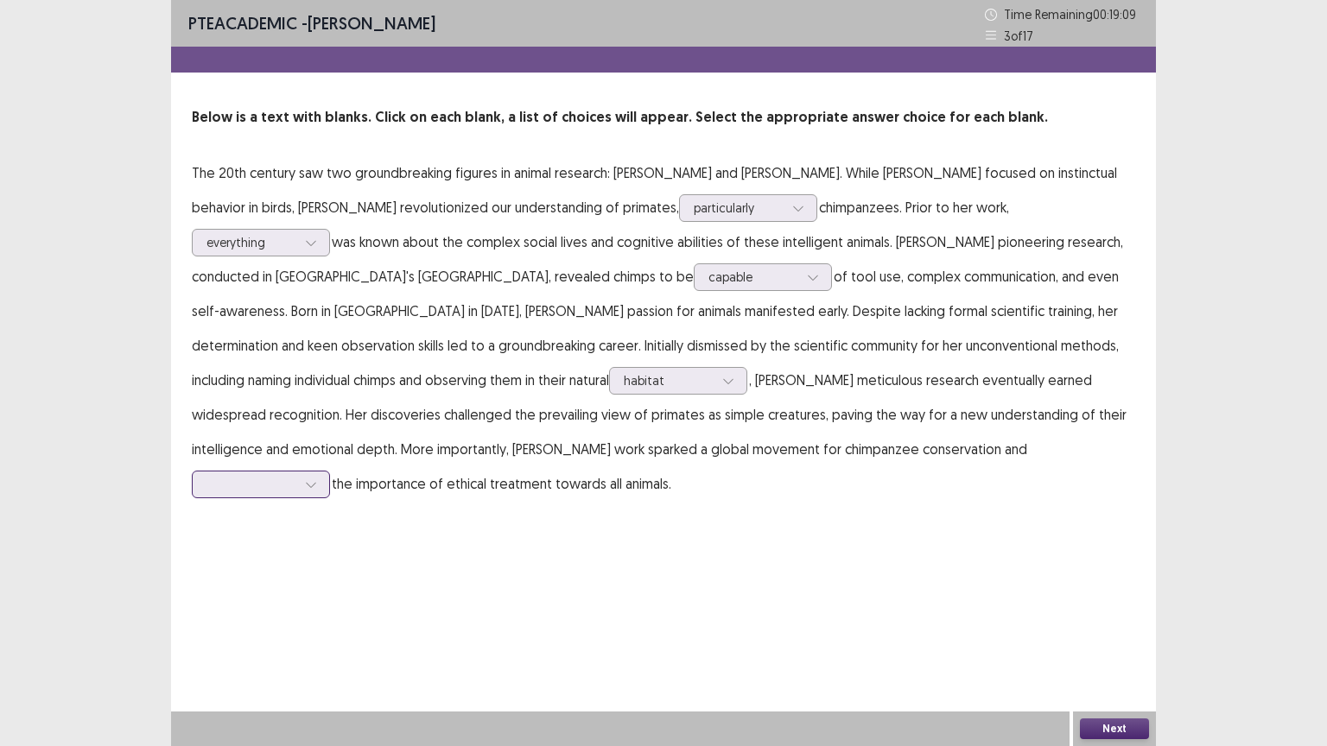
click at [296, 476] on div at bounding box center [251, 484] width 90 height 16
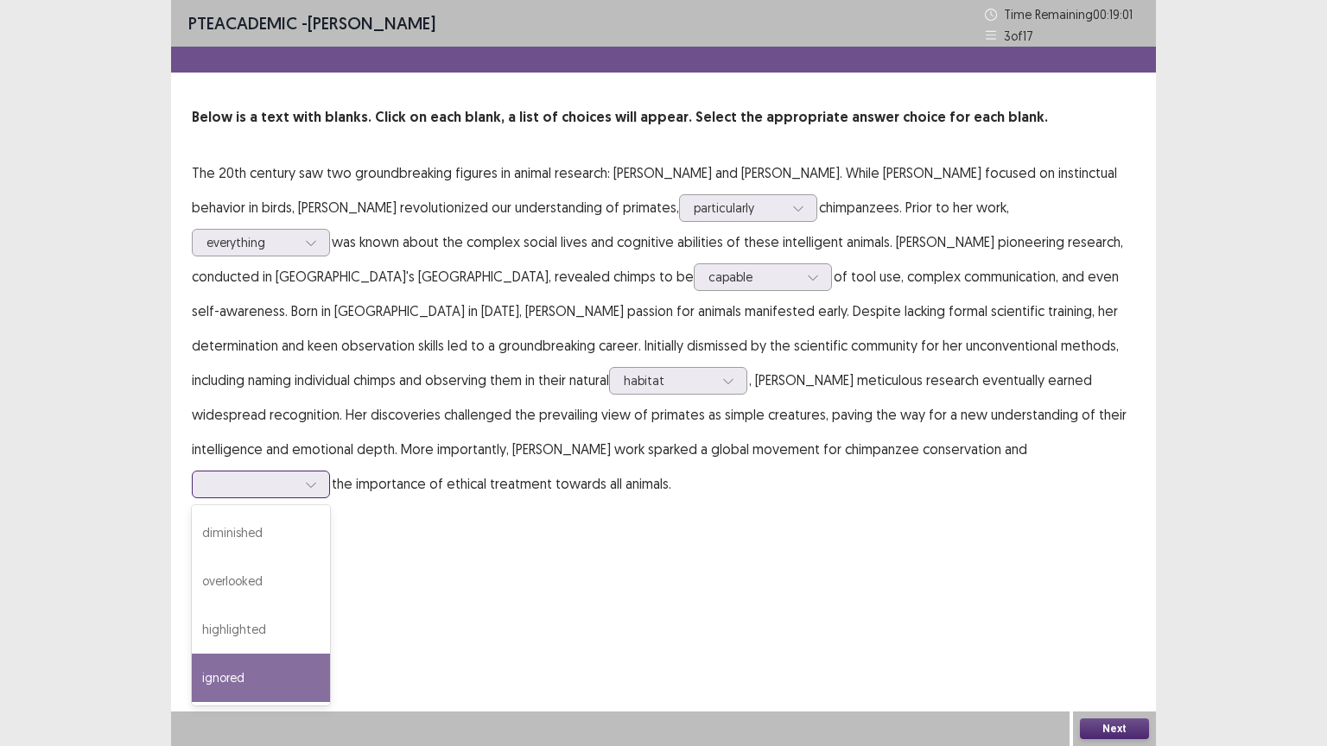
click at [330, 630] on div "ignored" at bounding box center [261, 678] width 138 height 48
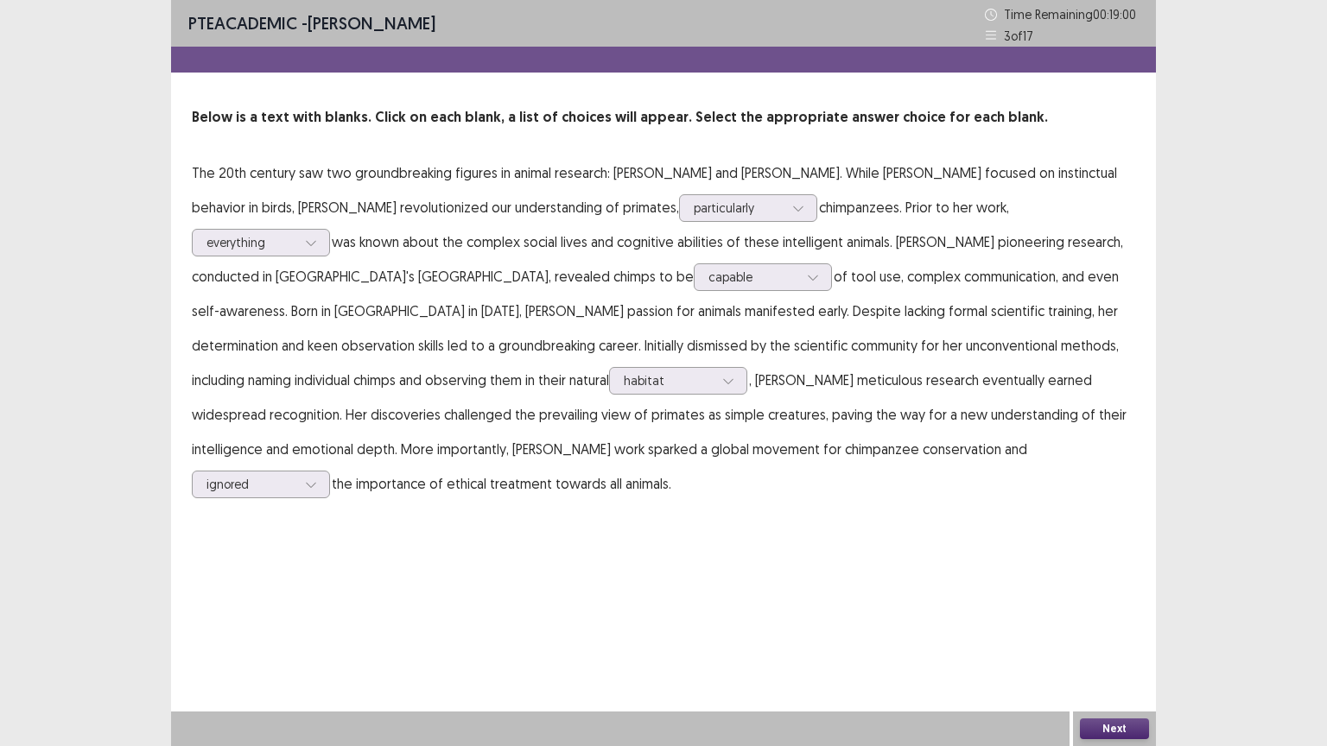
click at [1098, 630] on button "Next" at bounding box center [1114, 729] width 69 height 21
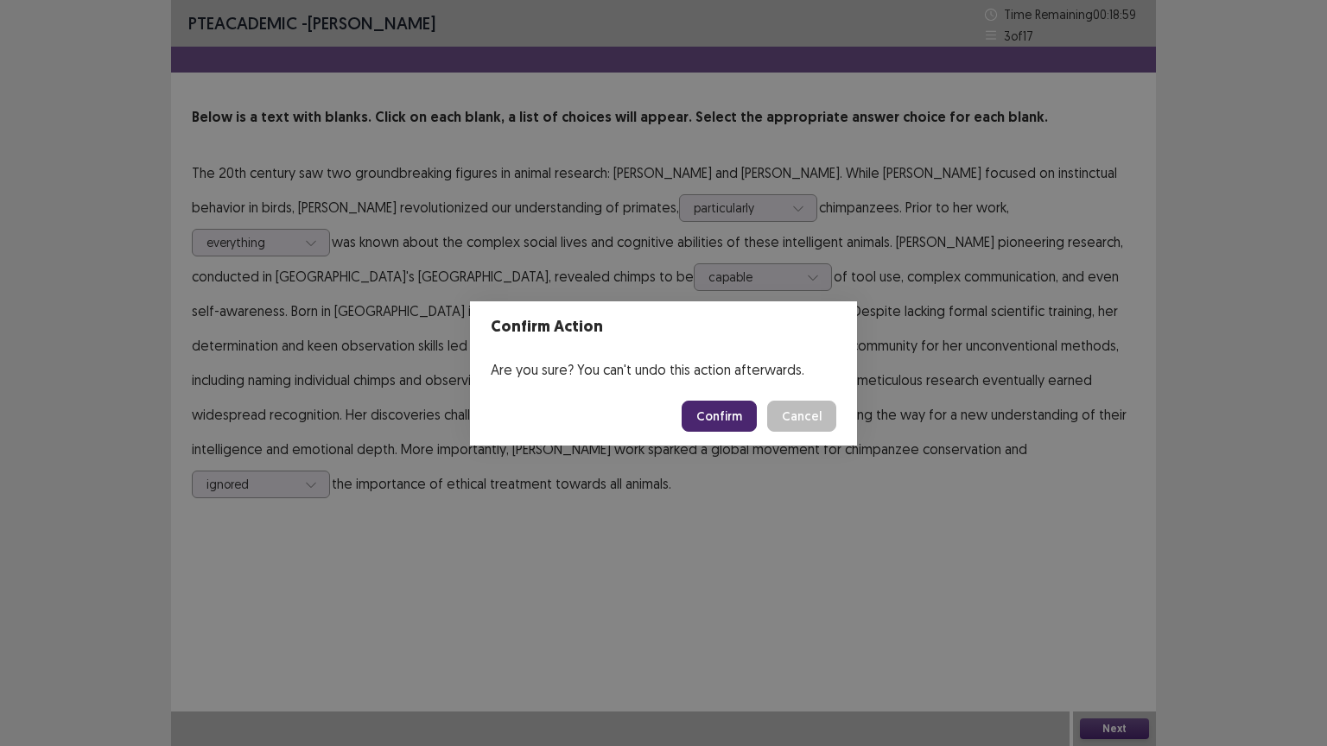
click at [725, 424] on button "Confirm" at bounding box center [719, 416] width 75 height 31
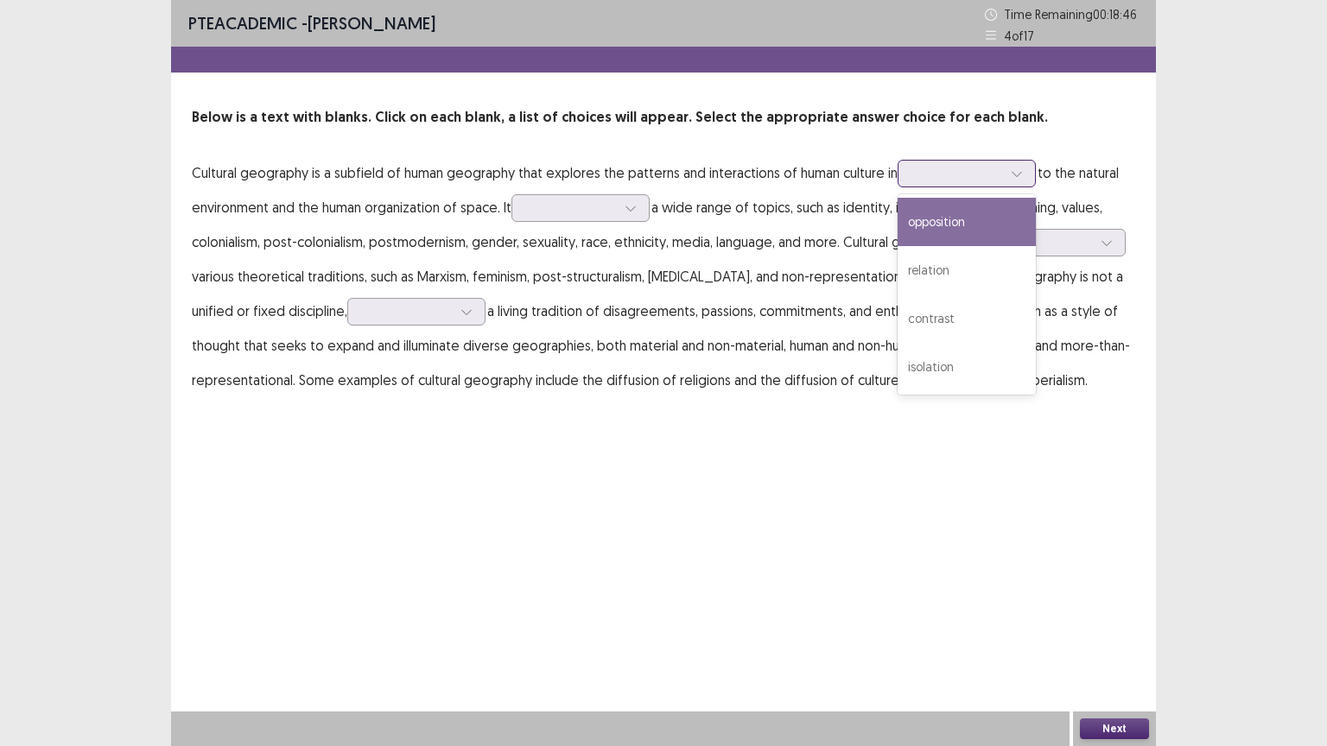
click at [933, 181] on div at bounding box center [957, 173] width 90 height 16
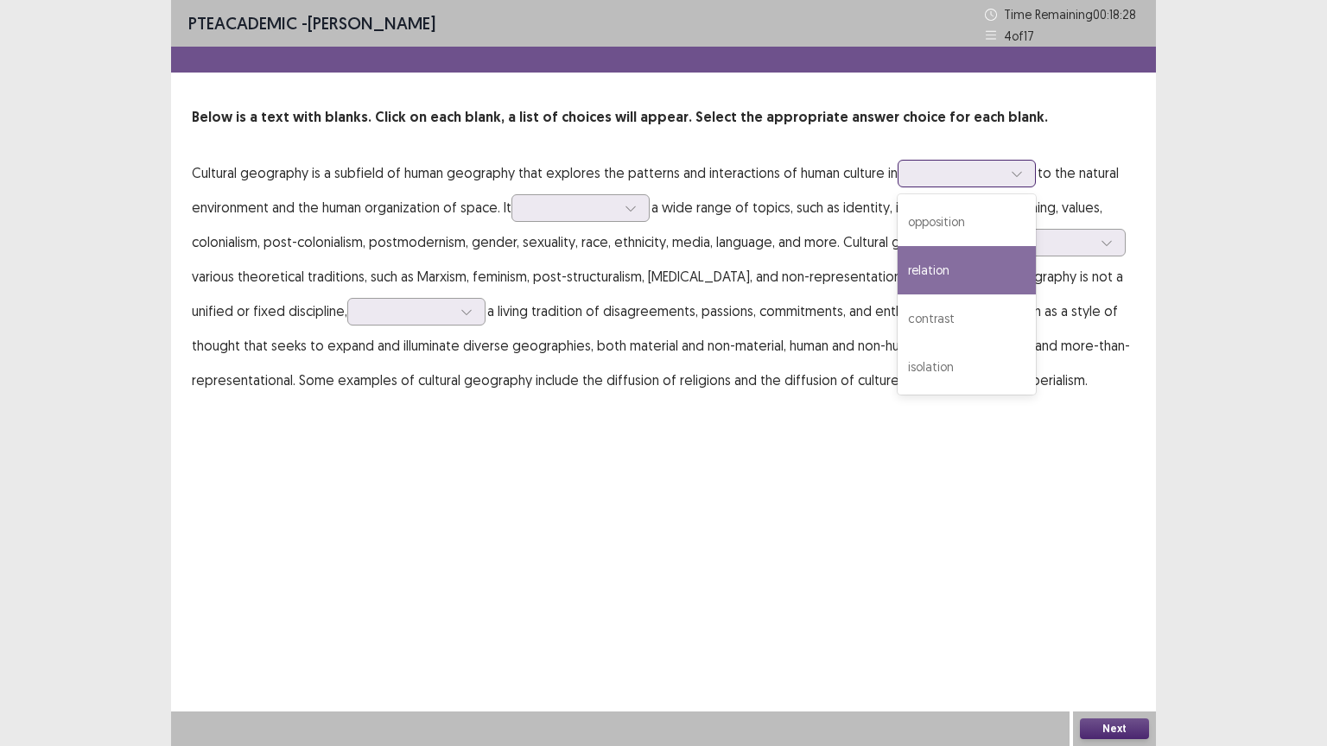
click at [935, 272] on div "relation" at bounding box center [966, 270] width 138 height 48
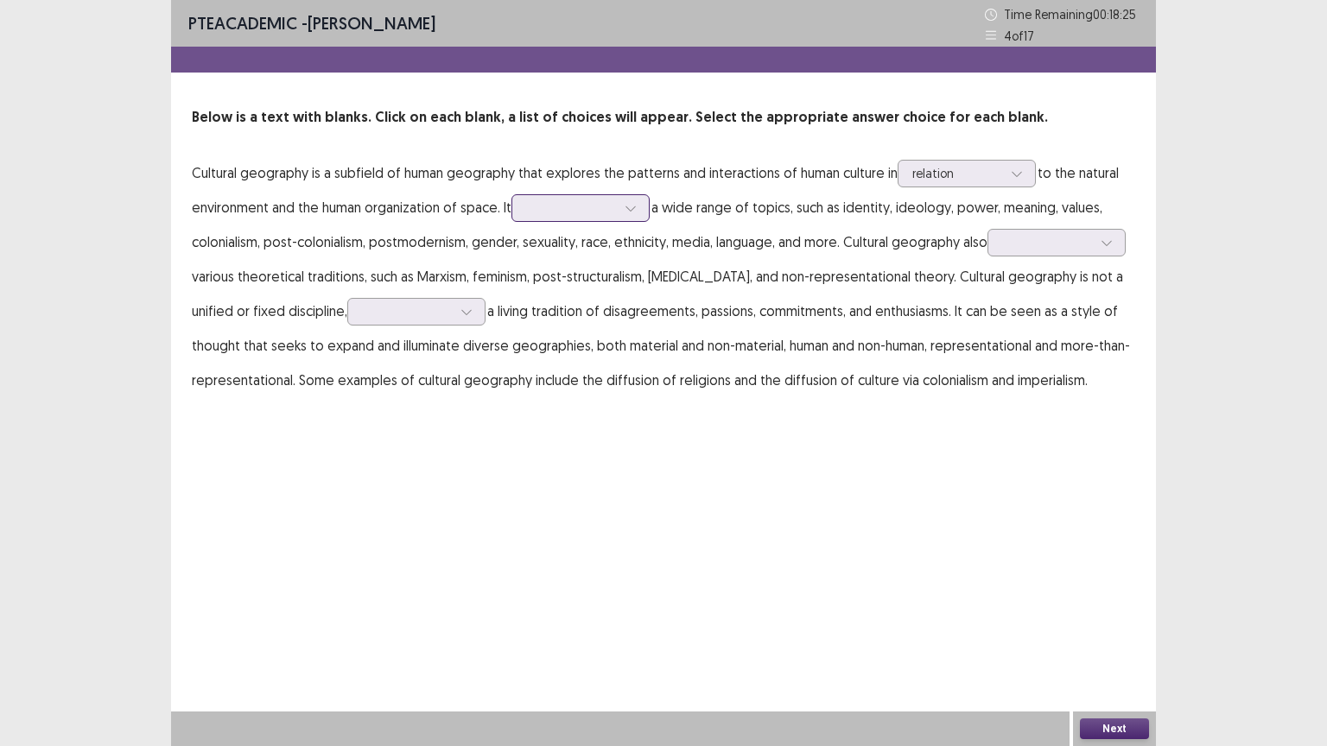
click at [546, 213] on div at bounding box center [571, 208] width 90 height 16
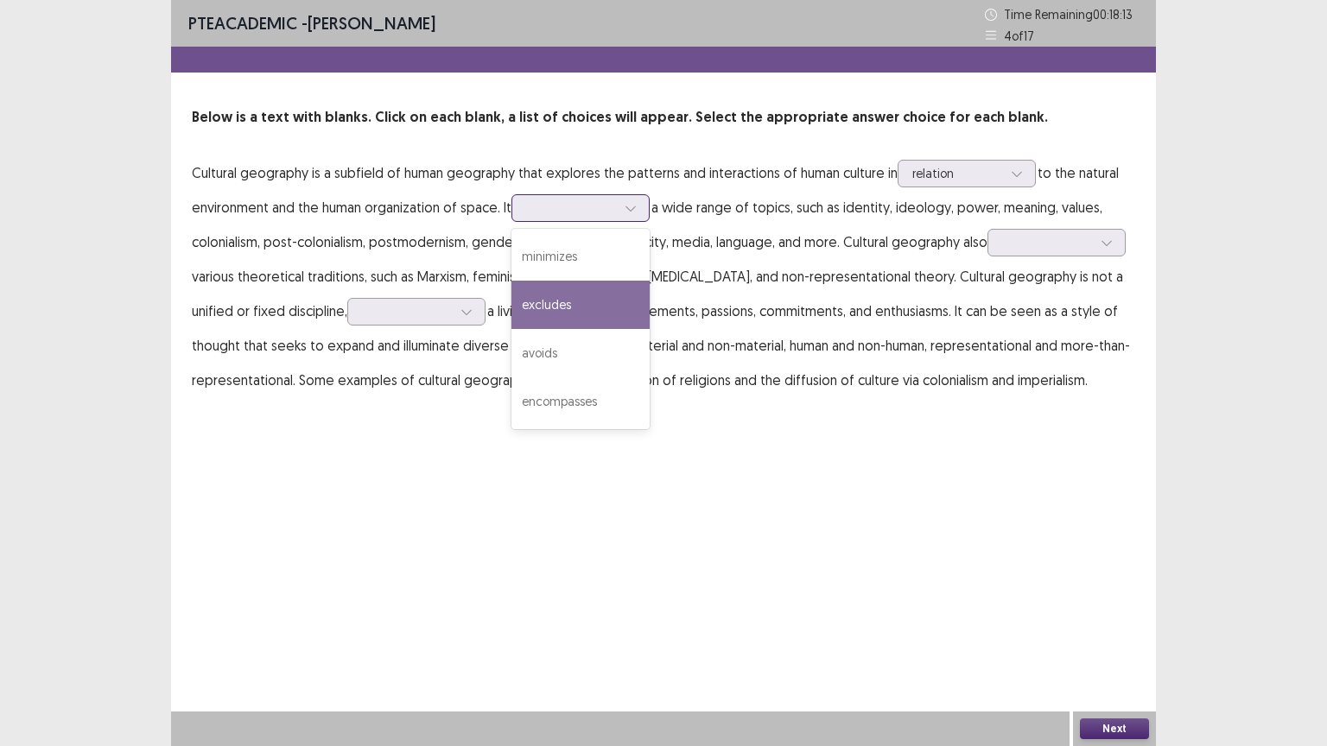
click at [564, 308] on div "excludes" at bounding box center [580, 305] width 138 height 48
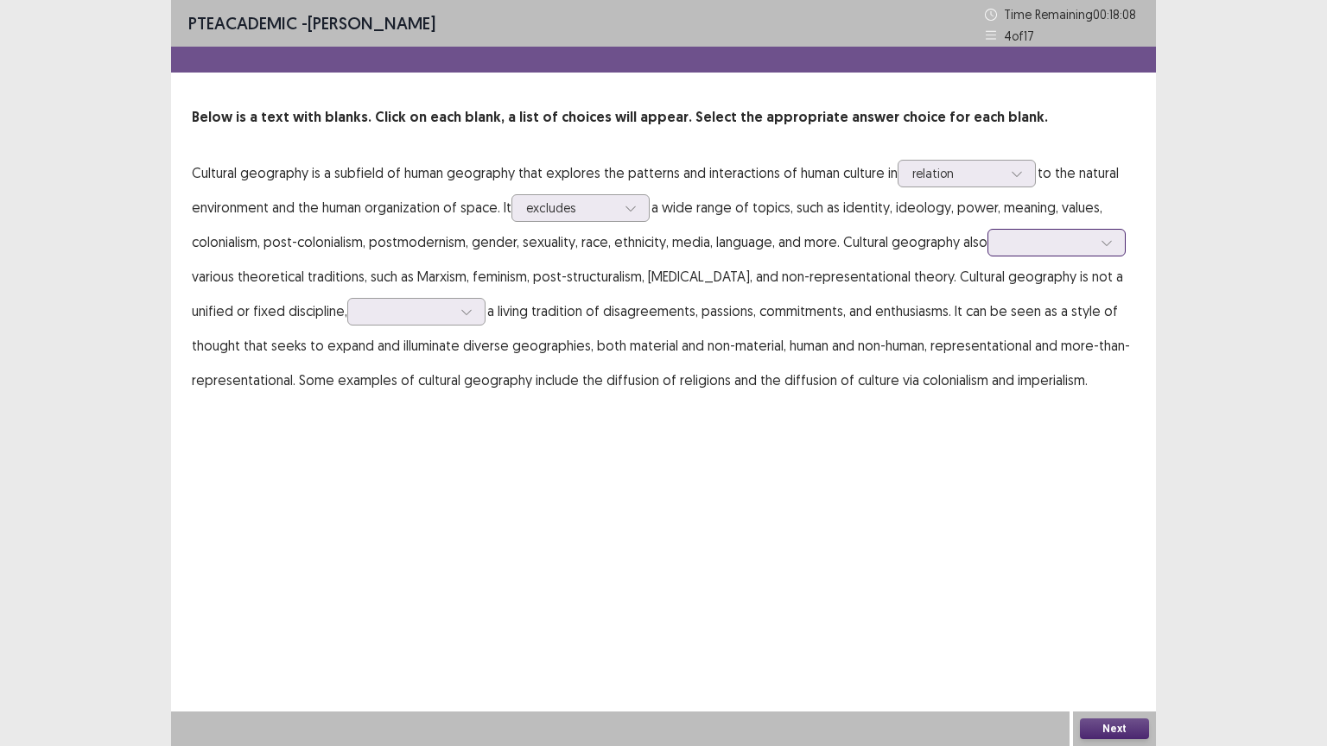
click at [1002, 243] on div at bounding box center [1056, 243] width 138 height 28
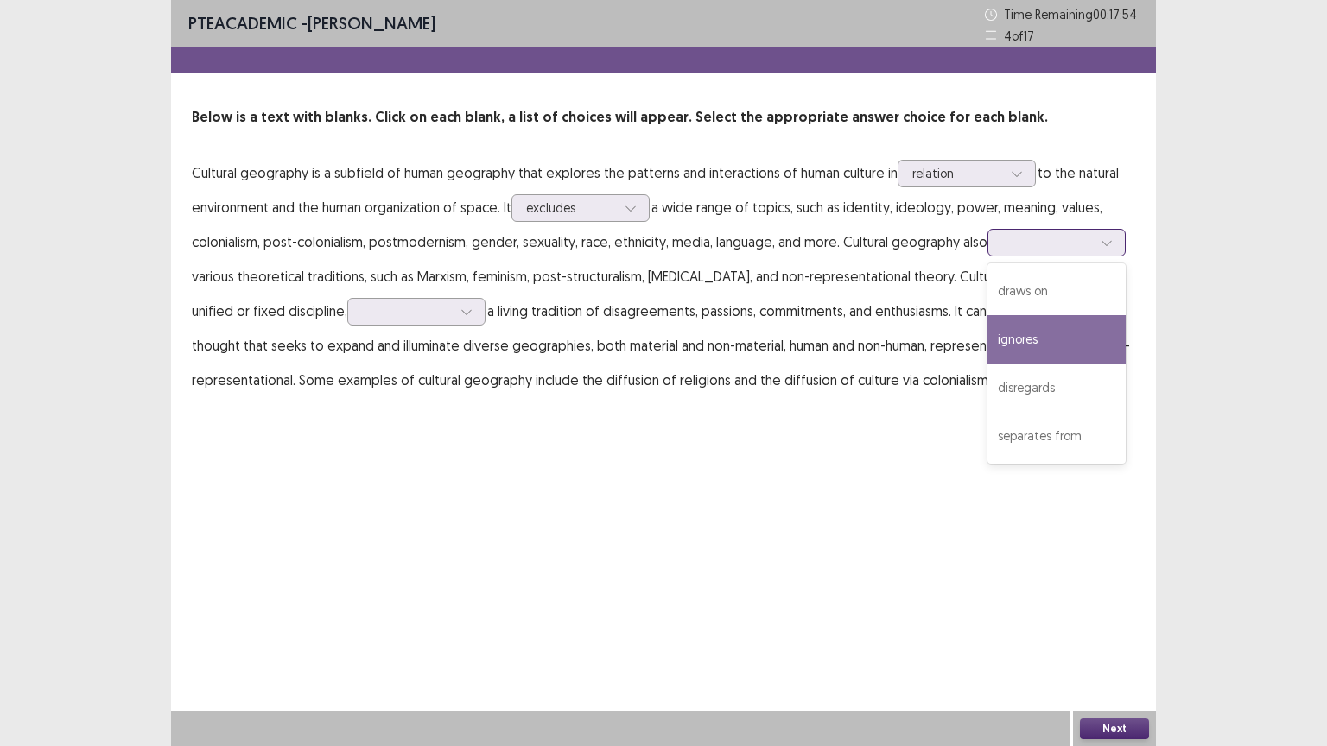
click at [1037, 333] on div "ignores" at bounding box center [1056, 339] width 138 height 48
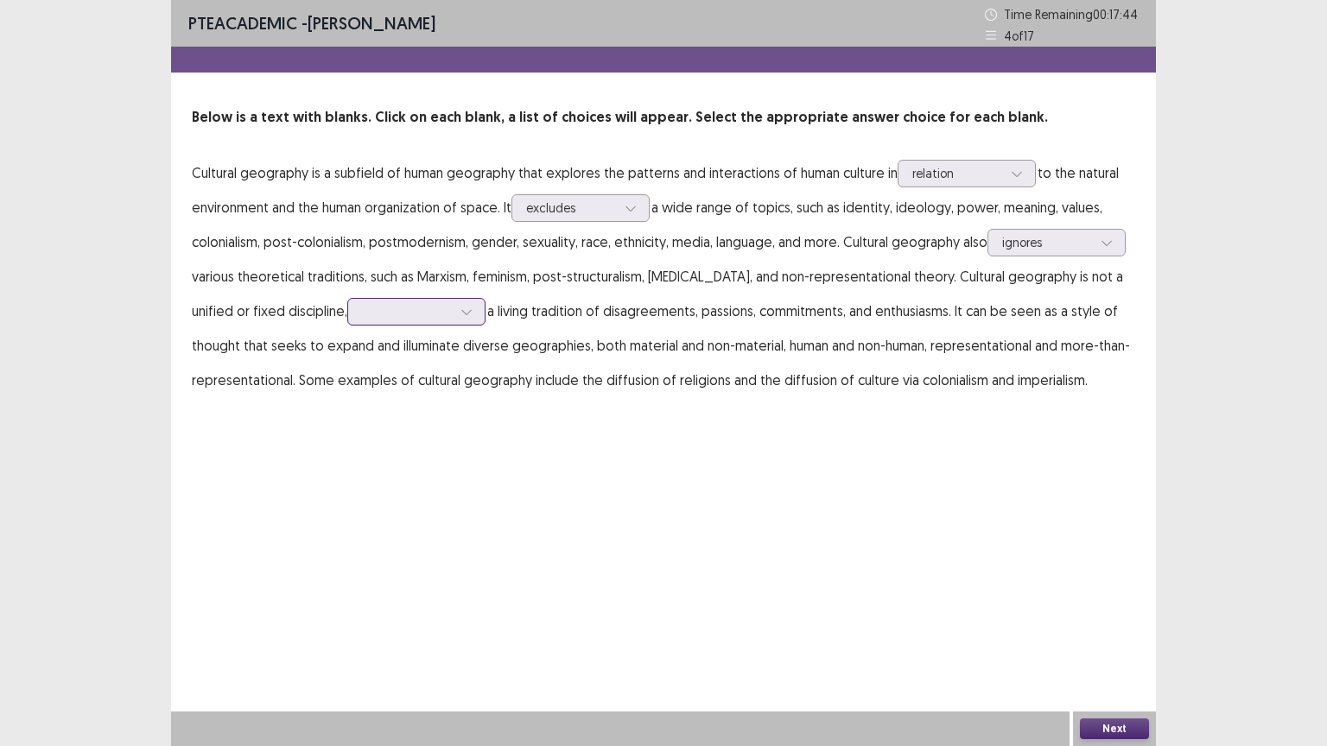
click at [358, 310] on div at bounding box center [416, 312] width 138 height 28
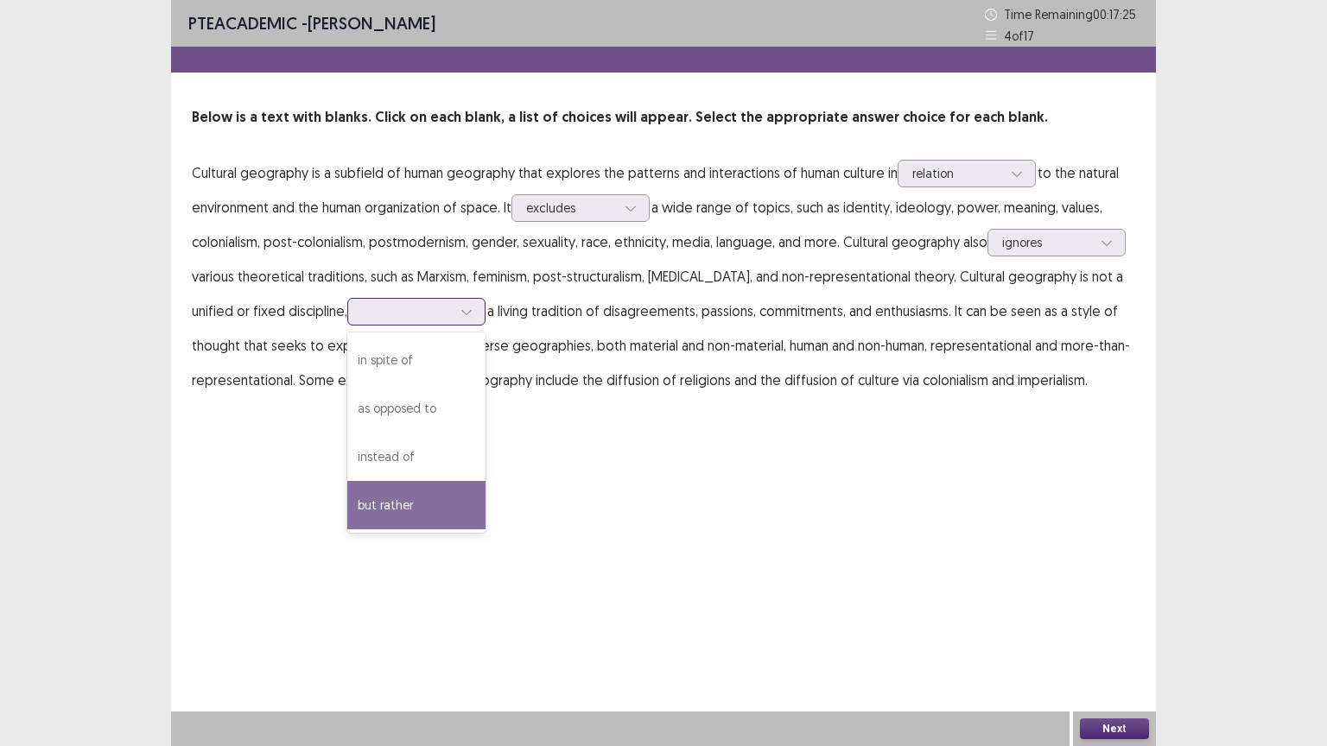
click at [402, 509] on div "but rather" at bounding box center [416, 505] width 138 height 48
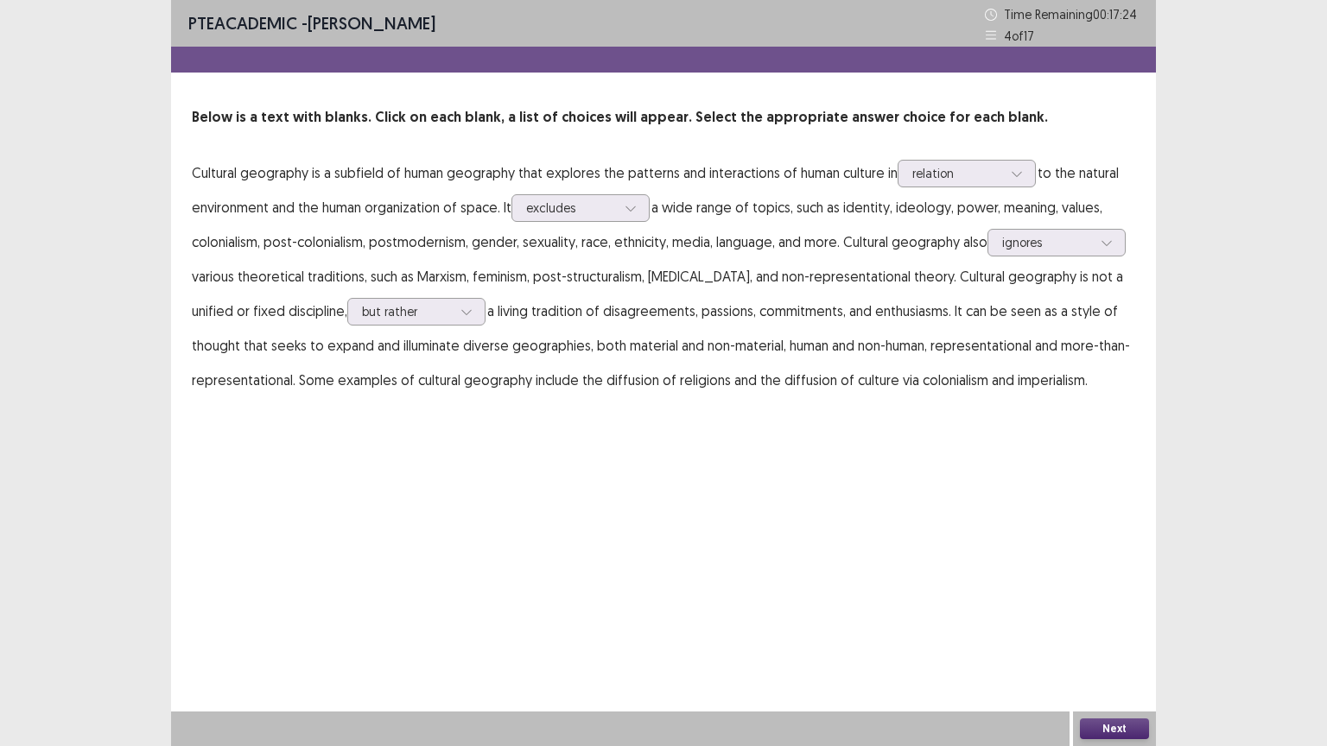
click at [1132, 630] on button "Next" at bounding box center [1114, 729] width 69 height 21
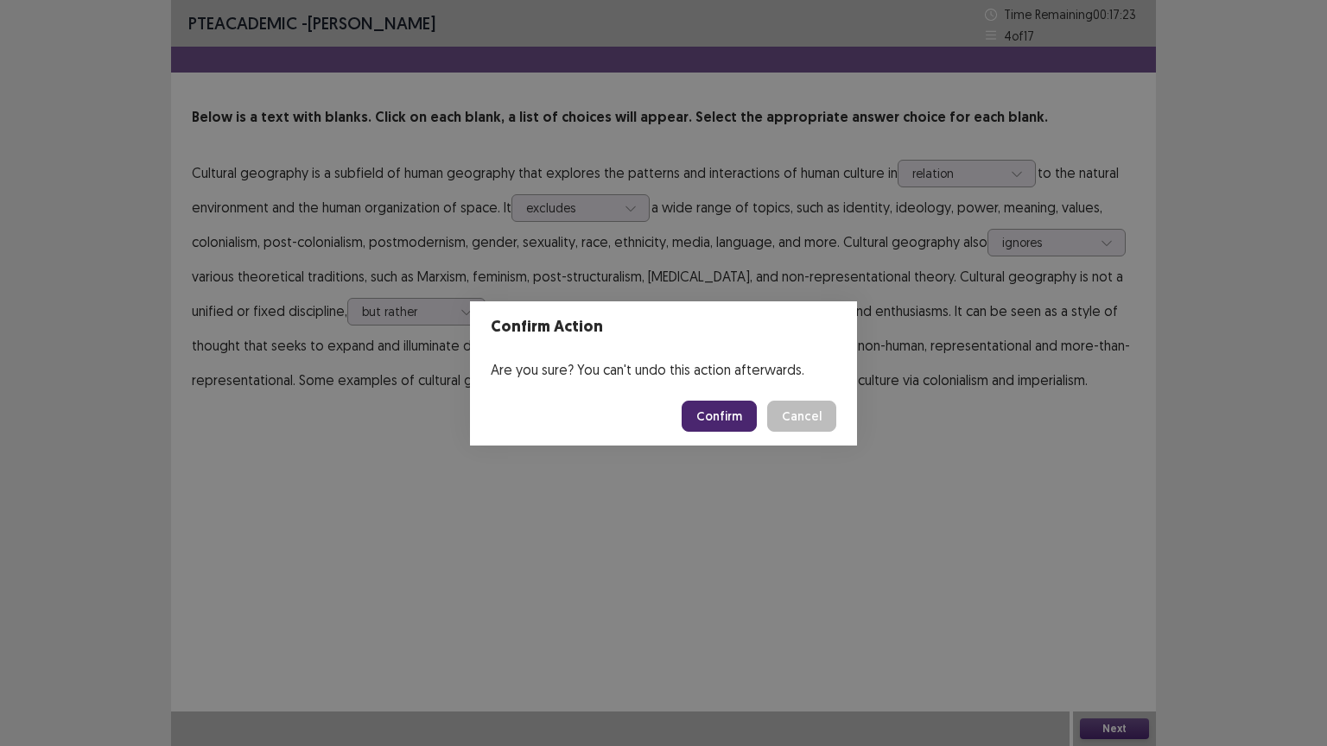
click at [715, 410] on button "Confirm" at bounding box center [719, 416] width 75 height 31
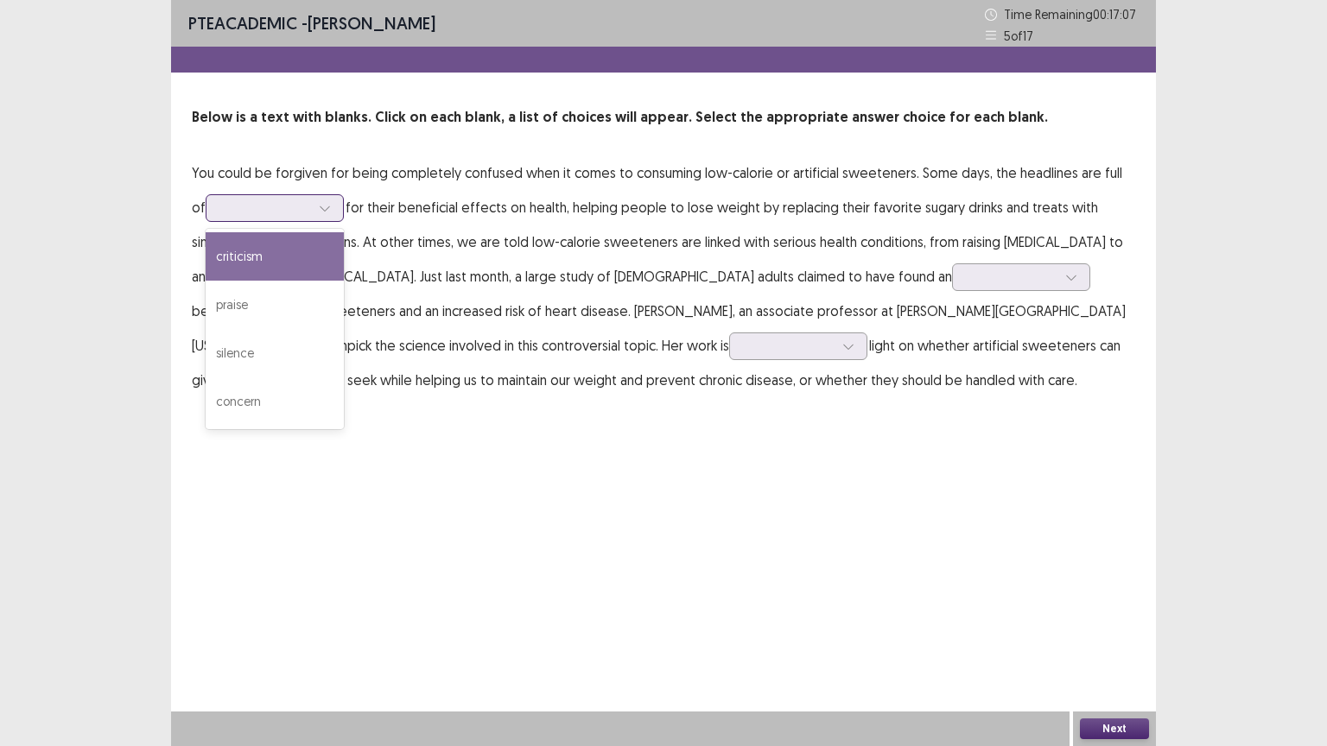
click at [319, 202] on icon at bounding box center [325, 208] width 12 height 12
click at [276, 245] on div "criticism" at bounding box center [275, 256] width 138 height 48
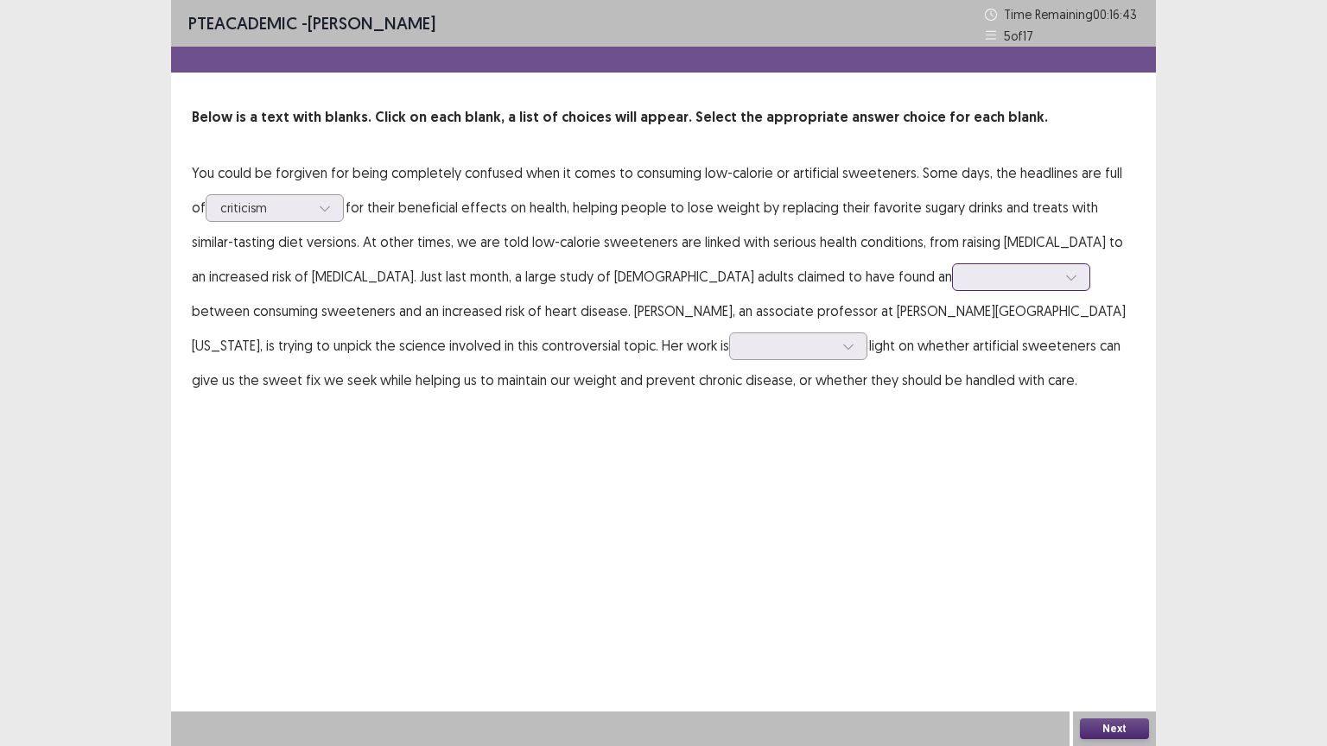
click at [967, 280] on div at bounding box center [1012, 277] width 90 height 16
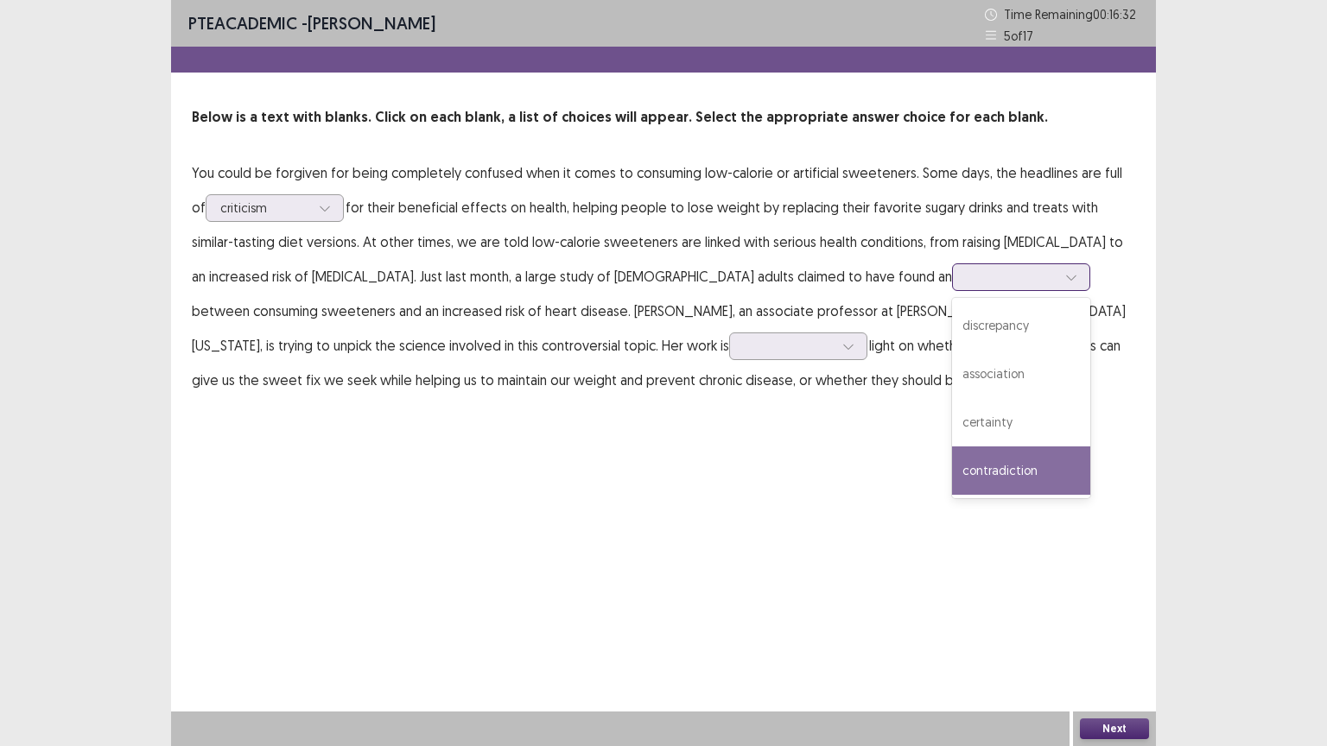
click at [952, 470] on div "contradiction" at bounding box center [1021, 471] width 138 height 48
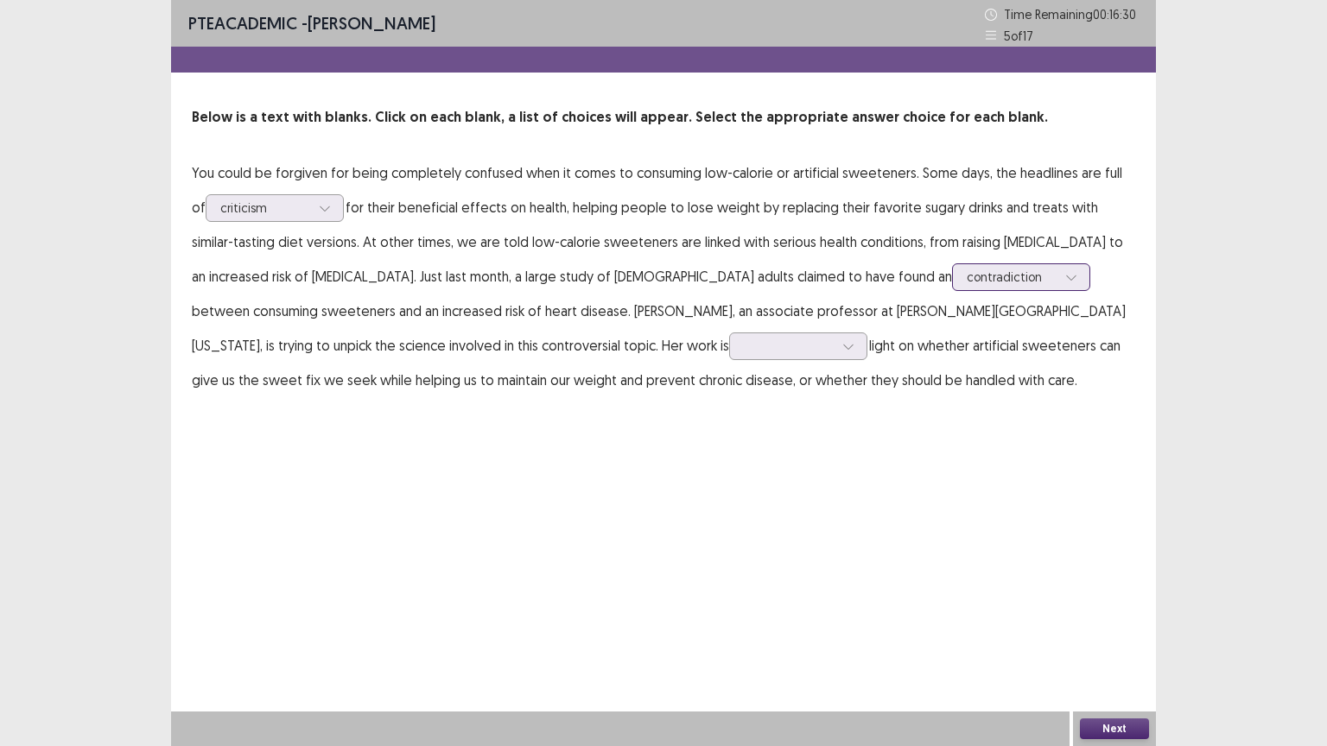
click at [967, 287] on div "contradiction" at bounding box center [1012, 277] width 90 height 26
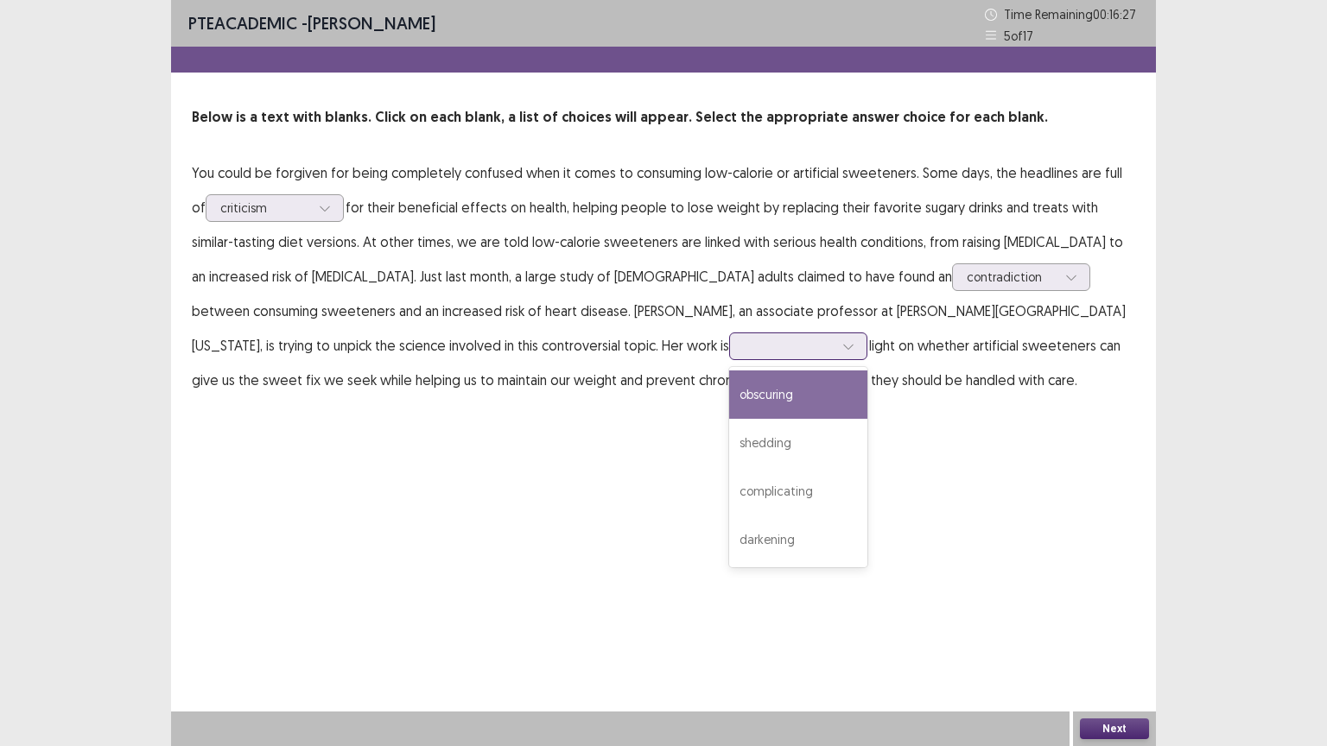
click at [729, 359] on div at bounding box center [798, 347] width 138 height 28
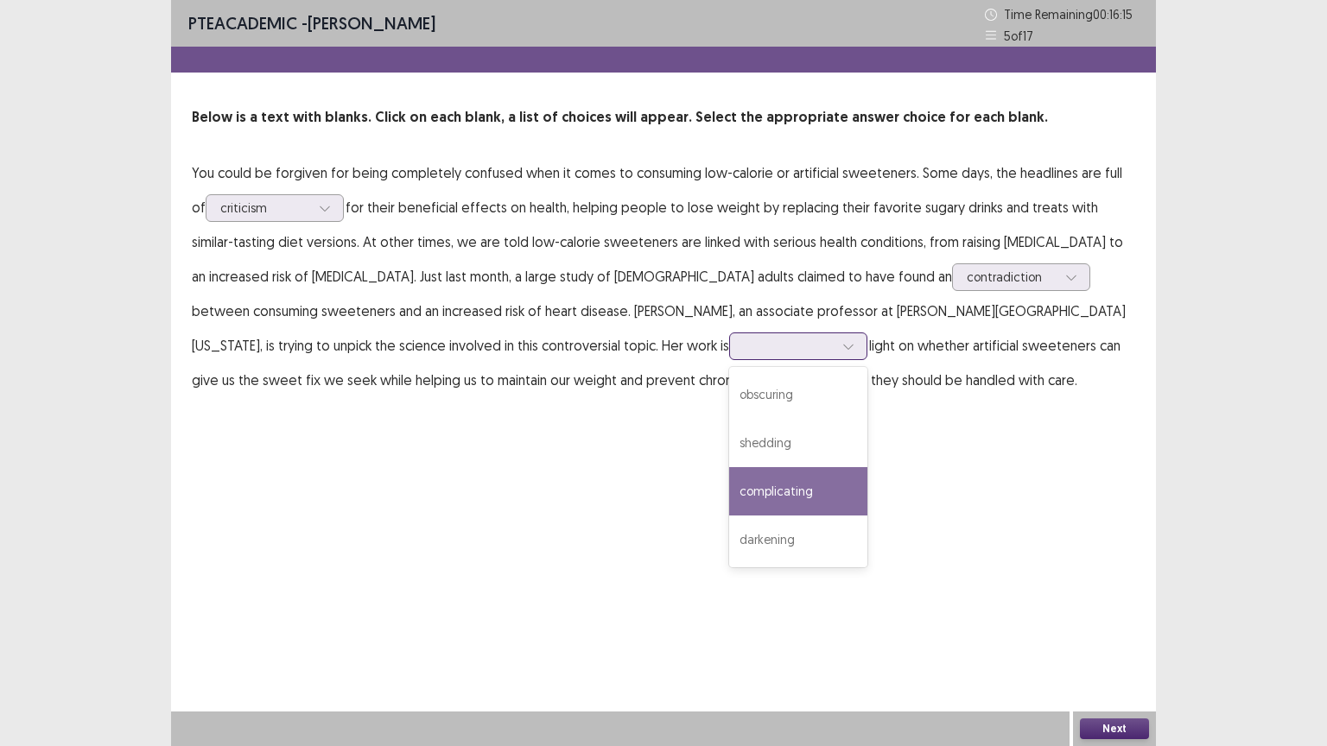
click at [729, 489] on div "complicating" at bounding box center [798, 491] width 138 height 48
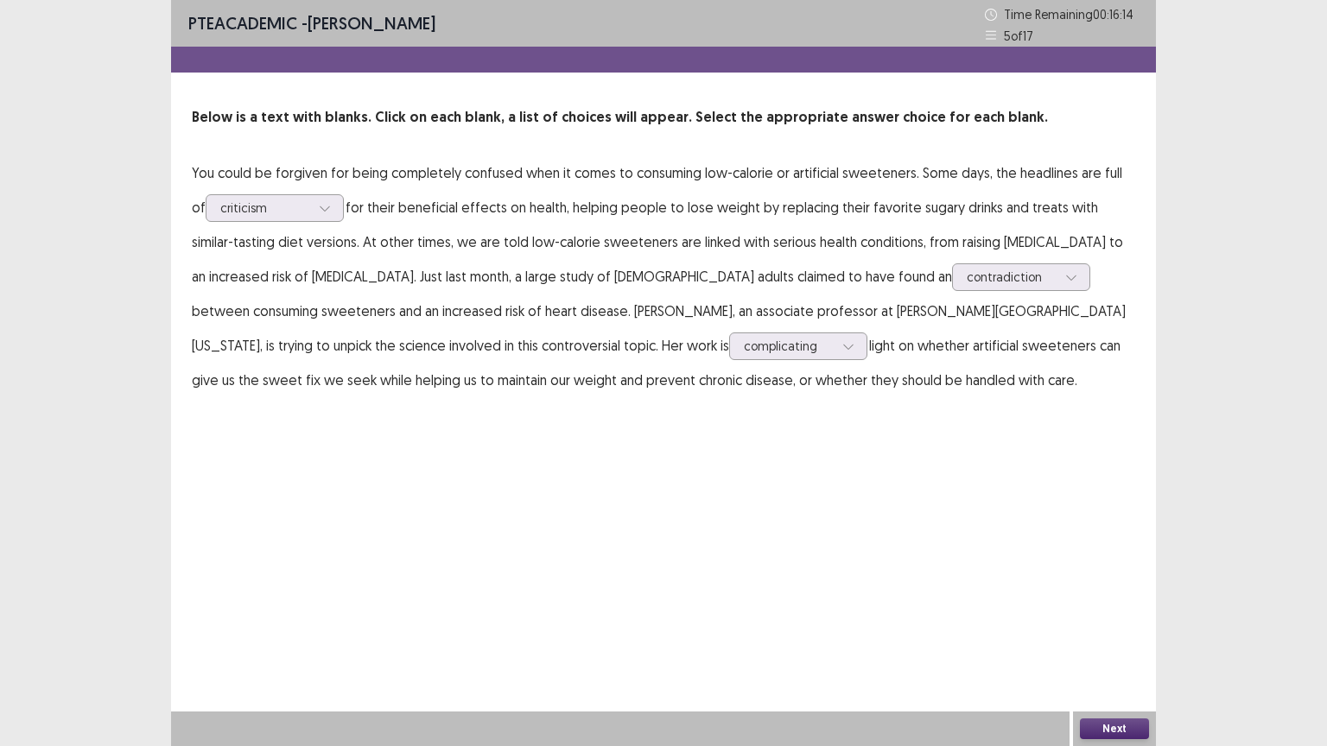
click at [1088, 630] on button "Next" at bounding box center [1114, 729] width 69 height 21
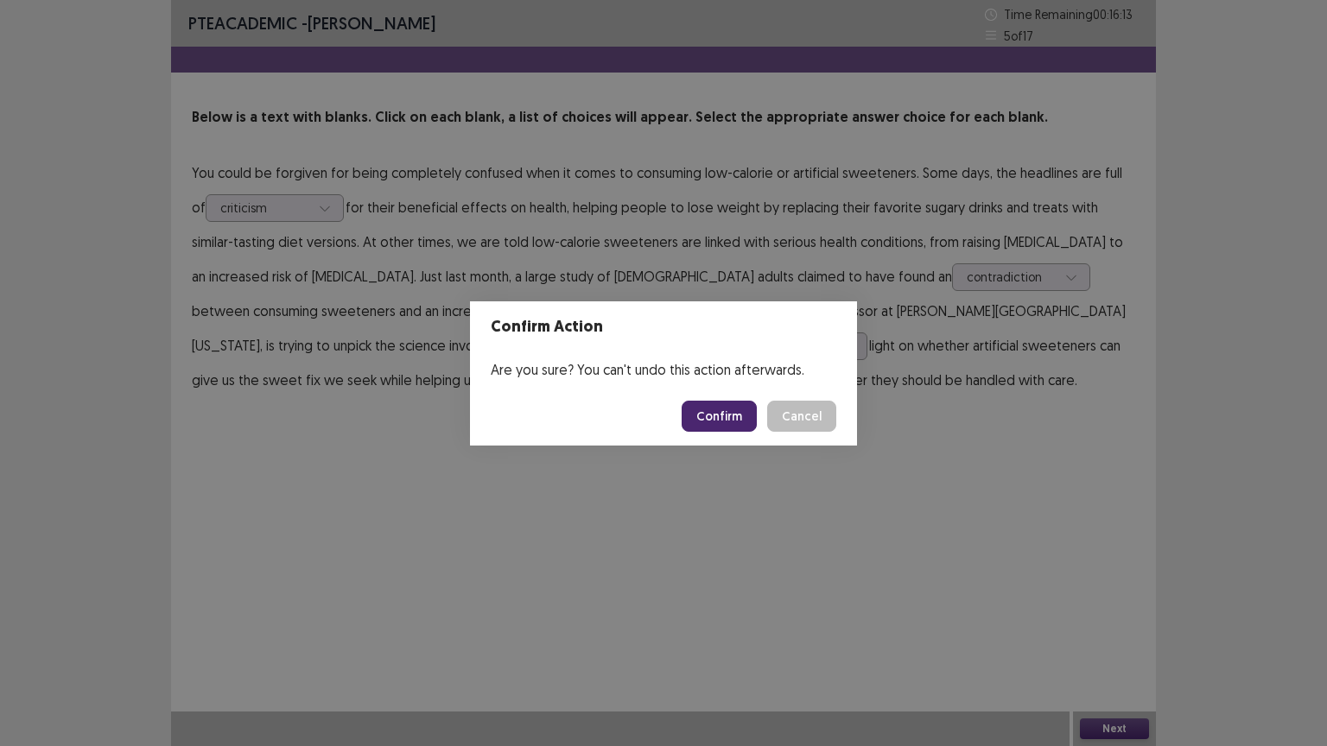
click at [716, 424] on button "Confirm" at bounding box center [719, 416] width 75 height 31
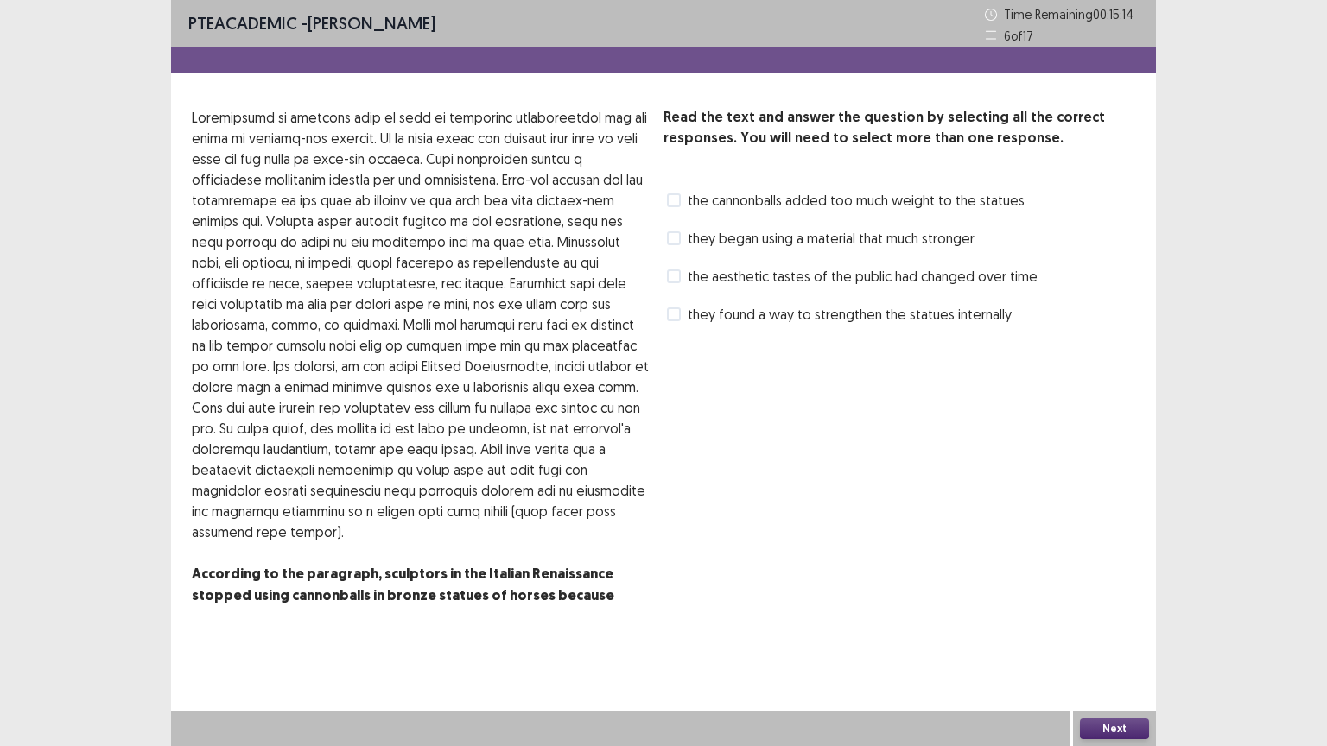
click at [681, 320] on label "they found a way to strengthen the statues internally" at bounding box center [839, 314] width 345 height 21
click at [1096, 630] on button "Next" at bounding box center [1114, 729] width 69 height 21
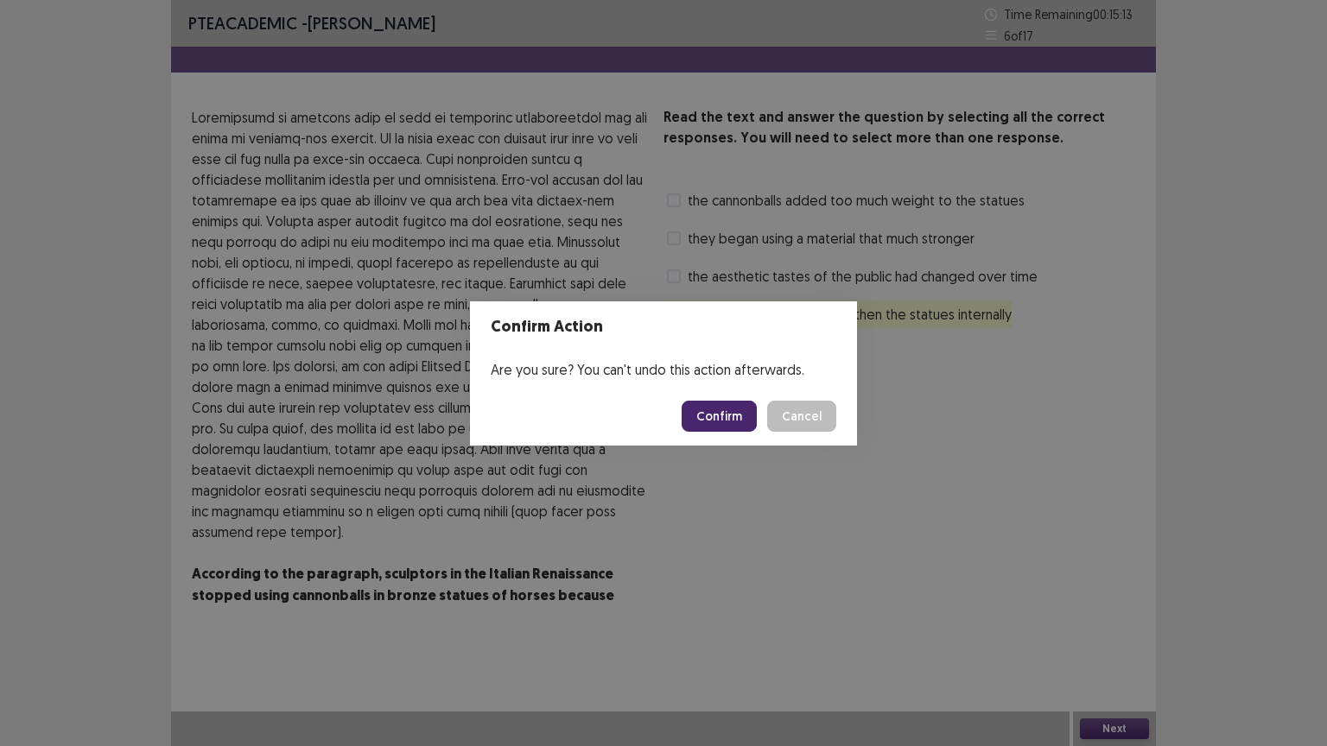
click at [704, 416] on button "Confirm" at bounding box center [719, 416] width 75 height 31
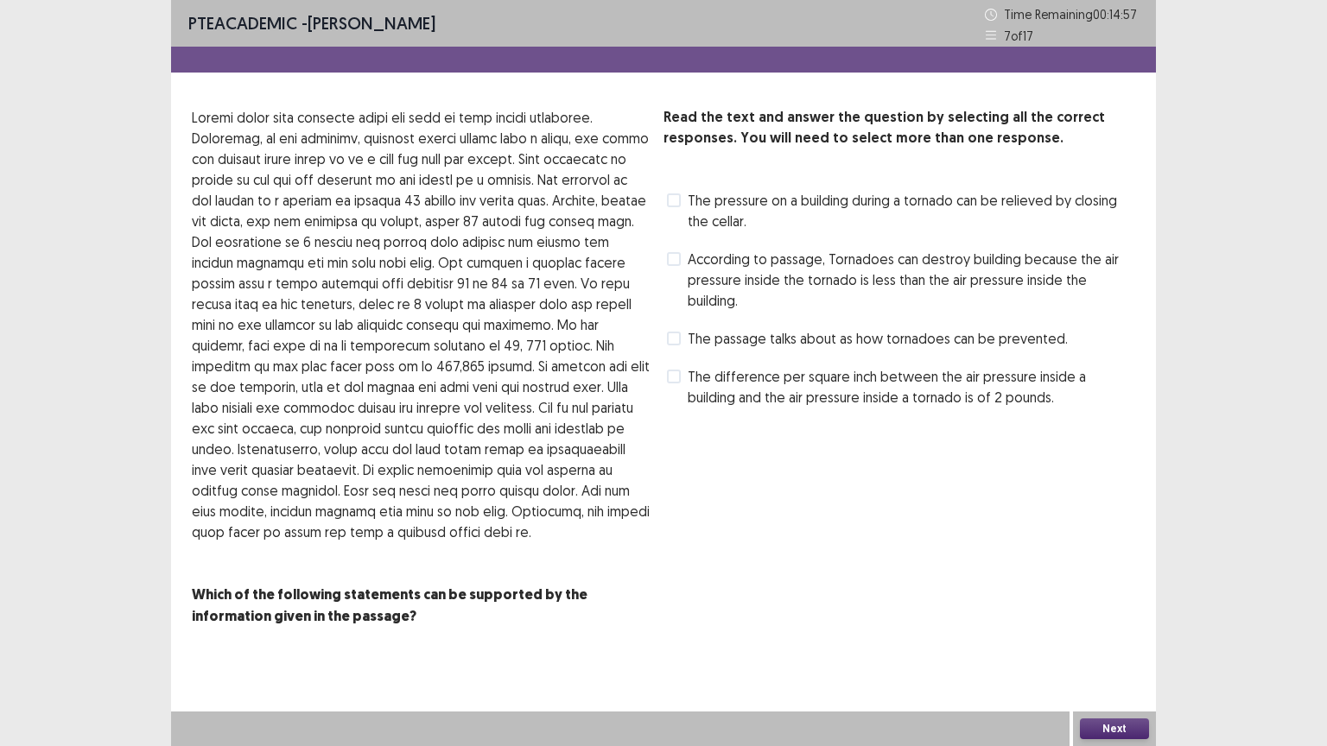
click at [670, 264] on span at bounding box center [674, 259] width 14 height 14
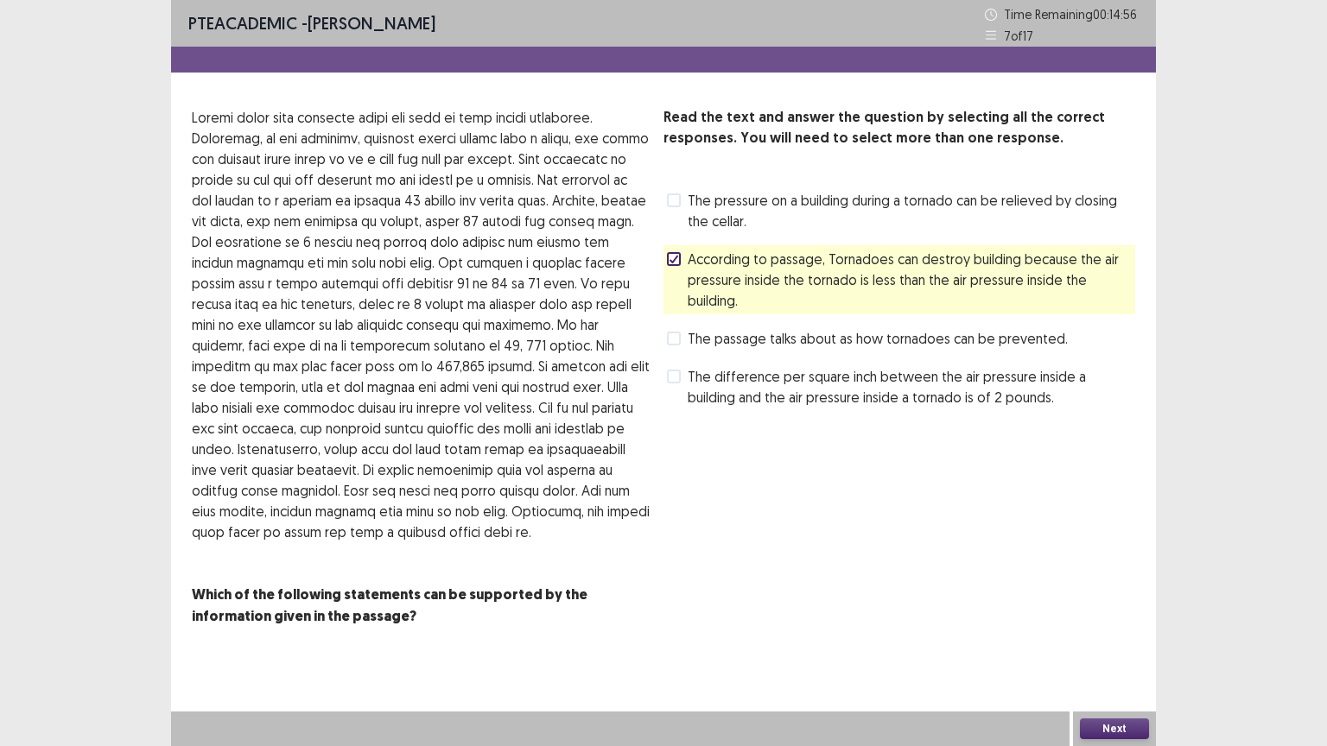
click at [1107, 630] on button "Next" at bounding box center [1114, 729] width 69 height 21
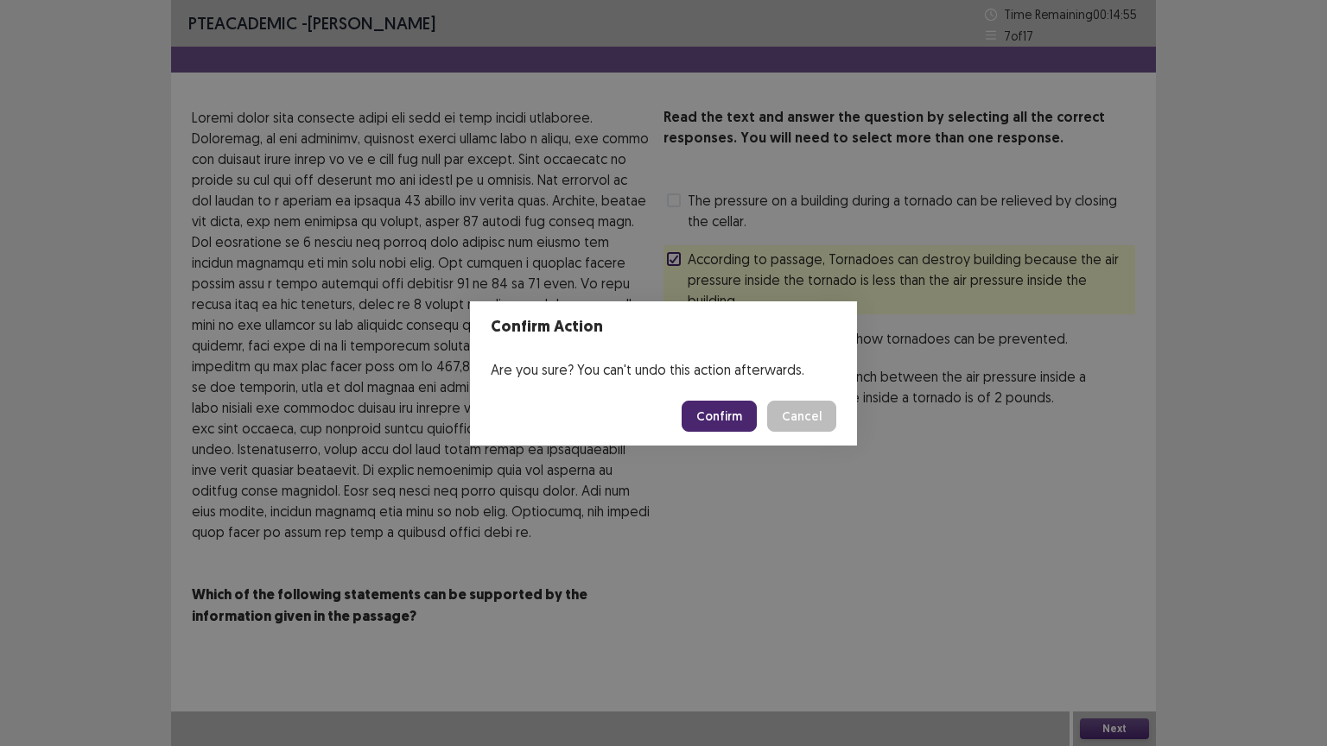
click at [699, 424] on button "Confirm" at bounding box center [719, 416] width 75 height 31
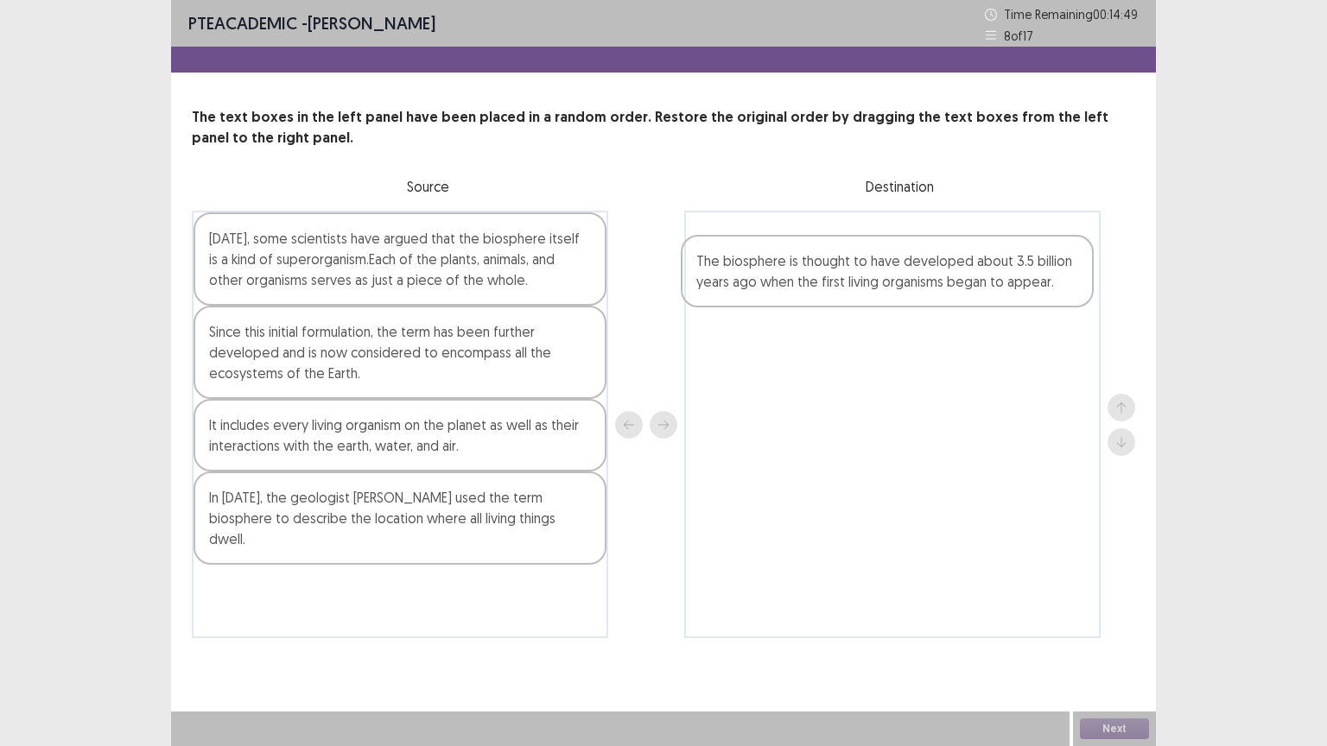
drag, startPoint x: 425, startPoint y: 587, endPoint x: 921, endPoint y: 279, distance: 583.9
click at [921, 280] on div "[DATE], some scientists have argued that the biosphere itself is a kind of supe…" at bounding box center [663, 425] width 943 height 428
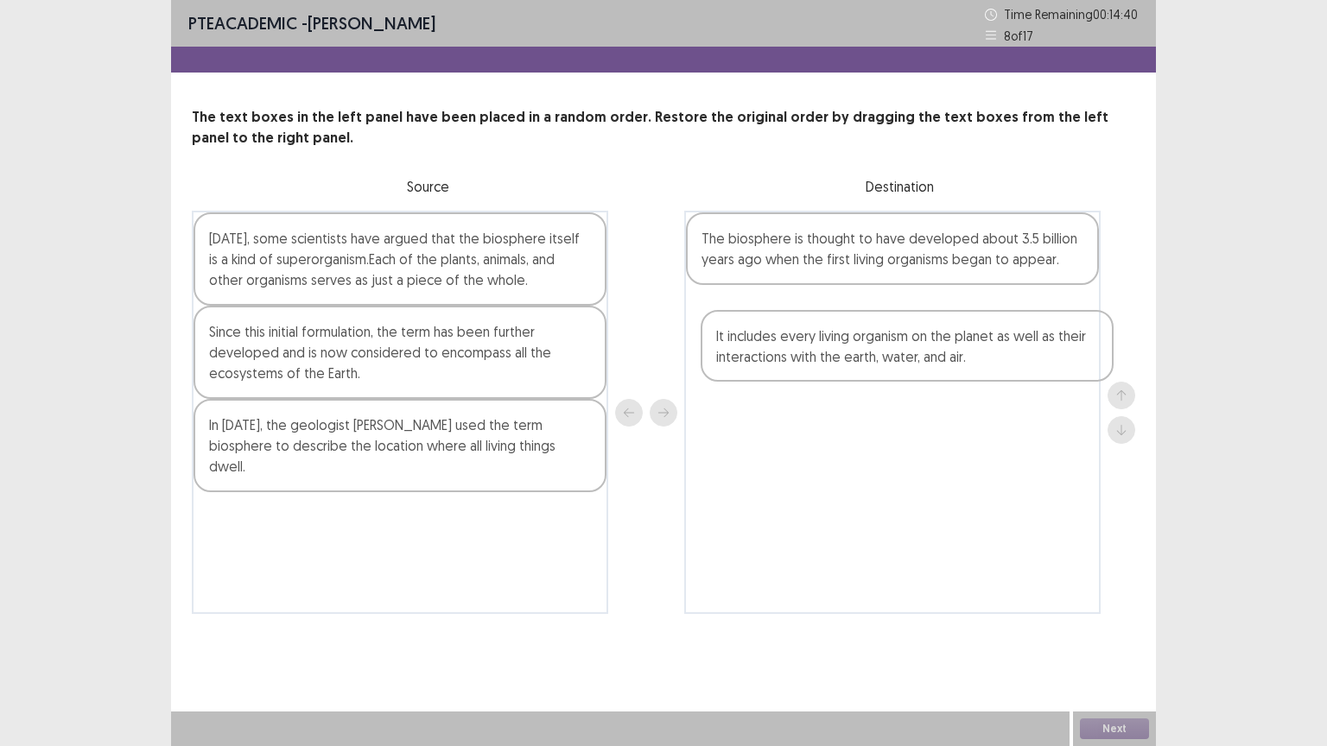
drag, startPoint x: 379, startPoint y: 441, endPoint x: 892, endPoint y: 354, distance: 520.3
click at [892, 354] on div "[DATE], some scientists have argued that the biosphere itself is a kind of supe…" at bounding box center [663, 412] width 943 height 403
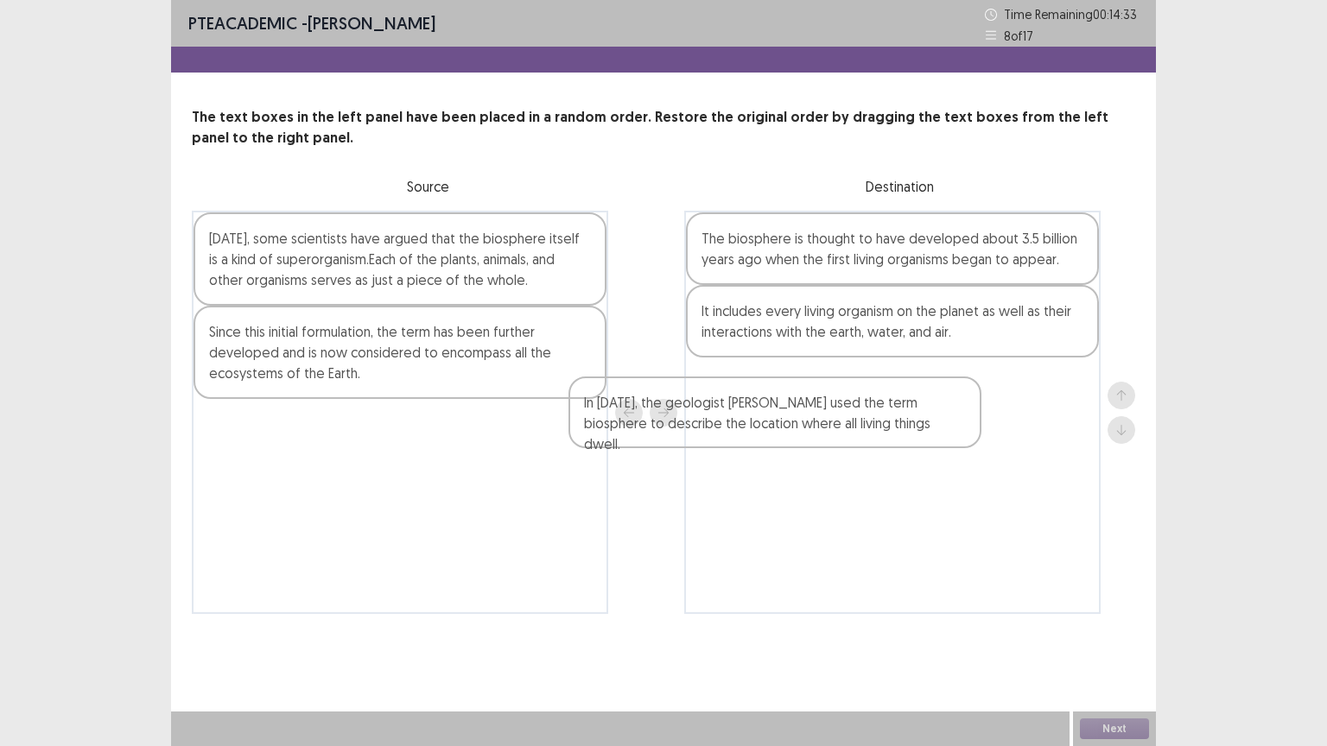
drag, startPoint x: 449, startPoint y: 445, endPoint x: 835, endPoint y: 418, distance: 387.0
click at [836, 422] on div "[DATE], some scientists have argued that the biosphere itself is a kind of supe…" at bounding box center [663, 412] width 943 height 403
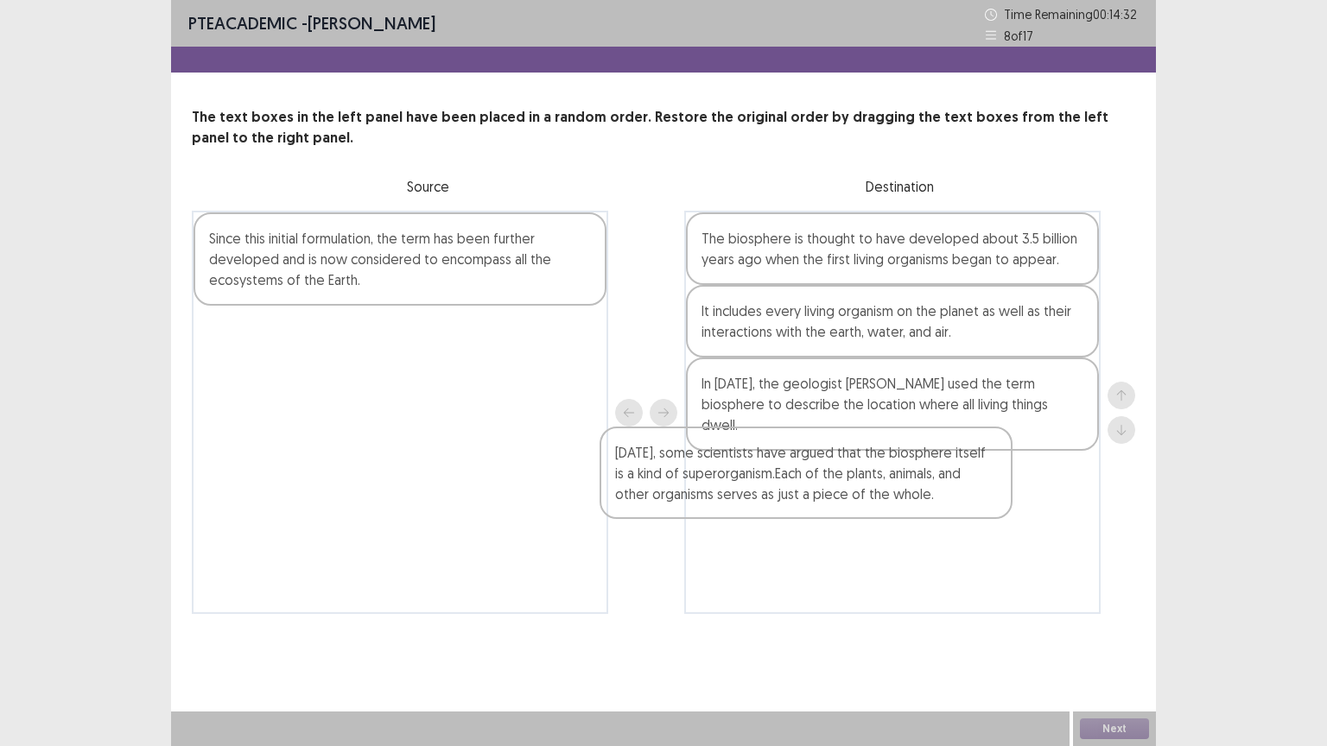
drag, startPoint x: 466, startPoint y: 278, endPoint x: 897, endPoint y: 501, distance: 484.5
click at [896, 504] on div "[DATE], some scientists have argued that the biosphere itself is a kind of supe…" at bounding box center [663, 412] width 943 height 403
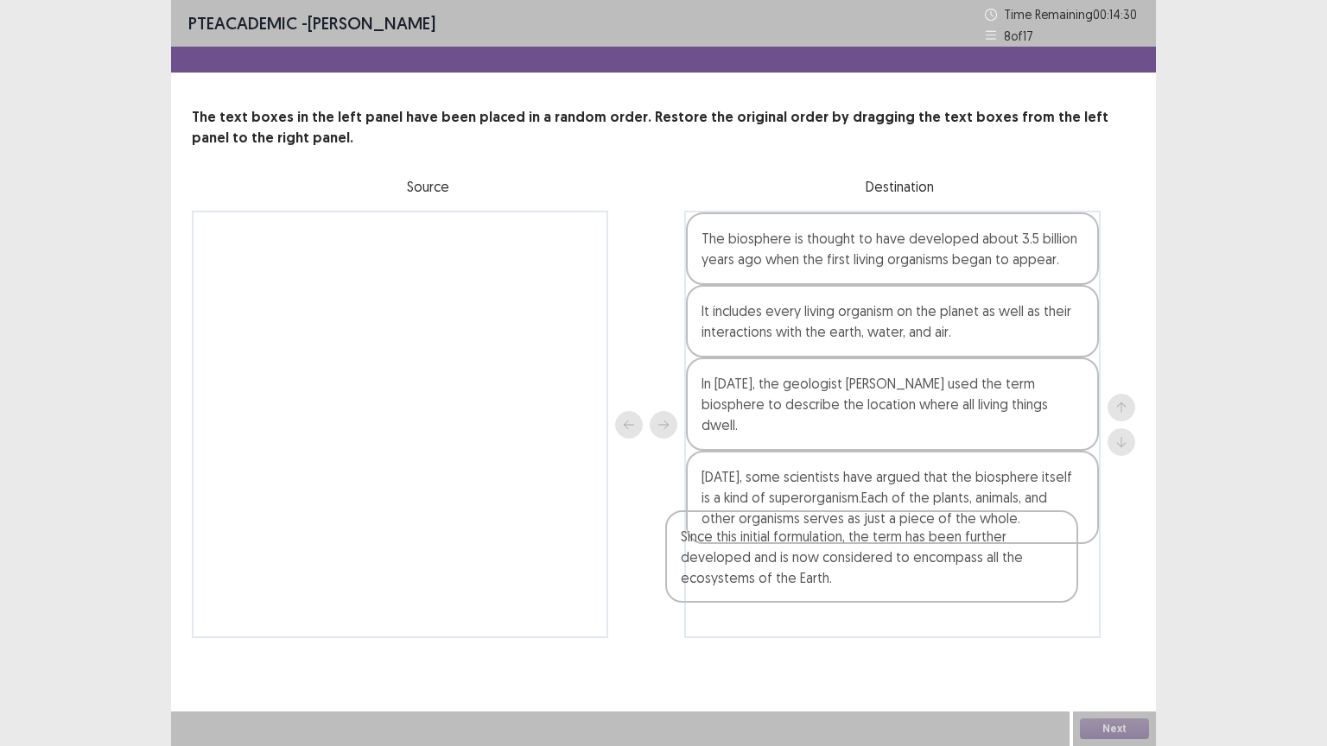
drag, startPoint x: 529, startPoint y: 293, endPoint x: 1005, endPoint y: 595, distance: 564.6
click at [1004, 595] on div "Since this initial formulation, the term has been further developed and is now …" at bounding box center [663, 425] width 943 height 428
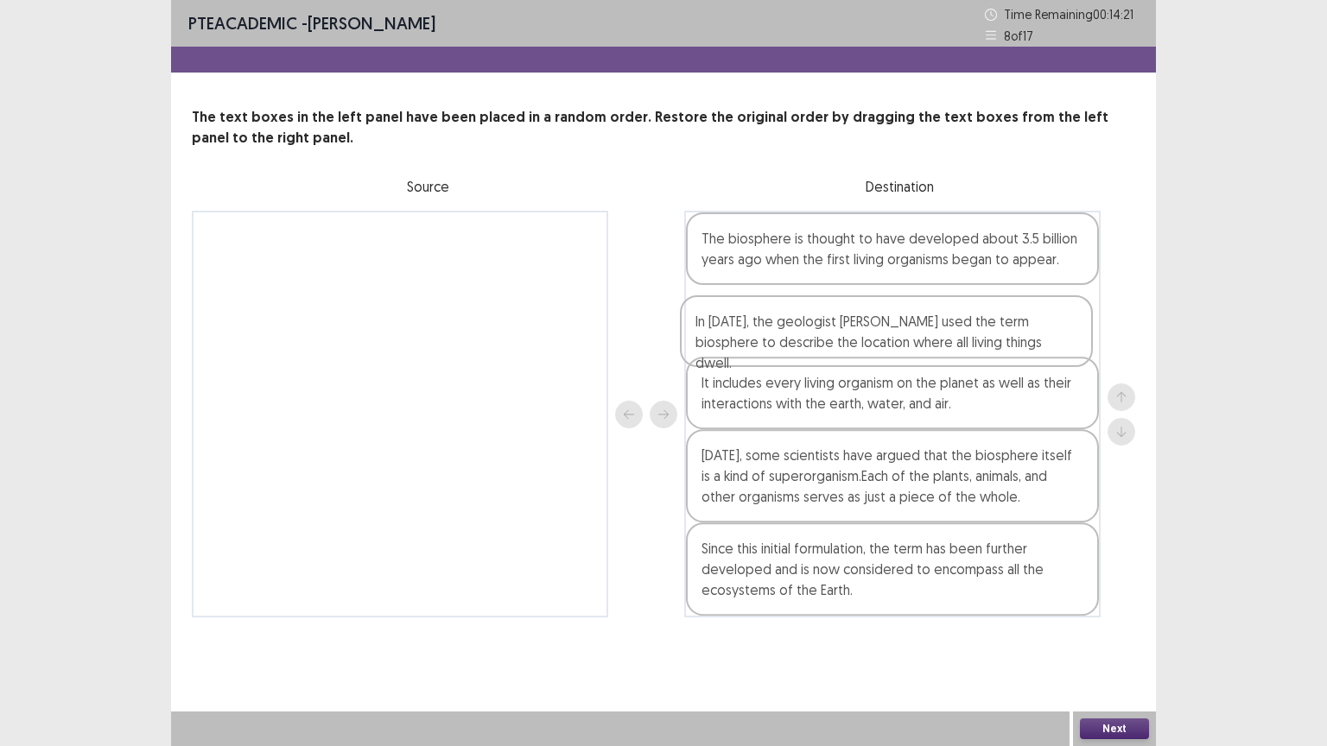
drag, startPoint x: 897, startPoint y: 399, endPoint x: 890, endPoint y: 334, distance: 65.2
click at [890, 334] on div "The biosphere is thought to have developed about 3.5 billion years ago when the…" at bounding box center [892, 414] width 416 height 407
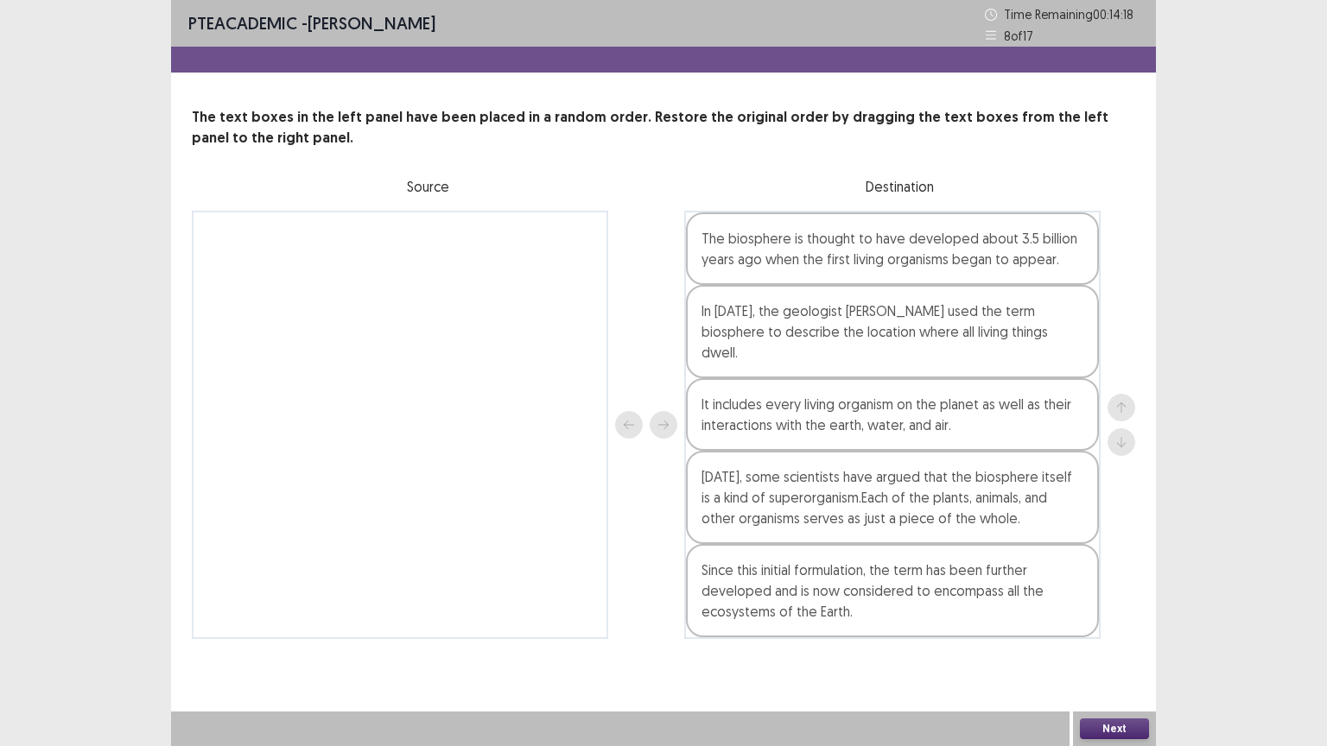
click at [1094, 630] on div "Next" at bounding box center [1114, 729] width 83 height 35
click at [1101, 630] on button "Next" at bounding box center [1114, 729] width 69 height 21
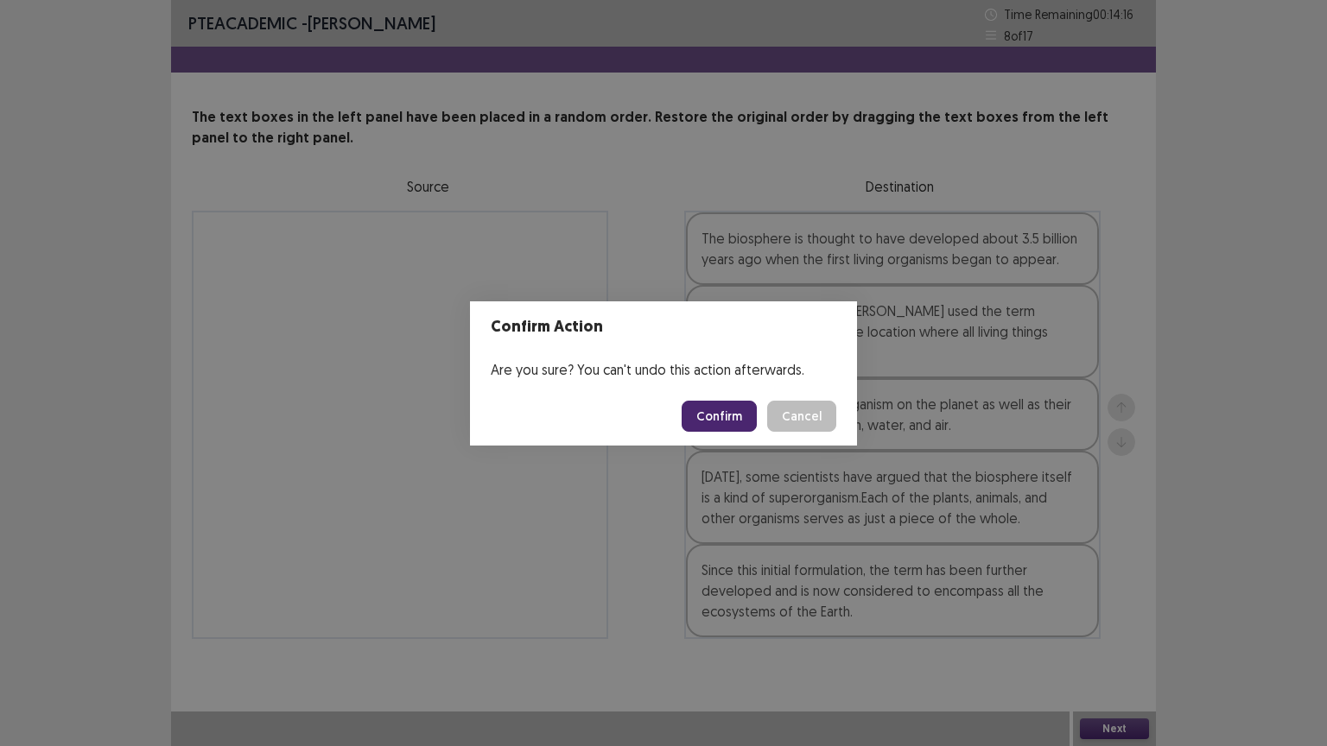
click at [715, 427] on button "Confirm" at bounding box center [719, 416] width 75 height 31
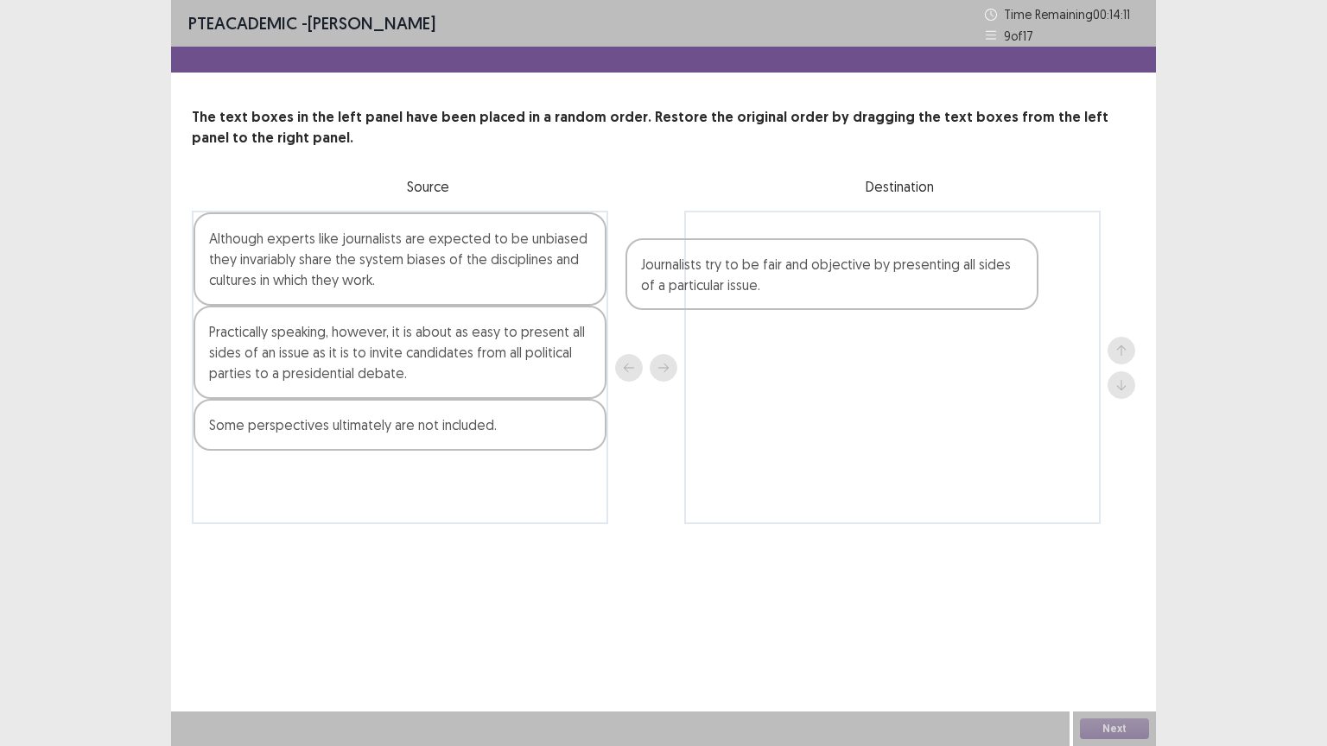
drag, startPoint x: 542, startPoint y: 427, endPoint x: 888, endPoint y: 290, distance: 372.3
click at [888, 290] on div "Although experts like journalists are expected to be unbiased they invariably s…" at bounding box center [663, 368] width 943 height 314
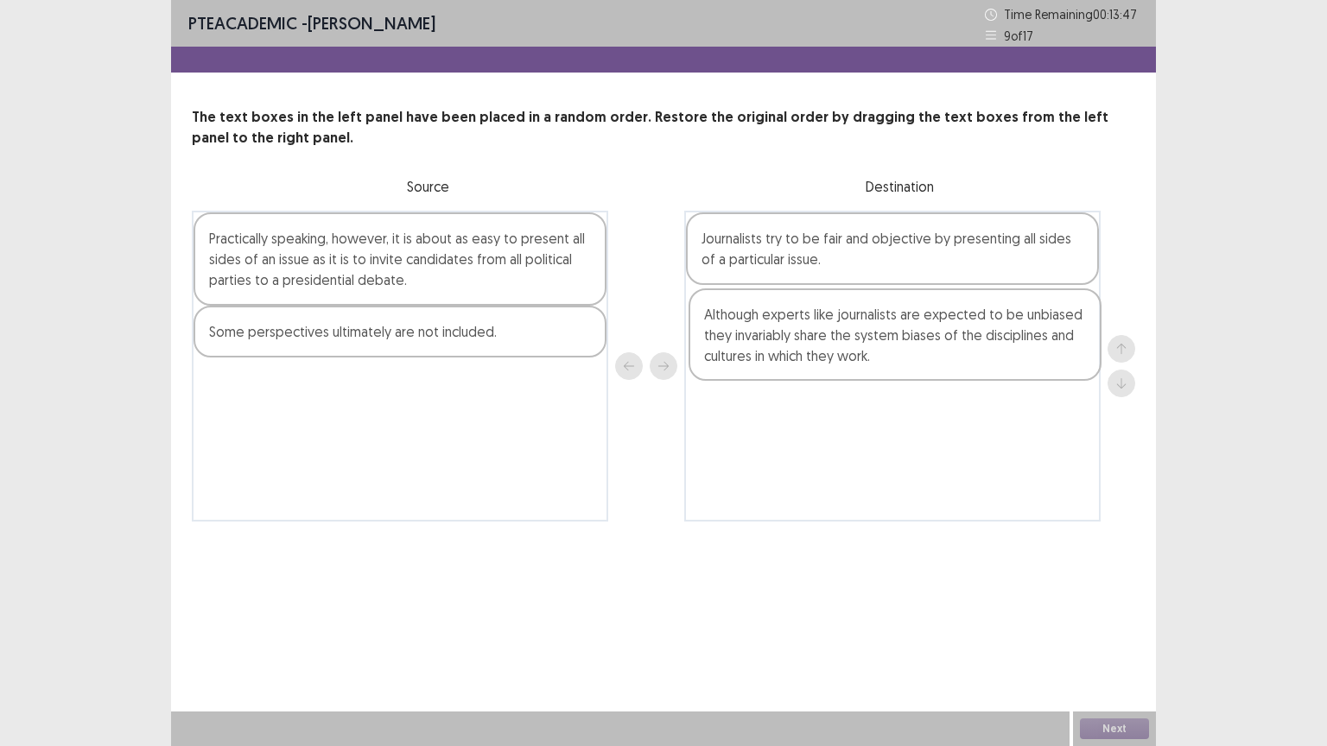
drag, startPoint x: 371, startPoint y: 276, endPoint x: 872, endPoint y: 352, distance: 506.9
click at [872, 352] on div "Although experts like journalists are expected to be unbiased they invariably s…" at bounding box center [663, 366] width 943 height 311
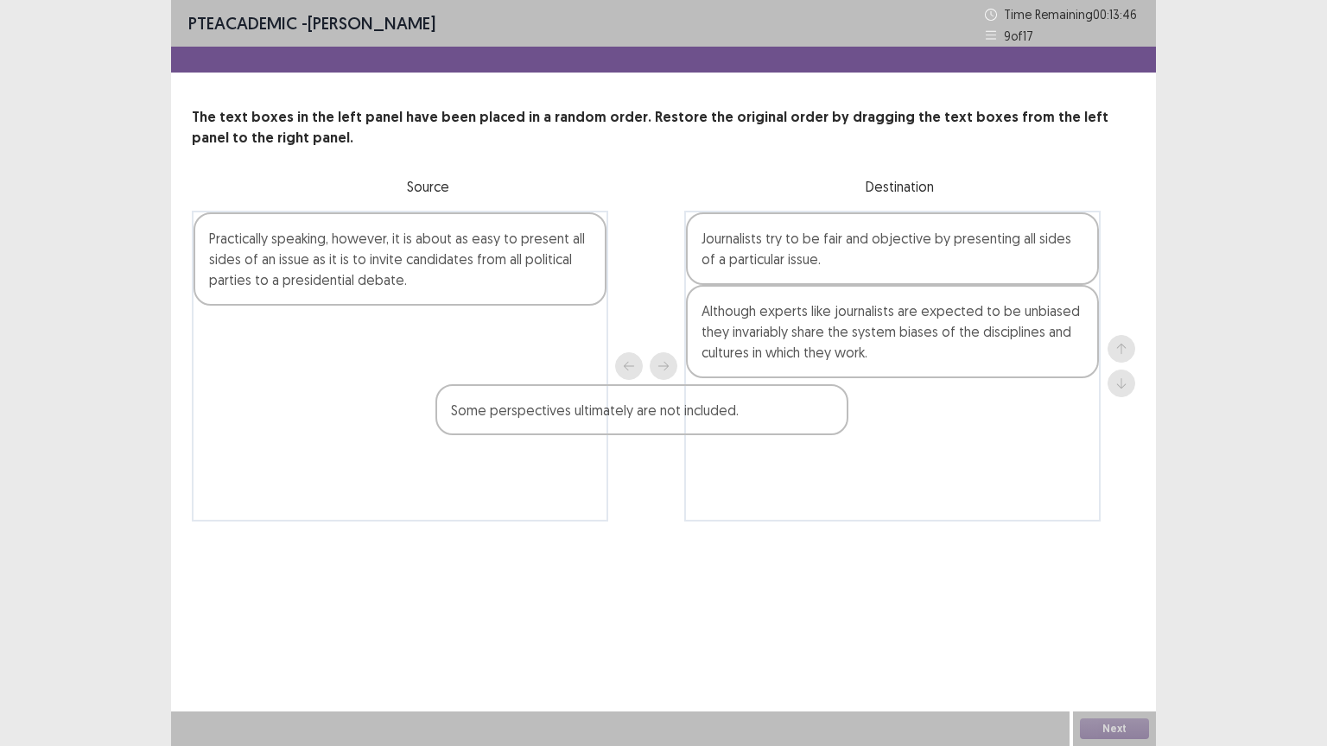
drag, startPoint x: 553, startPoint y: 341, endPoint x: 944, endPoint y: 425, distance: 400.2
click at [944, 425] on div "Practically speaking, however, it is about as easy to present all sides of an i…" at bounding box center [663, 366] width 943 height 311
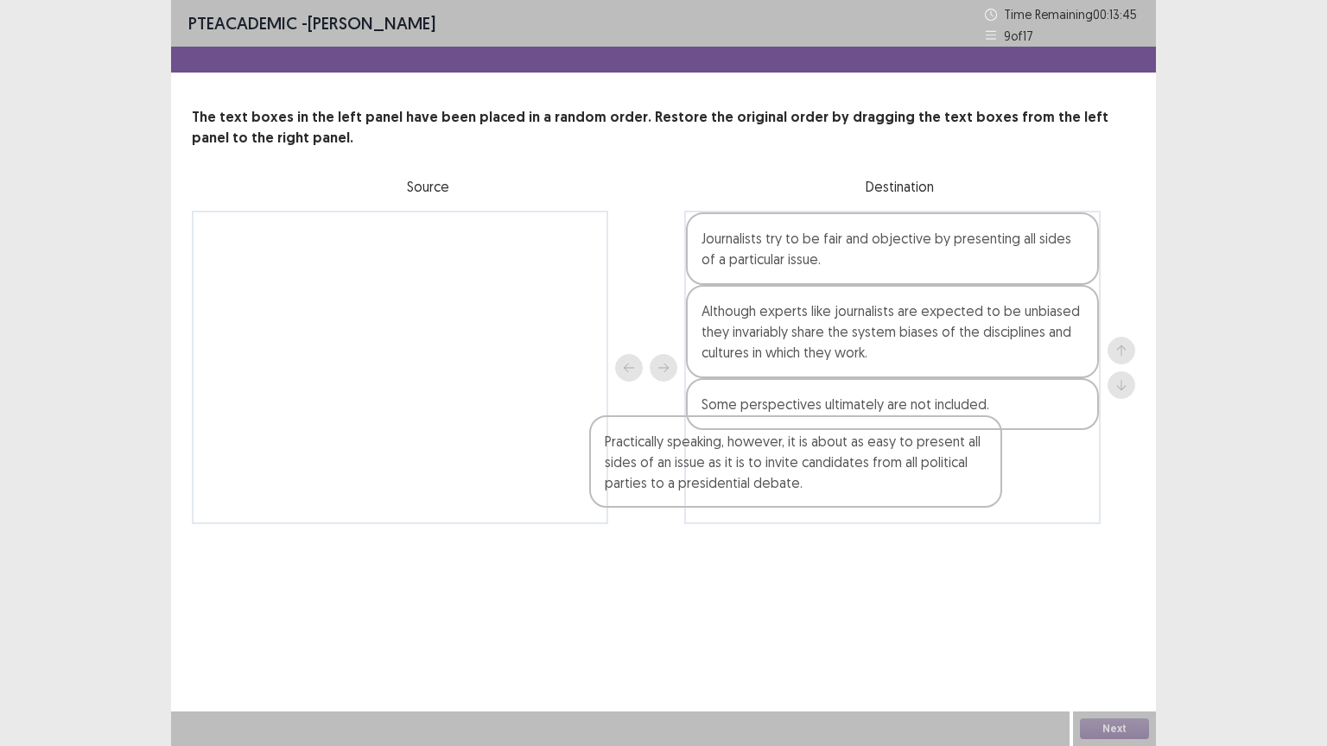
drag, startPoint x: 550, startPoint y: 277, endPoint x: 954, endPoint y: 487, distance: 454.7
click at [954, 487] on div "Practically speaking, however, it is about as easy to present all sides of an i…" at bounding box center [663, 368] width 943 height 314
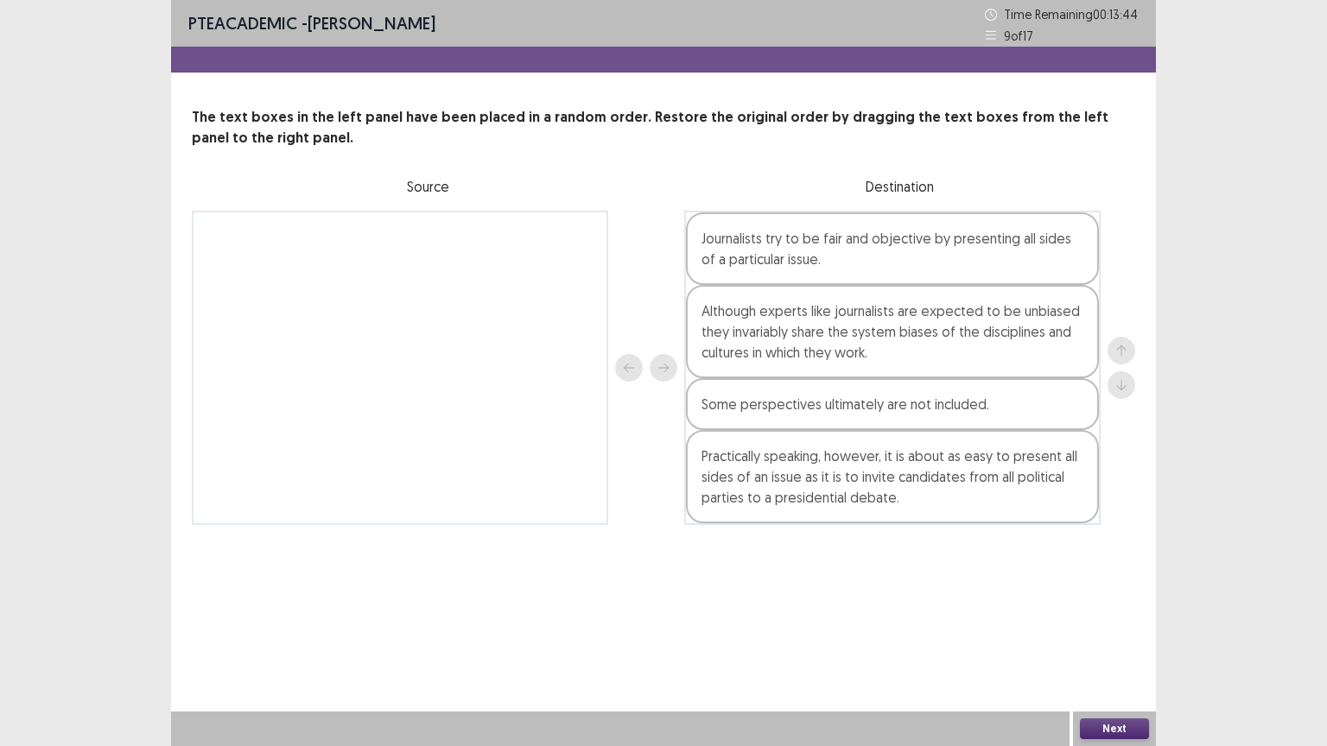
click at [1133, 630] on button "Next" at bounding box center [1114, 729] width 69 height 21
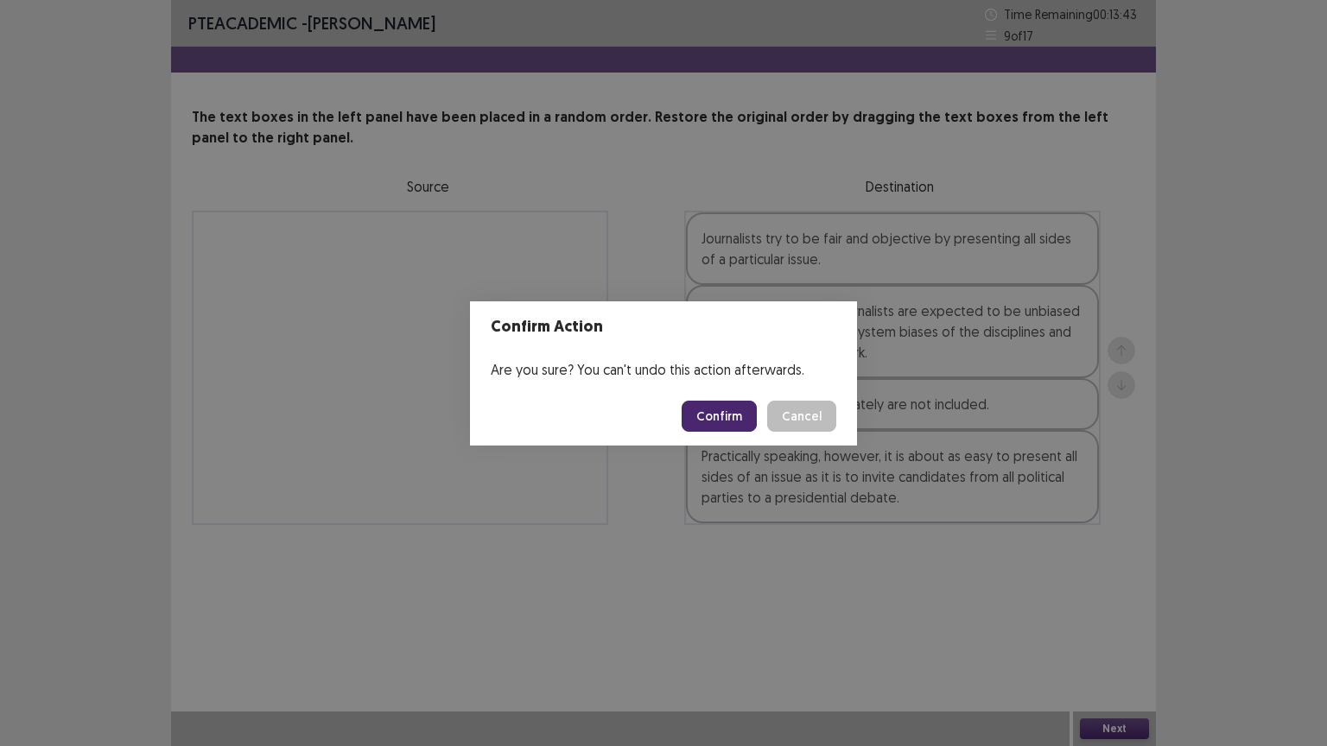
click at [729, 415] on button "Confirm" at bounding box center [719, 416] width 75 height 31
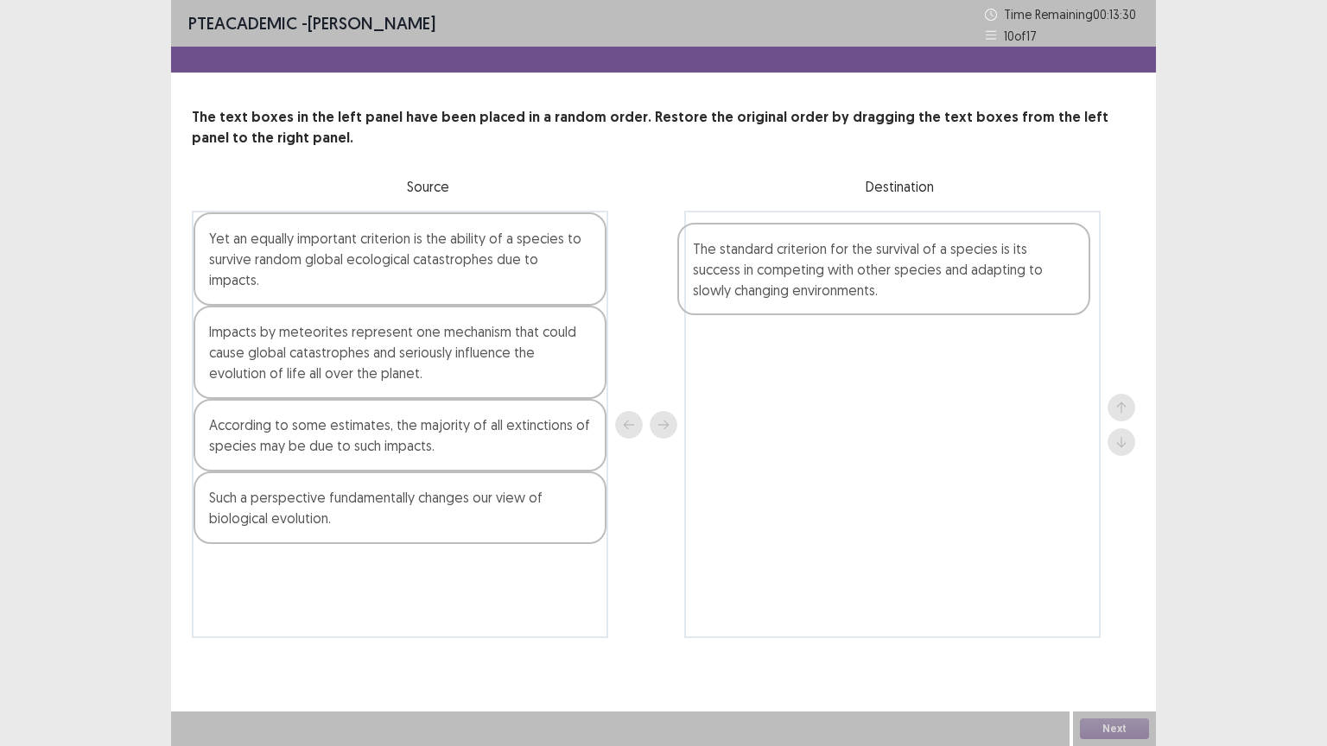
drag, startPoint x: 473, startPoint y: 516, endPoint x: 961, endPoint y: 290, distance: 537.6
click at [961, 290] on div "Yet an equally important criterion is the ability of a species to survive rando…" at bounding box center [663, 425] width 943 height 428
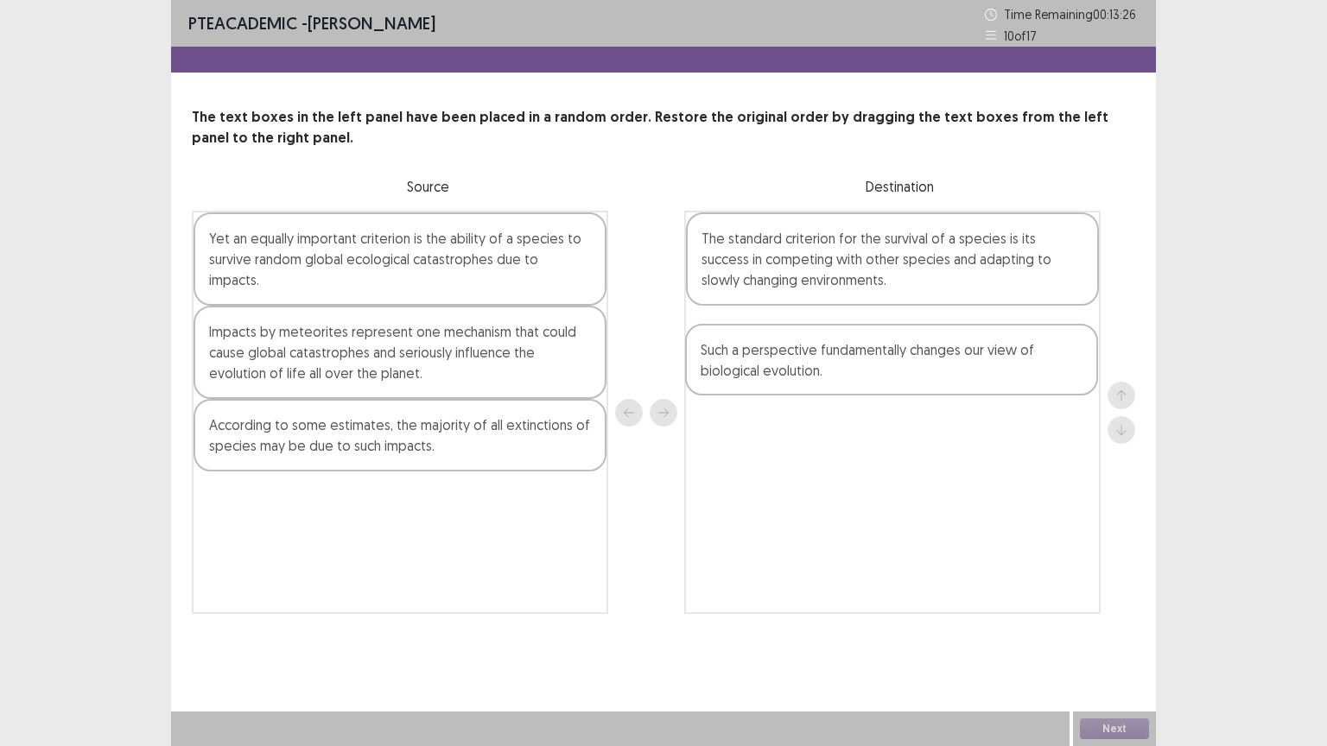
drag, startPoint x: 466, startPoint y: 498, endPoint x: 974, endPoint y: 370, distance: 522.9
click at [974, 370] on div "Yet an equally important criterion is the ability of a species to survive rando…" at bounding box center [663, 412] width 943 height 403
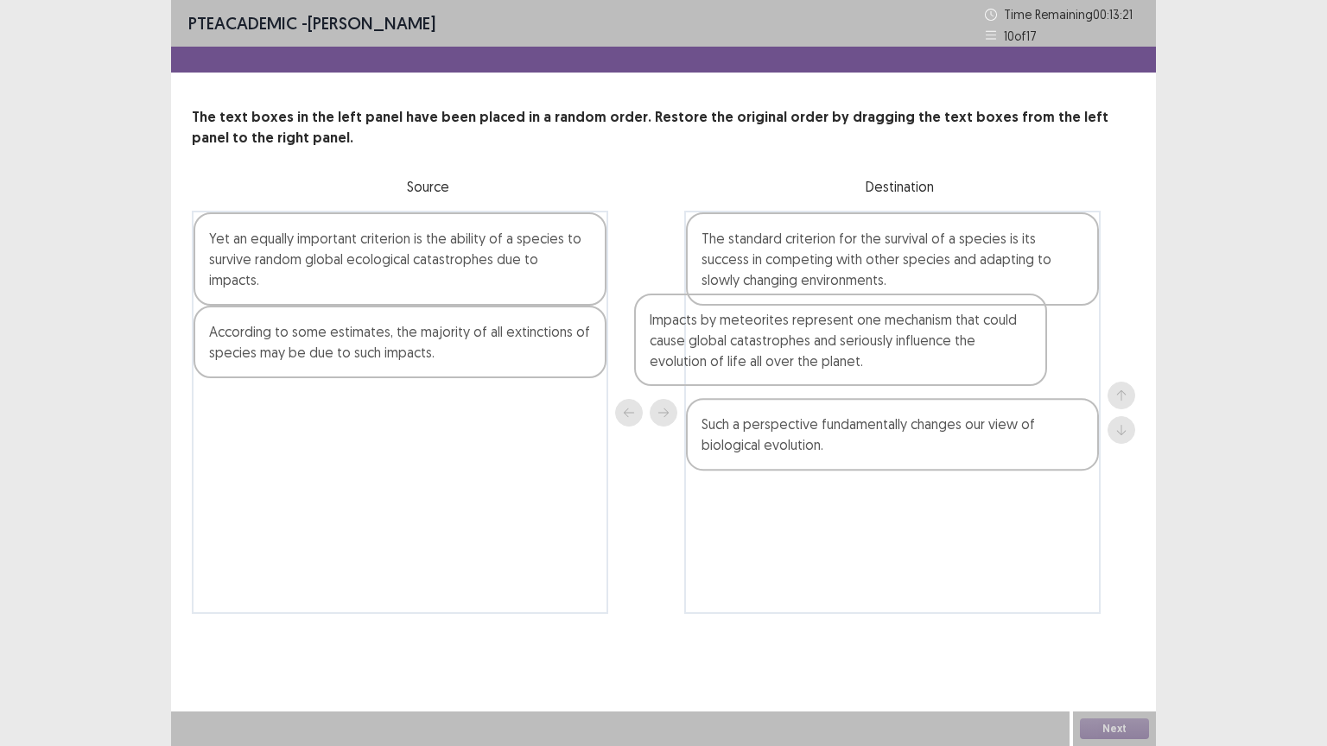
drag, startPoint x: 455, startPoint y: 339, endPoint x: 902, endPoint y: 349, distance: 446.7
click at [902, 349] on div "Yet an equally important criterion is the ability of a species to survive rando…" at bounding box center [663, 412] width 943 height 403
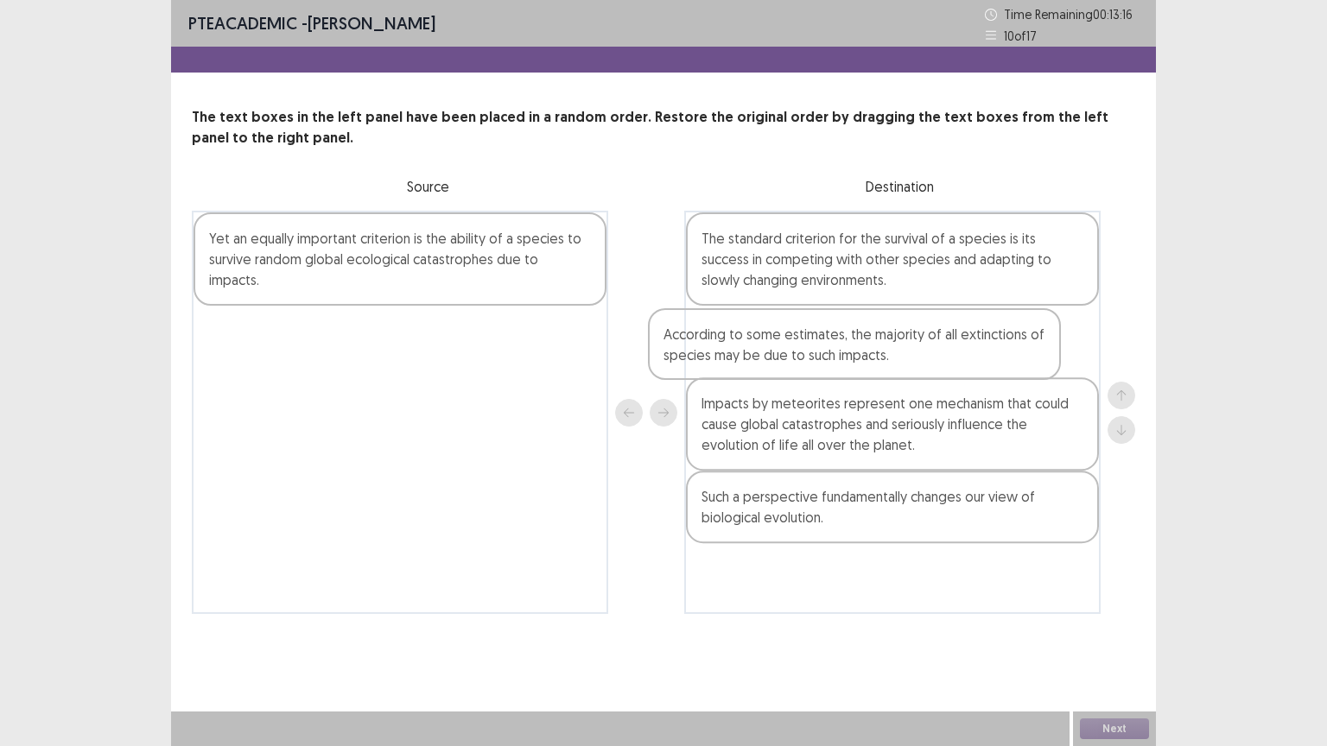
drag, startPoint x: 508, startPoint y: 325, endPoint x: 974, endPoint y: 349, distance: 467.1
click at [974, 349] on div "Yet an equally important criterion is the ability of a species to survive rando…" at bounding box center [663, 412] width 943 height 403
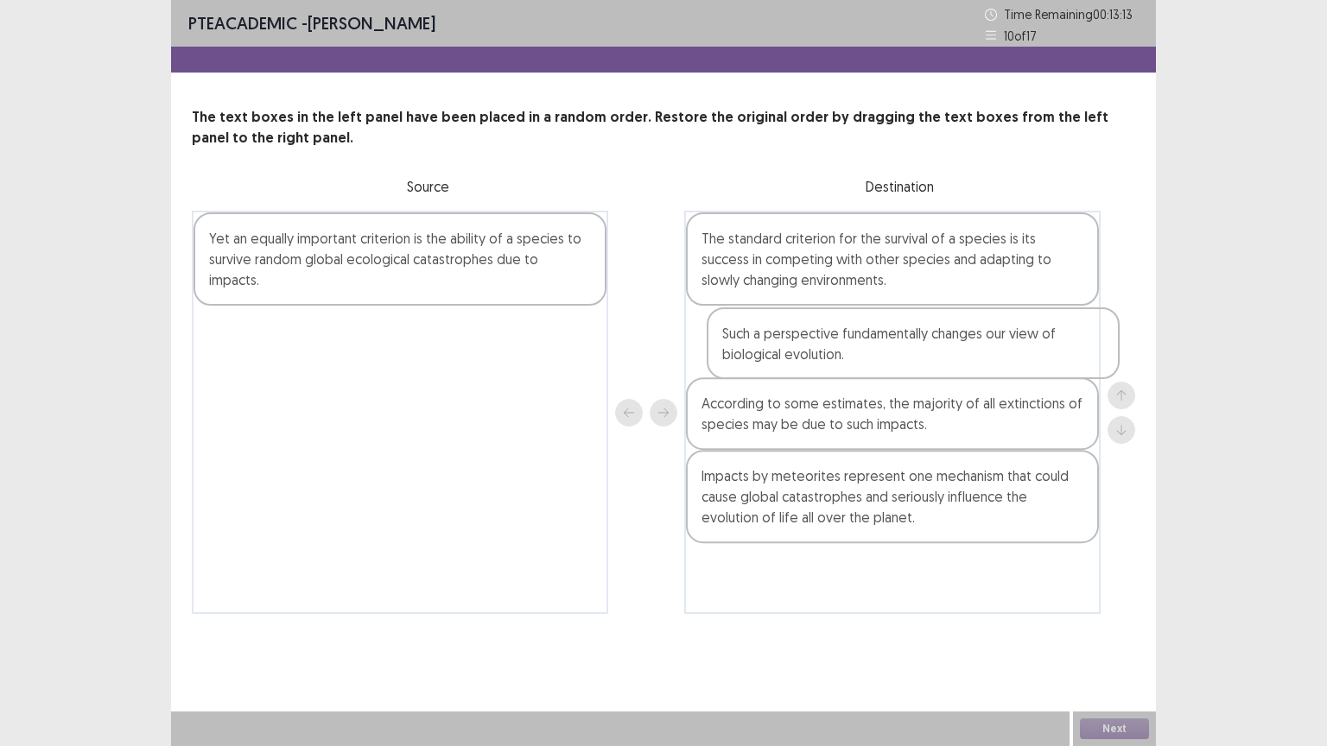
drag, startPoint x: 866, startPoint y: 528, endPoint x: 887, endPoint y: 360, distance: 168.9
click at [887, 360] on div "The standard criterion for the survival of a species is its success in competin…" at bounding box center [892, 412] width 416 height 403
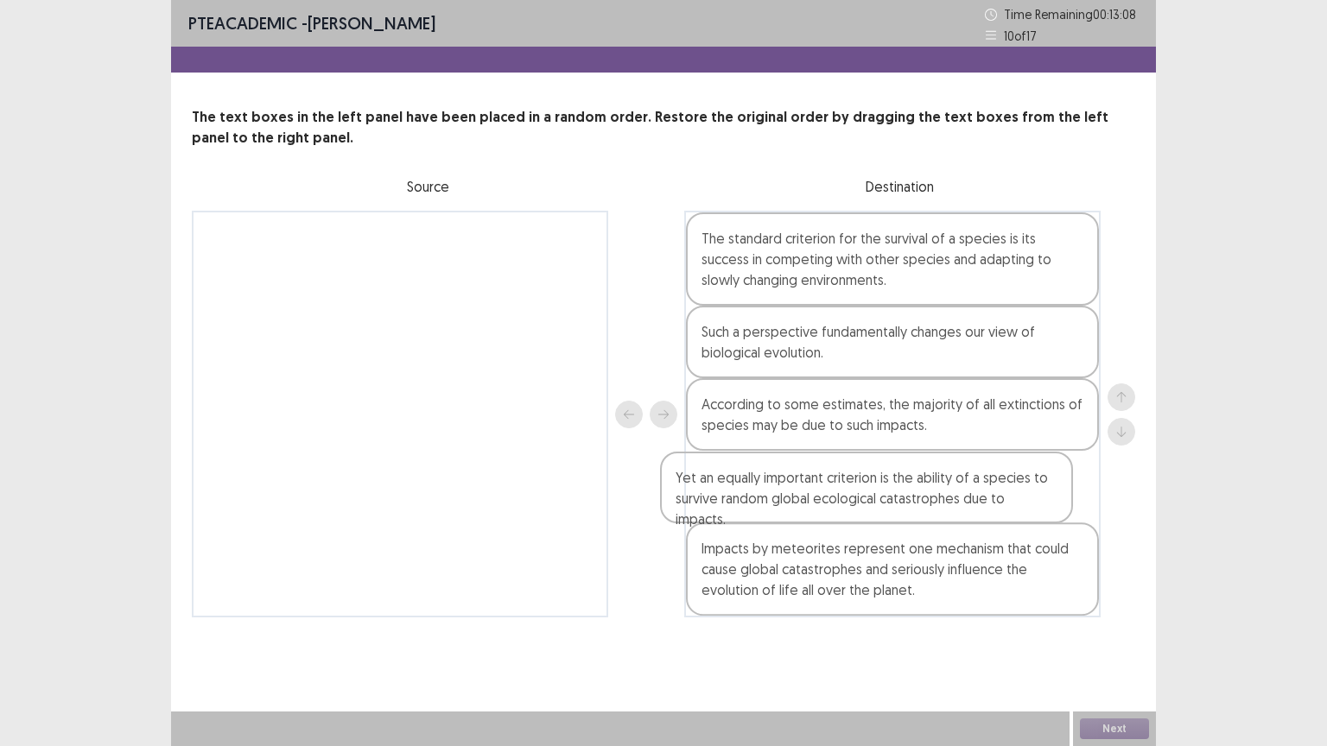
drag, startPoint x: 413, startPoint y: 256, endPoint x: 902, endPoint y: 506, distance: 549.4
click at [893, 504] on div "Yet an equally important criterion is the ability of a species to survive rando…" at bounding box center [663, 414] width 943 height 407
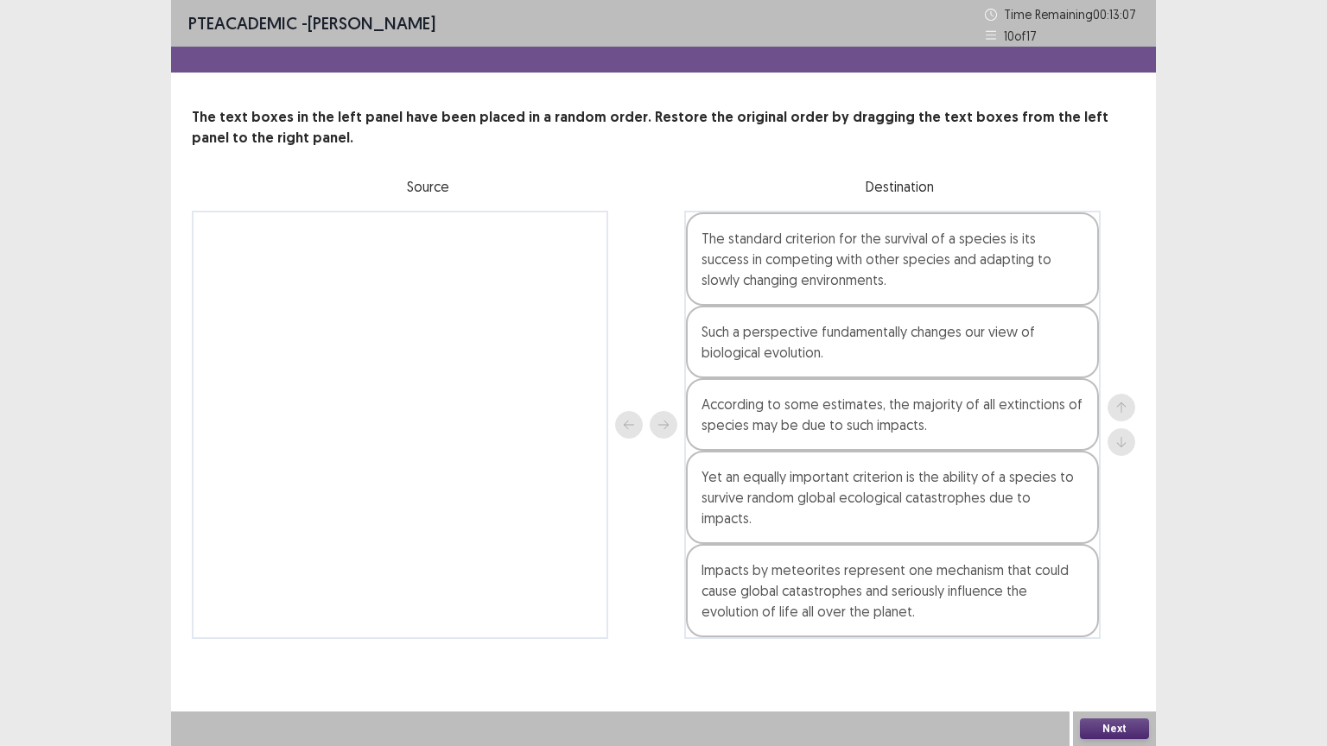
click at [1092, 630] on button "Next" at bounding box center [1114, 729] width 69 height 21
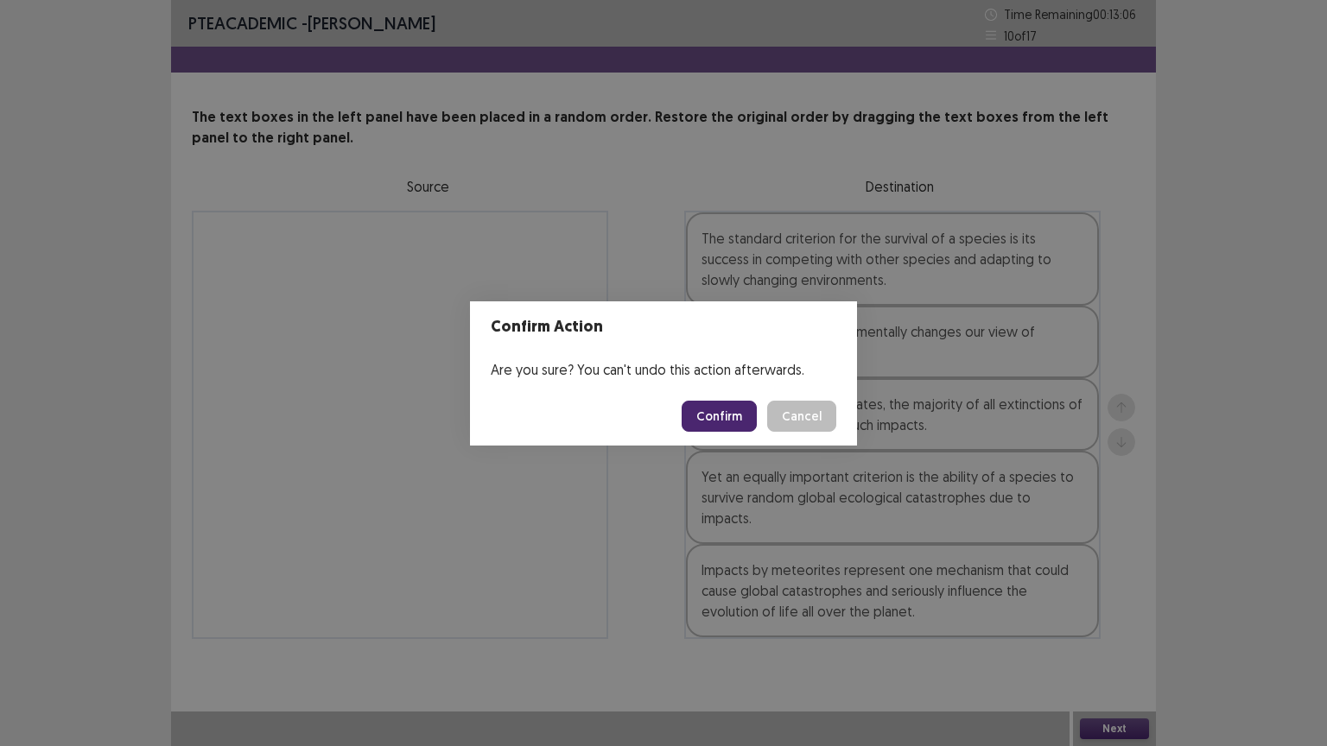
click at [711, 409] on button "Confirm" at bounding box center [719, 416] width 75 height 31
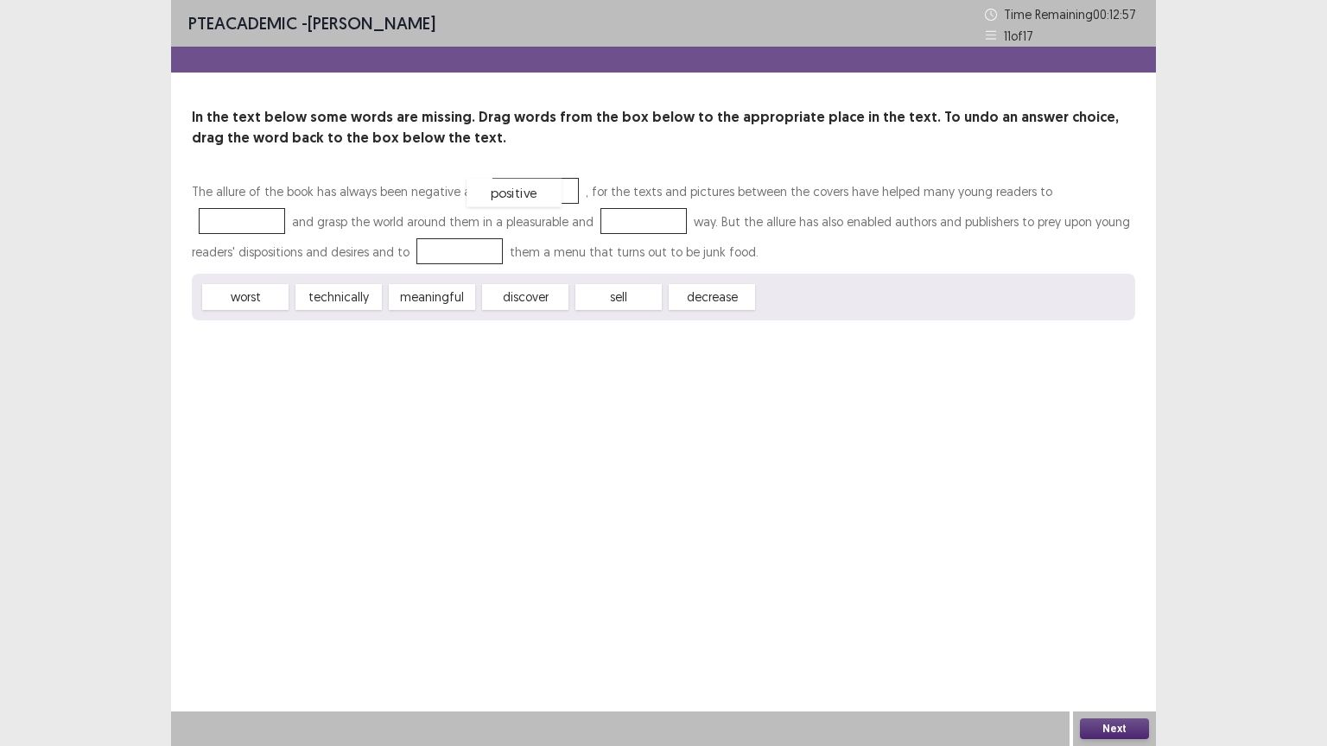
drag, startPoint x: 791, startPoint y: 302, endPoint x: 515, endPoint y: 201, distance: 294.3
drag, startPoint x: 535, startPoint y: 303, endPoint x: 1078, endPoint y: 199, distance: 553.3
drag, startPoint x: 470, startPoint y: 289, endPoint x: 548, endPoint y: 227, distance: 99.0
drag, startPoint x: 435, startPoint y: 301, endPoint x: 346, endPoint y: 259, distance: 98.9
click at [1114, 630] on button "Next" at bounding box center [1114, 729] width 69 height 21
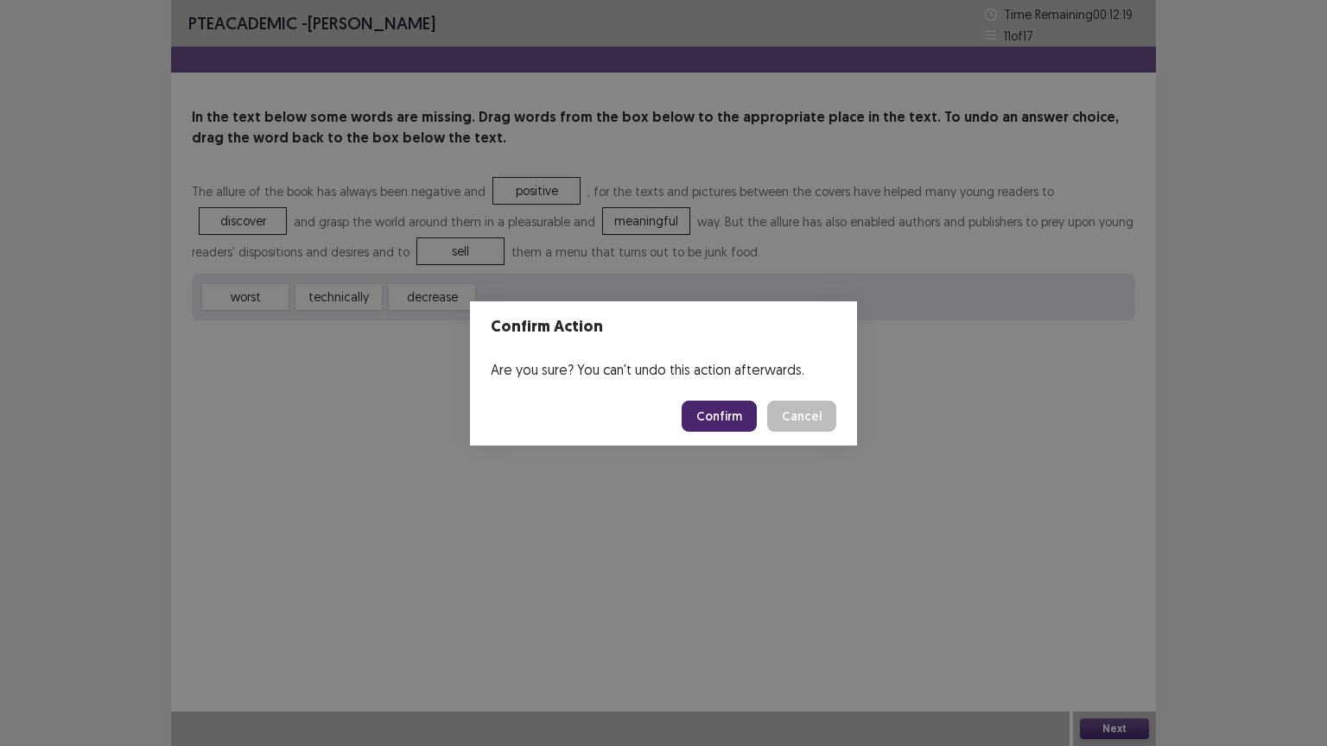
click at [722, 420] on button "Confirm" at bounding box center [719, 416] width 75 height 31
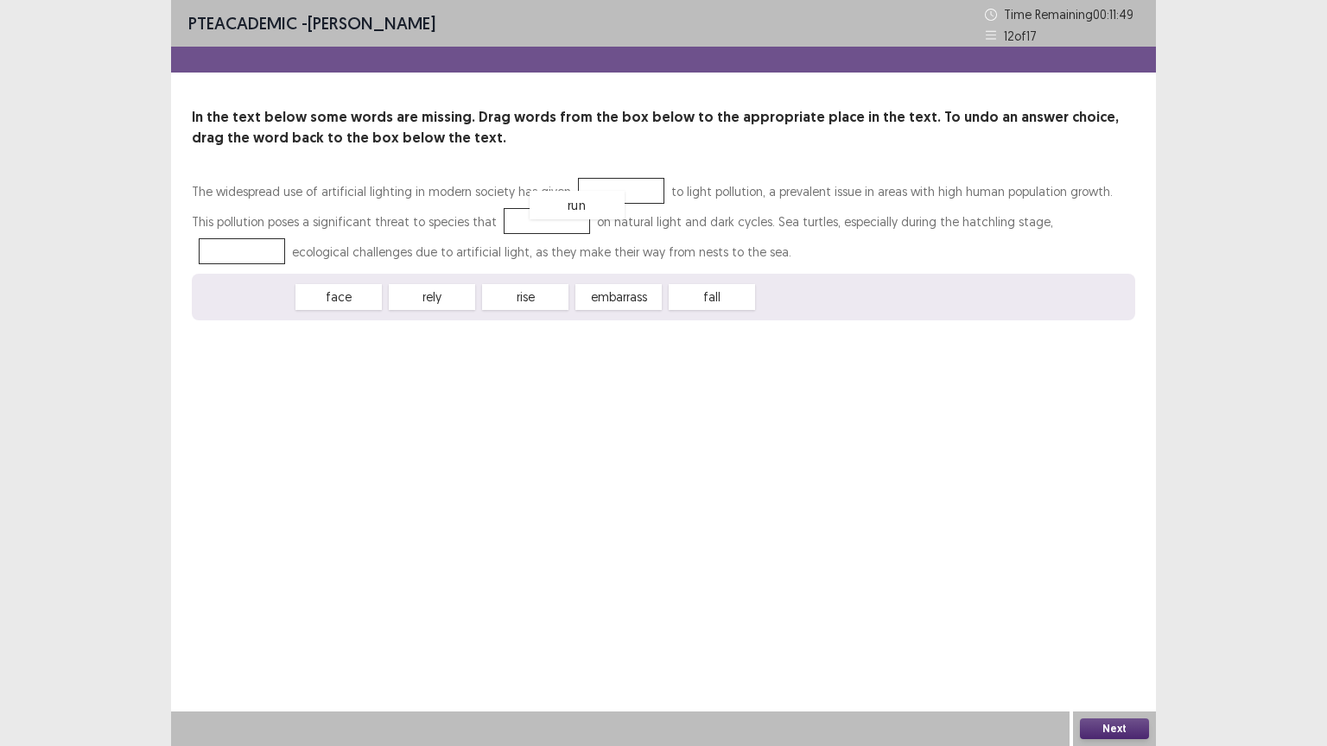
drag, startPoint x: 254, startPoint y: 300, endPoint x: 608, endPoint y: 202, distance: 367.4
drag, startPoint x: 369, startPoint y: 299, endPoint x: 540, endPoint y: 235, distance: 182.6
drag, startPoint x: 264, startPoint y: 305, endPoint x: 1052, endPoint y: 238, distance: 790.7
drag, startPoint x: 274, startPoint y: 301, endPoint x: 635, endPoint y: 193, distance: 376.6
click at [1126, 630] on button "Next" at bounding box center [1114, 729] width 69 height 21
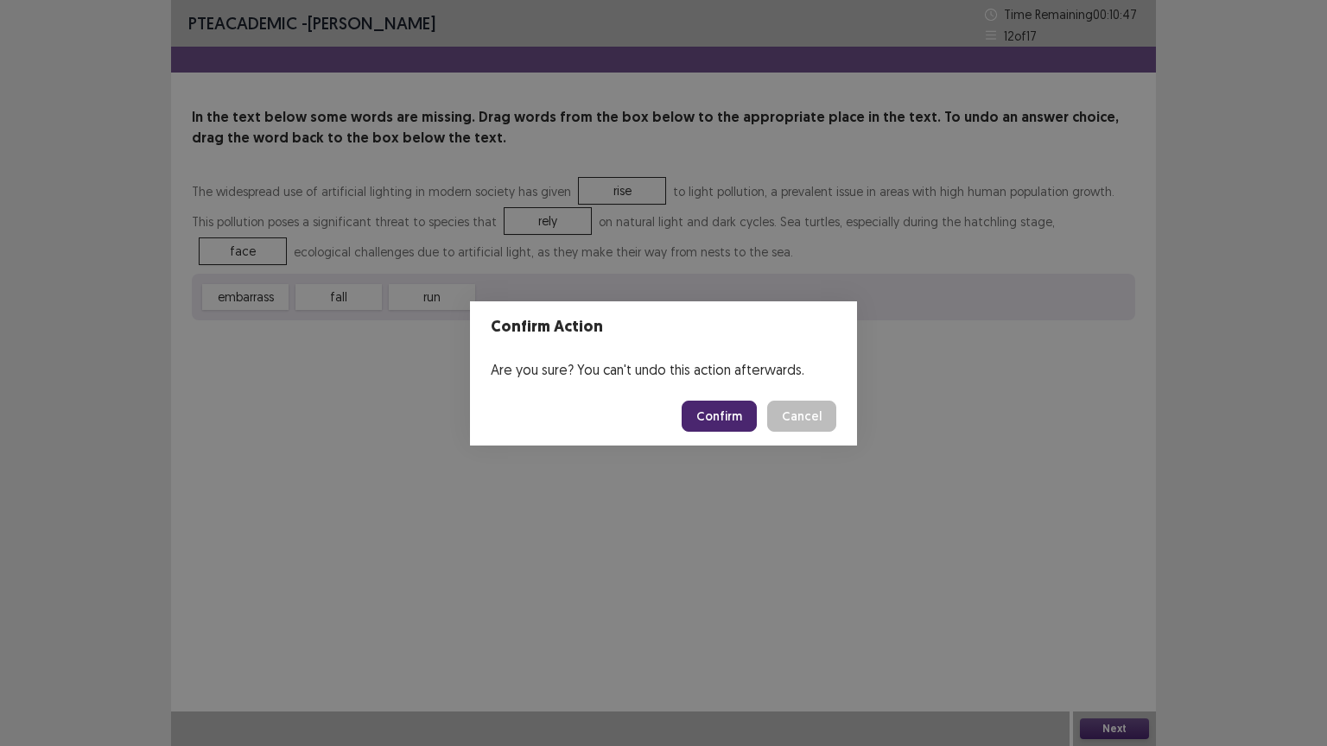
click at [735, 422] on button "Confirm" at bounding box center [719, 416] width 75 height 31
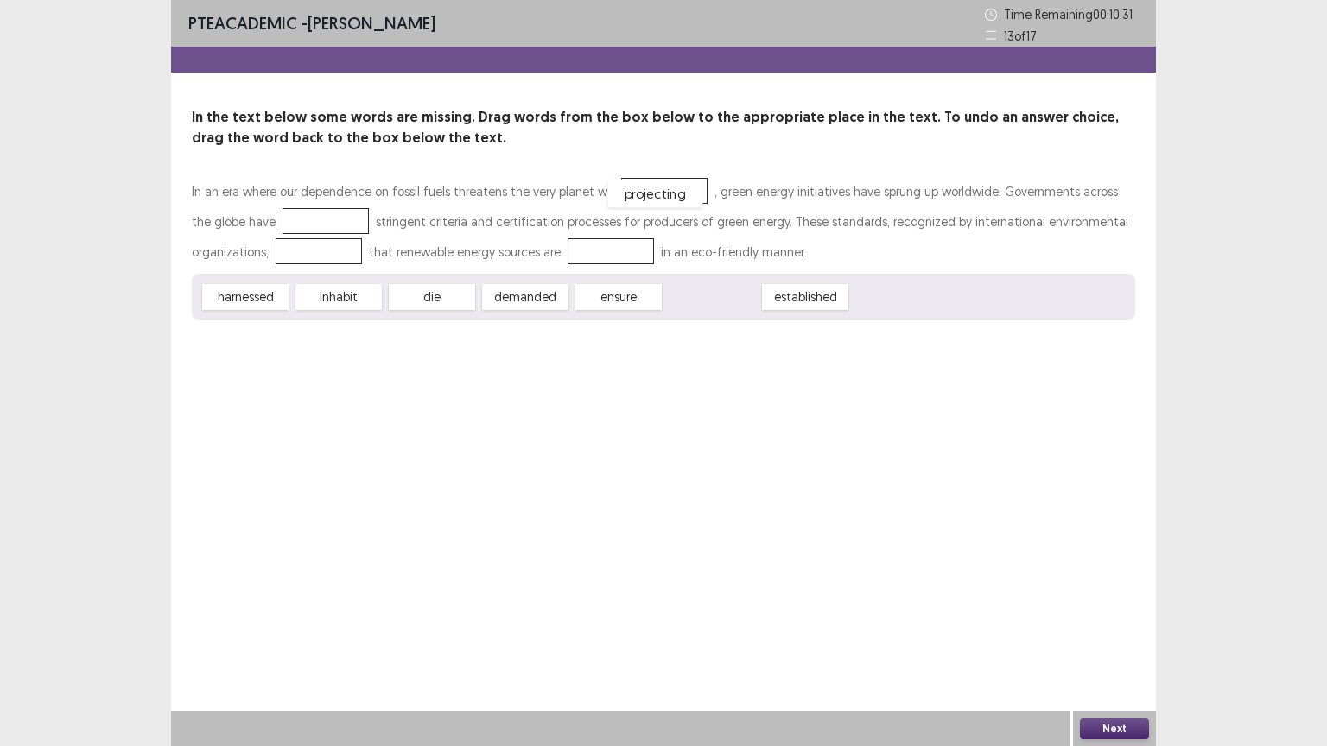
drag, startPoint x: 723, startPoint y: 300, endPoint x: 665, endPoint y: 190, distance: 124.0
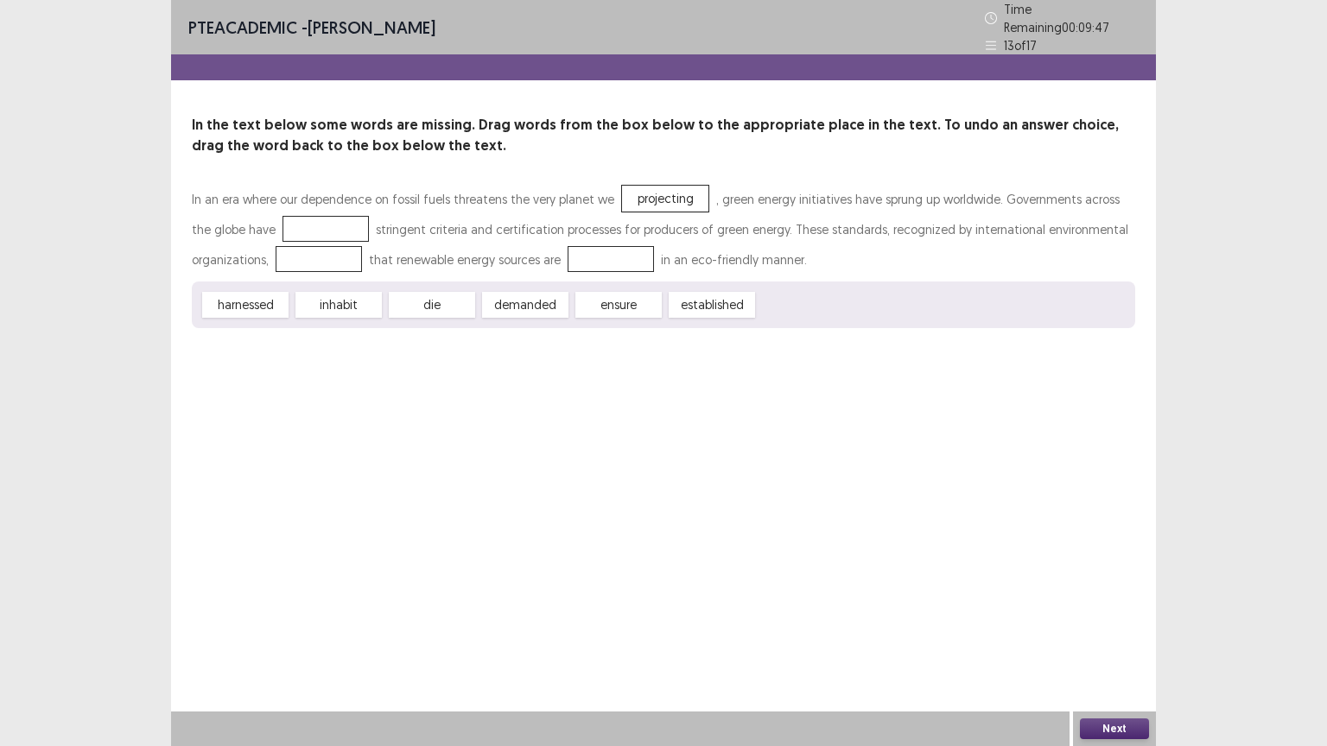
drag, startPoint x: 687, startPoint y: 297, endPoint x: 336, endPoint y: 220, distance: 359.0
click at [336, 220] on div "In an era where our dependence on fossil fuels threatens the very planet we pro…" at bounding box center [663, 256] width 943 height 144
drag, startPoint x: 698, startPoint y: 298, endPoint x: 293, endPoint y: 228, distance: 411.1
click at [293, 225] on div "established" at bounding box center [326, 229] width 86 height 26
drag, startPoint x: 628, startPoint y: 308, endPoint x: 344, endPoint y: 268, distance: 287.0
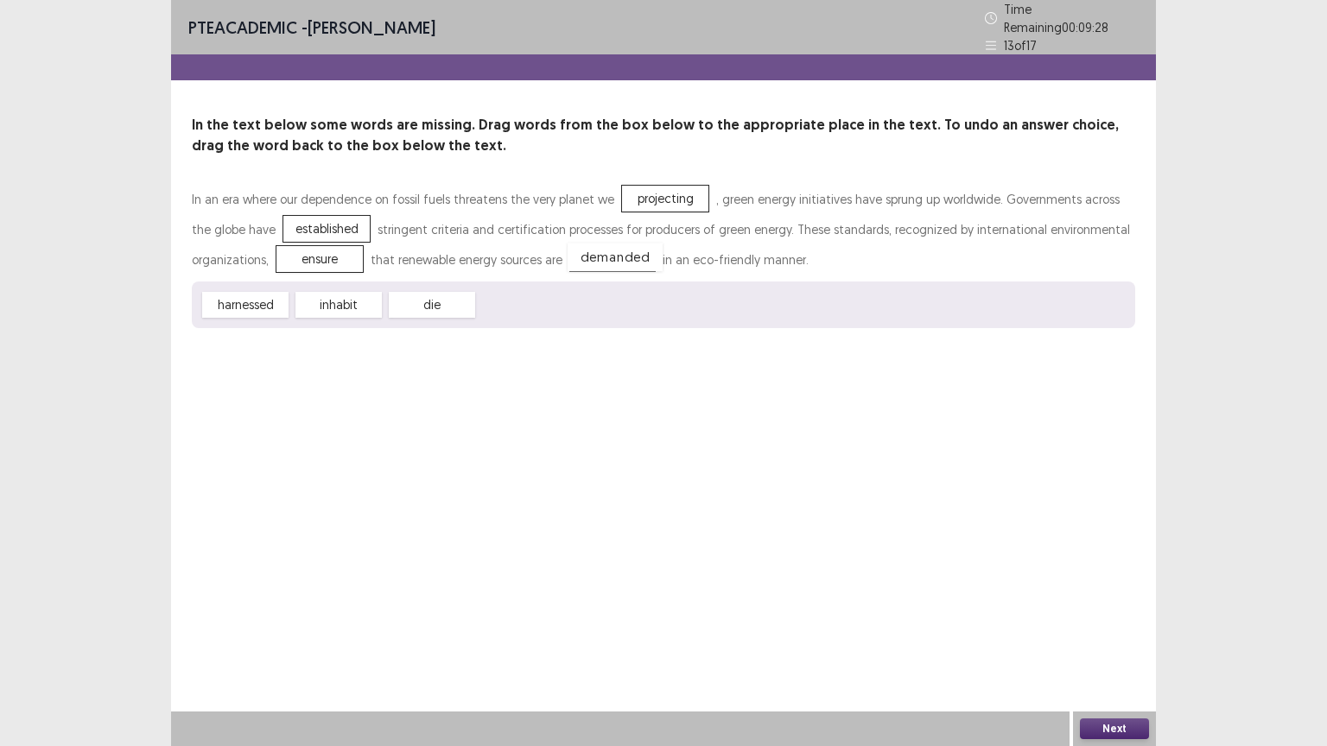
drag, startPoint x: 529, startPoint y: 299, endPoint x: 618, endPoint y: 251, distance: 102.0
click at [1112, 630] on button "Next" at bounding box center [1114, 729] width 69 height 21
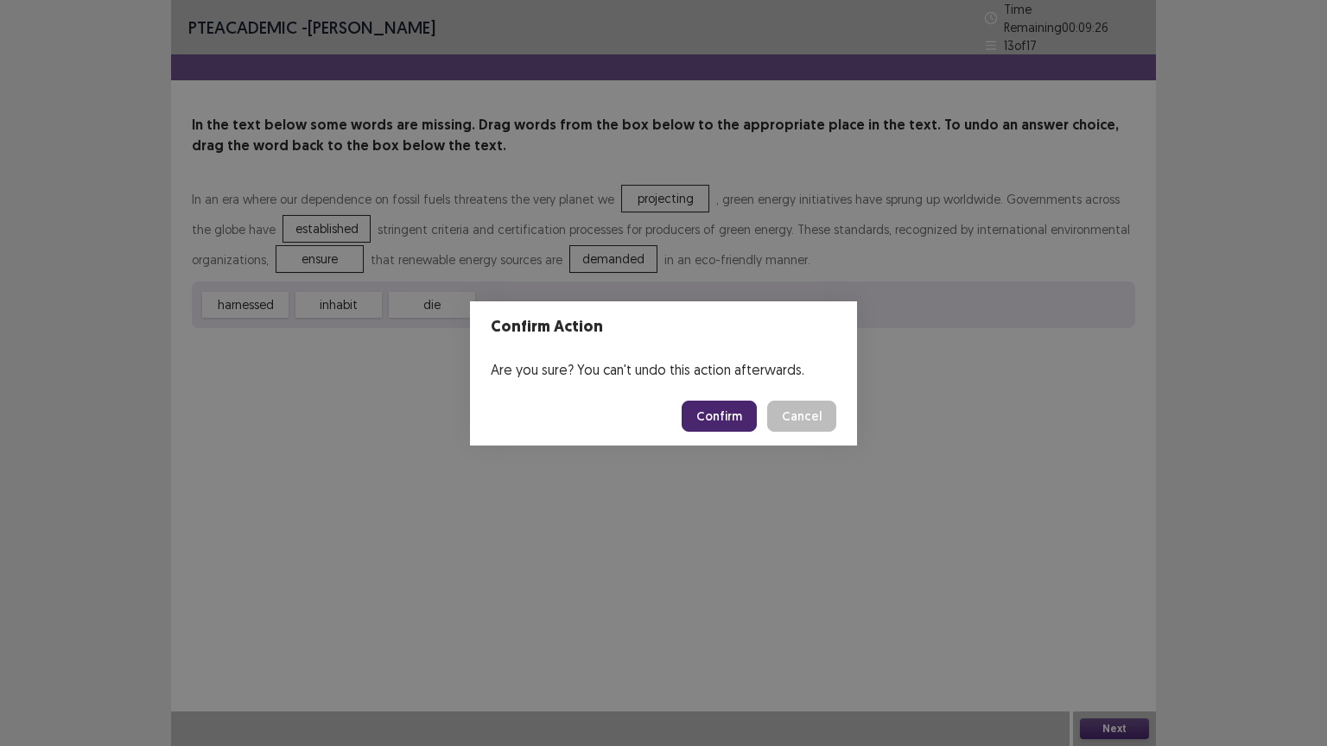
click at [719, 425] on button "Confirm" at bounding box center [719, 416] width 75 height 31
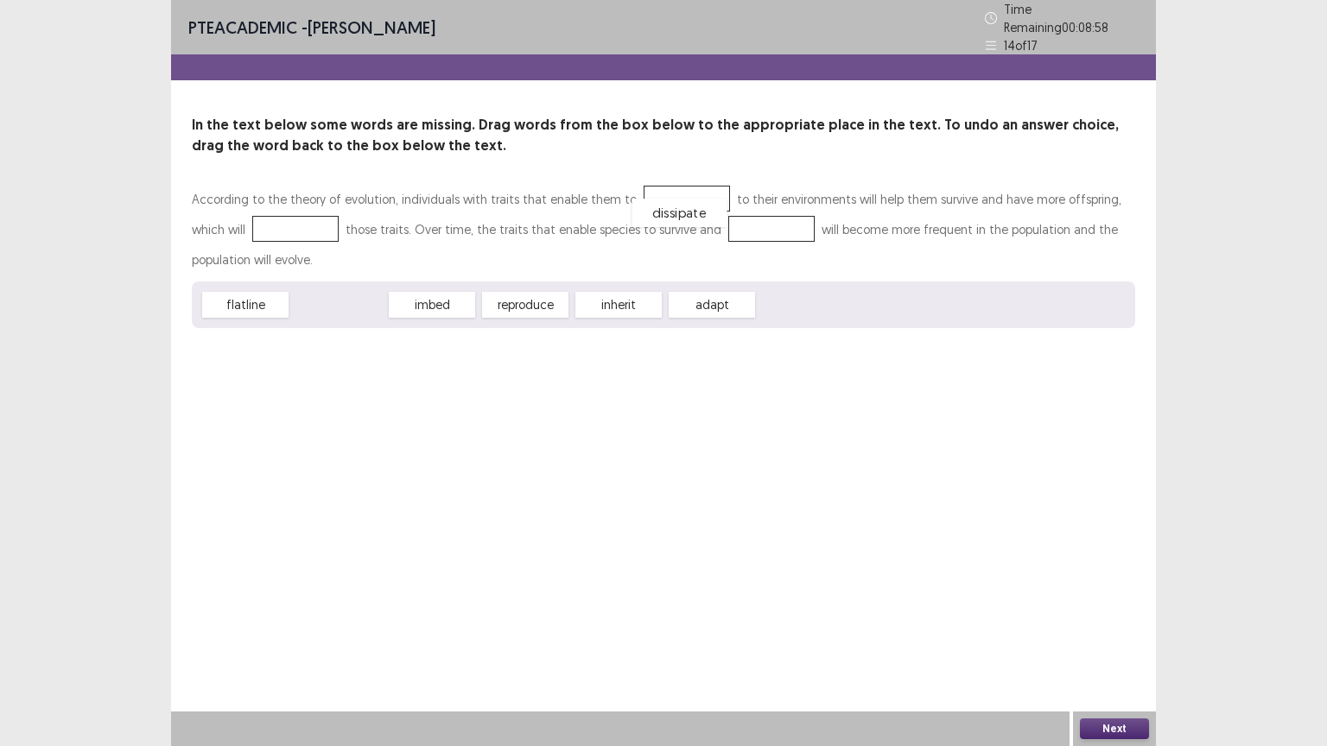
drag, startPoint x: 340, startPoint y: 301, endPoint x: 670, endPoint y: 197, distance: 346.1
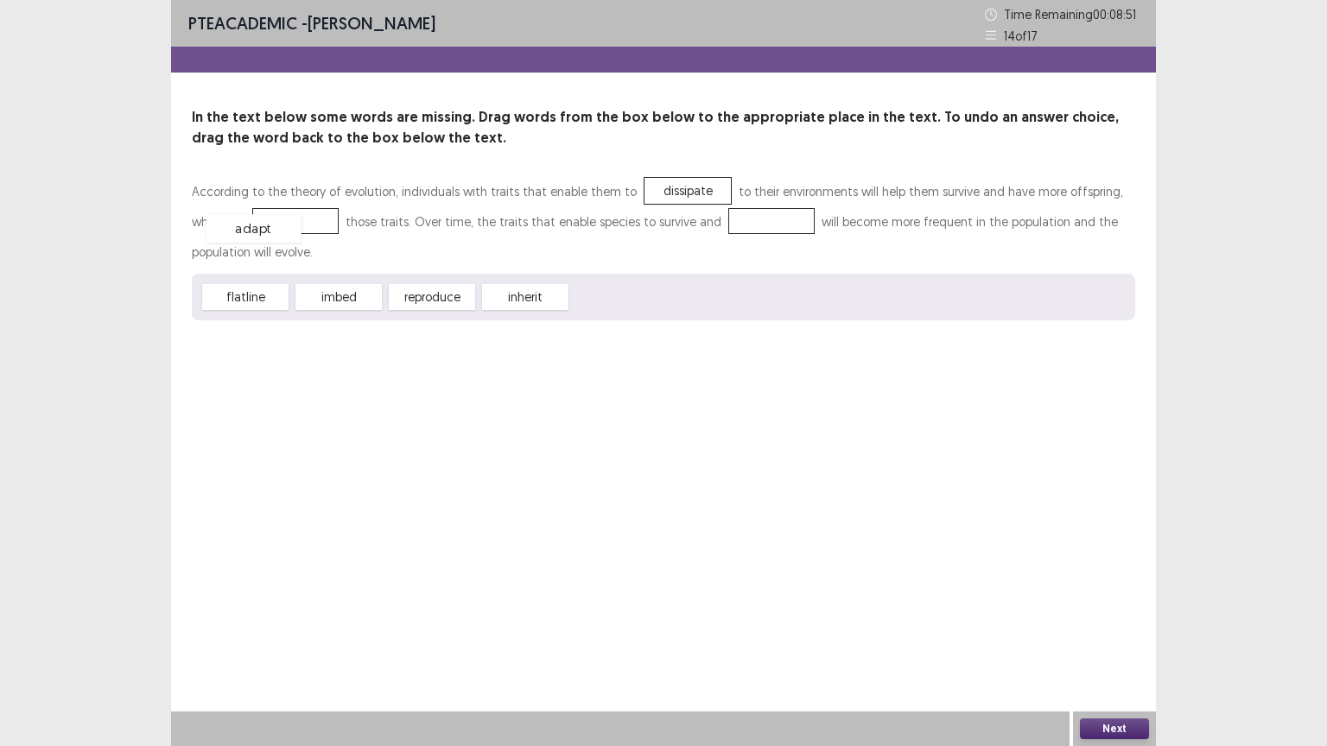
drag, startPoint x: 618, startPoint y: 302, endPoint x: 251, endPoint y: 234, distance: 373.4
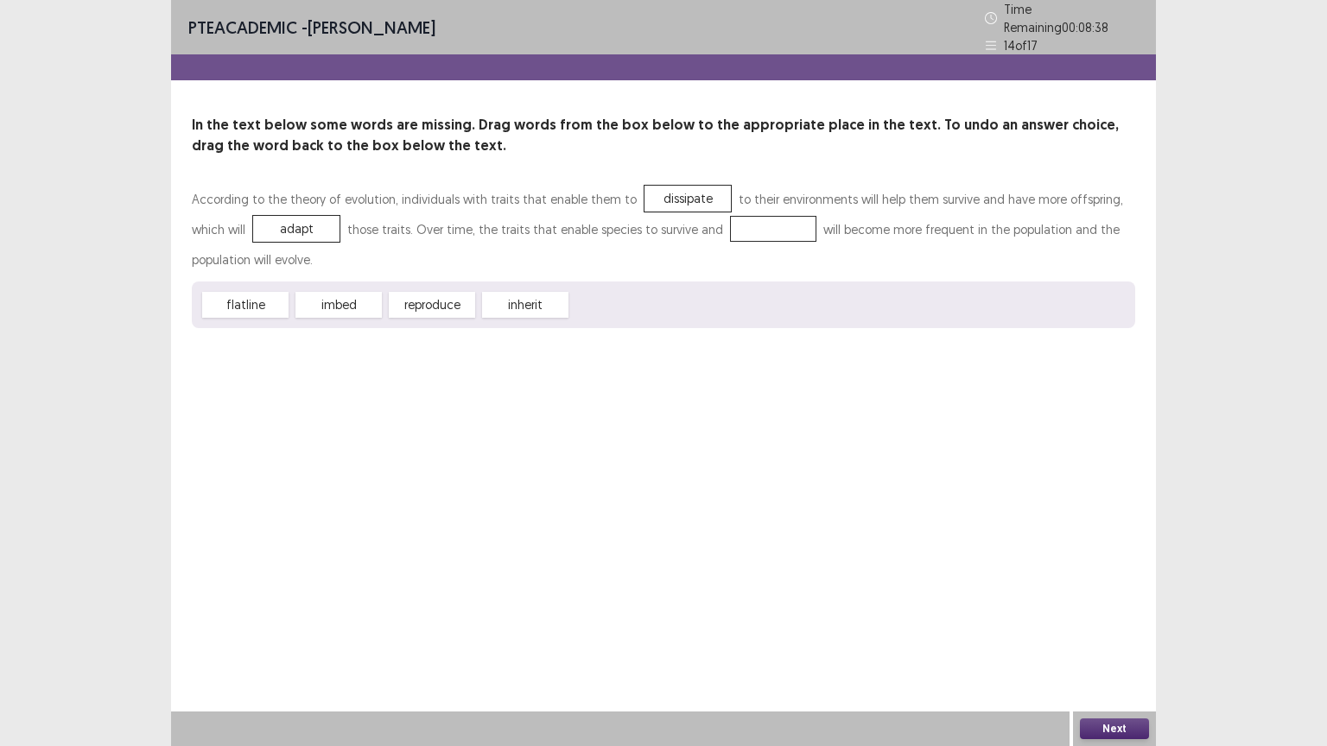
drag, startPoint x: 445, startPoint y: 301, endPoint x: 708, endPoint y: 225, distance: 274.2
click at [708, 225] on div "According to the theory of evolution, individuals with traits that enable them …" at bounding box center [663, 256] width 943 height 144
drag, startPoint x: 437, startPoint y: 302, endPoint x: 722, endPoint y: 225, distance: 295.5
click at [1116, 630] on button "Next" at bounding box center [1114, 729] width 69 height 21
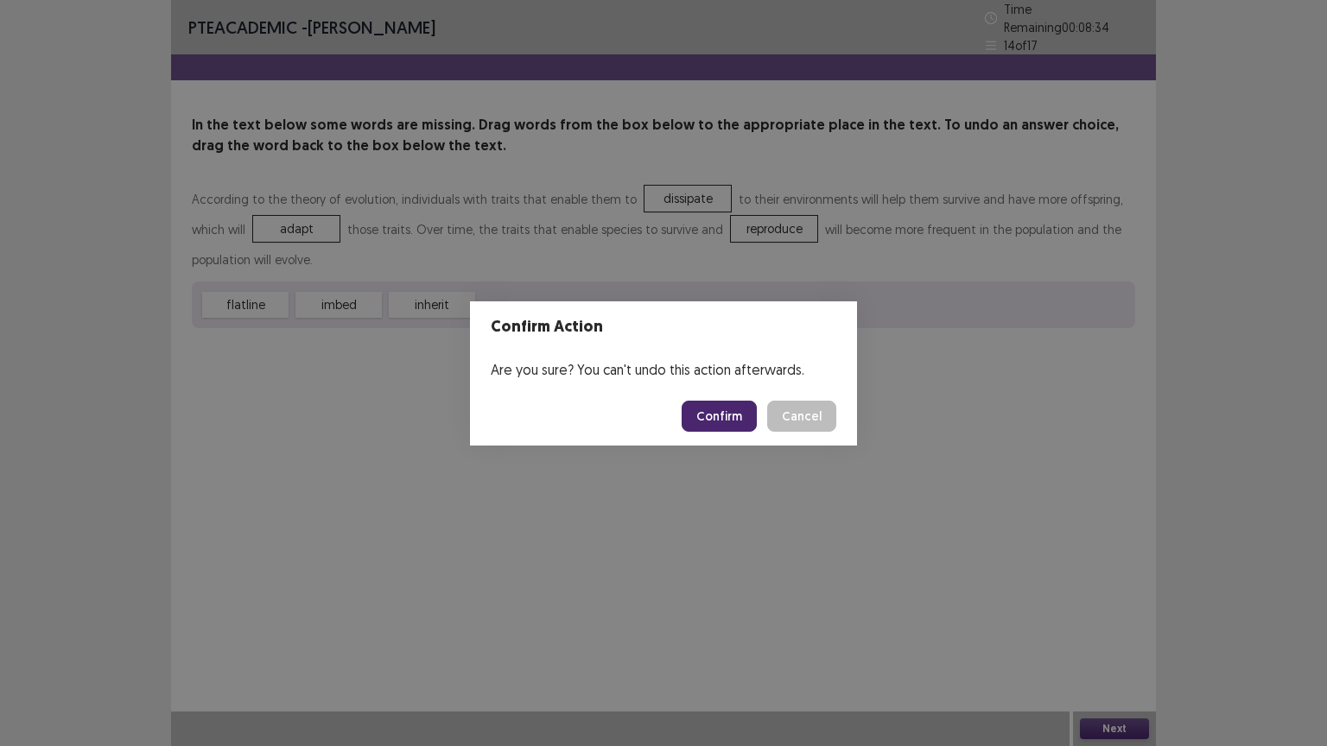
click at [729, 422] on button "Confirm" at bounding box center [719, 416] width 75 height 31
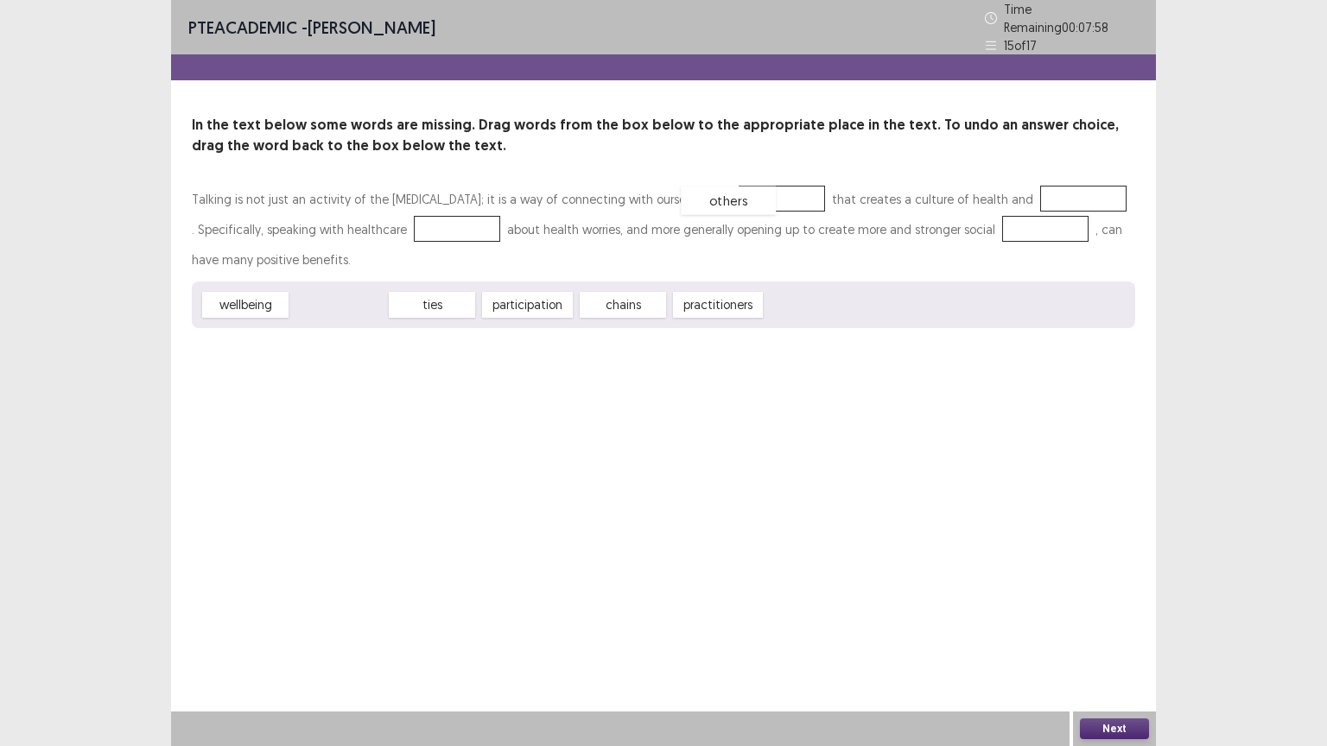
drag, startPoint x: 339, startPoint y: 301, endPoint x: 729, endPoint y: 197, distance: 403.1
drag, startPoint x: 262, startPoint y: 306, endPoint x: 1055, endPoint y: 210, distance: 798.8
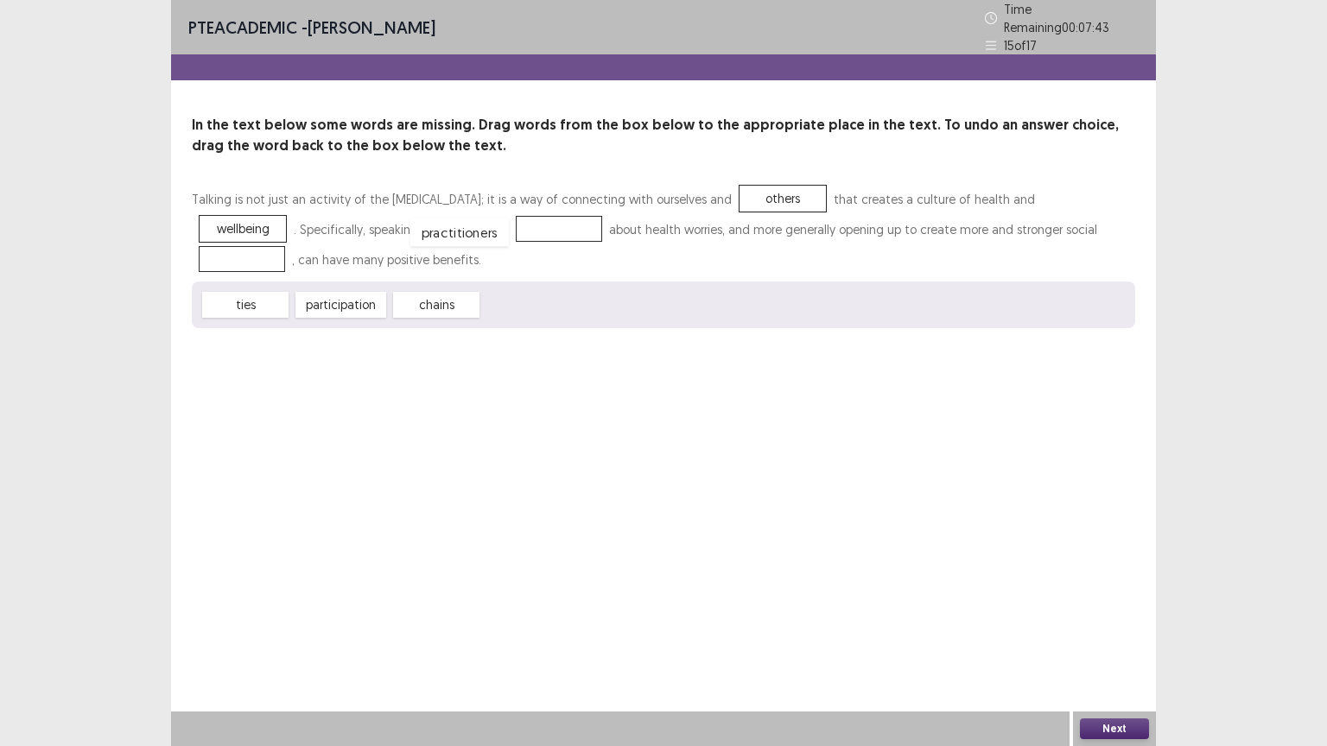
drag, startPoint x: 517, startPoint y: 304, endPoint x: 446, endPoint y: 231, distance: 102.6
drag, startPoint x: 404, startPoint y: 296, endPoint x: 750, endPoint y: 245, distance: 349.3
click at [750, 245] on div "Talking is not just an activity of the [MEDICAL_DATA]; it is a way of connectin…" at bounding box center [663, 256] width 943 height 144
drag, startPoint x: 604, startPoint y: 300, endPoint x: 1009, endPoint y: 233, distance: 410.6
click at [1012, 233] on div "Talking is not just an activity of the [MEDICAL_DATA]; it is a way of connectin…" at bounding box center [663, 256] width 943 height 144
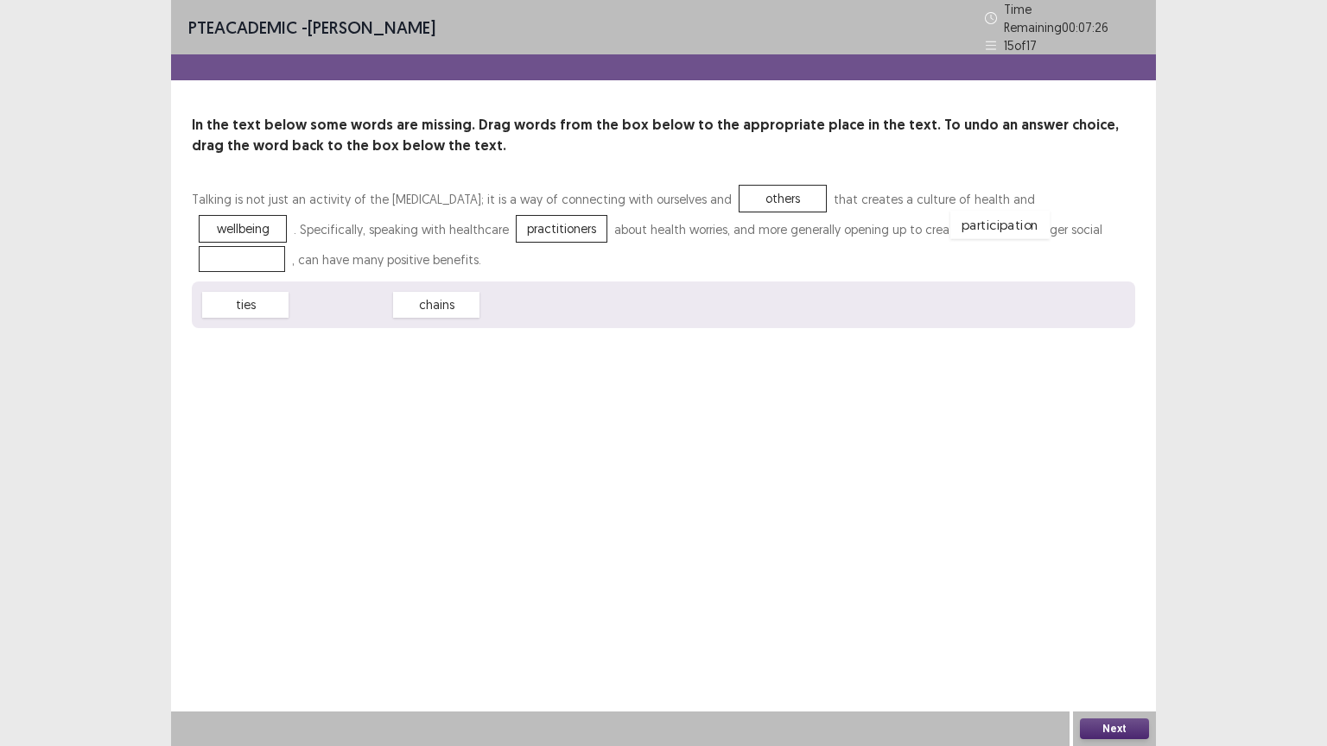
drag, startPoint x: 346, startPoint y: 301, endPoint x: 1013, endPoint y: 225, distance: 671.2
click at [1135, 630] on button "Next" at bounding box center [1114, 729] width 69 height 21
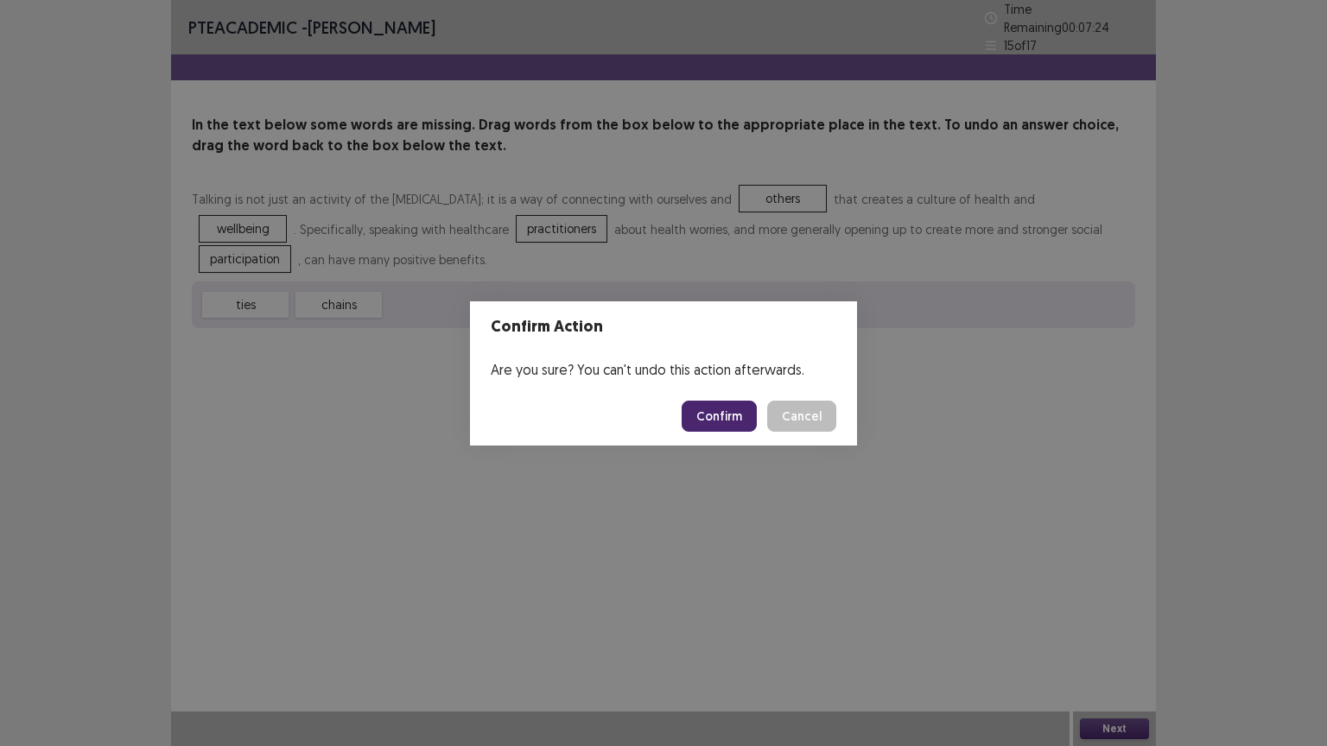
click at [733, 415] on button "Confirm" at bounding box center [719, 416] width 75 height 31
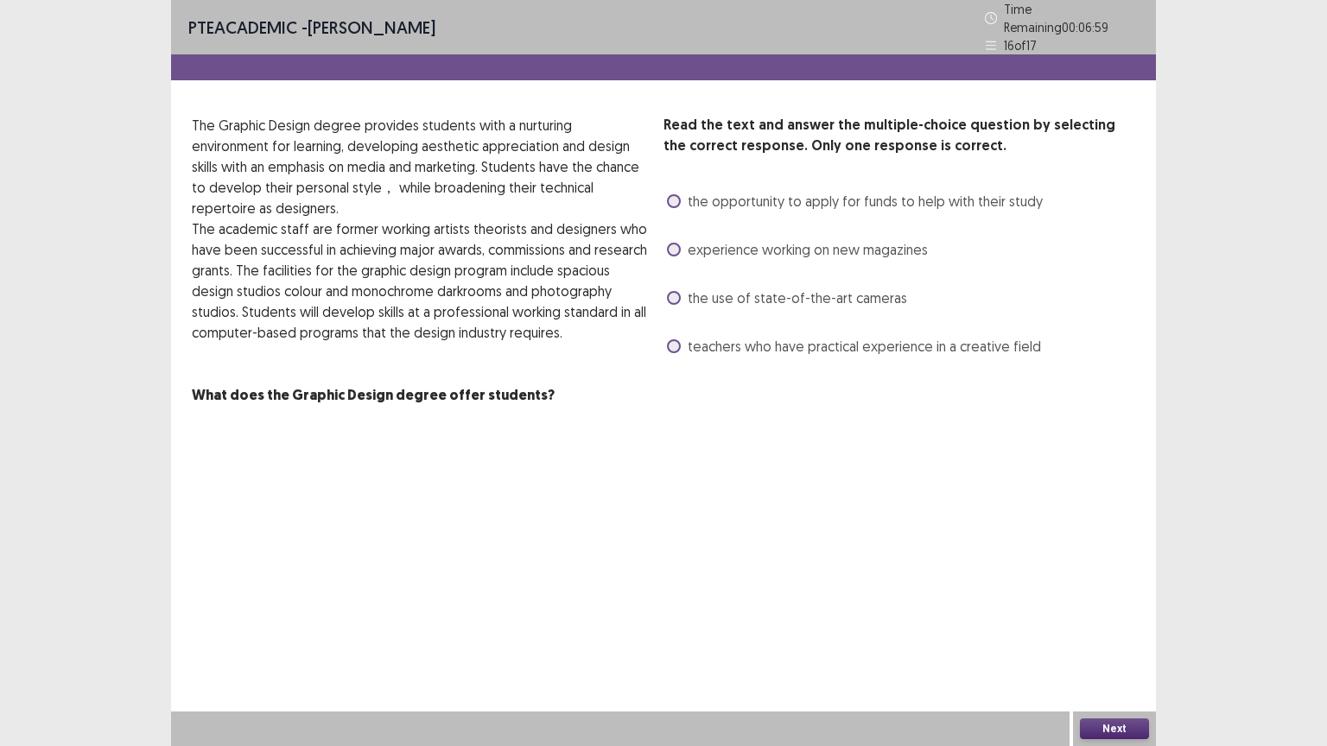
click at [684, 192] on label "the opportunity to apply for funds to help with their study" at bounding box center [855, 201] width 376 height 21
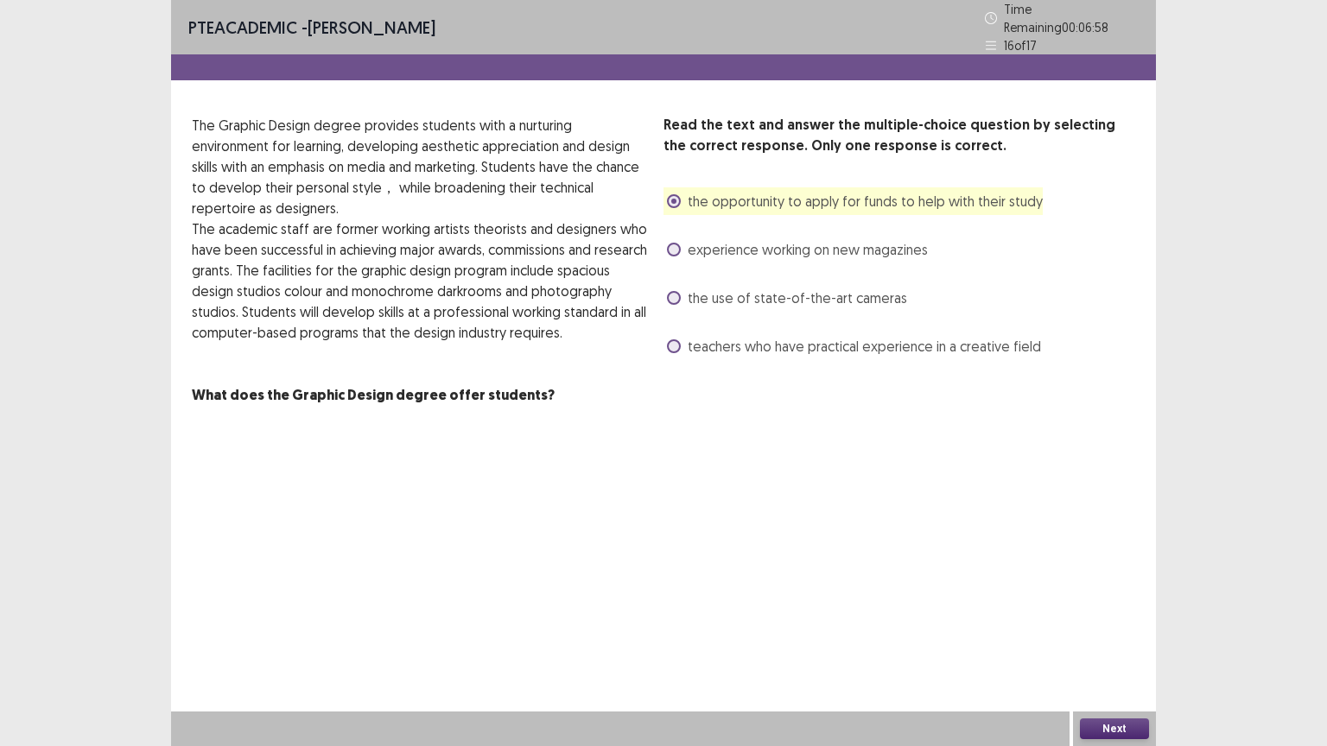
click at [1105, 630] on button "Next" at bounding box center [1114, 729] width 69 height 21
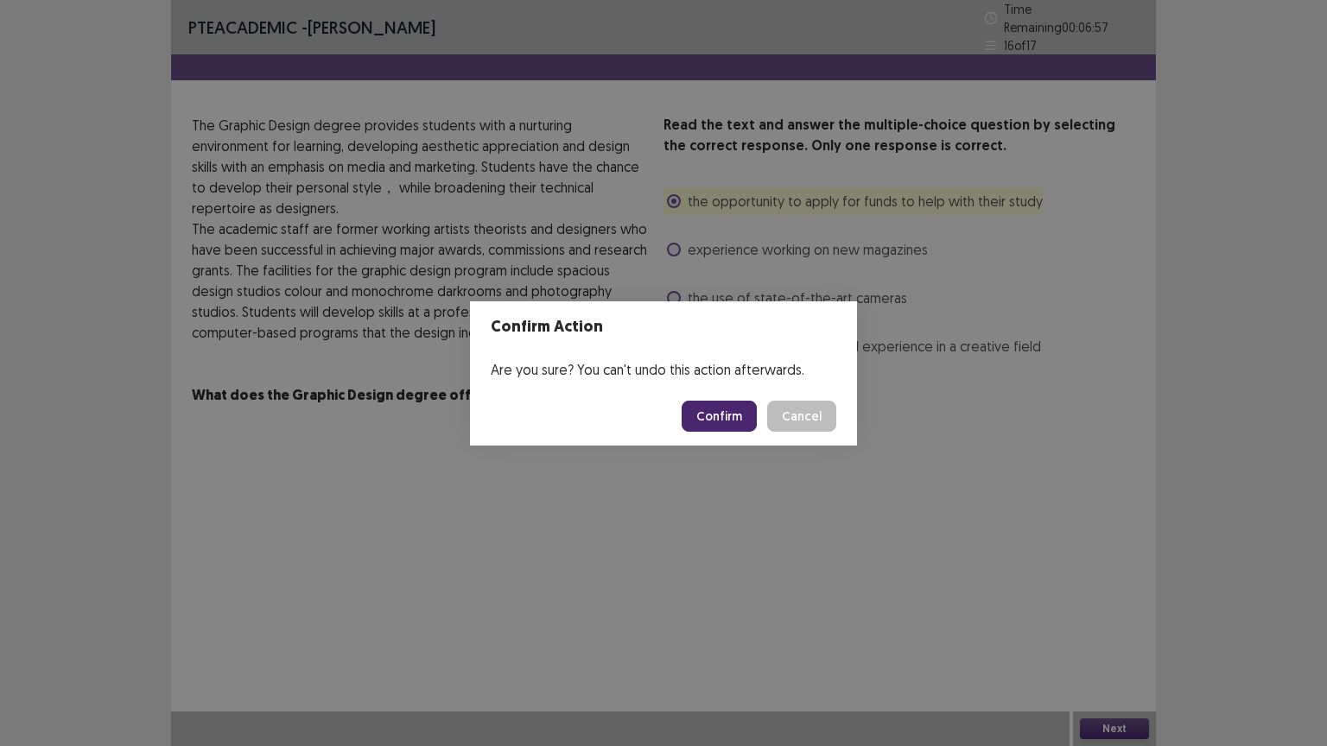
click at [712, 424] on button "Confirm" at bounding box center [719, 416] width 75 height 31
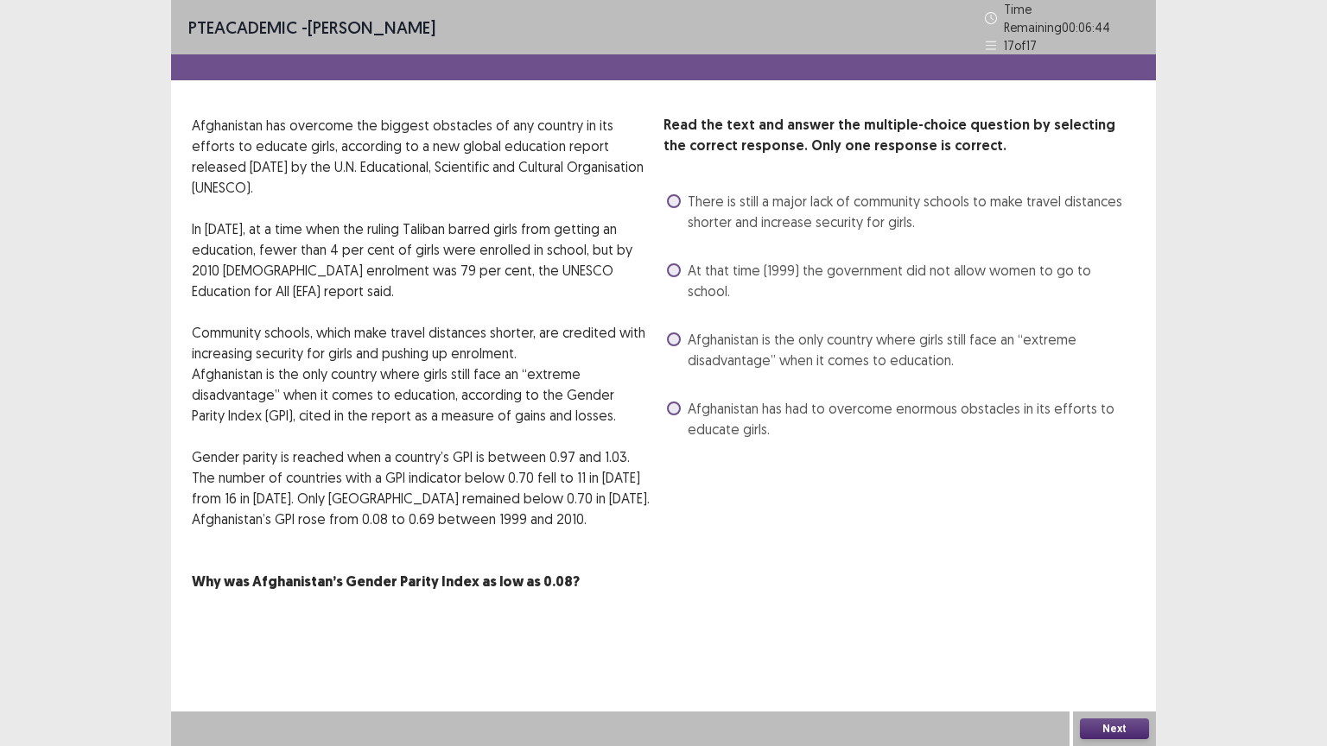
click at [675, 333] on span at bounding box center [674, 340] width 14 height 14
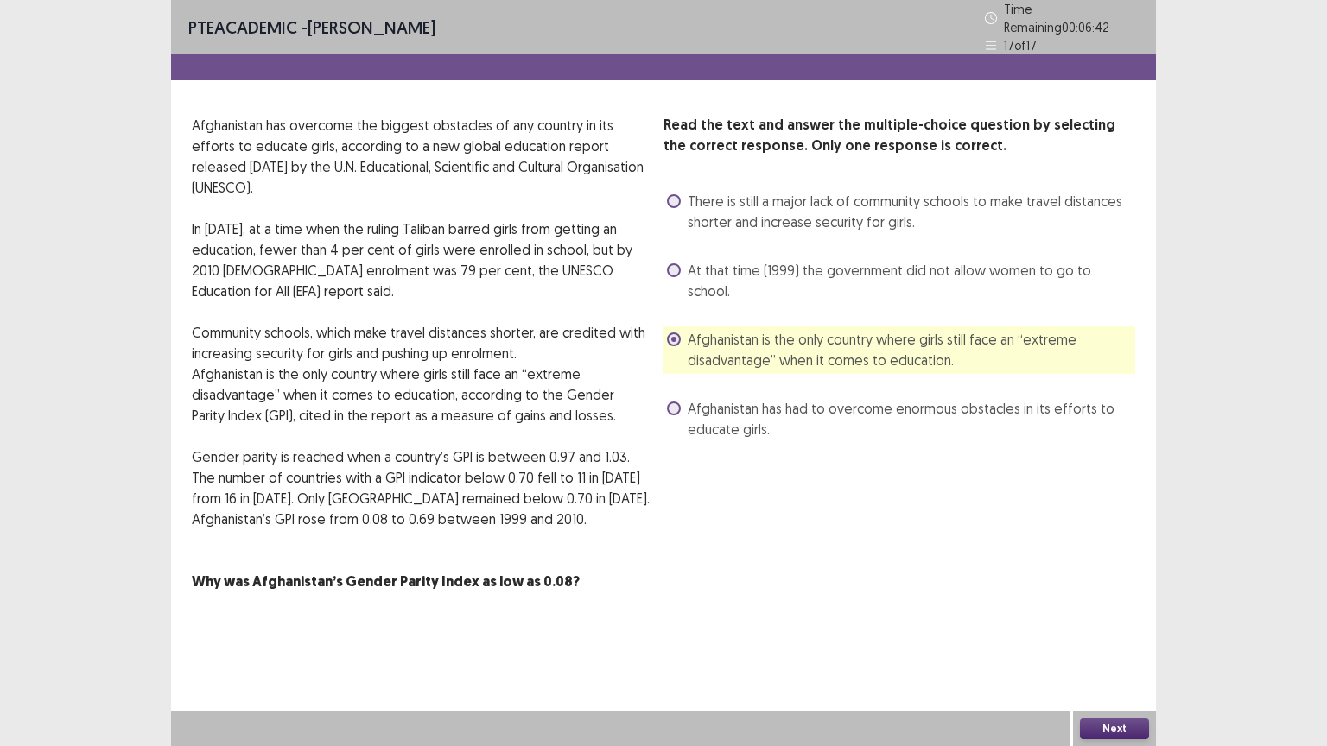
click at [1114, 630] on button "Next" at bounding box center [1114, 729] width 69 height 21
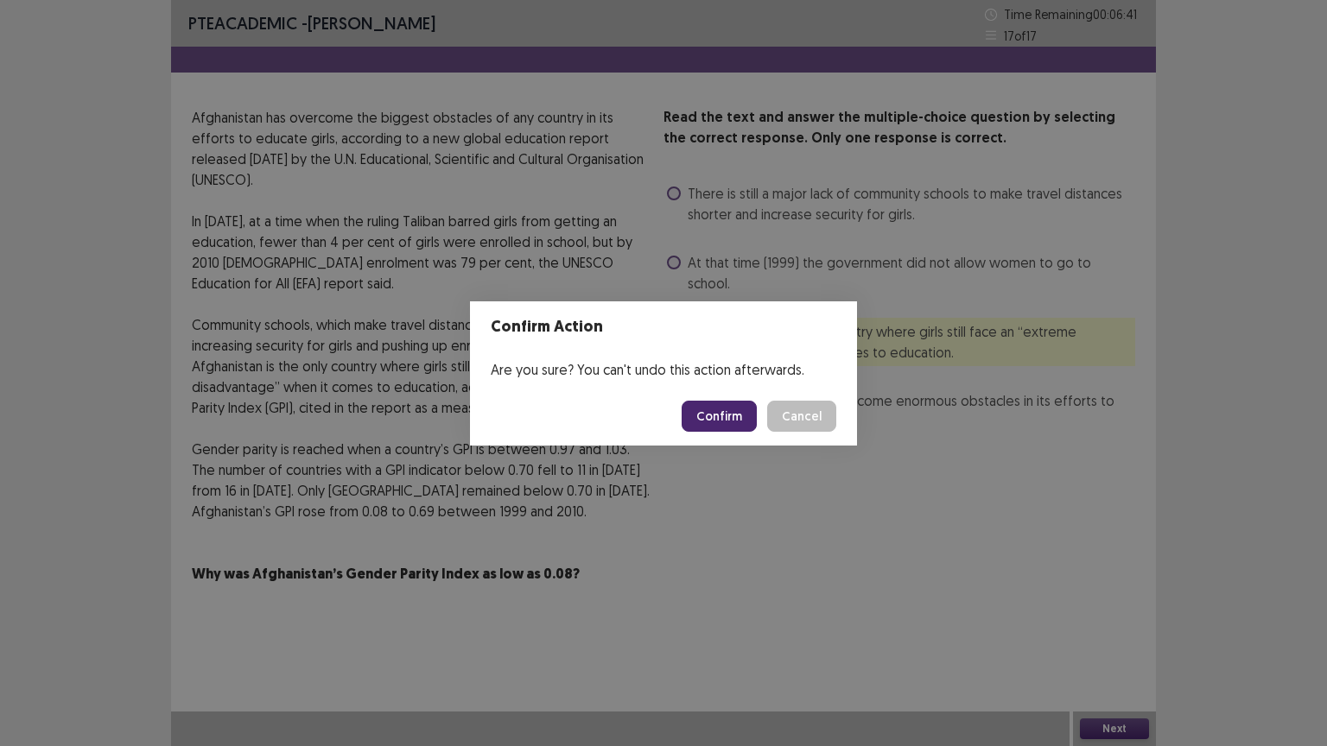
click at [704, 422] on button "Confirm" at bounding box center [719, 416] width 75 height 31
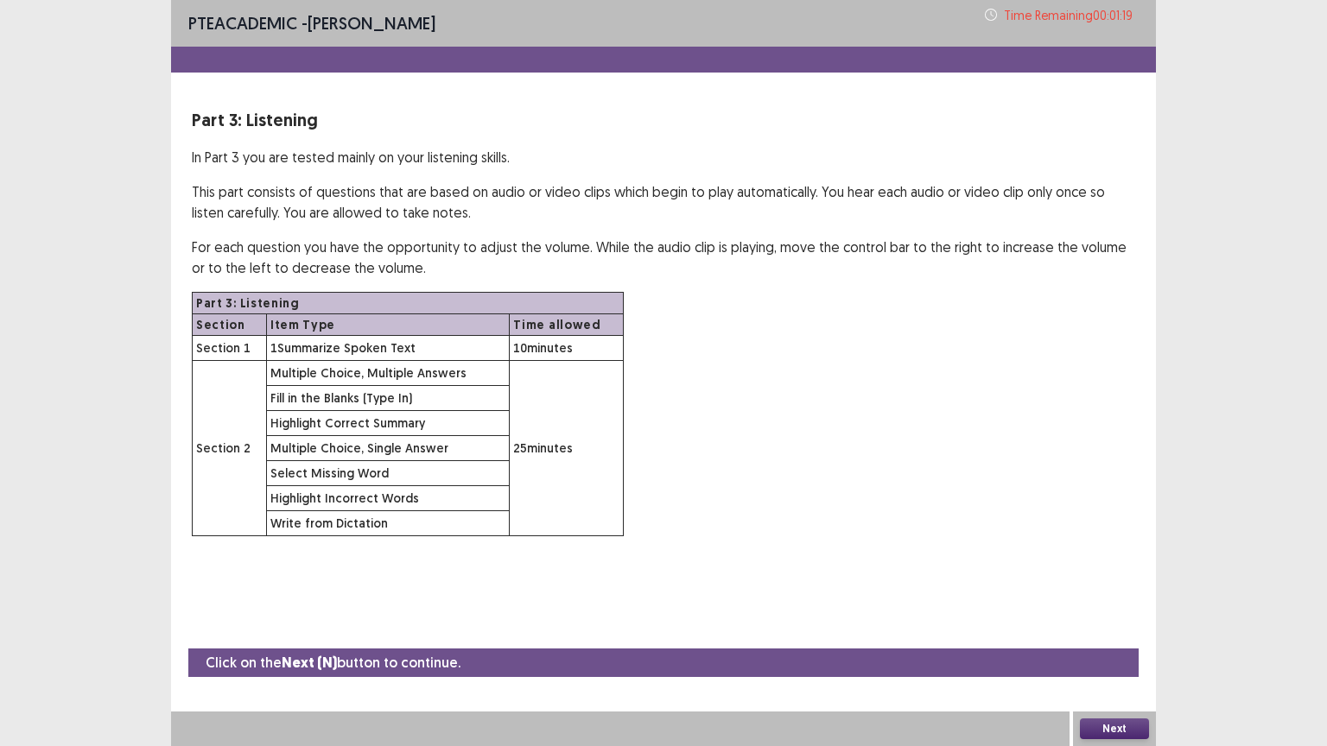
click at [1086, 630] on button "Next" at bounding box center [1114, 729] width 69 height 21
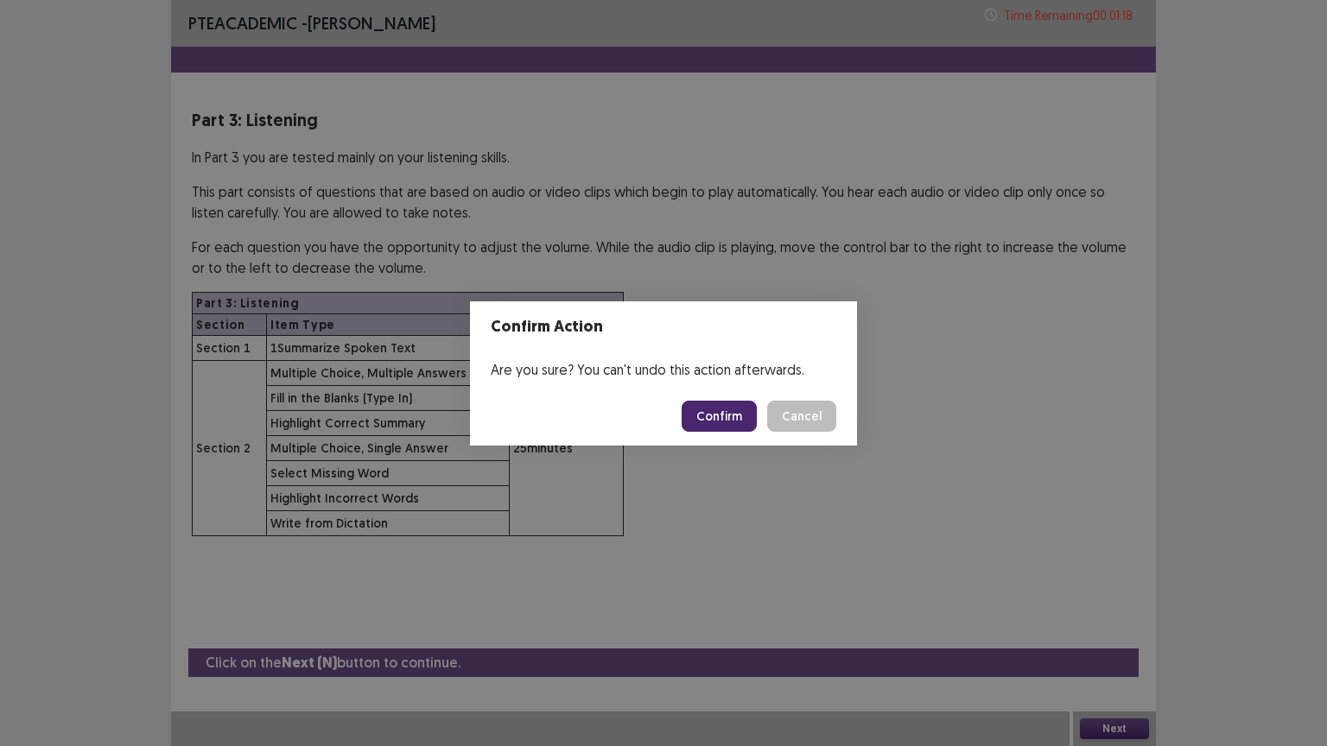
click at [729, 416] on button "Confirm" at bounding box center [719, 416] width 75 height 31
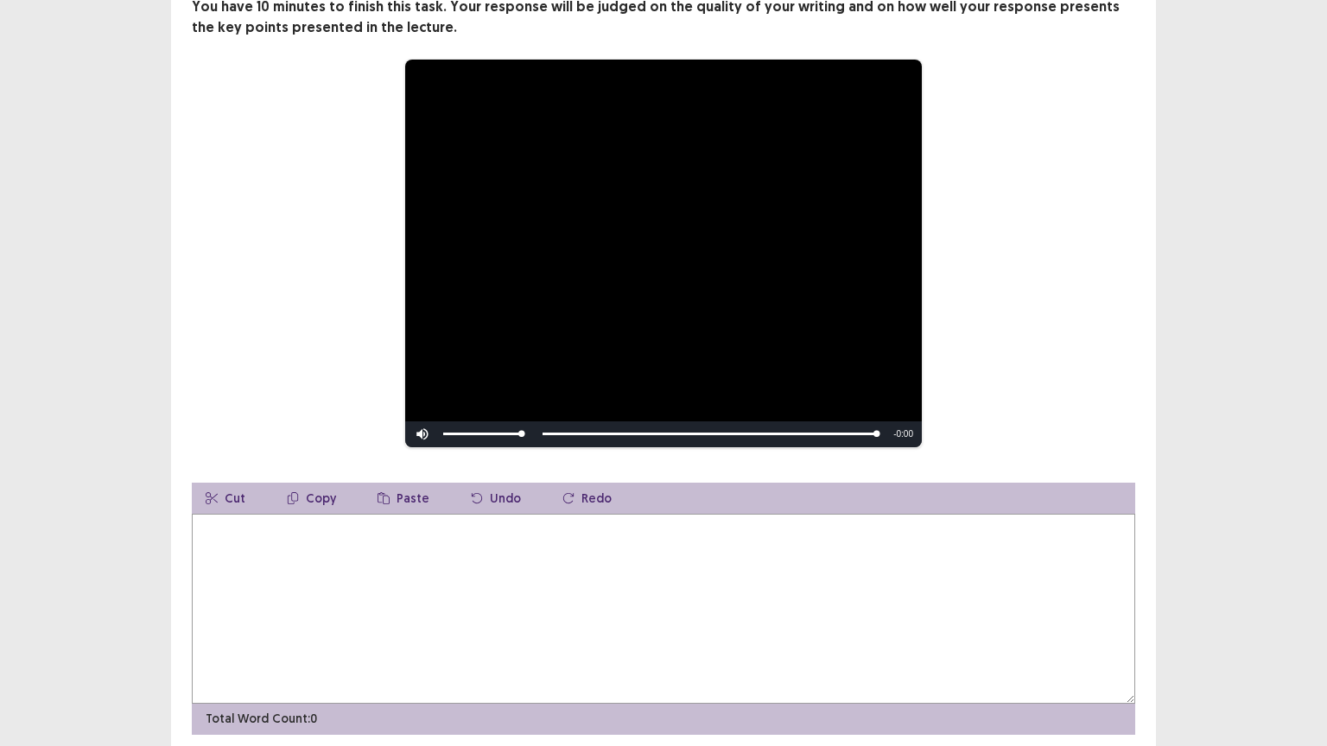
scroll to position [173, 0]
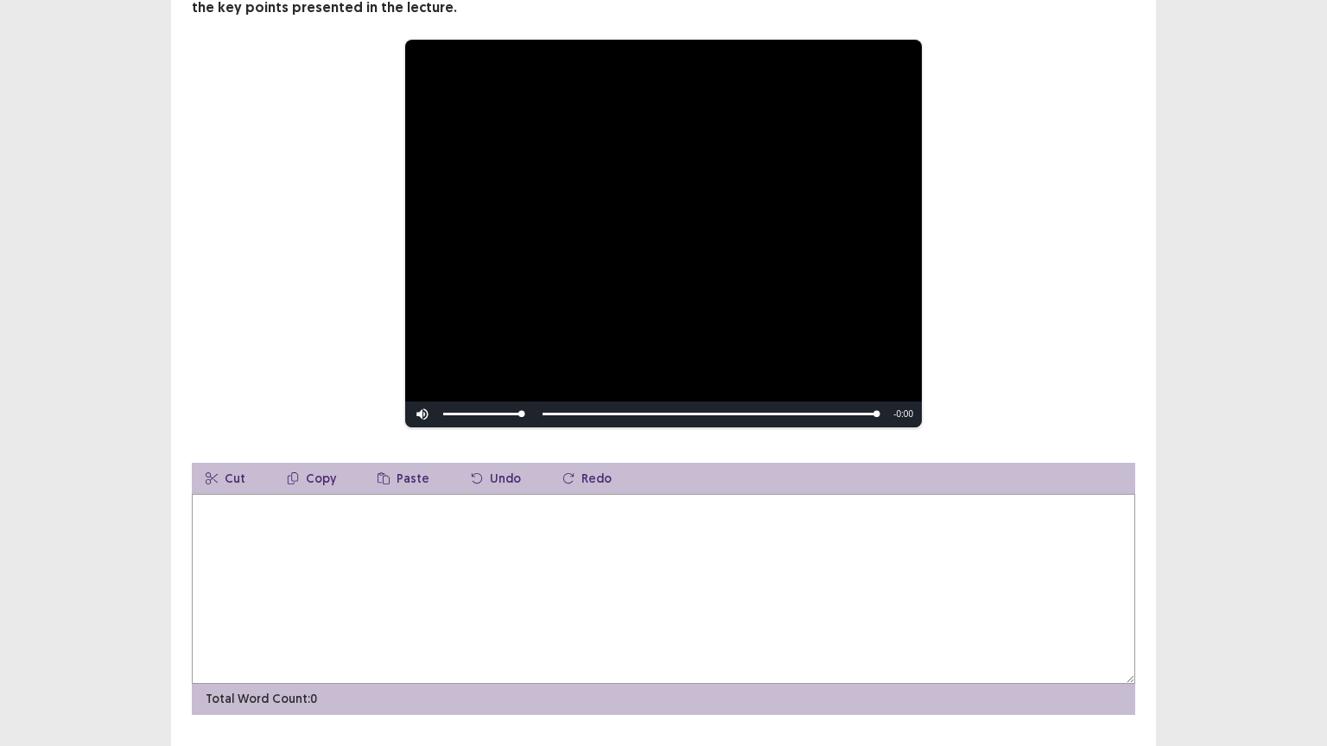
click at [445, 512] on textarea at bounding box center [663, 589] width 943 height 190
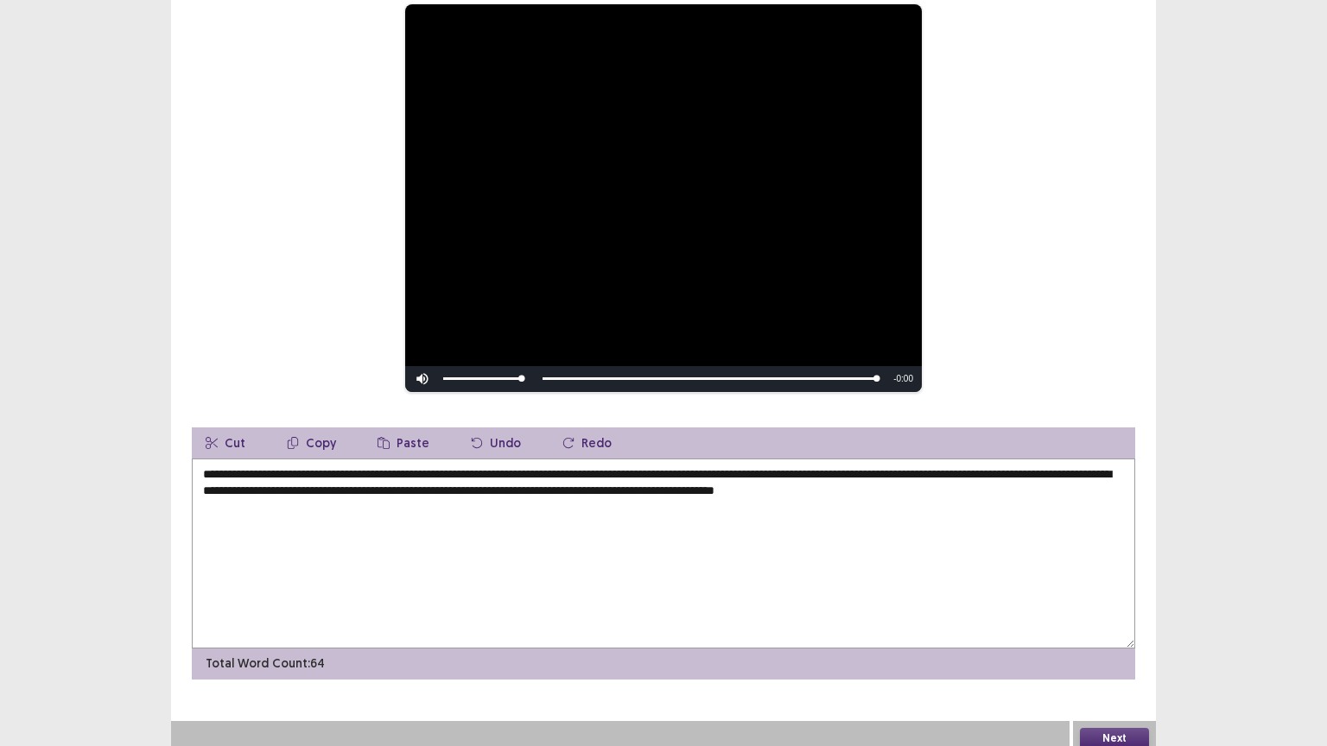
scroll to position [209, 0]
type textarea "**********"
click at [1115, 630] on button "Next" at bounding box center [1114, 737] width 69 height 21
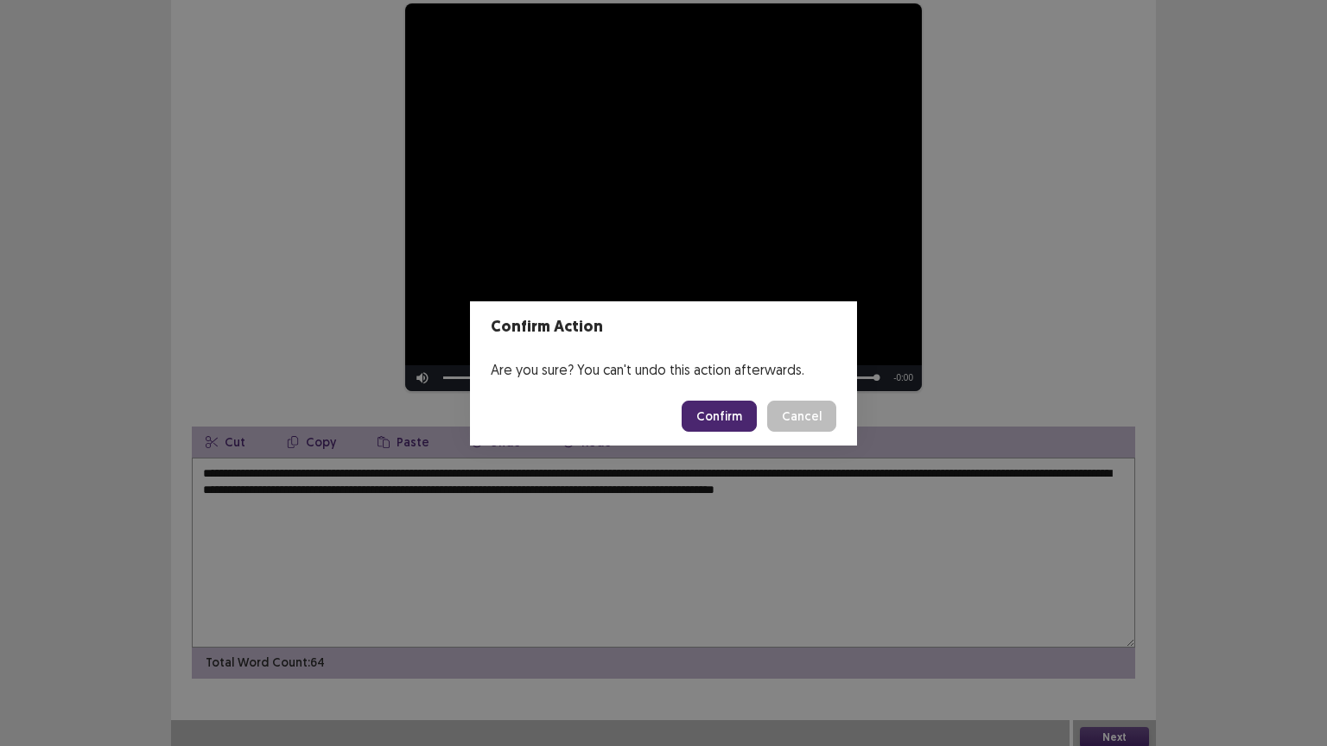
click at [726, 420] on button "Confirm" at bounding box center [719, 416] width 75 height 31
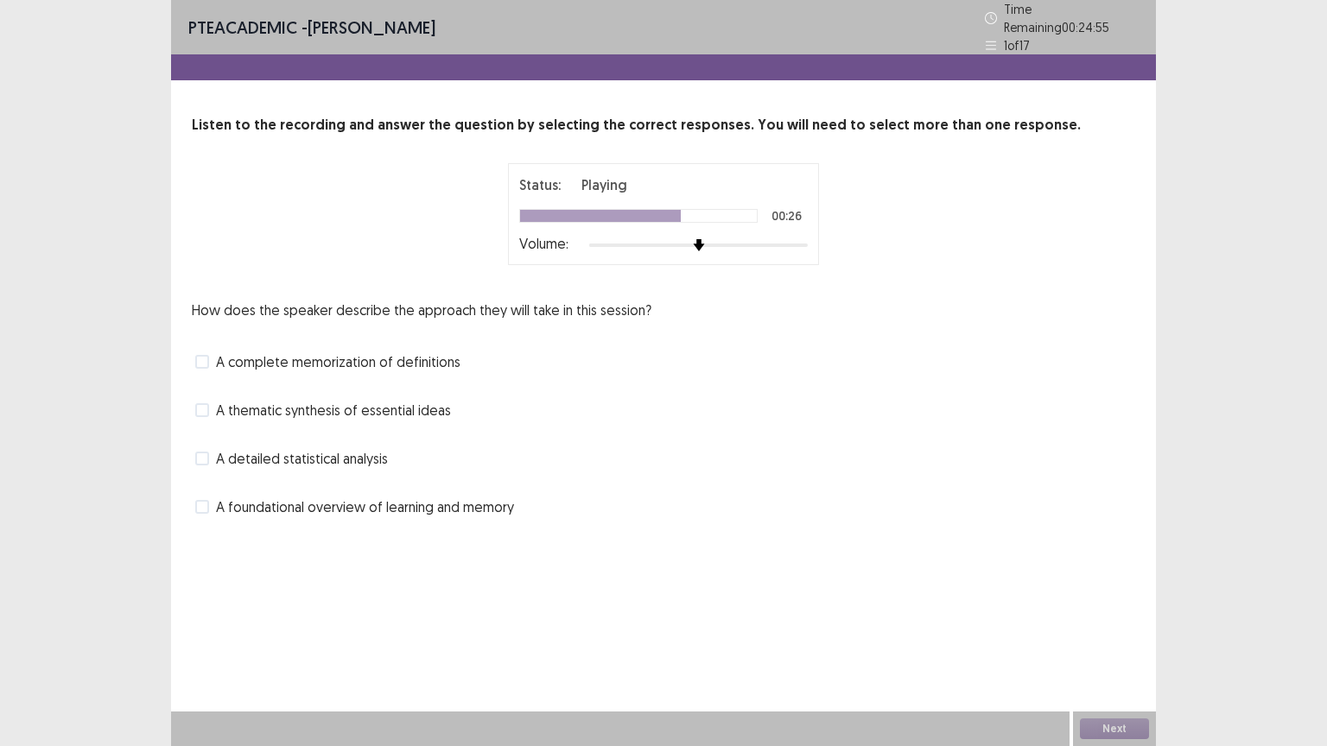
click at [214, 452] on label "A detailed statistical analysis" at bounding box center [291, 458] width 193 height 21
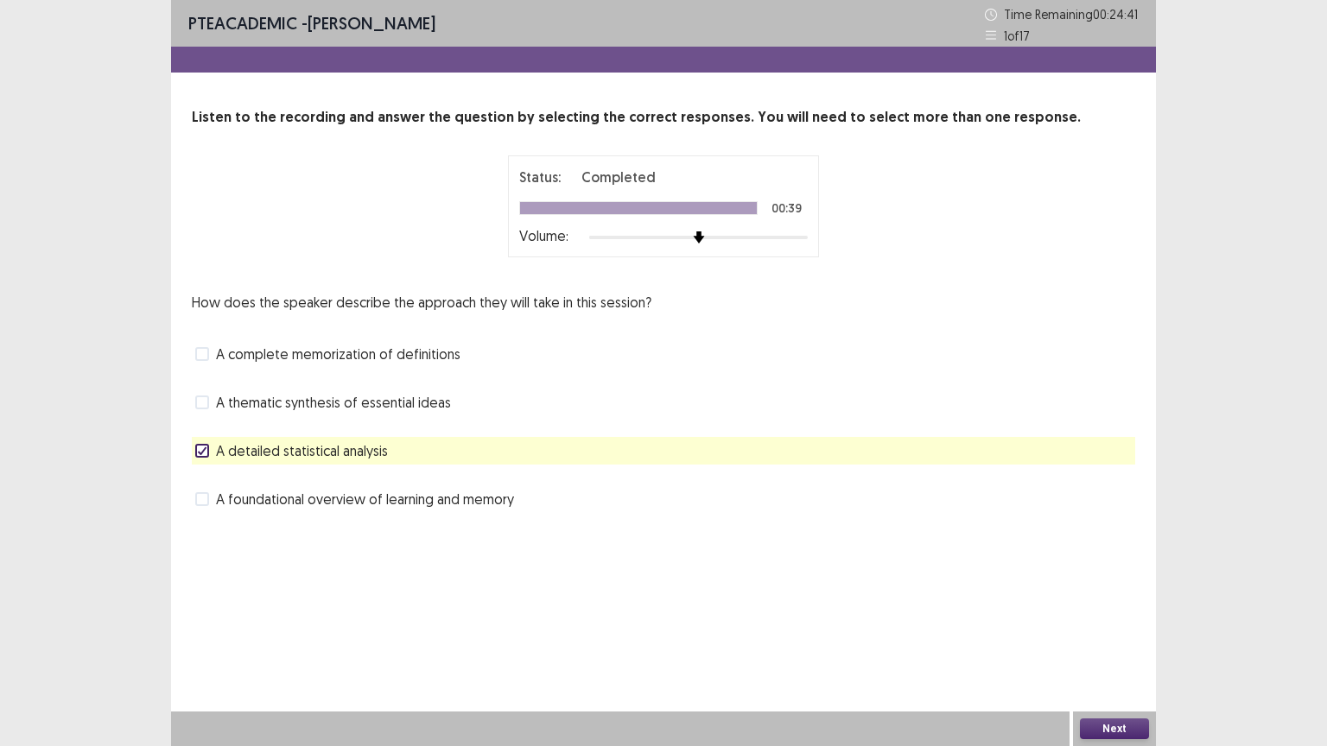
click at [1124, 630] on button "Next" at bounding box center [1114, 729] width 69 height 21
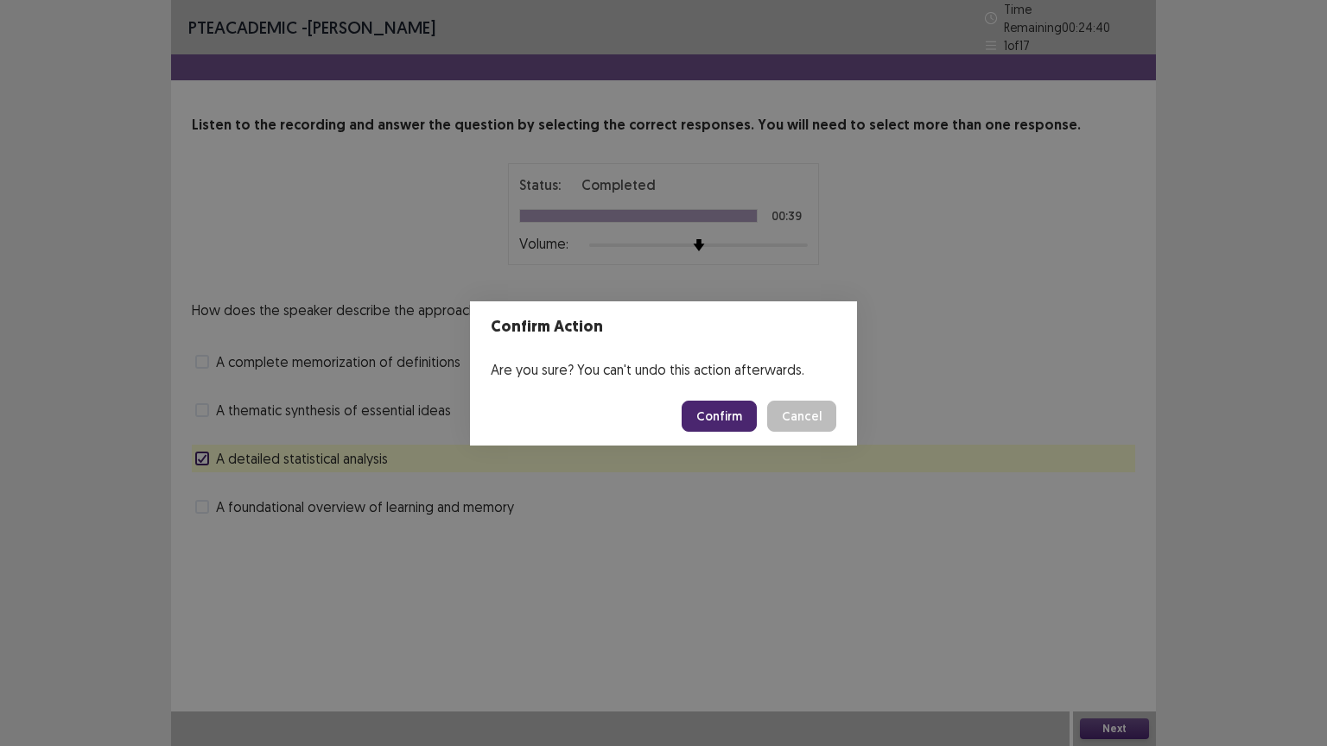
click at [724, 427] on button "Confirm" at bounding box center [719, 416] width 75 height 31
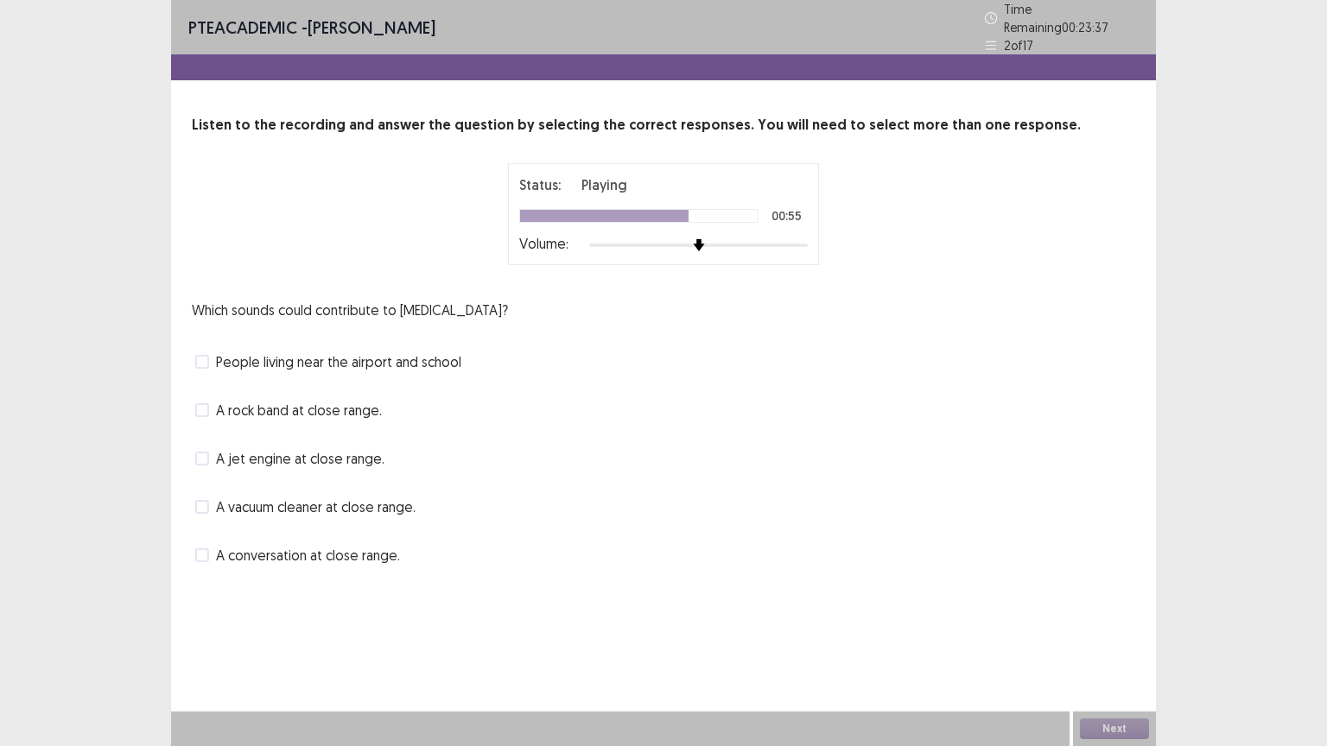
click at [204, 405] on span at bounding box center [202, 410] width 14 height 14
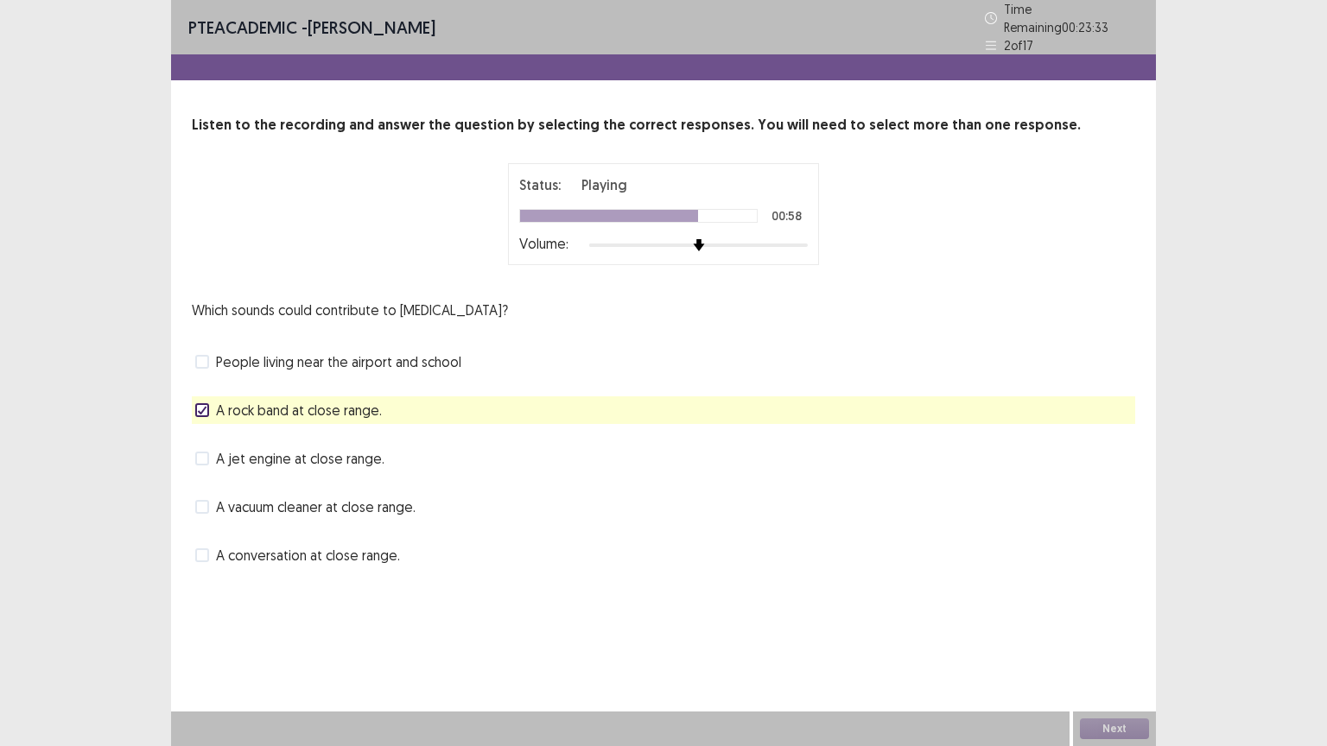
click at [205, 453] on span at bounding box center [202, 459] width 14 height 14
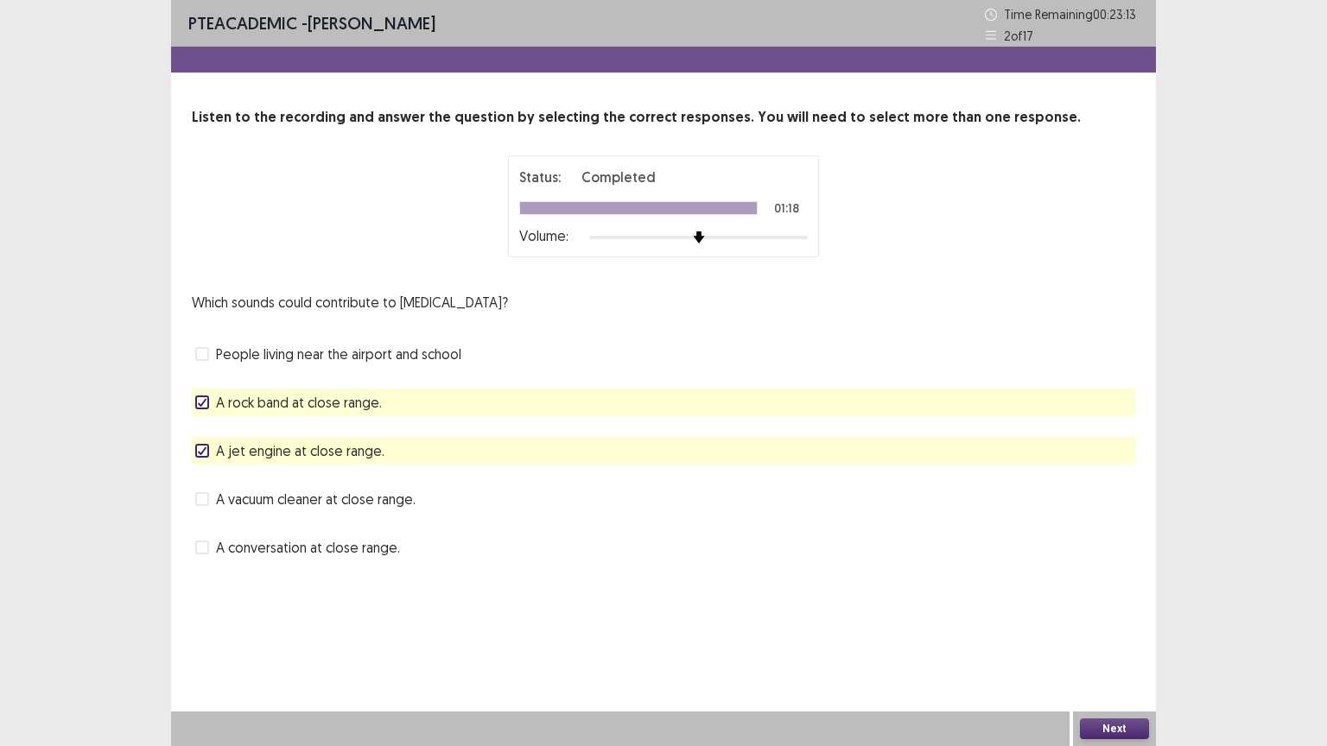
click at [1103, 630] on button "Next" at bounding box center [1114, 729] width 69 height 21
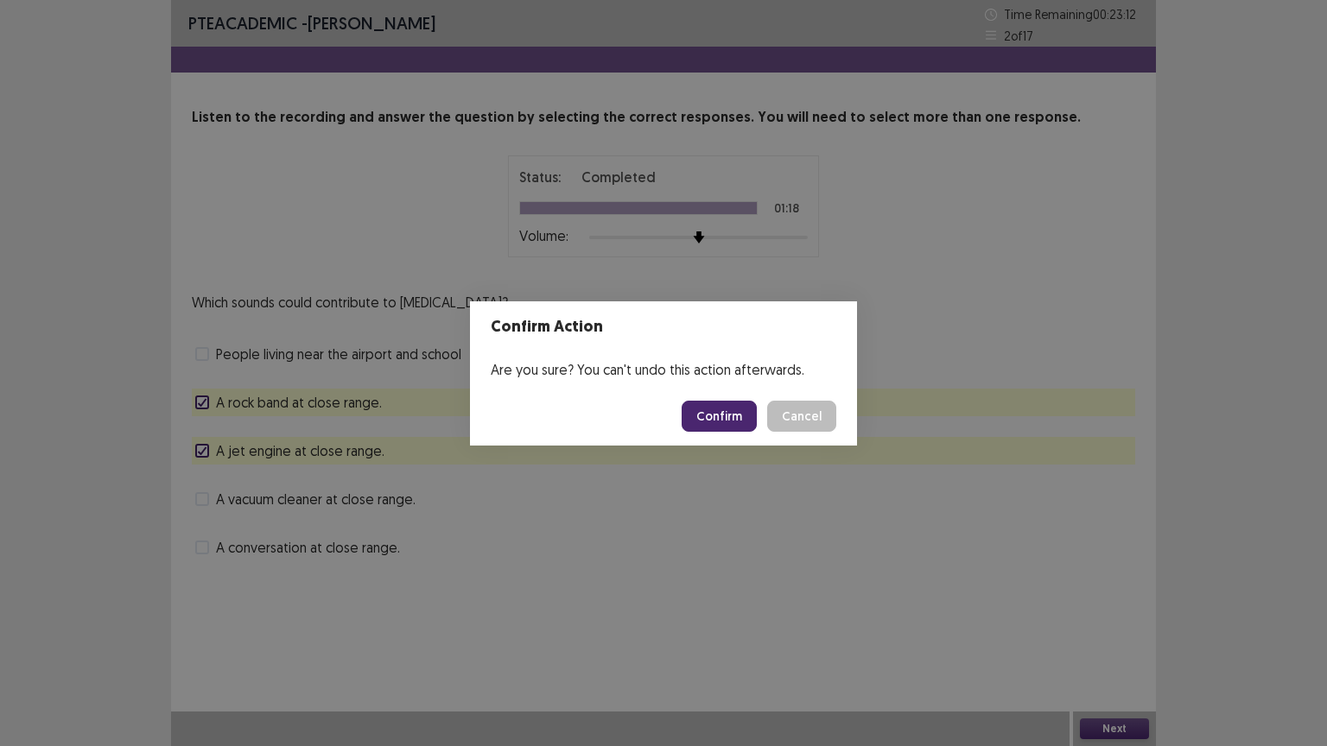
click at [723, 422] on button "Confirm" at bounding box center [719, 416] width 75 height 31
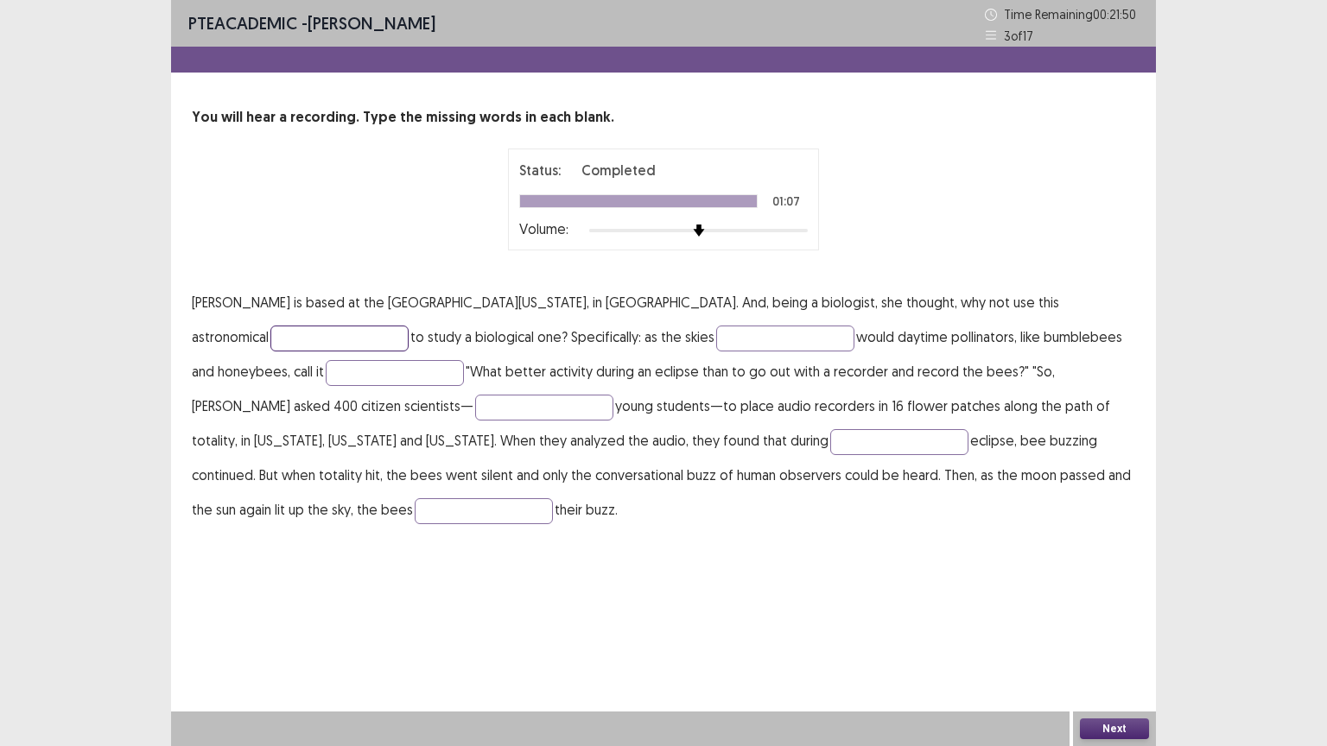
click at [409, 326] on input "text" at bounding box center [339, 339] width 138 height 26
type input "*"
type input "**********"
click at [716, 339] on input "text" at bounding box center [785, 339] width 138 height 26
type input "******"
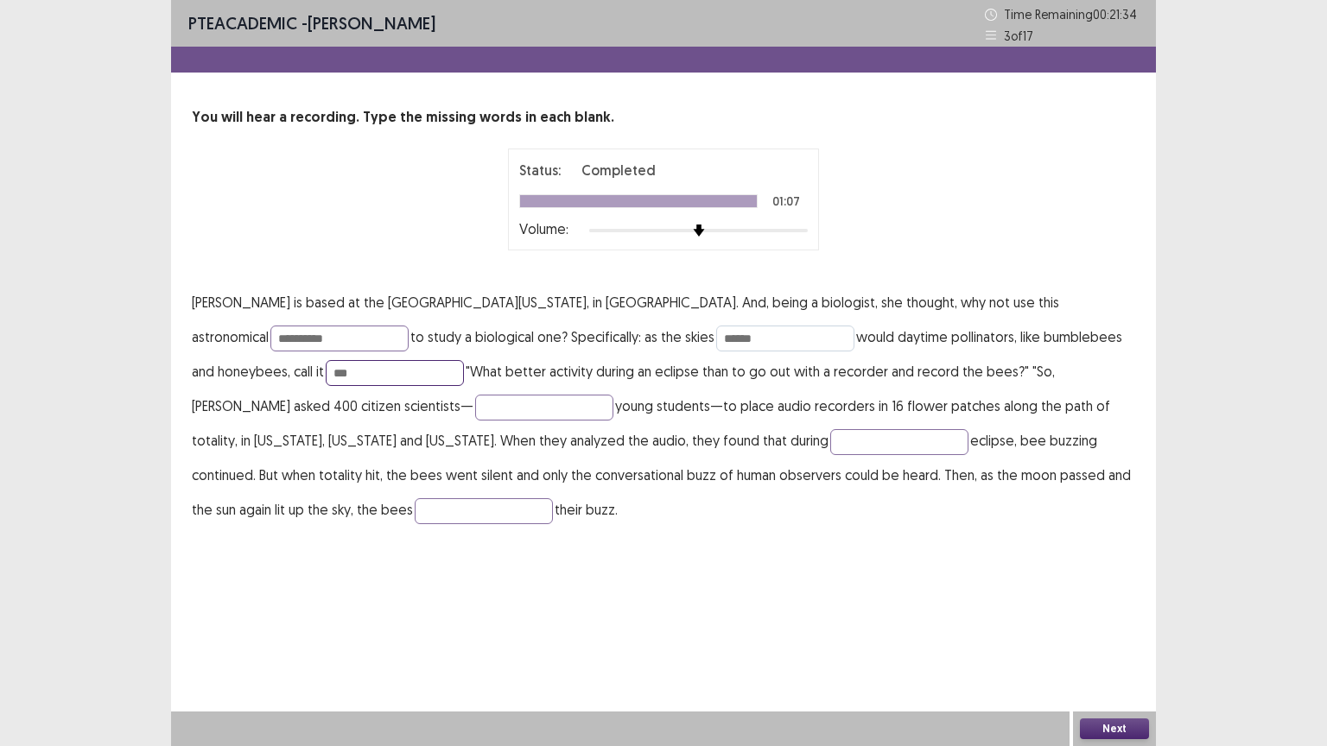
type input "***"
type input "*********"
type input "*******"
click at [1099, 630] on button "Next" at bounding box center [1114, 729] width 69 height 21
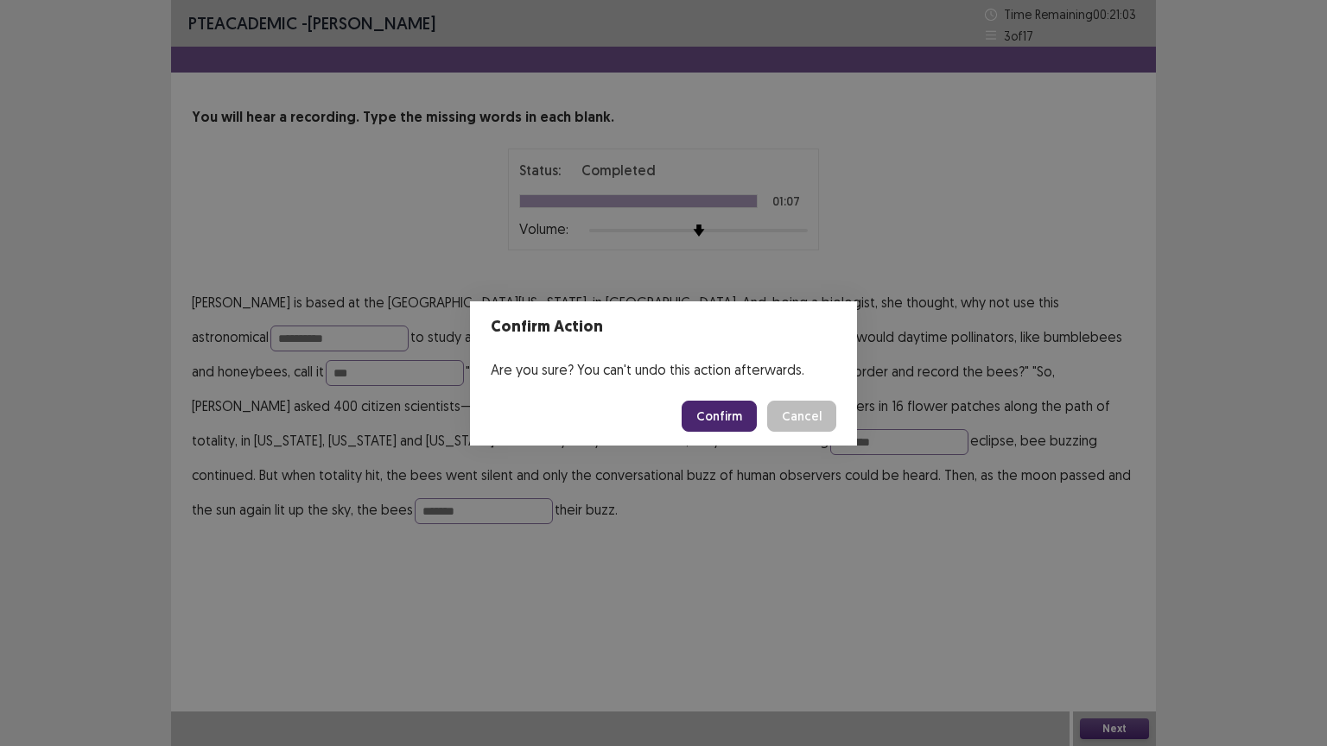
click at [735, 418] on button "Confirm" at bounding box center [719, 416] width 75 height 31
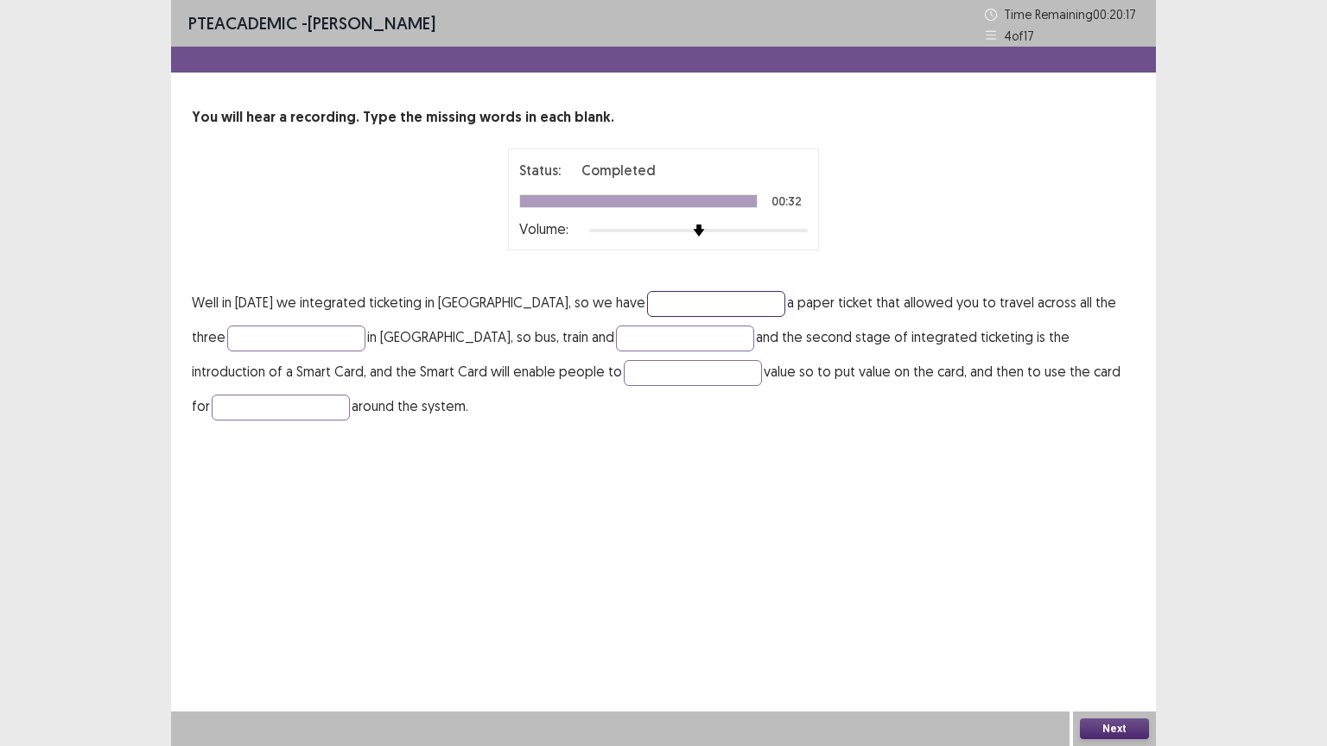
click at [699, 306] on input "text" at bounding box center [716, 304] width 138 height 26
type input "*********"
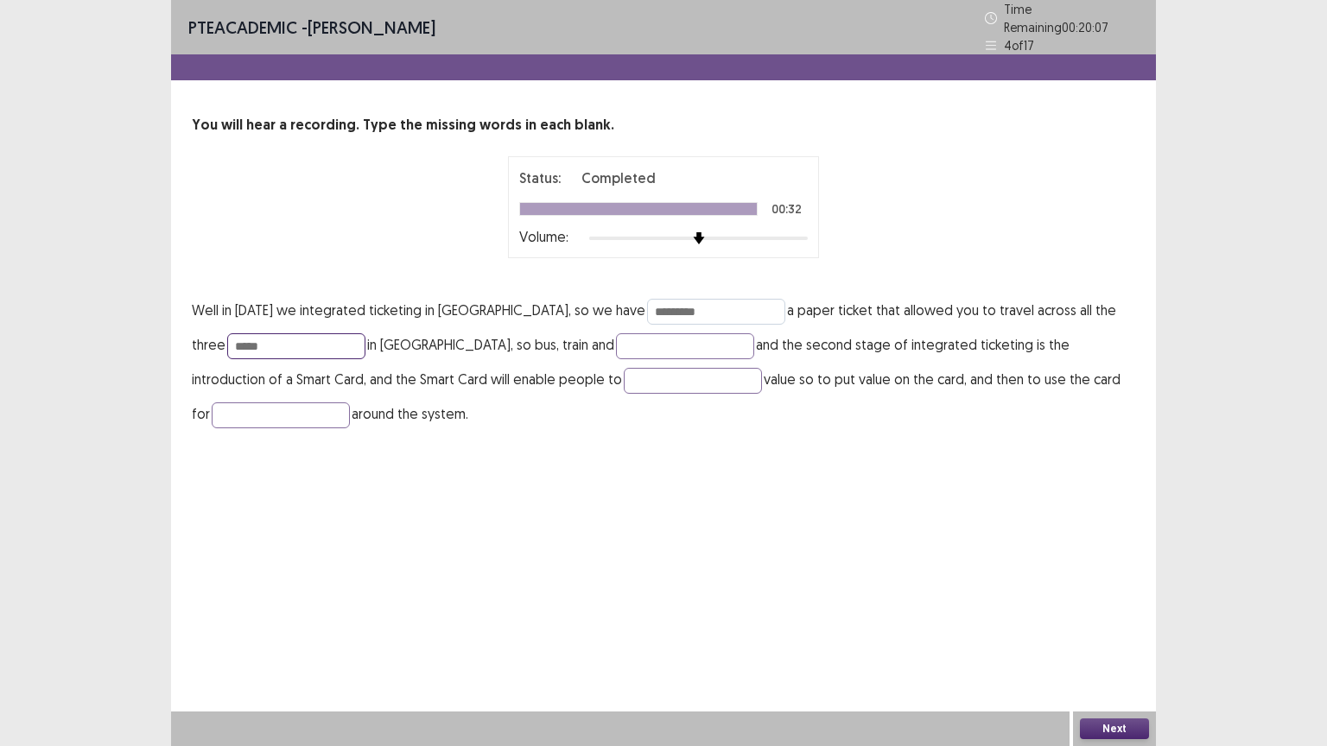
type input "*****"
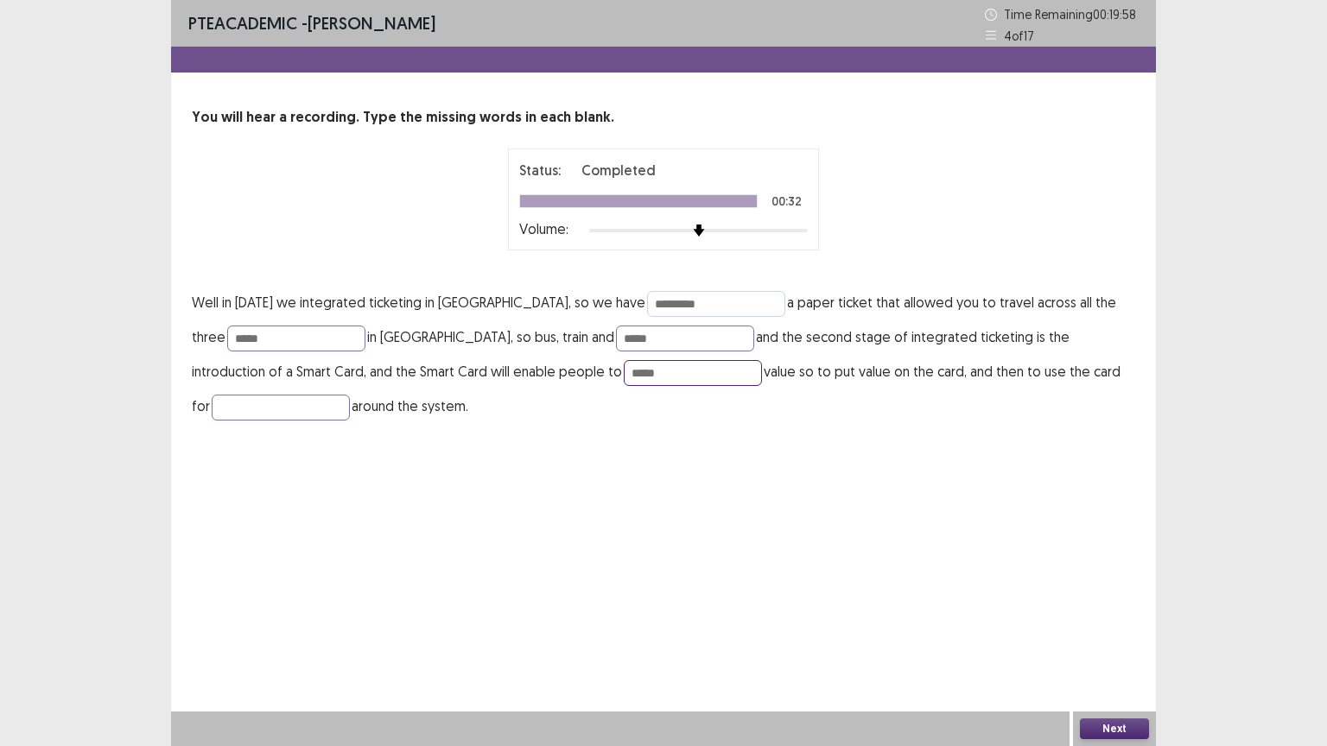
type input "*****"
type input "*********"
click at [1092, 630] on div "Next" at bounding box center [1114, 729] width 83 height 35
click at [1105, 630] on button "Next" at bounding box center [1114, 729] width 69 height 21
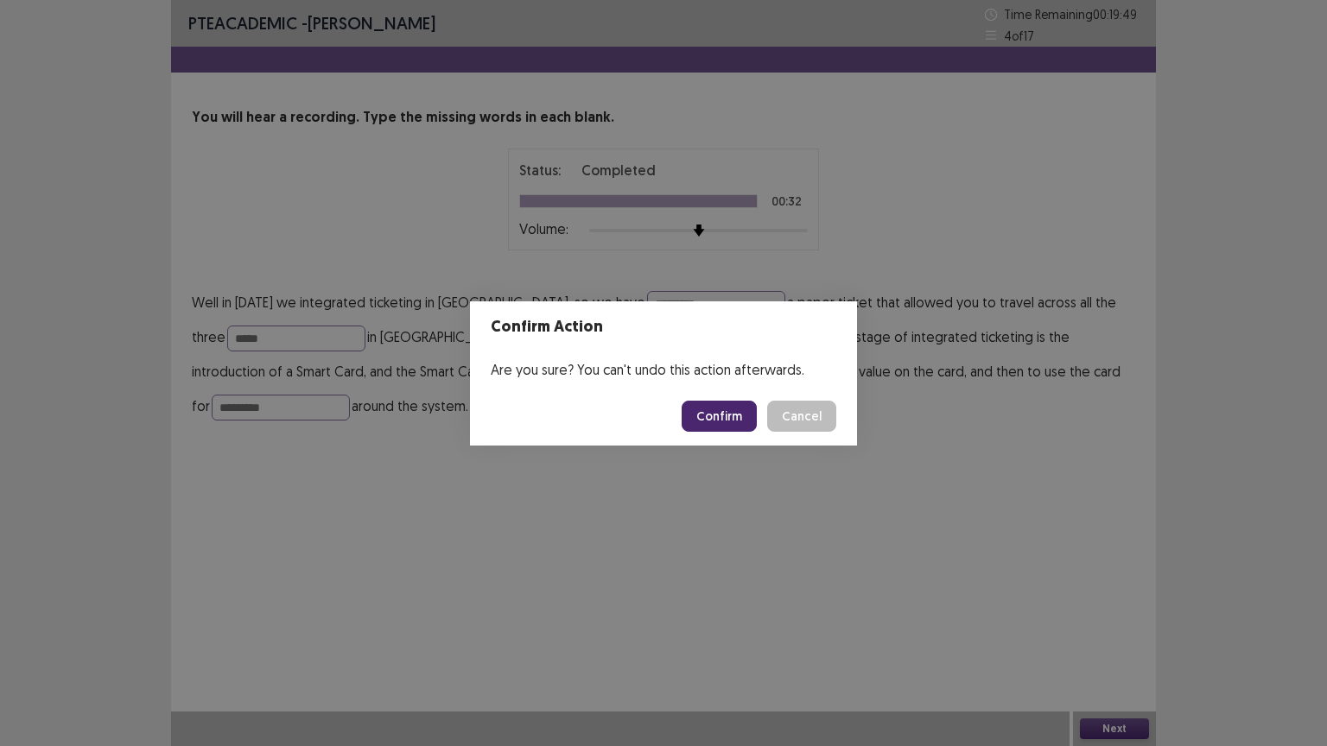
click at [732, 418] on button "Confirm" at bounding box center [719, 416] width 75 height 31
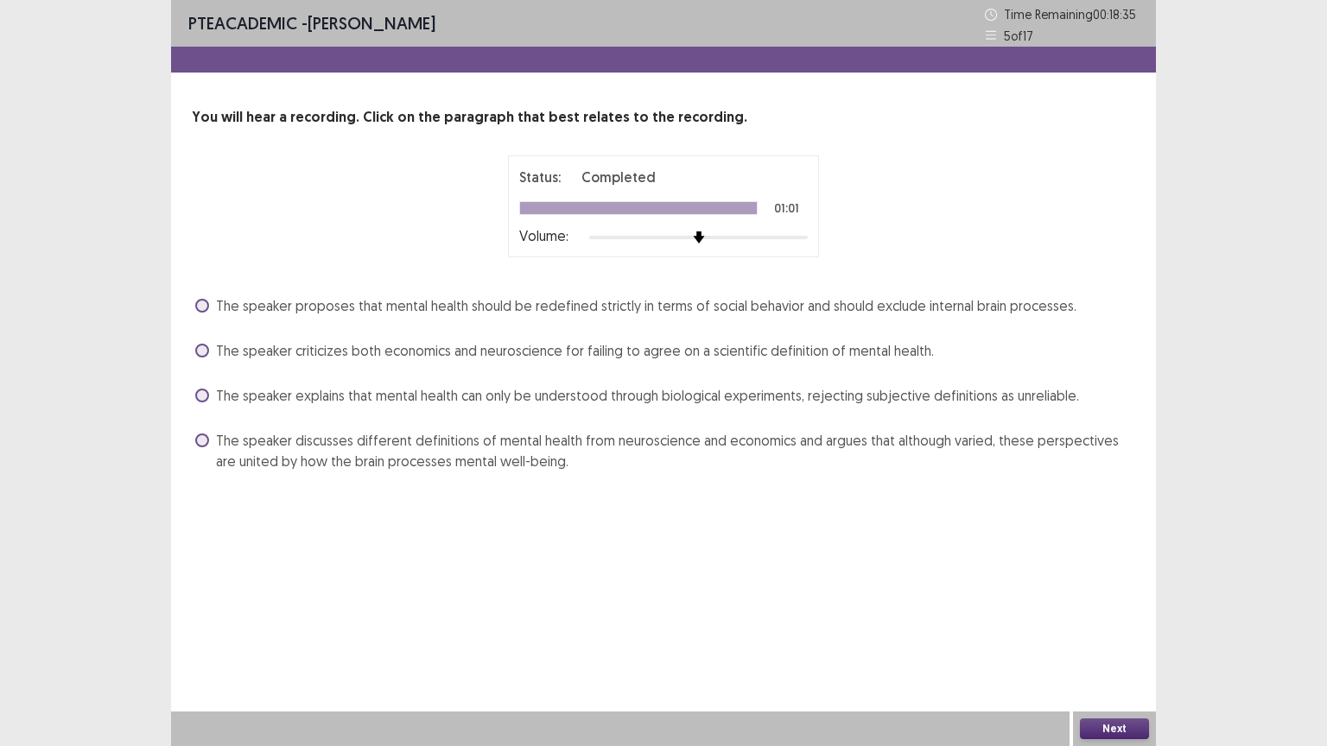
click at [208, 314] on label "The speaker proposes that mental health should be redefined strictly in terms o…" at bounding box center [635, 305] width 881 height 21
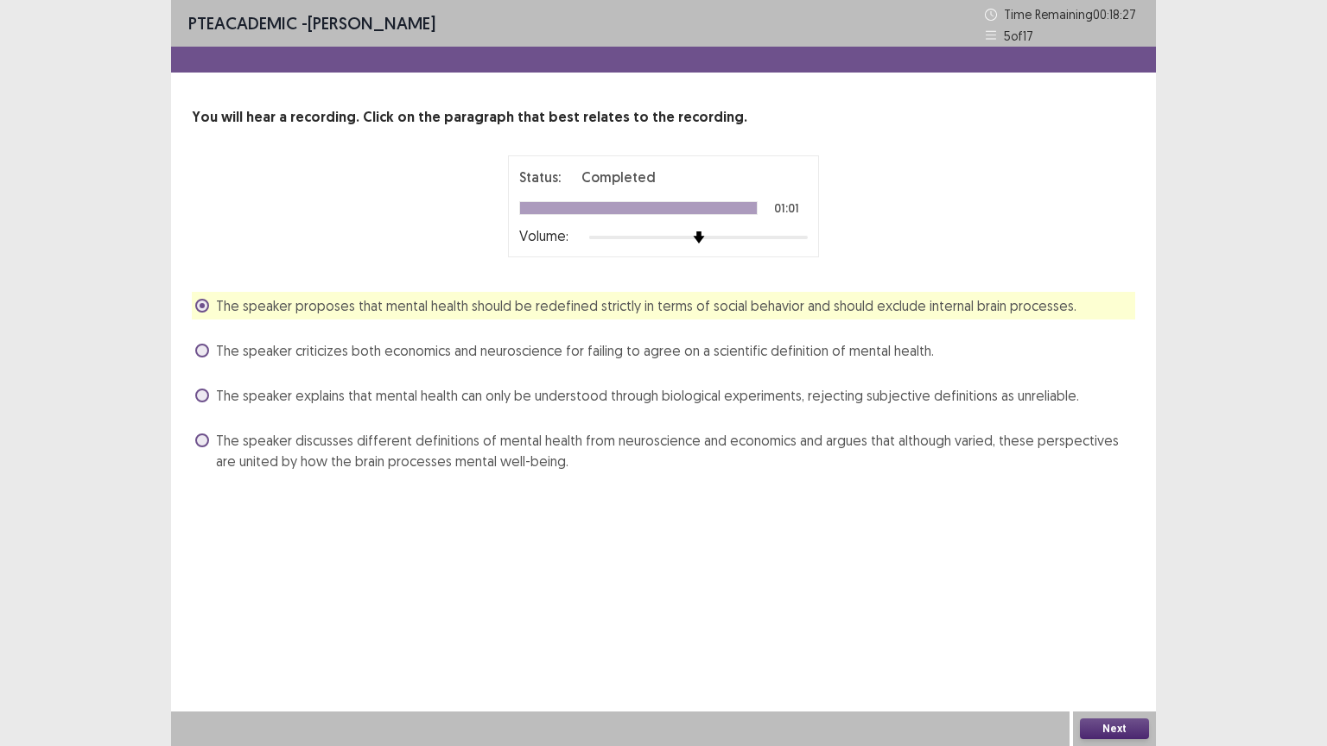
click at [1106, 630] on button "Next" at bounding box center [1114, 729] width 69 height 21
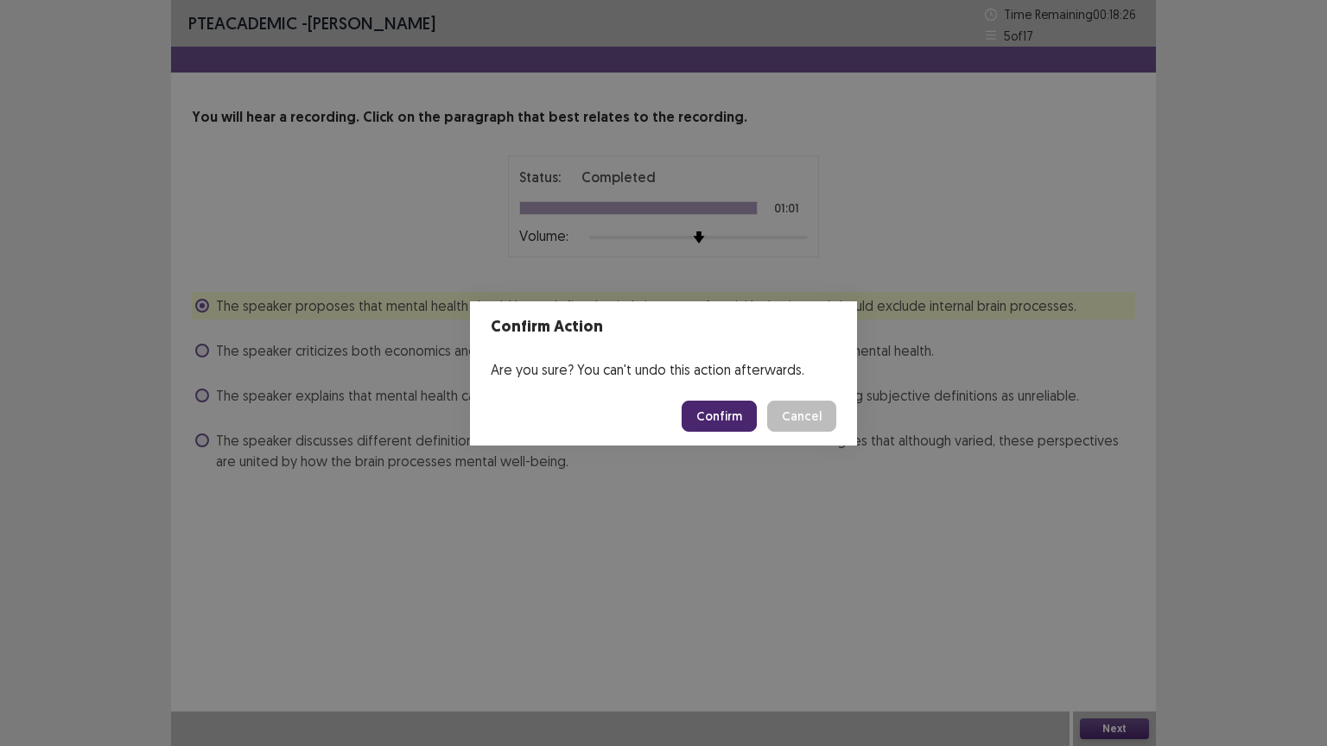
click at [731, 415] on button "Confirm" at bounding box center [719, 416] width 75 height 31
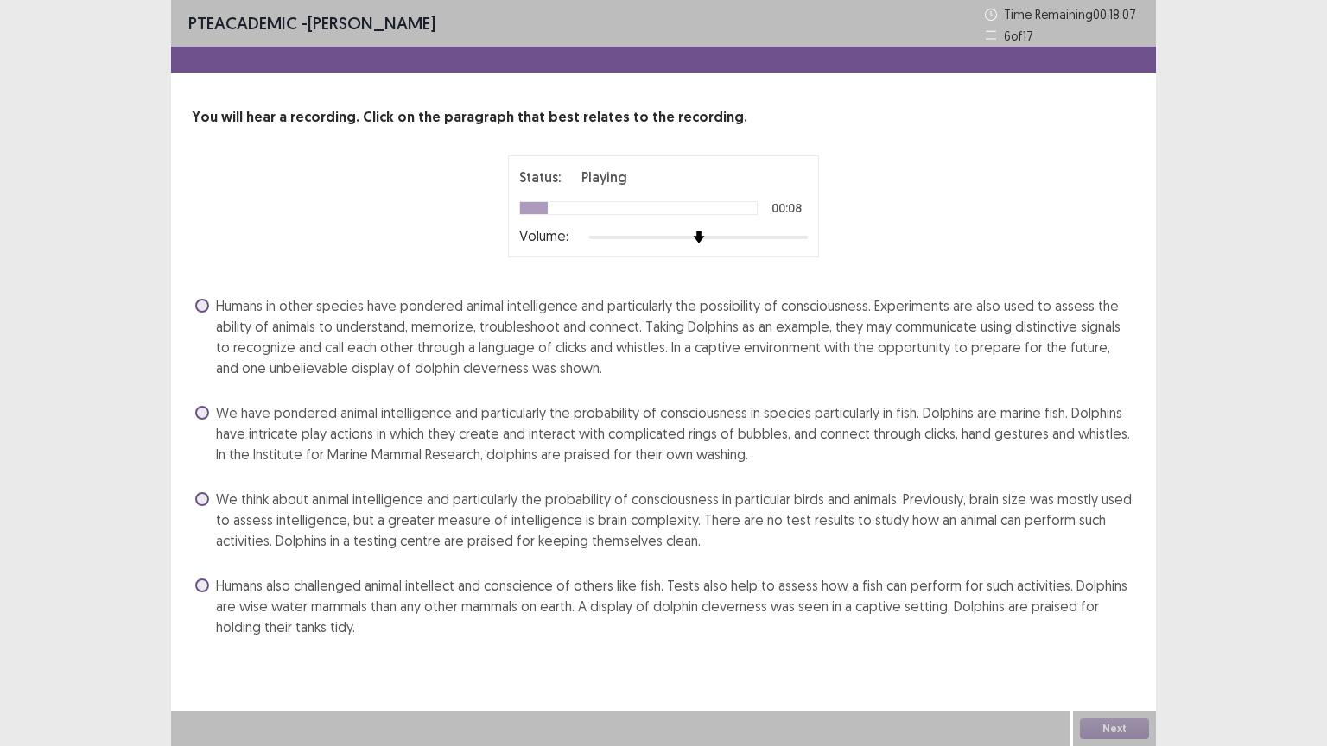
click at [200, 306] on span at bounding box center [202, 306] width 14 height 14
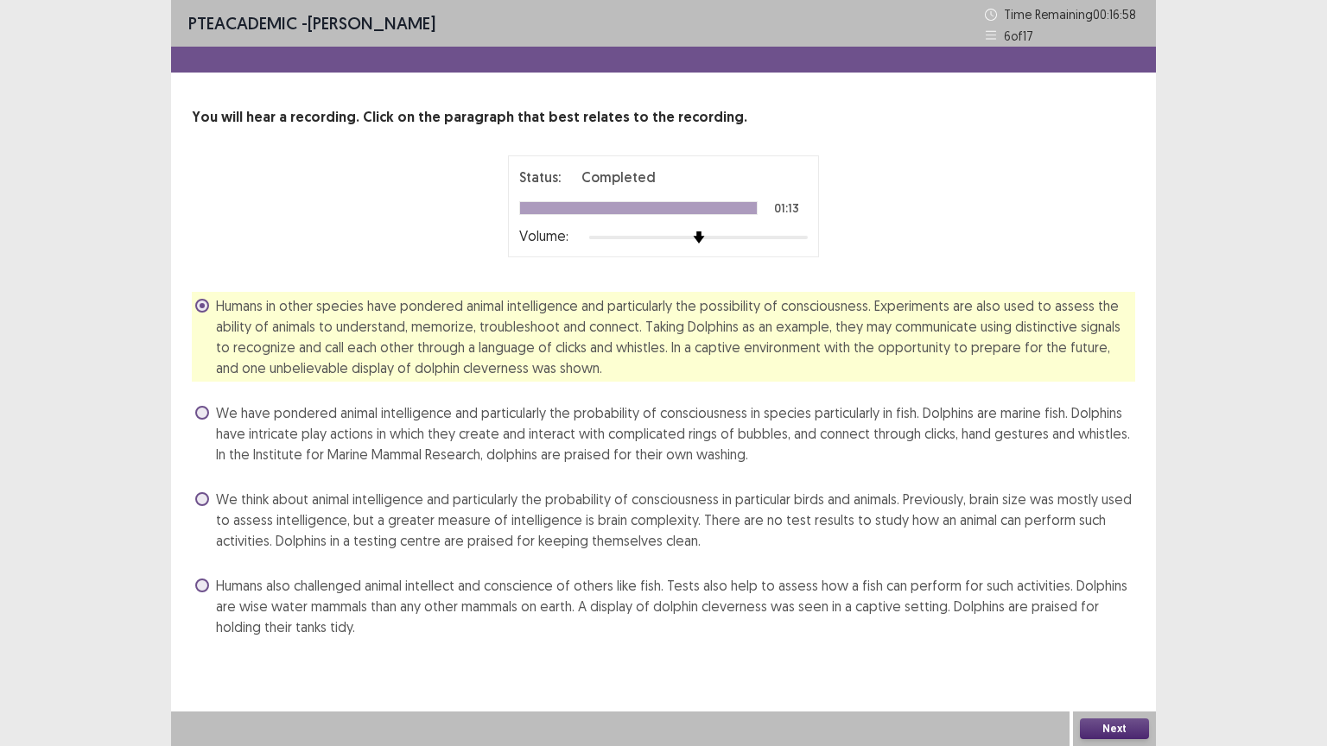
click at [1110, 630] on button "Next" at bounding box center [1114, 729] width 69 height 21
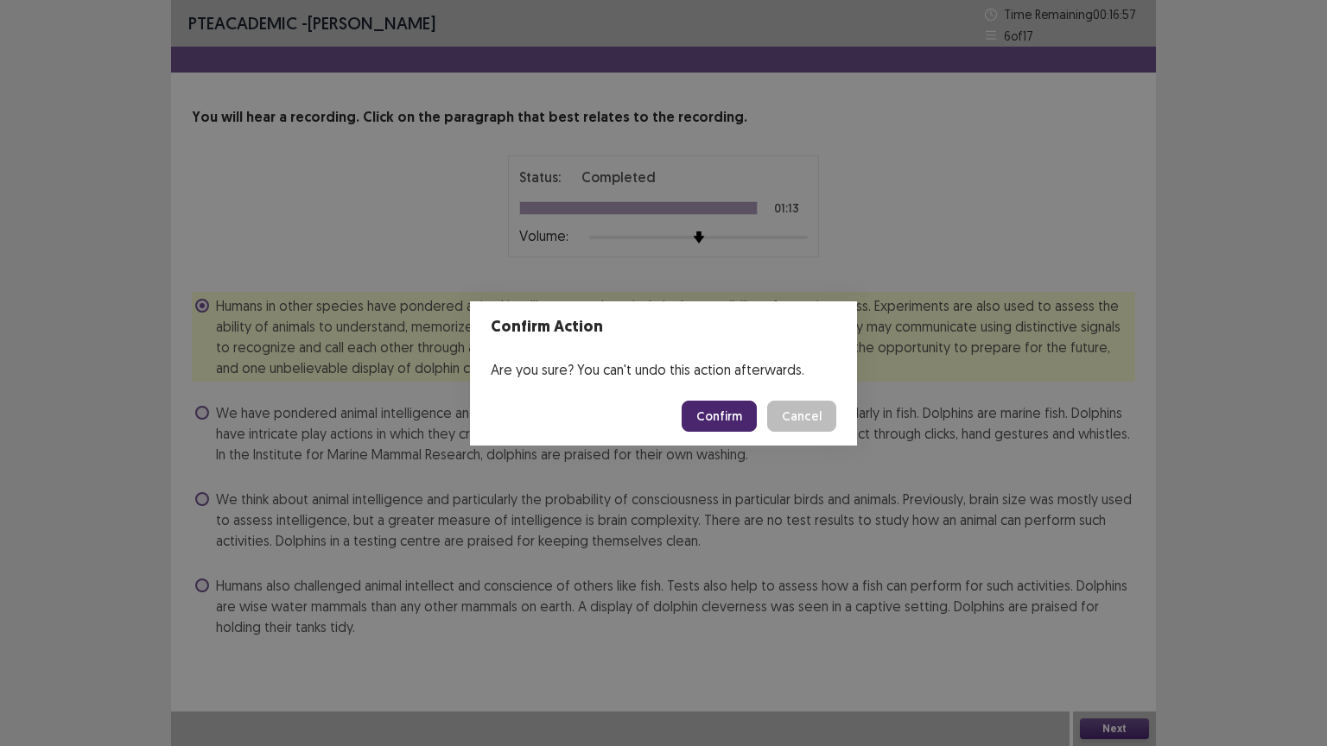
click at [711, 428] on button "Confirm" at bounding box center [719, 416] width 75 height 31
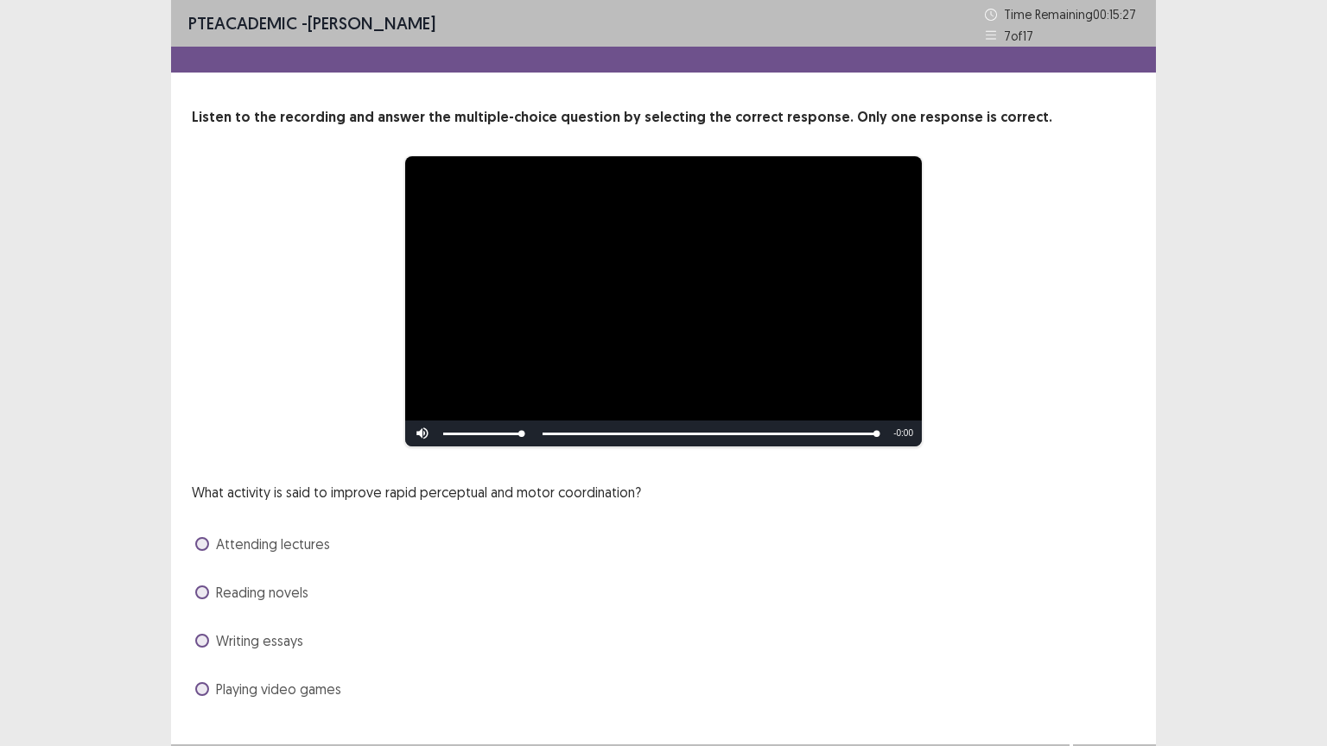
click at [207, 630] on span at bounding box center [202, 689] width 14 height 14
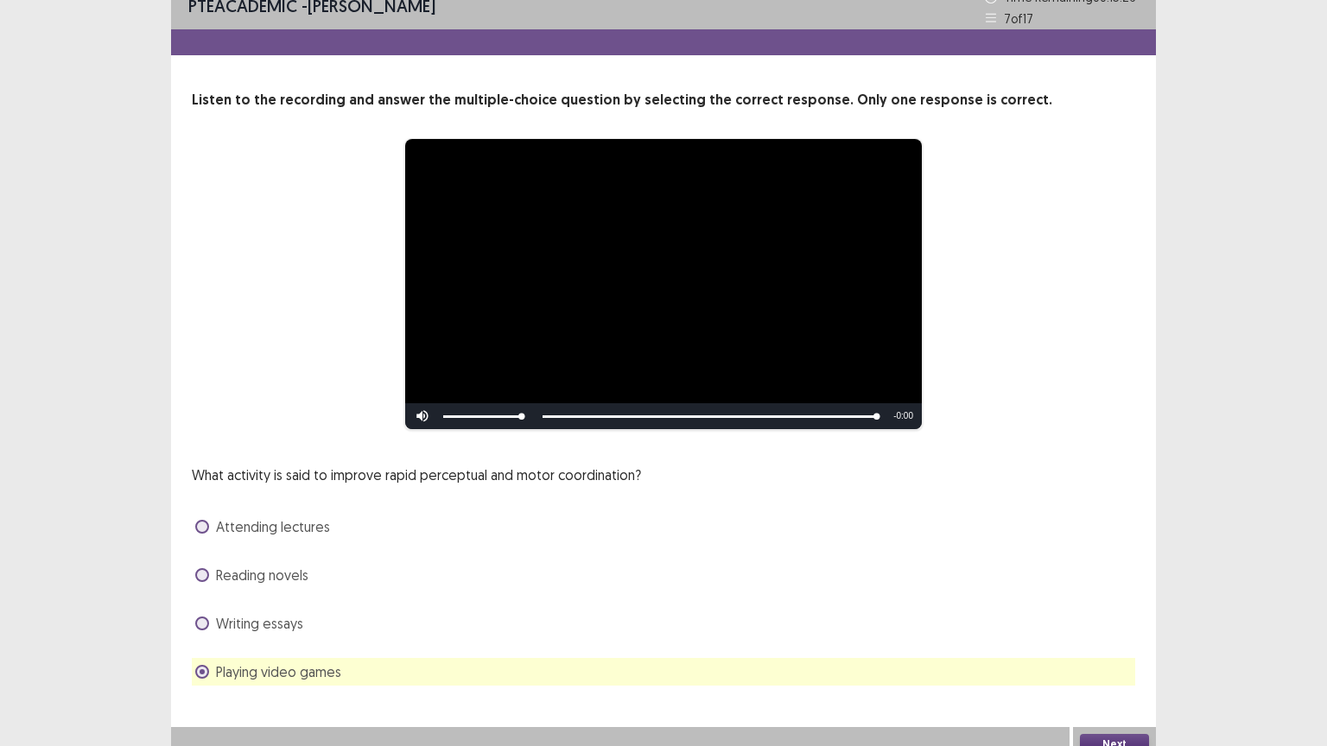
scroll to position [33, 0]
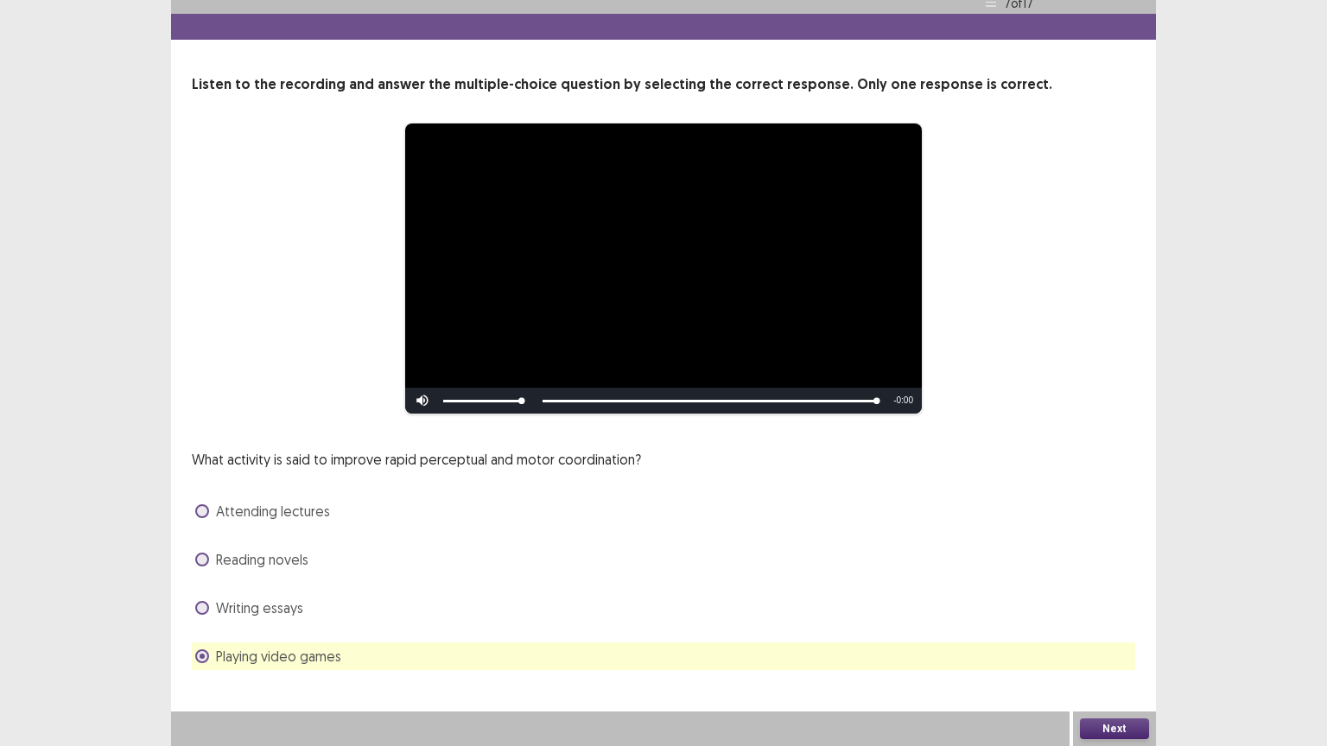
click at [1106, 630] on button "Next" at bounding box center [1114, 729] width 69 height 21
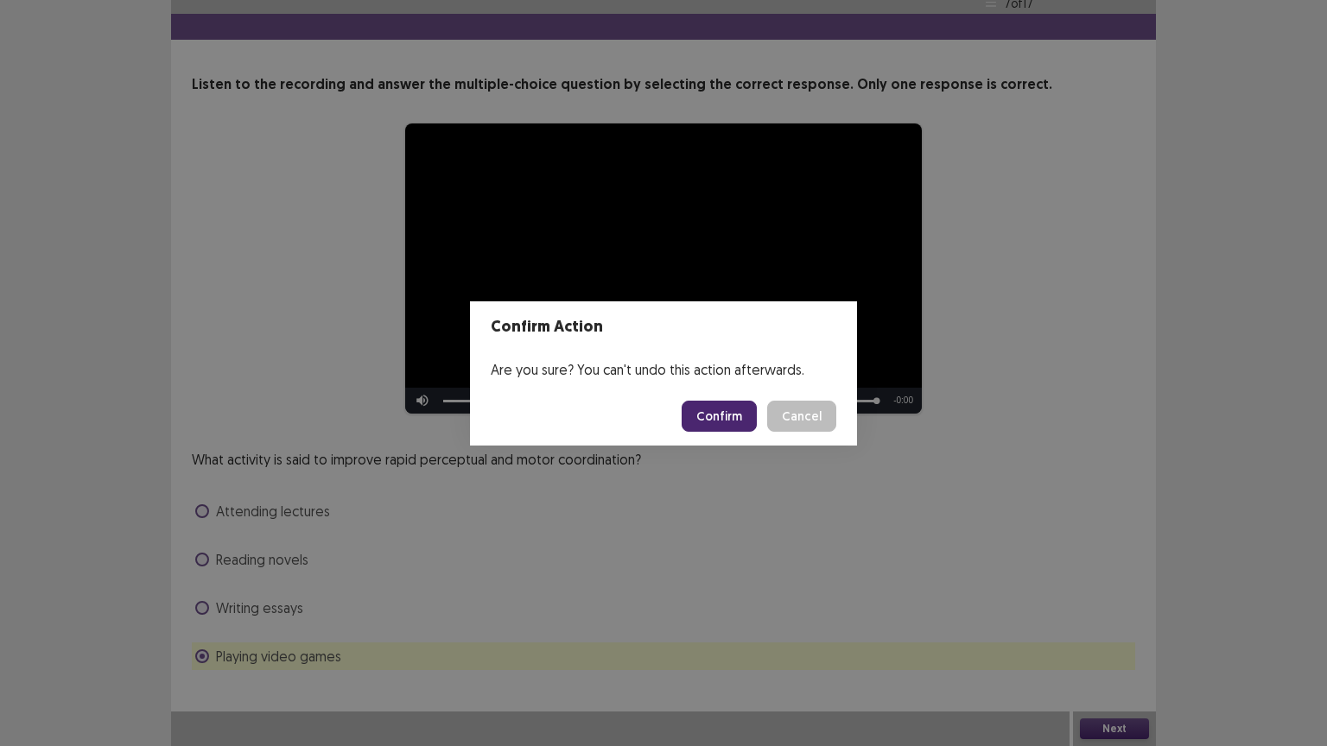
click at [721, 417] on button "Confirm" at bounding box center [719, 416] width 75 height 31
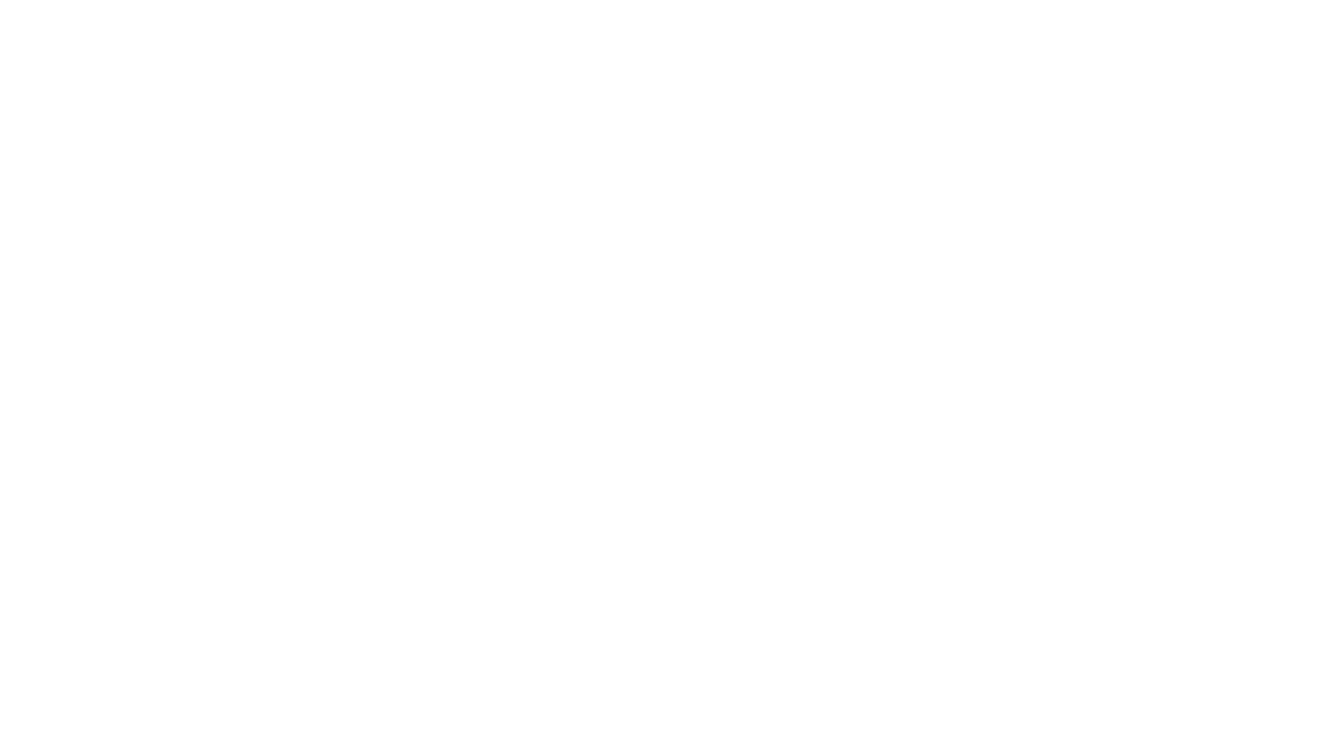
scroll to position [0, 0]
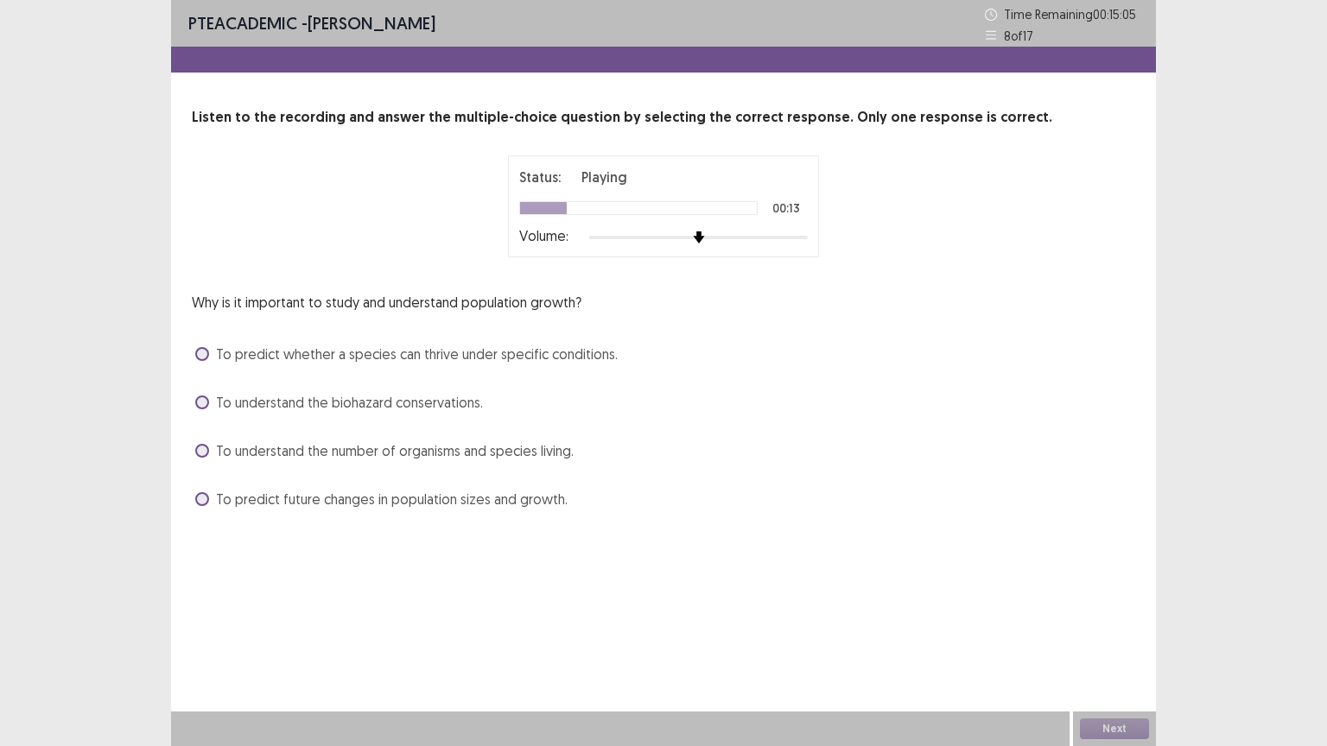
click at [206, 455] on span at bounding box center [202, 451] width 14 height 14
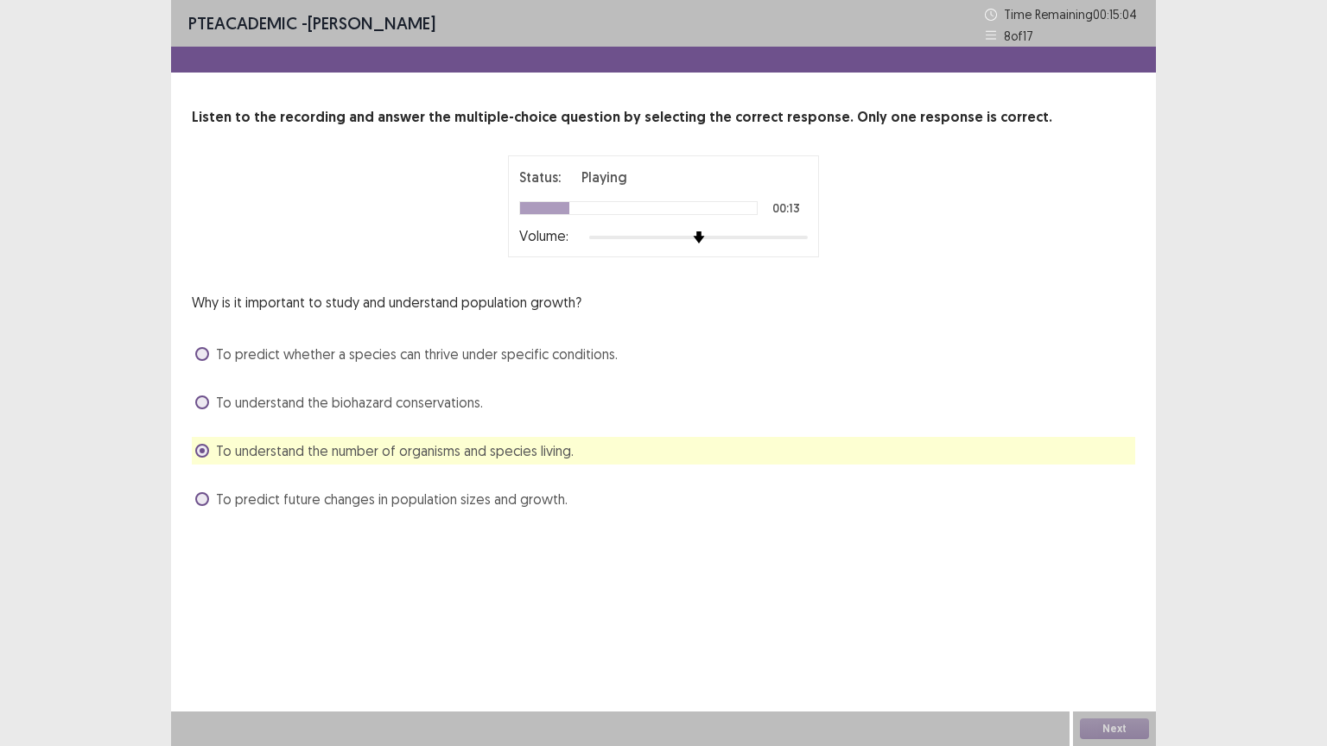
click at [206, 504] on span at bounding box center [202, 499] width 14 height 14
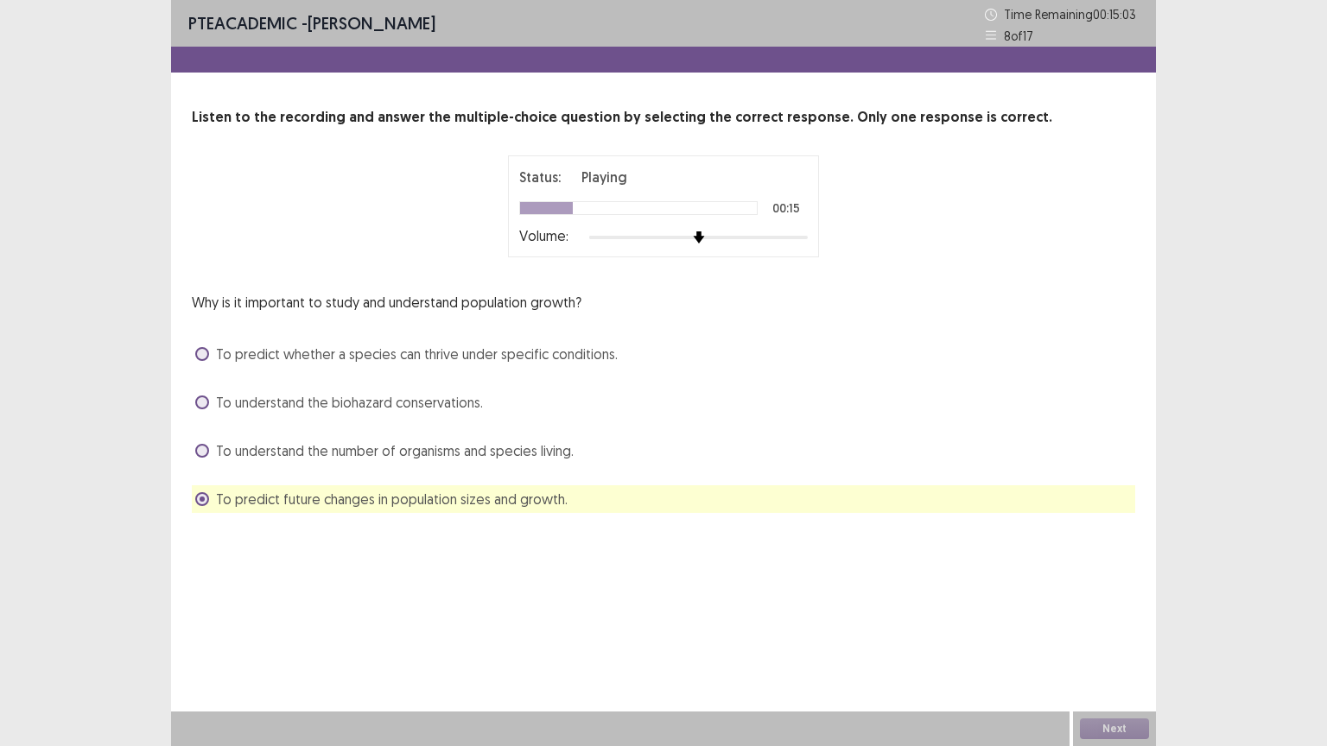
click at [201, 457] on label "To understand the number of organisms and species living." at bounding box center [384, 451] width 378 height 21
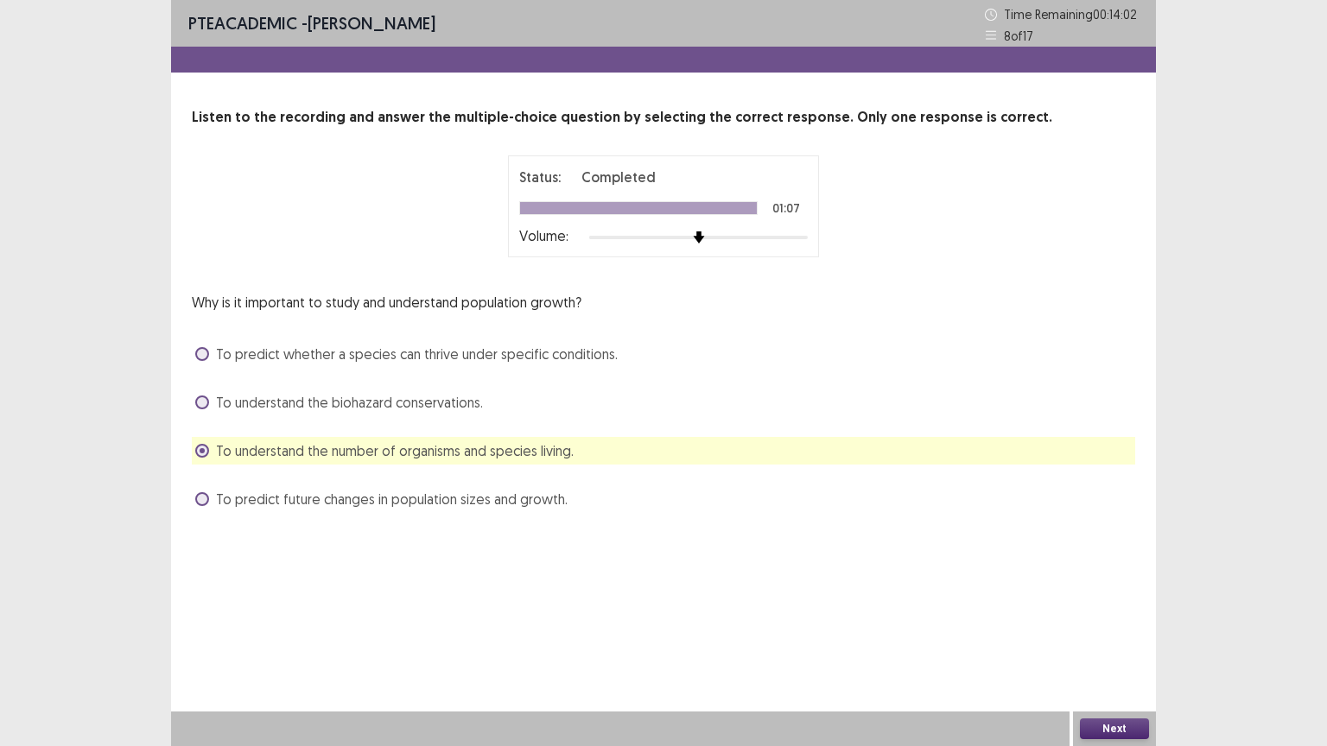
click at [193, 355] on div "To predict whether a species can thrive under specific conditions." at bounding box center [663, 354] width 943 height 28
click at [203, 351] on span at bounding box center [202, 354] width 14 height 14
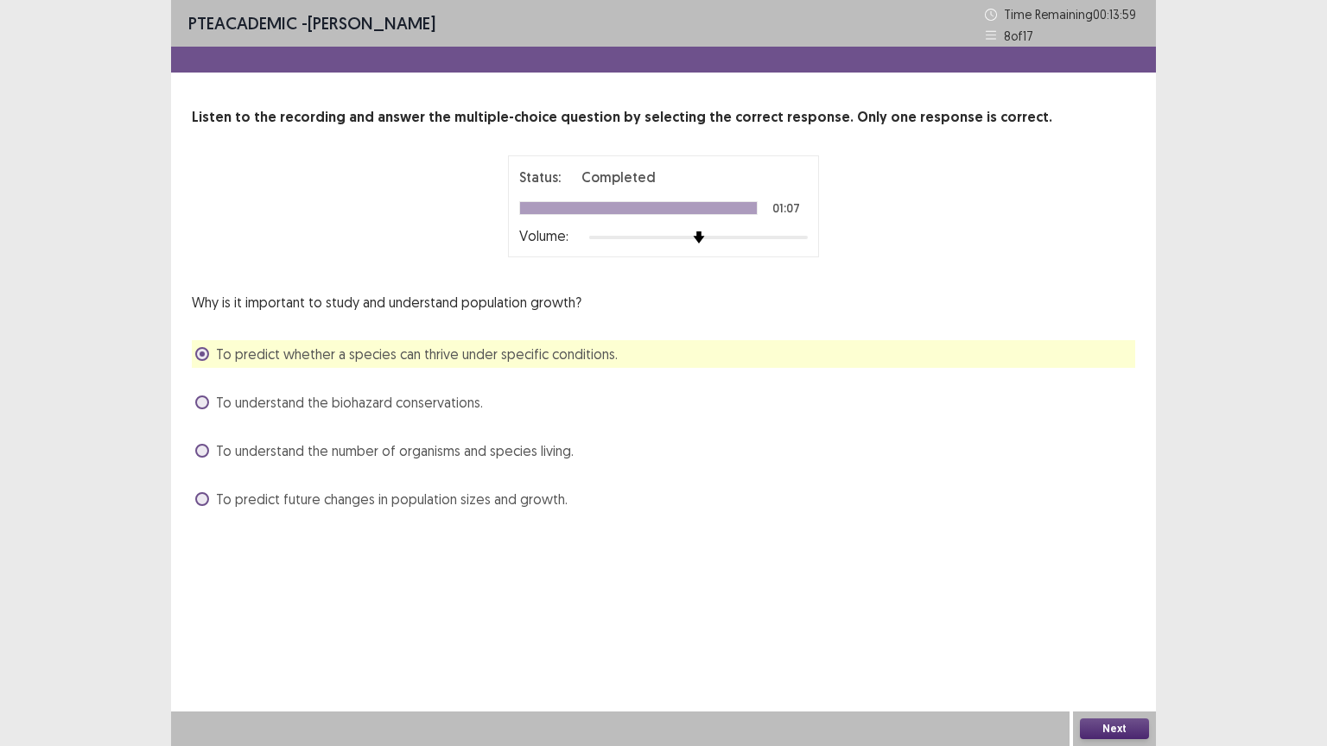
click at [1130, 630] on button "Next" at bounding box center [1114, 729] width 69 height 21
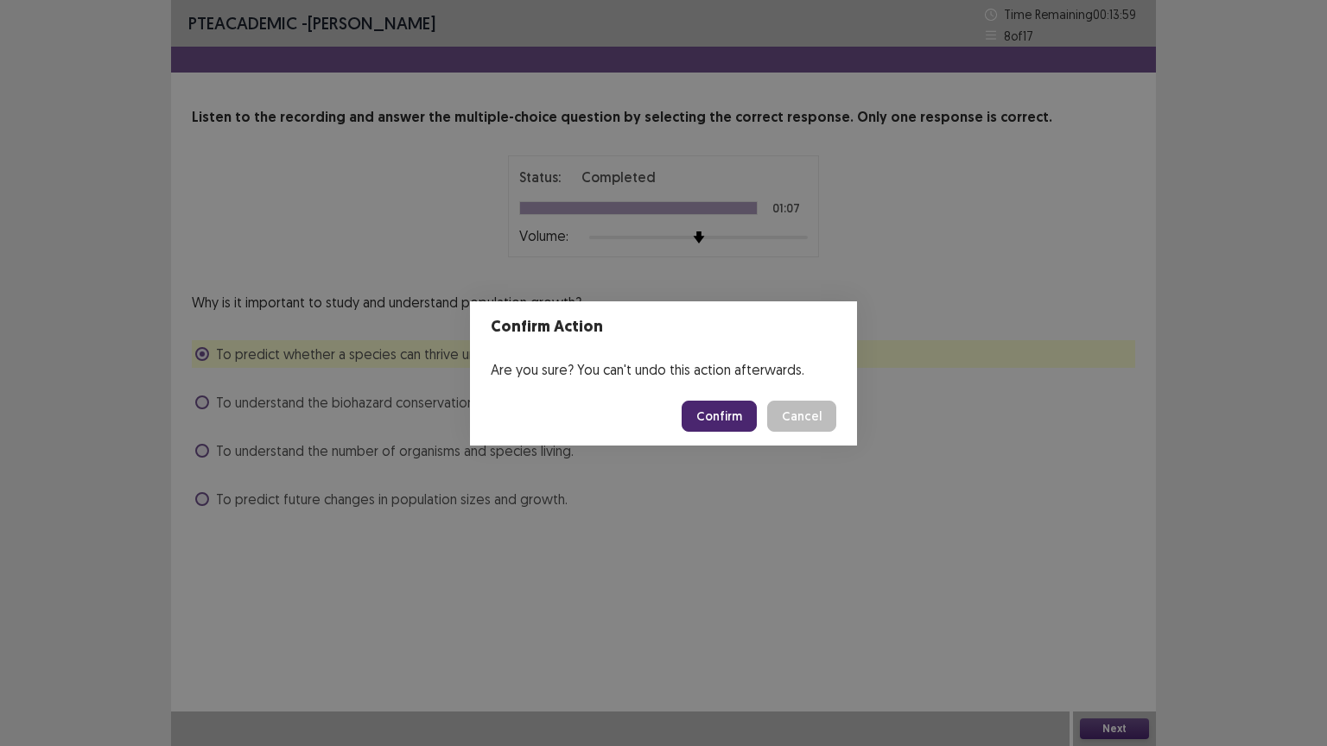
click at [726, 414] on button "Confirm" at bounding box center [719, 416] width 75 height 31
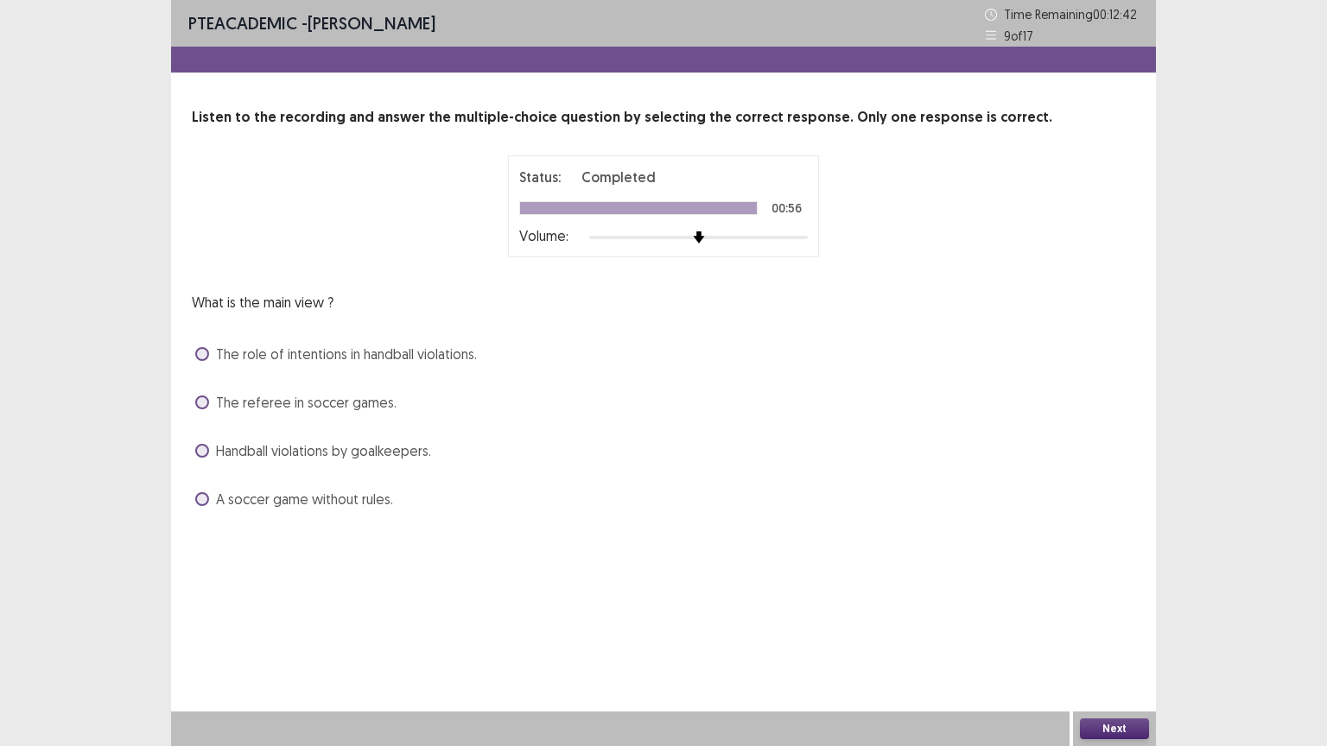
click at [200, 502] on span at bounding box center [202, 499] width 14 height 14
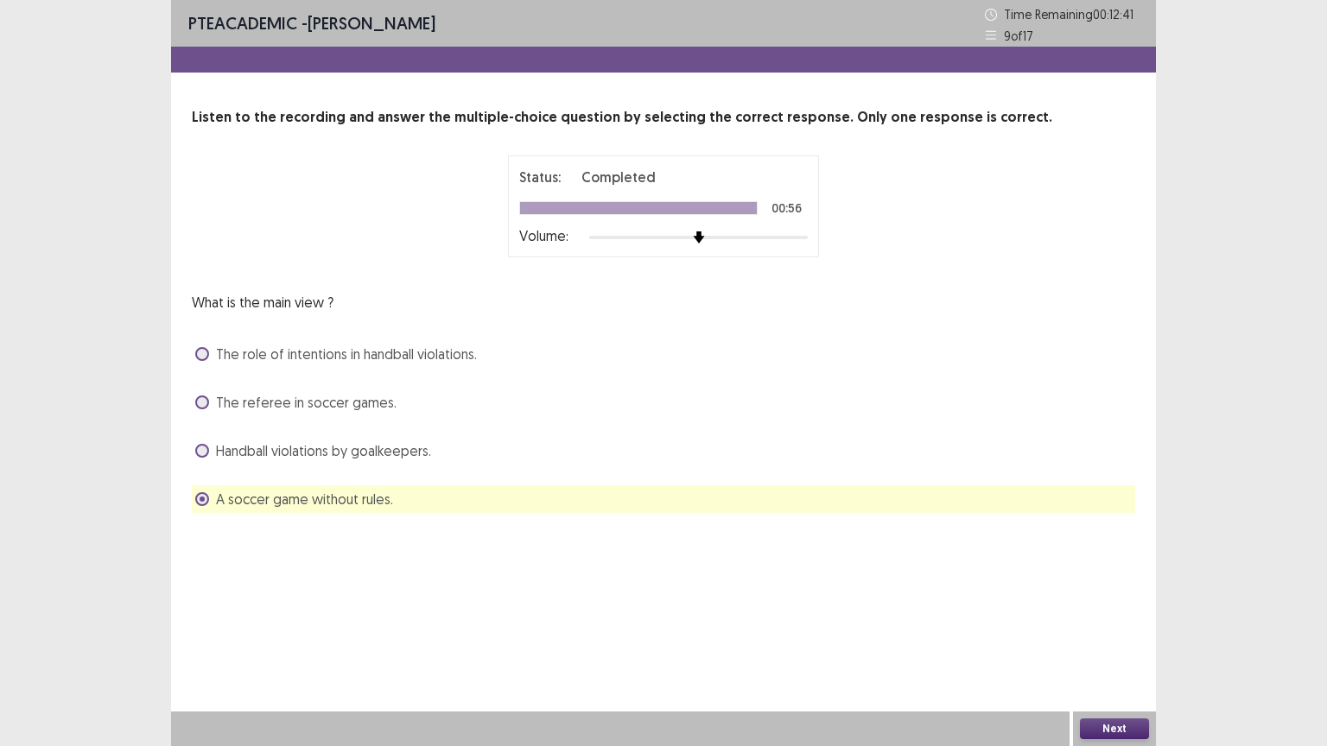
click at [1102, 630] on button "Next" at bounding box center [1114, 729] width 69 height 21
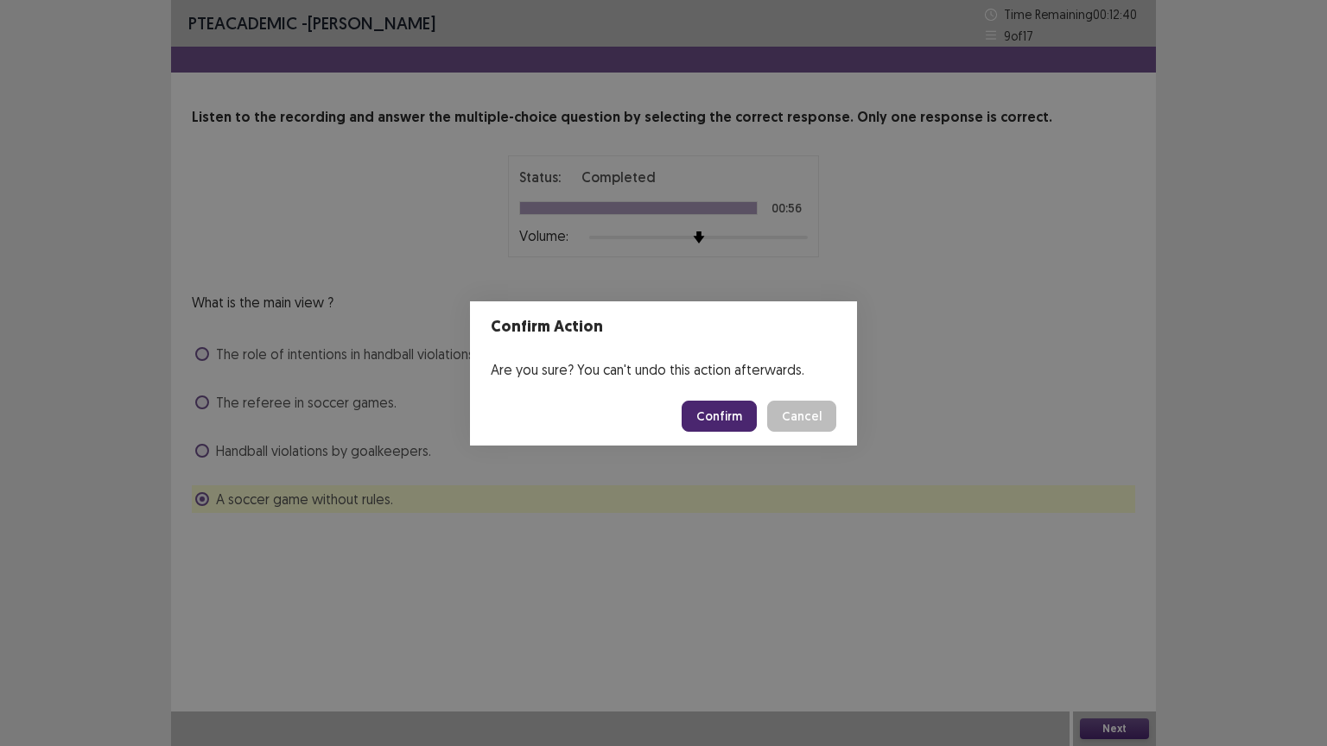
click at [720, 423] on button "Confirm" at bounding box center [719, 416] width 75 height 31
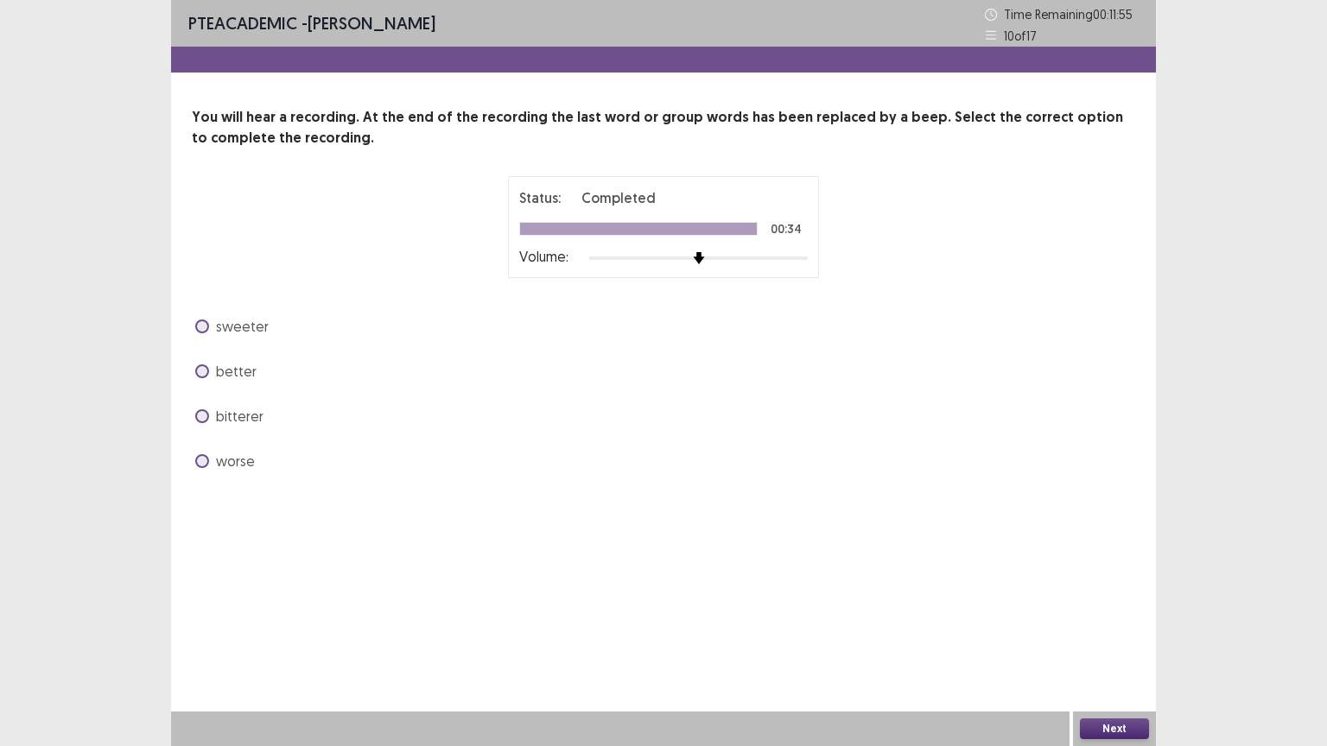
click at [206, 379] on label "better" at bounding box center [225, 371] width 61 height 21
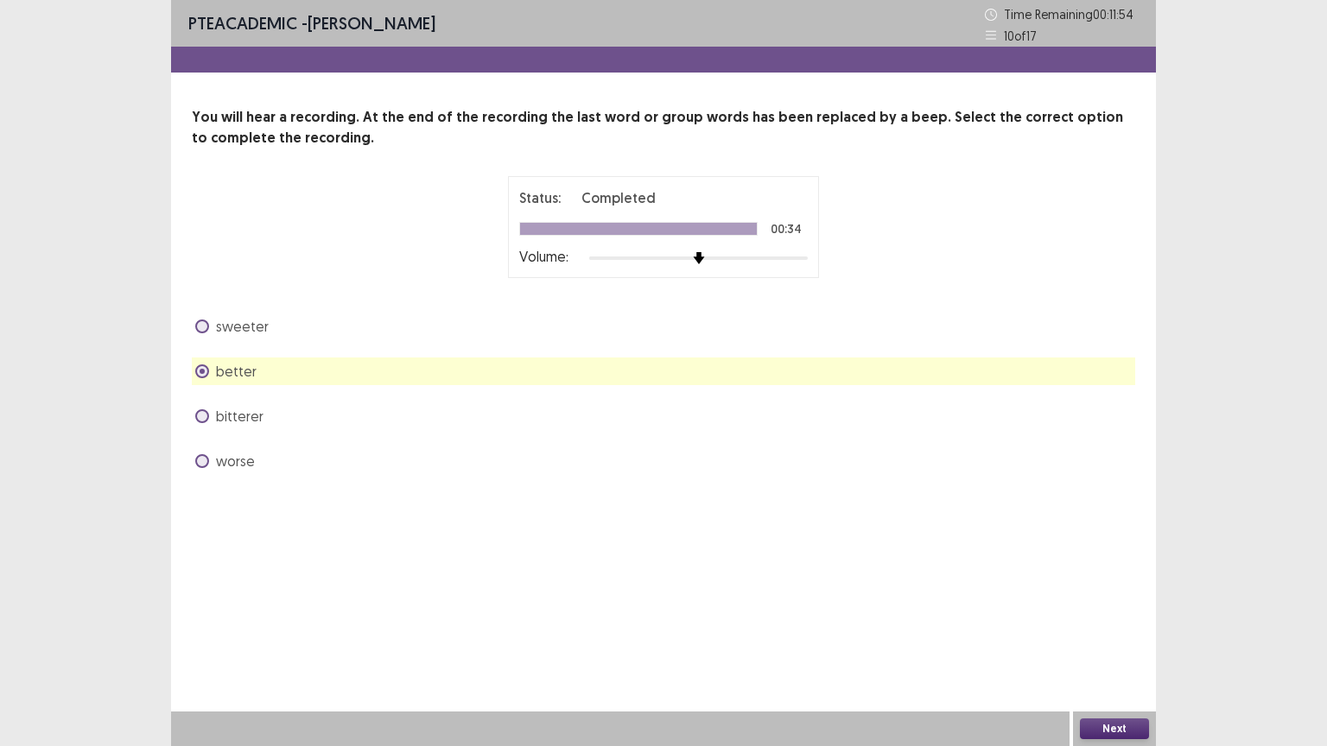
click at [1108, 630] on button "Next" at bounding box center [1114, 729] width 69 height 21
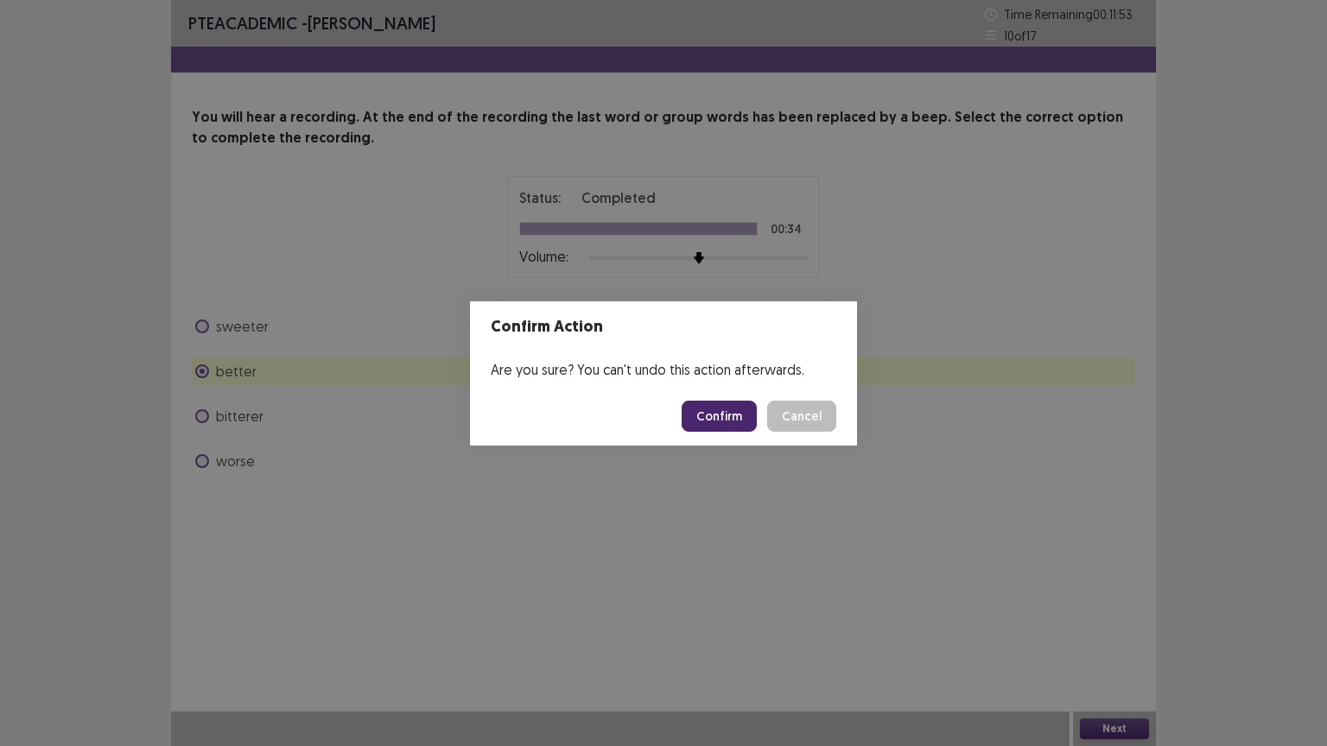
click at [712, 413] on button "Confirm" at bounding box center [719, 416] width 75 height 31
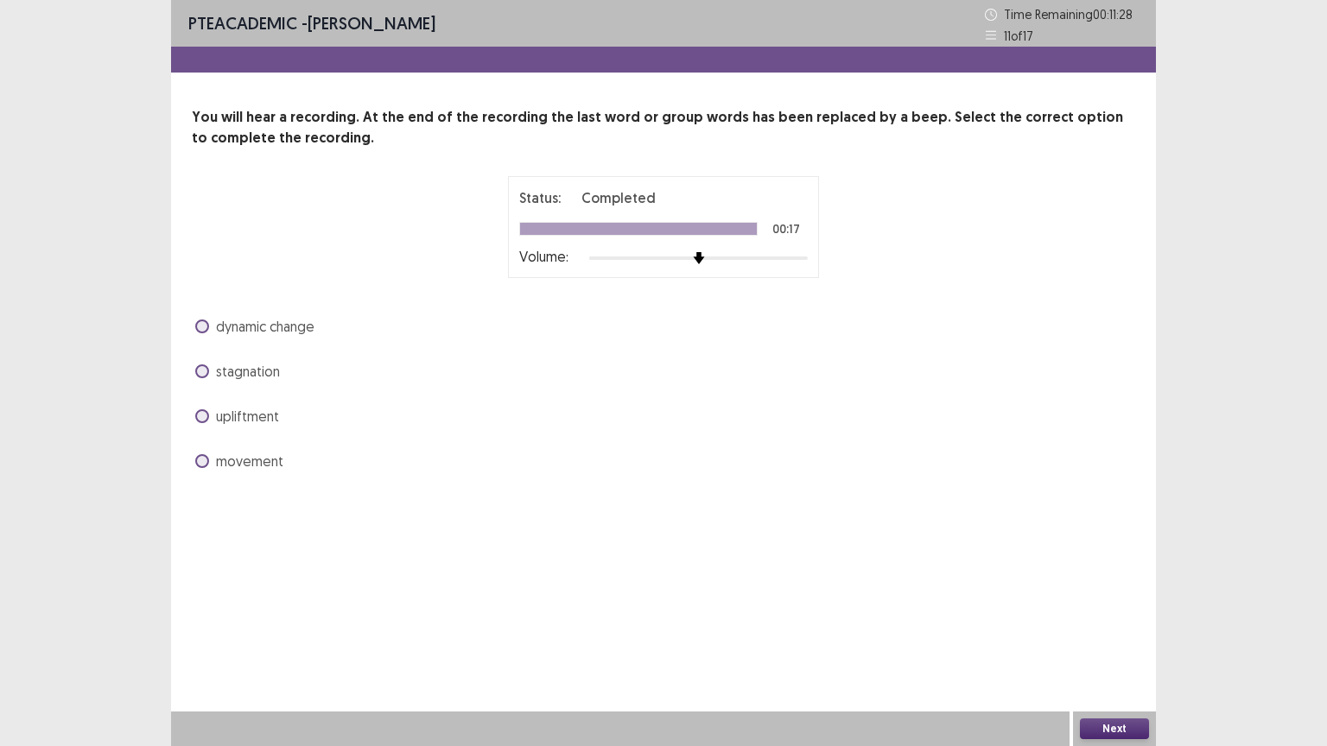
click at [205, 460] on span at bounding box center [202, 461] width 14 height 14
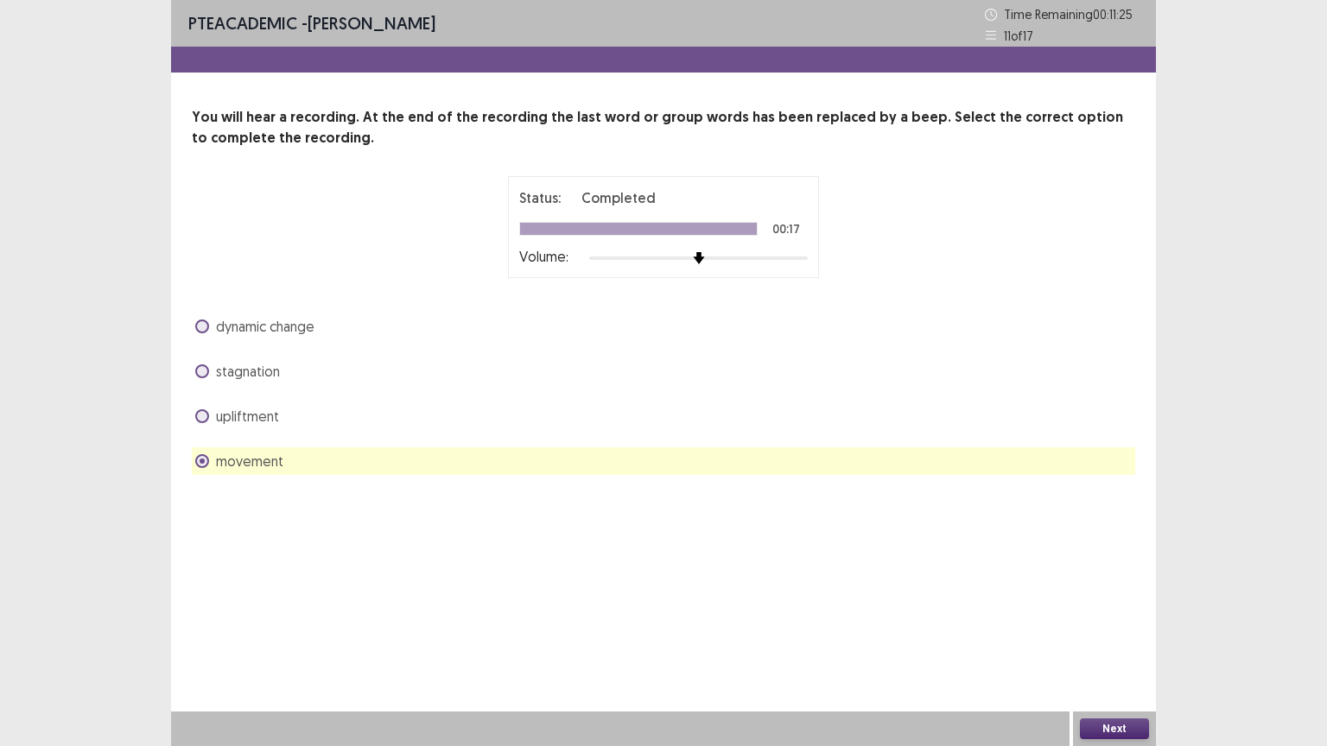
click at [1102, 630] on button "Next" at bounding box center [1114, 729] width 69 height 21
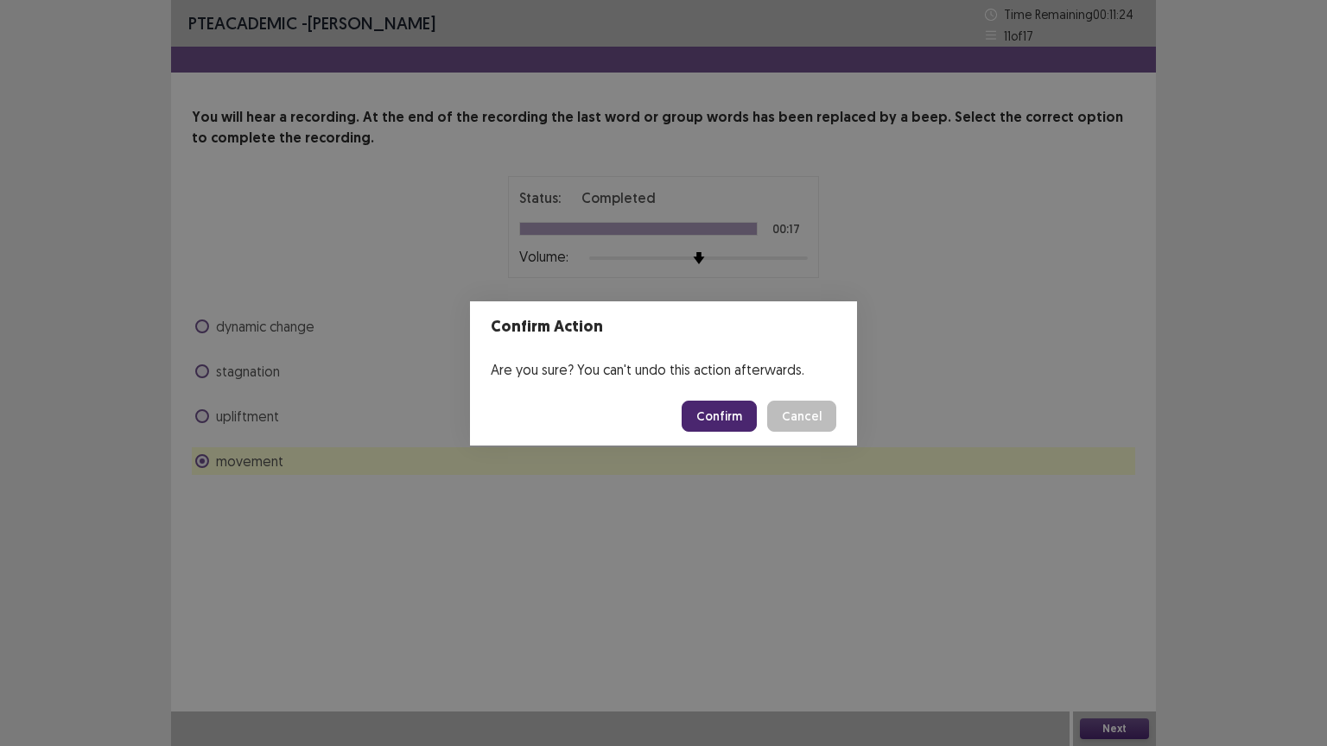
click at [711, 414] on button "Confirm" at bounding box center [719, 416] width 75 height 31
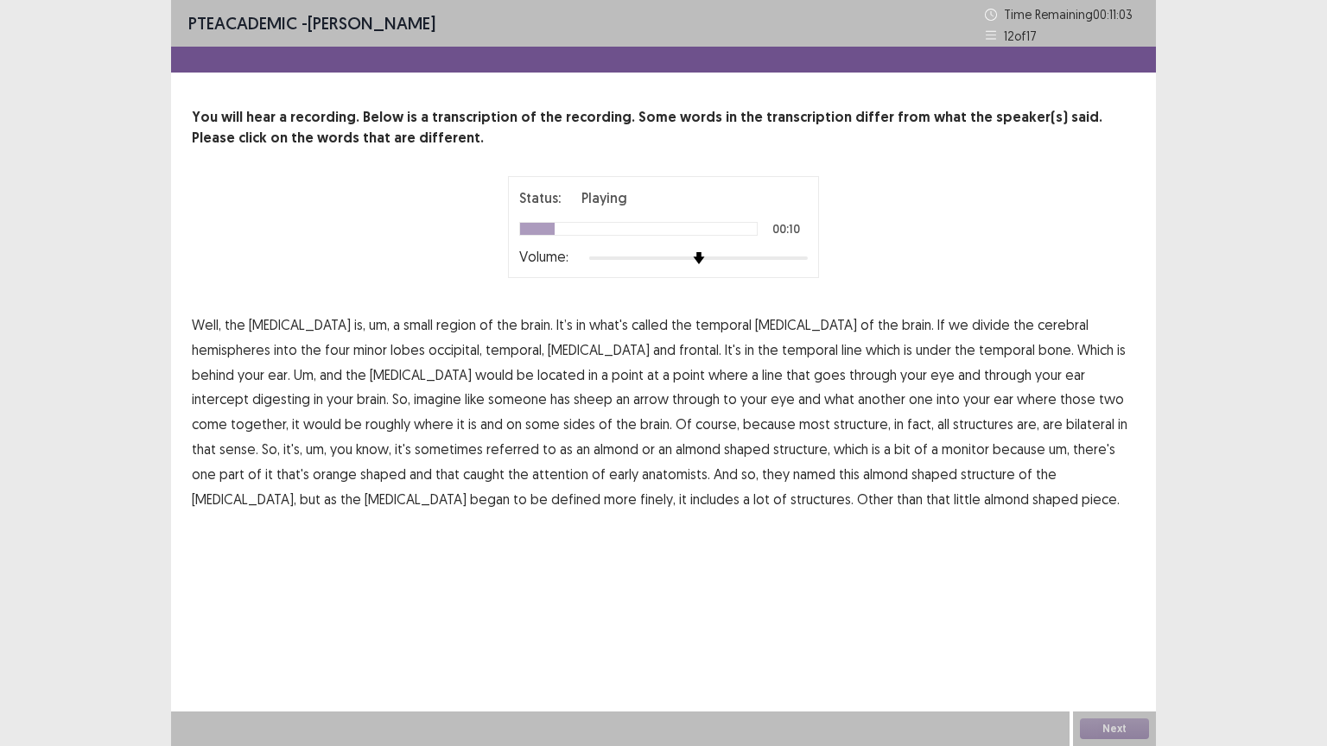
click at [353, 354] on span "minor" at bounding box center [370, 349] width 34 height 21
click at [310, 389] on span "digesting" at bounding box center [281, 399] width 58 height 21
drag, startPoint x: 669, startPoint y: 453, endPoint x: 733, endPoint y: 453, distance: 63.1
click at [942, 453] on span "monitor" at bounding box center [966, 449] width 48 height 21
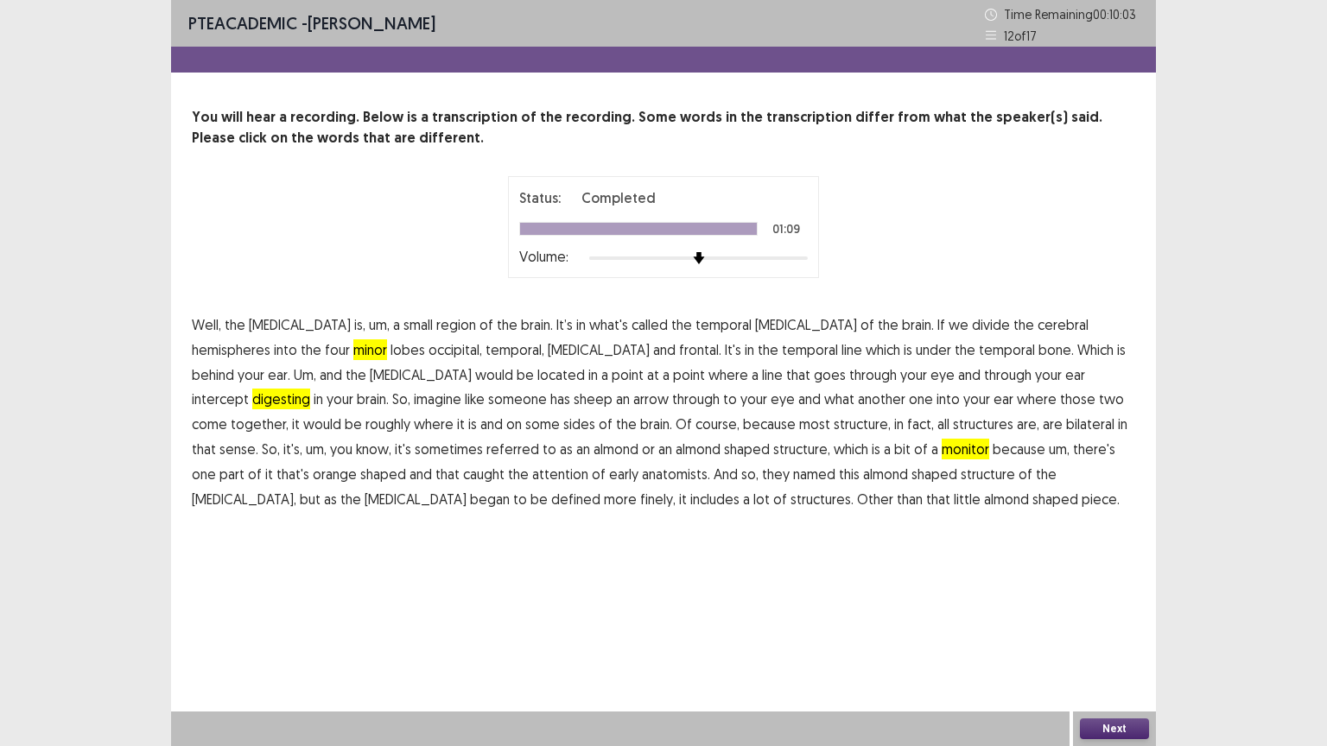
click at [1109, 630] on button "Next" at bounding box center [1114, 729] width 69 height 21
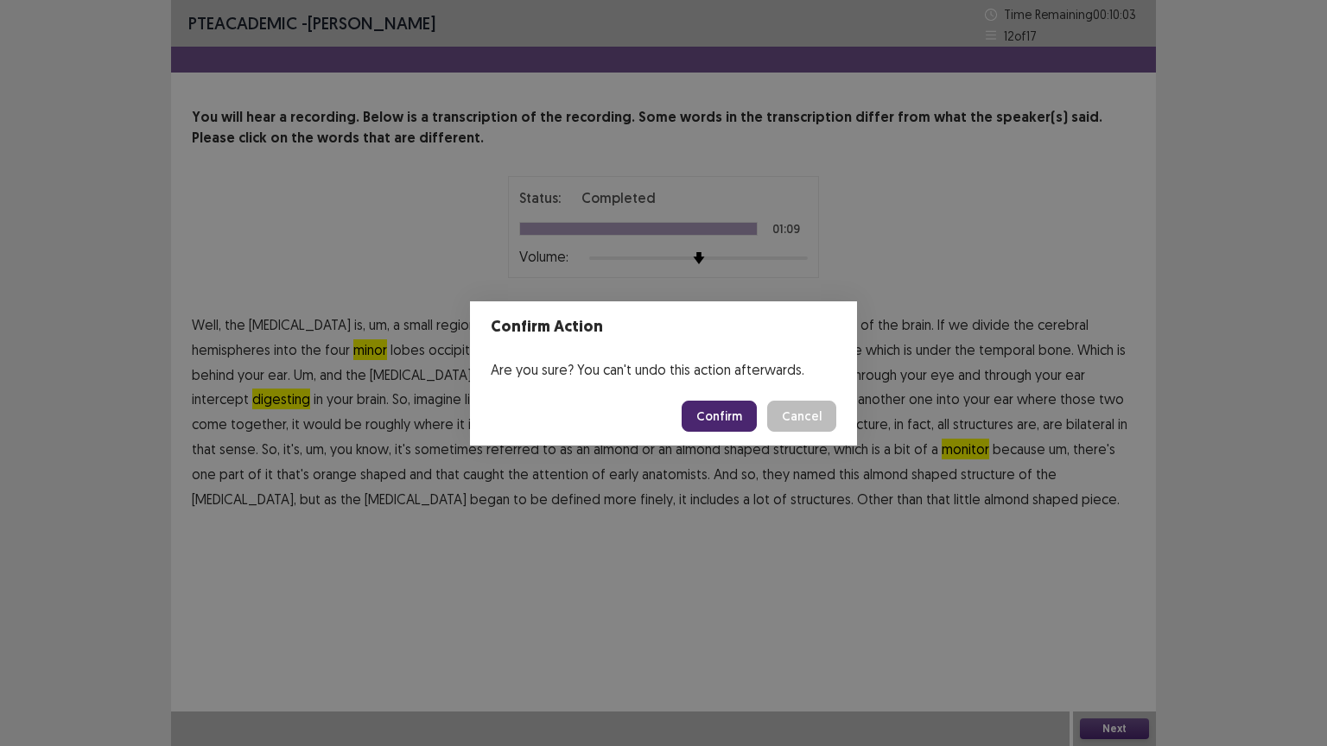
click at [733, 409] on button "Confirm" at bounding box center [719, 416] width 75 height 31
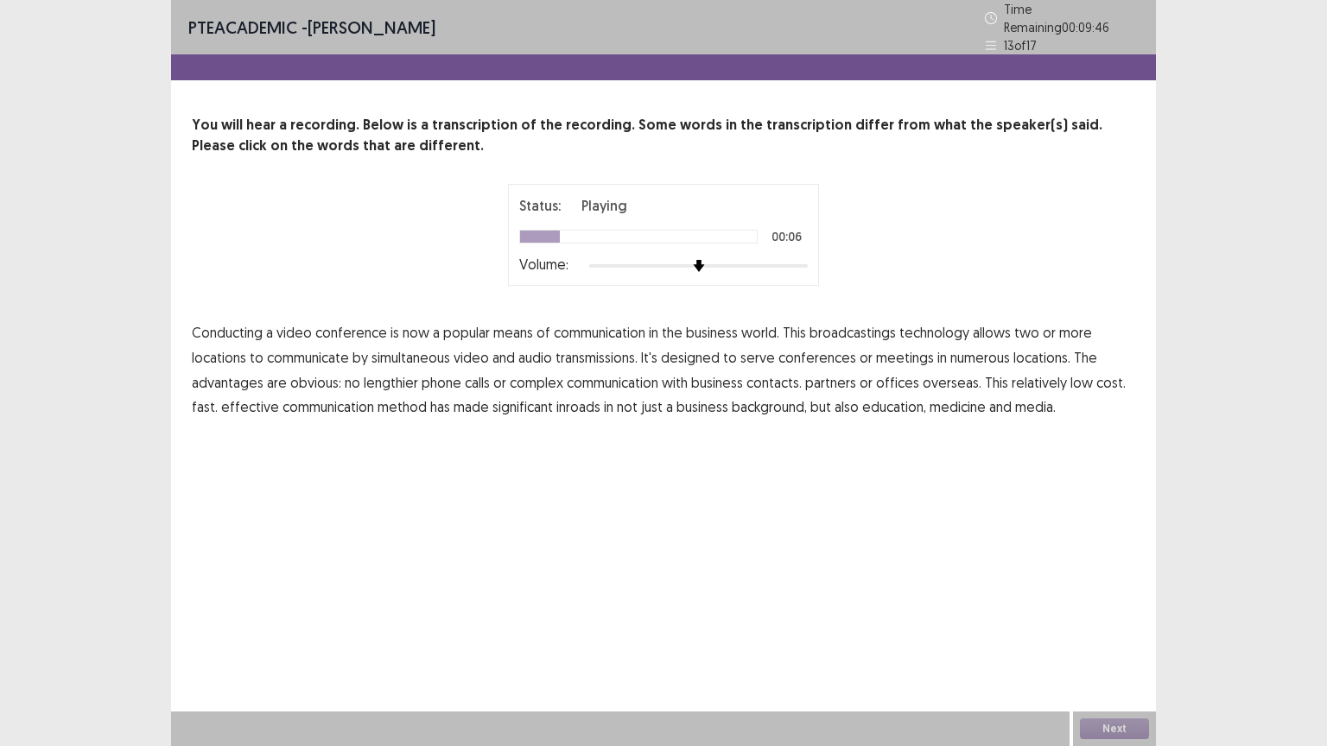
click at [838, 328] on span "broadcastings" at bounding box center [852, 332] width 86 height 21
click at [983, 355] on span "numerous" at bounding box center [980, 357] width 60 height 21
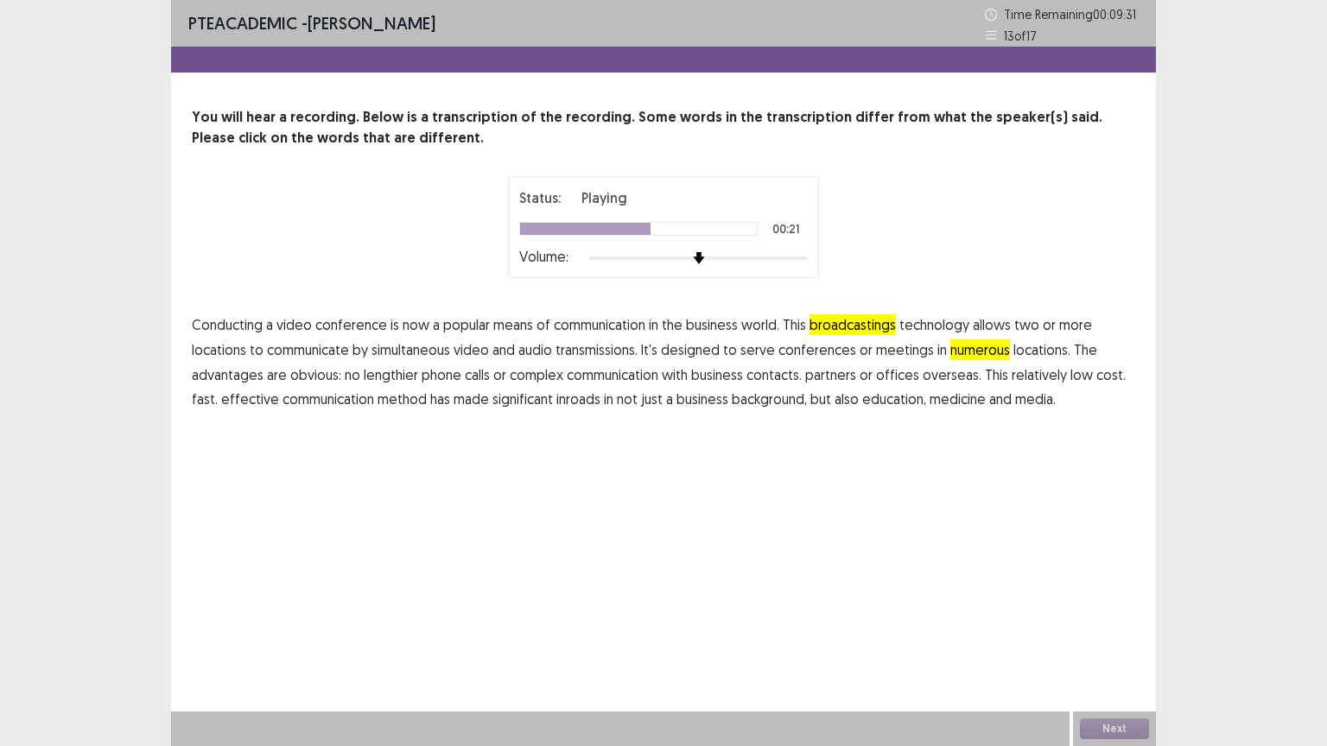
click at [356, 379] on span "no" at bounding box center [353, 375] width 16 height 21
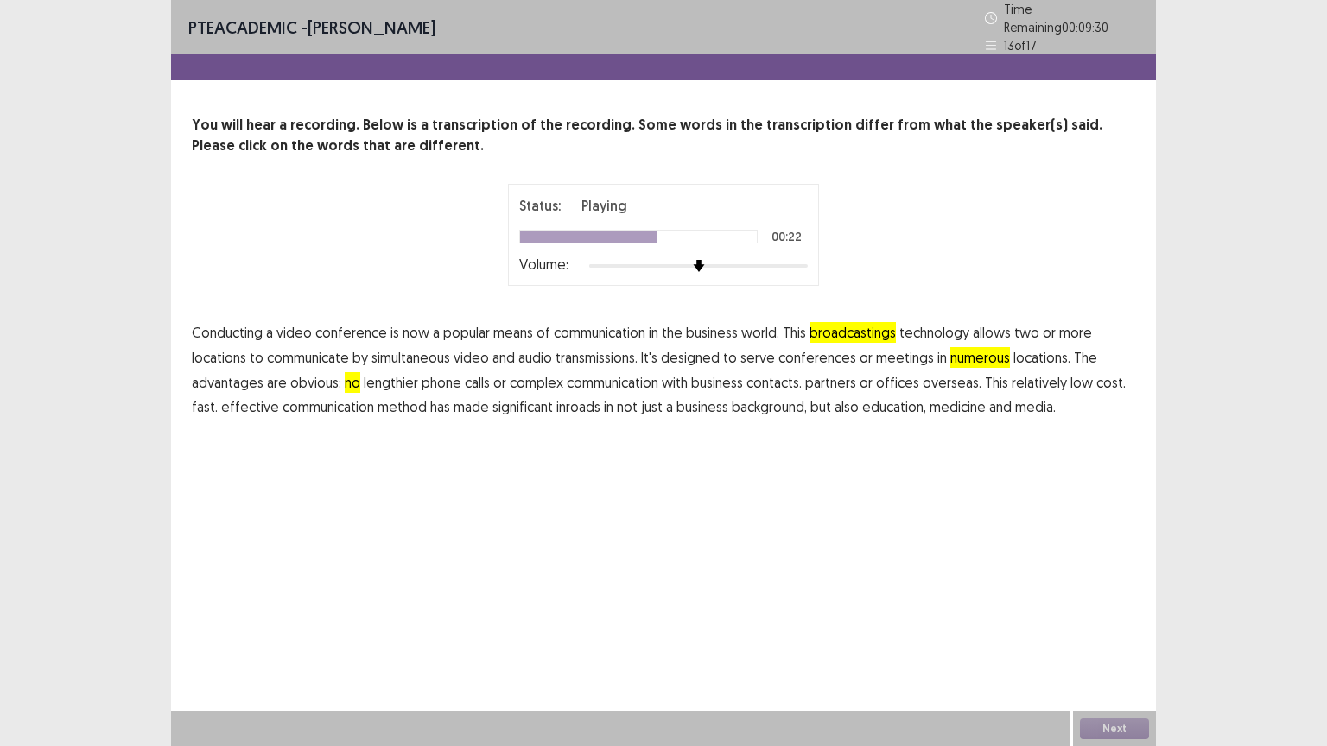
click at [399, 377] on span "lengthier" at bounding box center [391, 382] width 54 height 21
click at [350, 377] on span "no" at bounding box center [353, 382] width 16 height 21
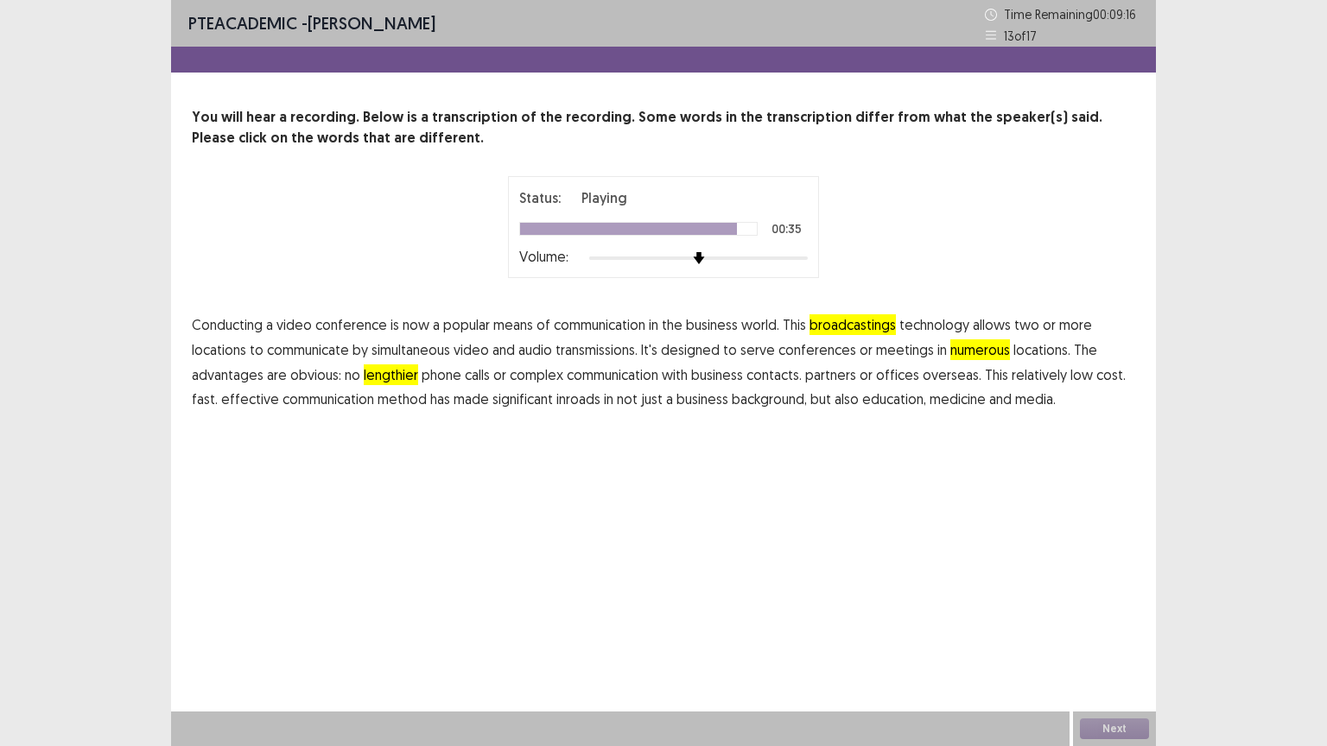
click at [772, 401] on span "background," at bounding box center [769, 399] width 75 height 21
click at [1113, 630] on button "Next" at bounding box center [1114, 729] width 69 height 21
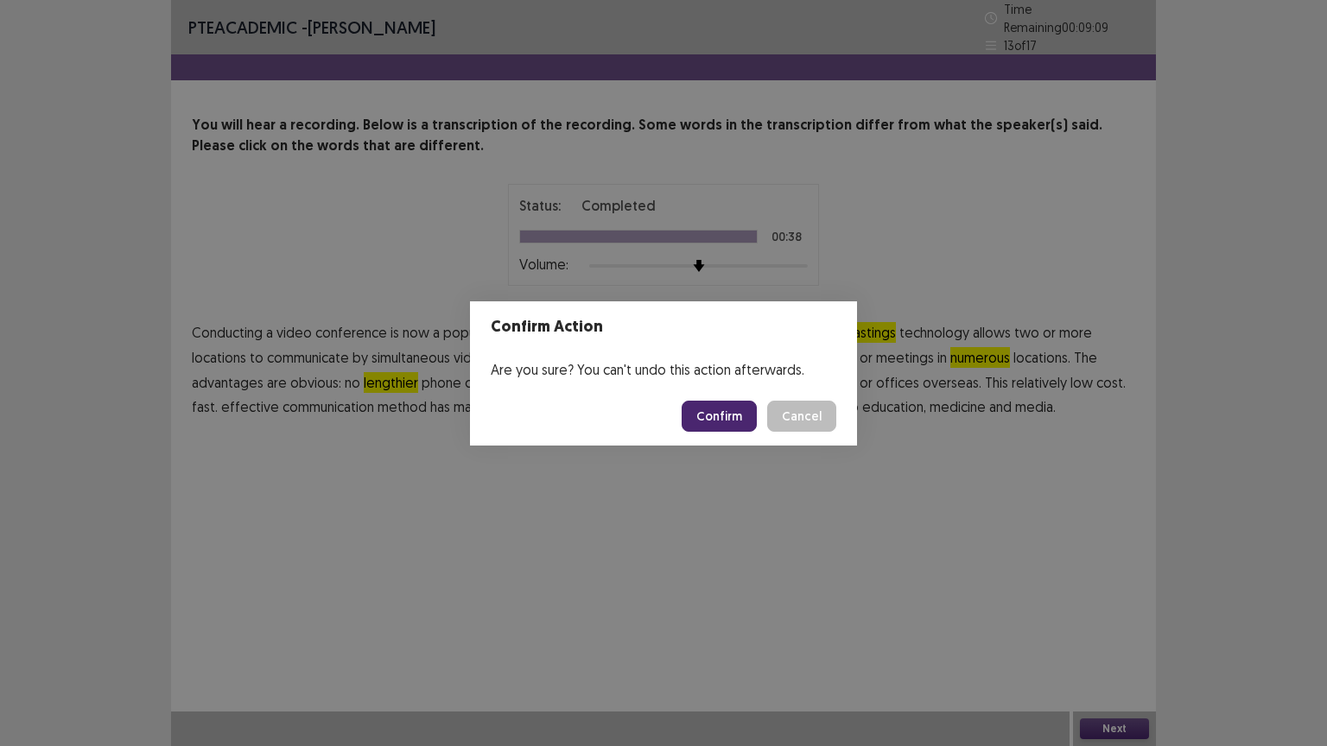
click at [733, 419] on button "Confirm" at bounding box center [719, 416] width 75 height 31
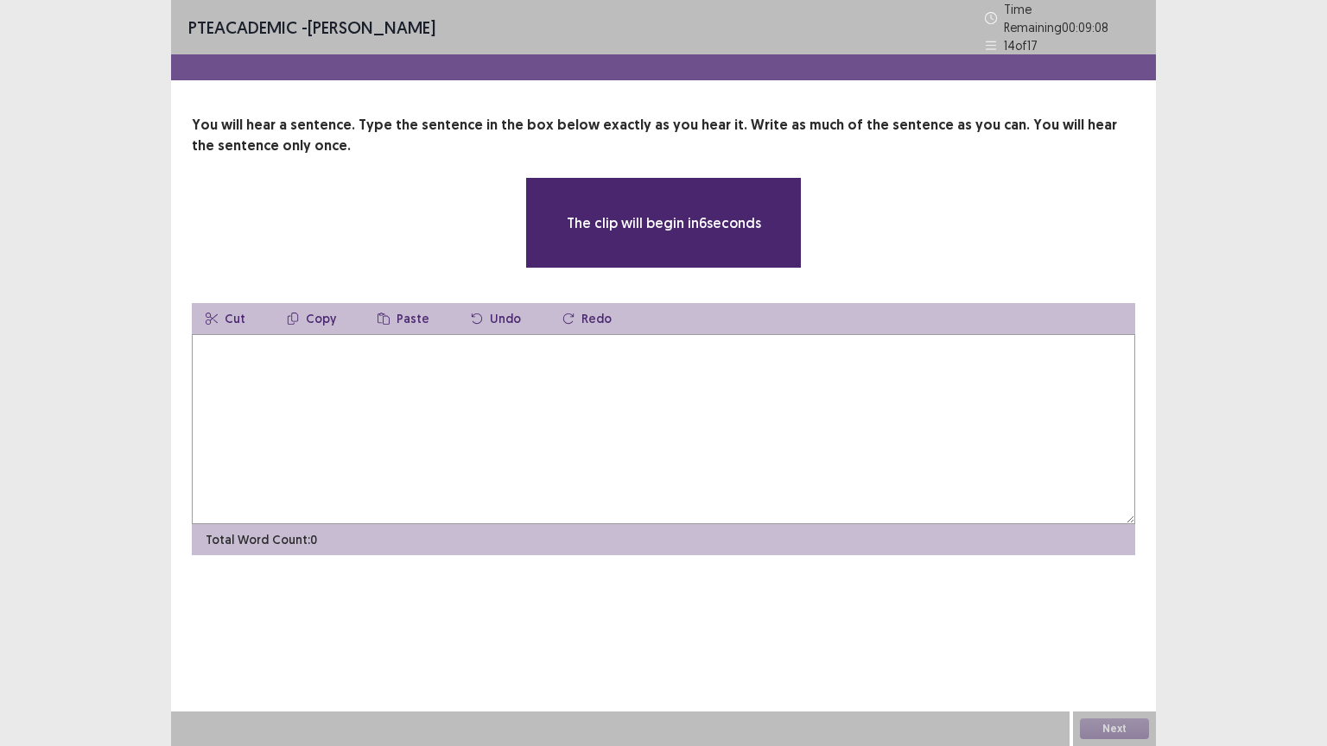
click at [498, 403] on textarea at bounding box center [663, 429] width 943 height 190
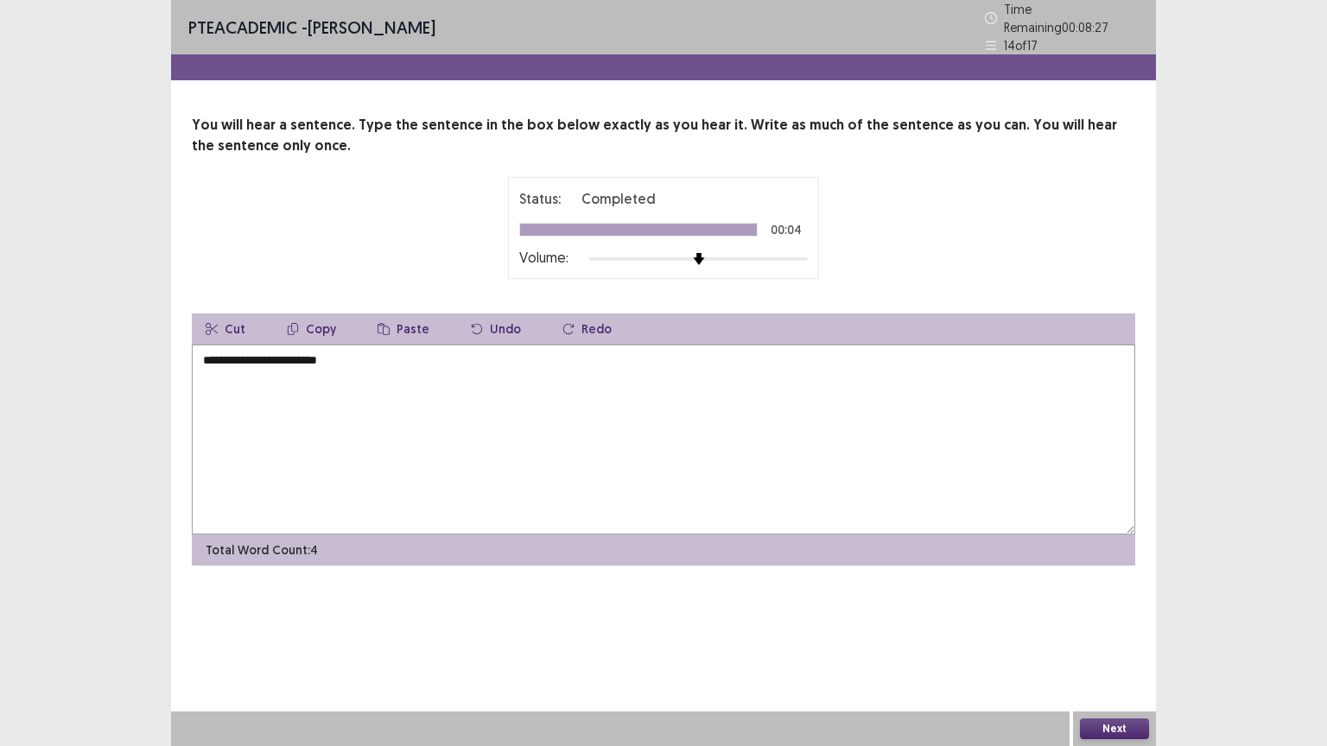
type textarea "**********"
click at [1095, 630] on button "Next" at bounding box center [1114, 729] width 69 height 21
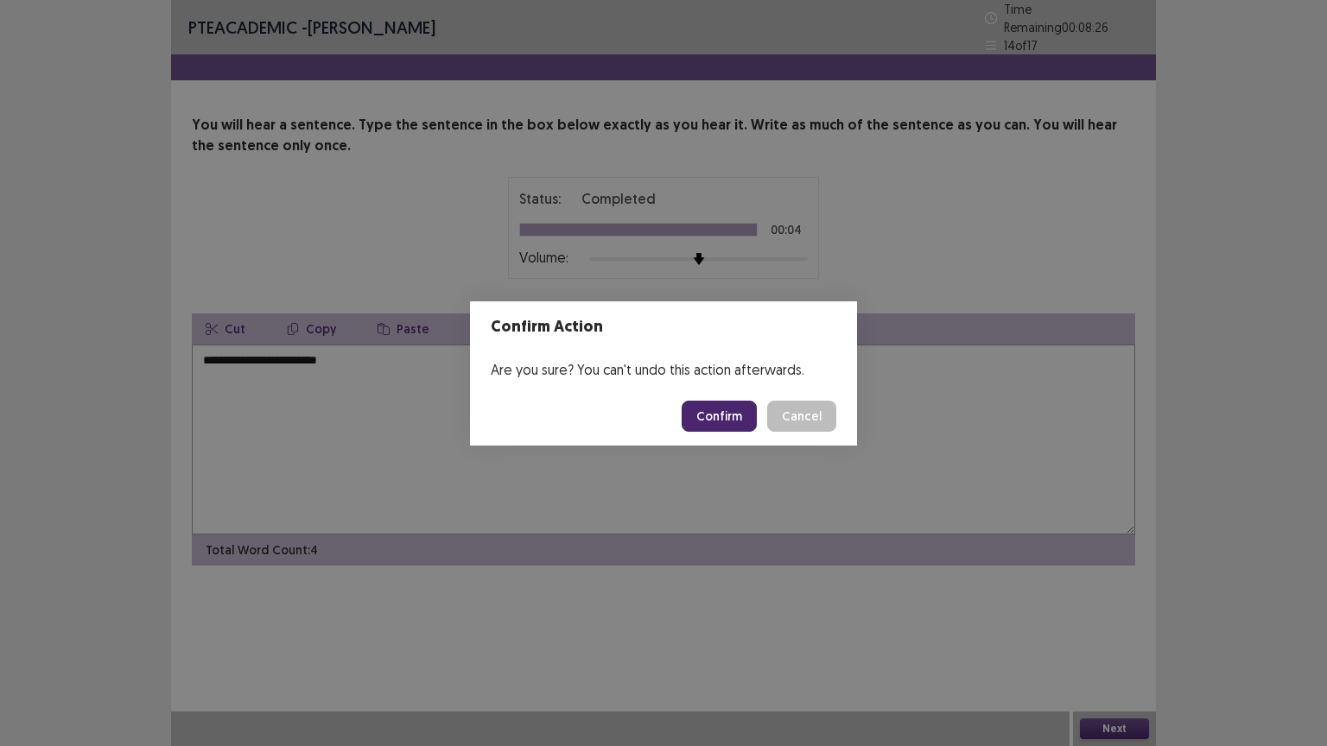
click at [708, 418] on button "Confirm" at bounding box center [719, 416] width 75 height 31
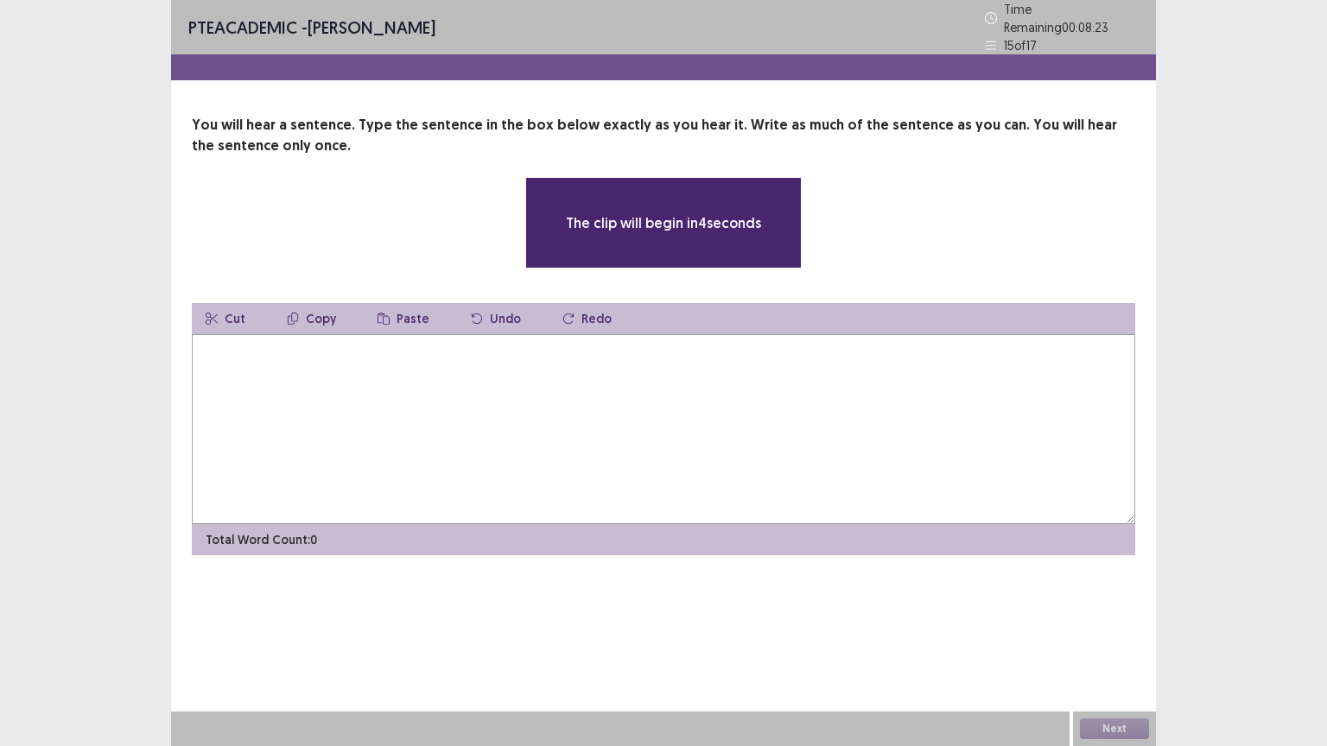
click at [709, 418] on textarea at bounding box center [663, 429] width 943 height 190
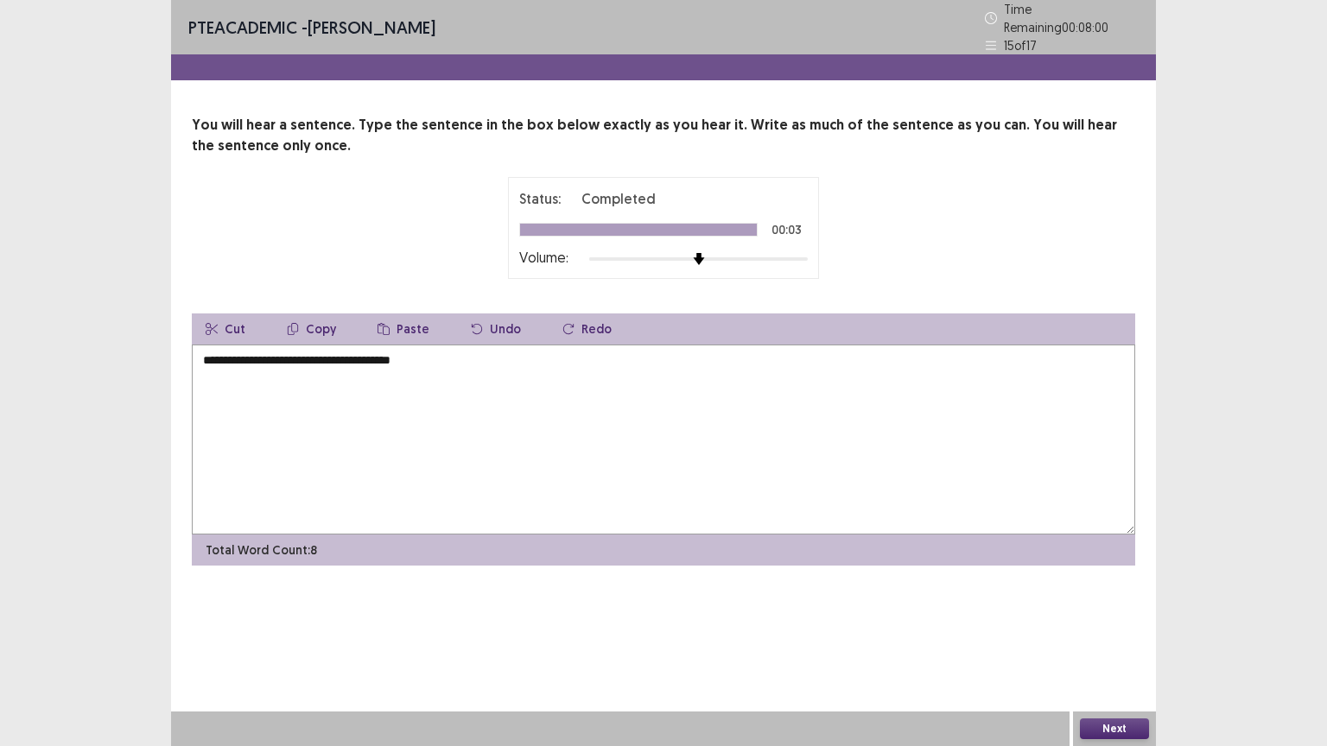
click at [234, 356] on textarea "**********" at bounding box center [663, 440] width 943 height 190
type textarea "**********"
click at [1097, 630] on button "Next" at bounding box center [1114, 729] width 69 height 21
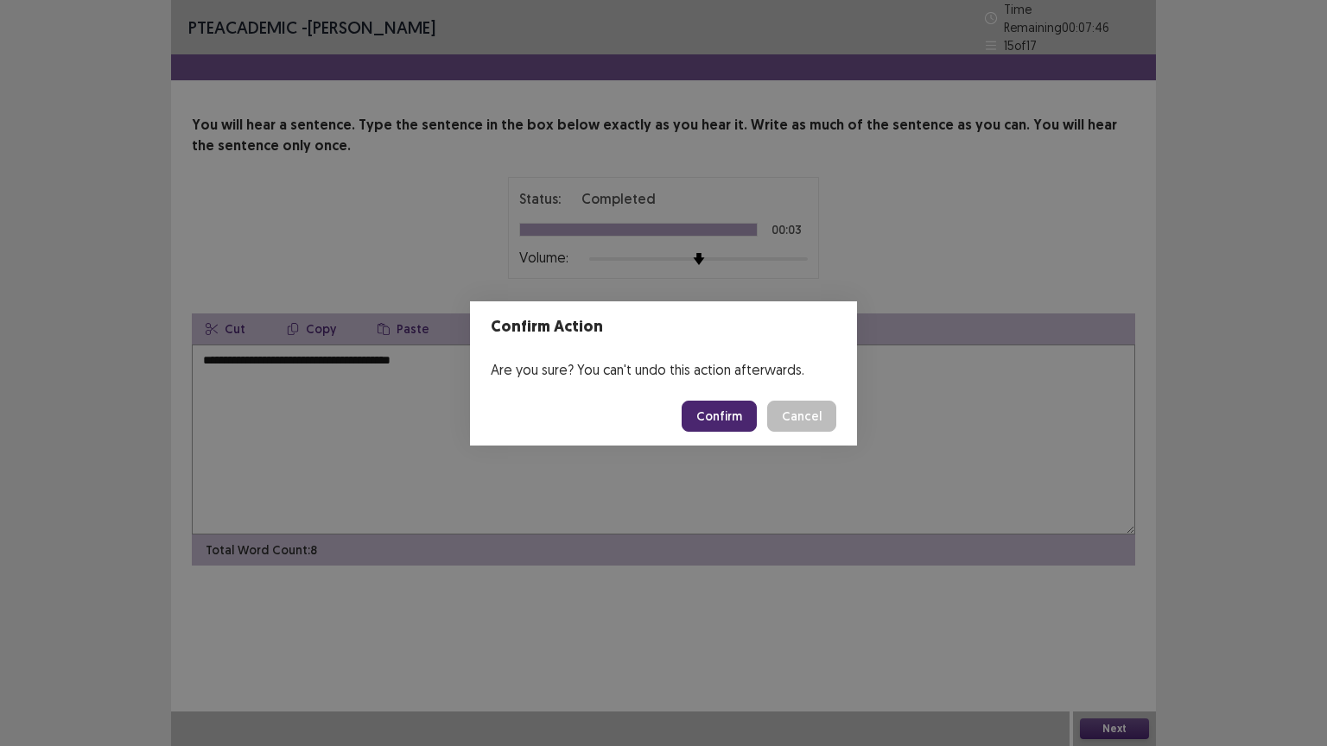
click at [712, 415] on button "Confirm" at bounding box center [719, 416] width 75 height 31
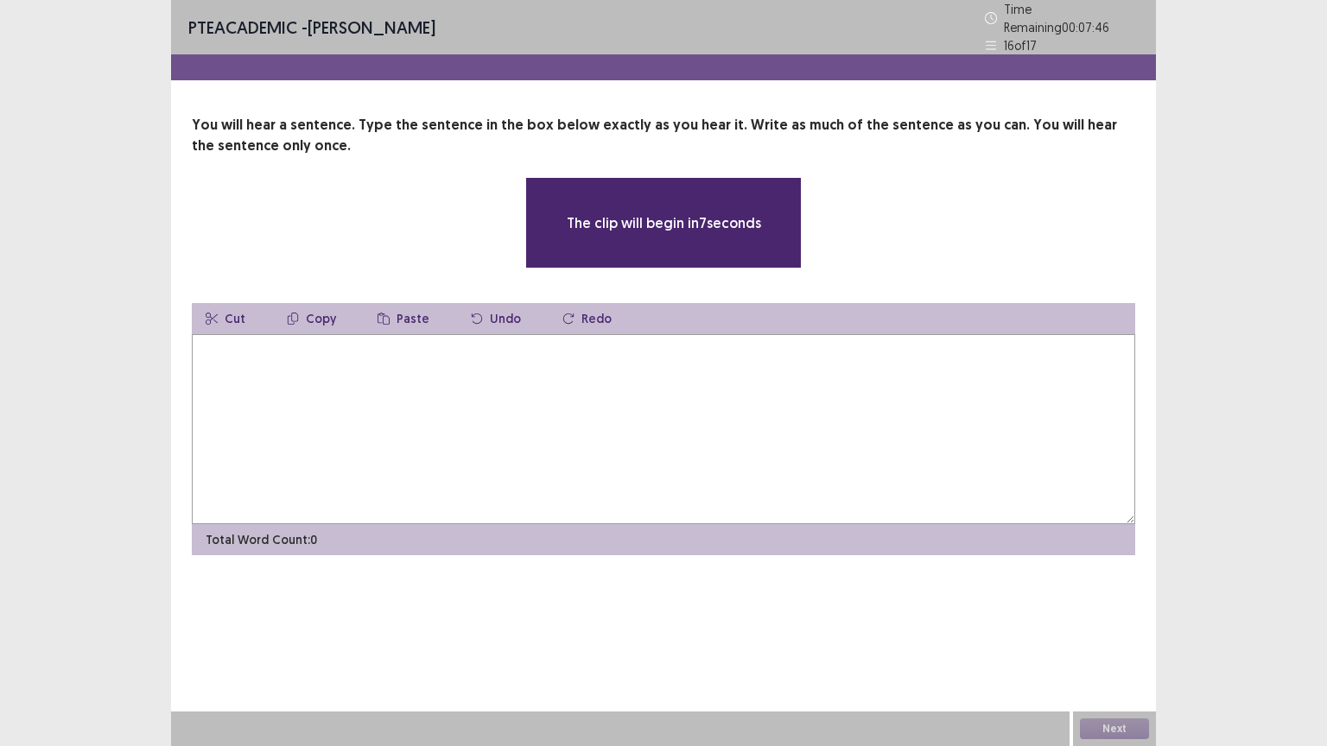
click at [415, 392] on textarea at bounding box center [663, 429] width 943 height 190
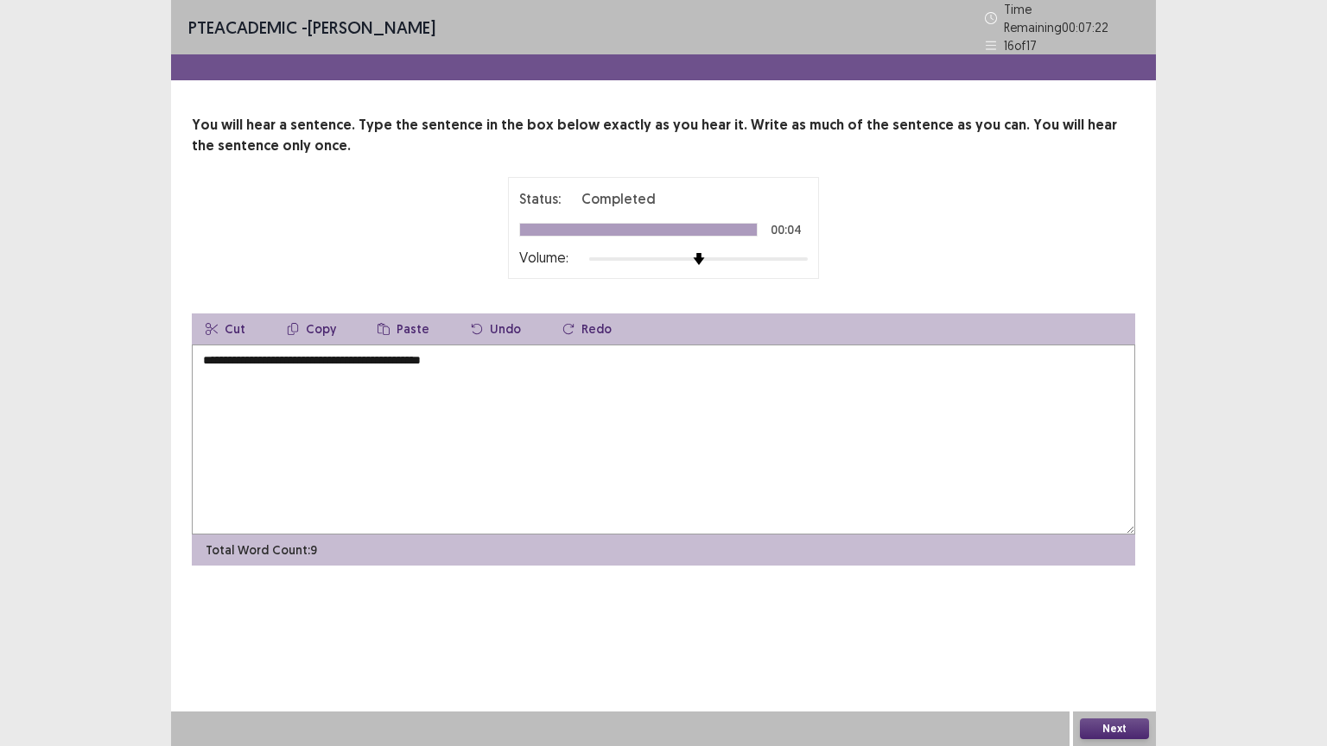
click at [208, 354] on textarea "**********" at bounding box center [663, 440] width 943 height 190
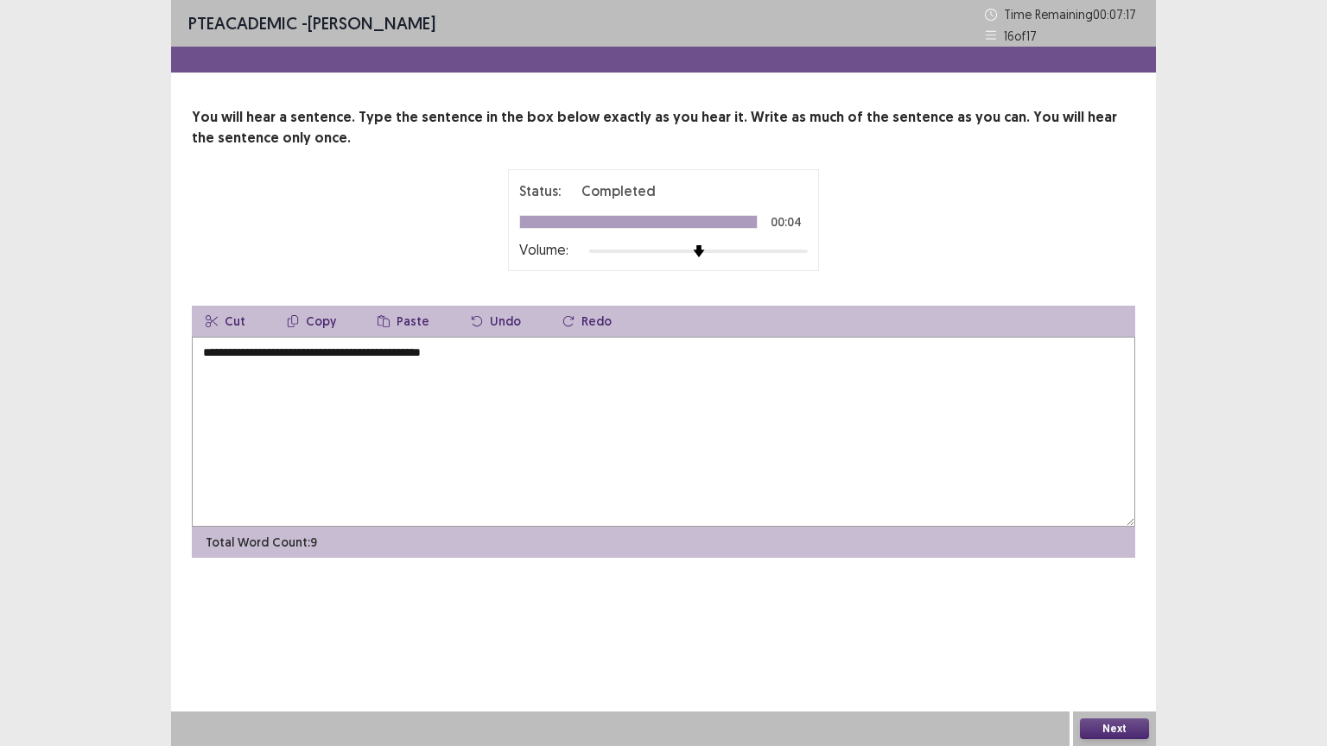
click at [311, 359] on textarea "**********" at bounding box center [663, 432] width 943 height 190
click at [545, 377] on textarea "**********" at bounding box center [663, 432] width 943 height 190
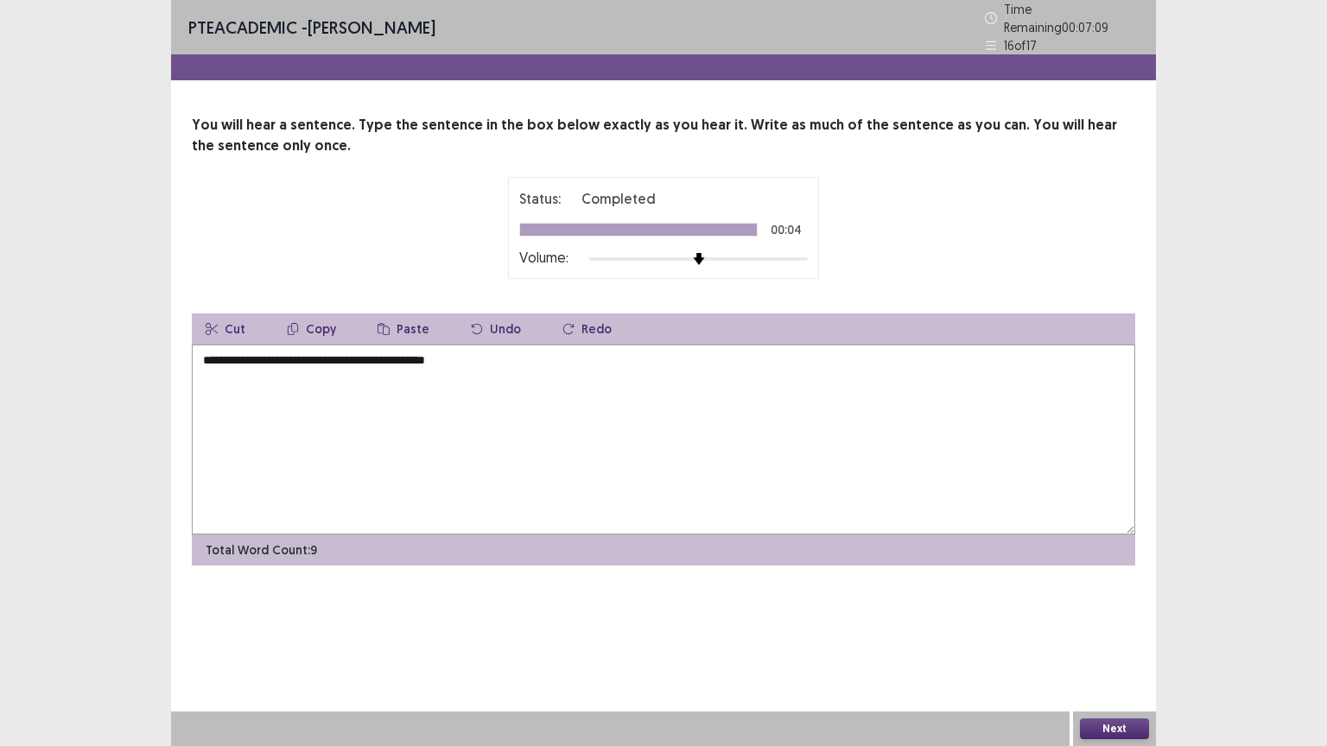
type textarea "**********"
click at [1119, 630] on button "Next" at bounding box center [1114, 729] width 69 height 21
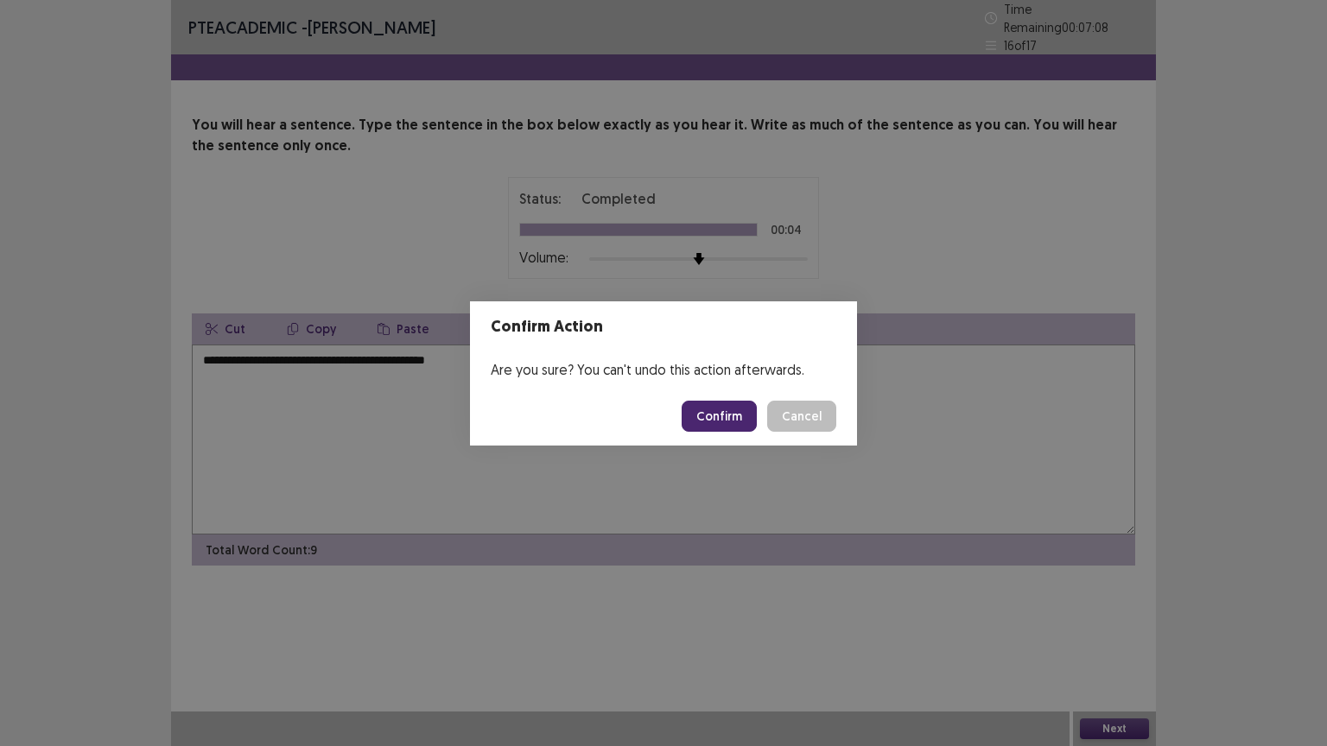
click at [722, 422] on button "Confirm" at bounding box center [719, 416] width 75 height 31
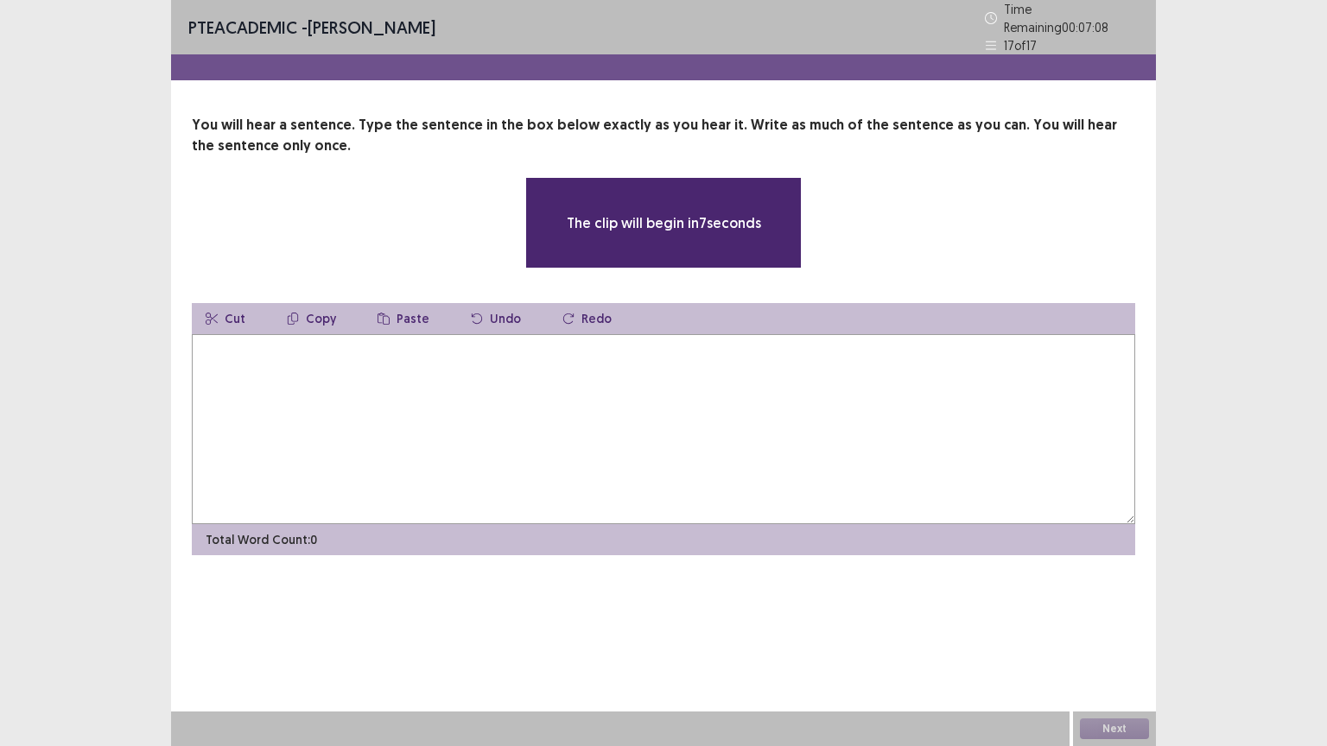
click at [538, 376] on textarea at bounding box center [663, 429] width 943 height 190
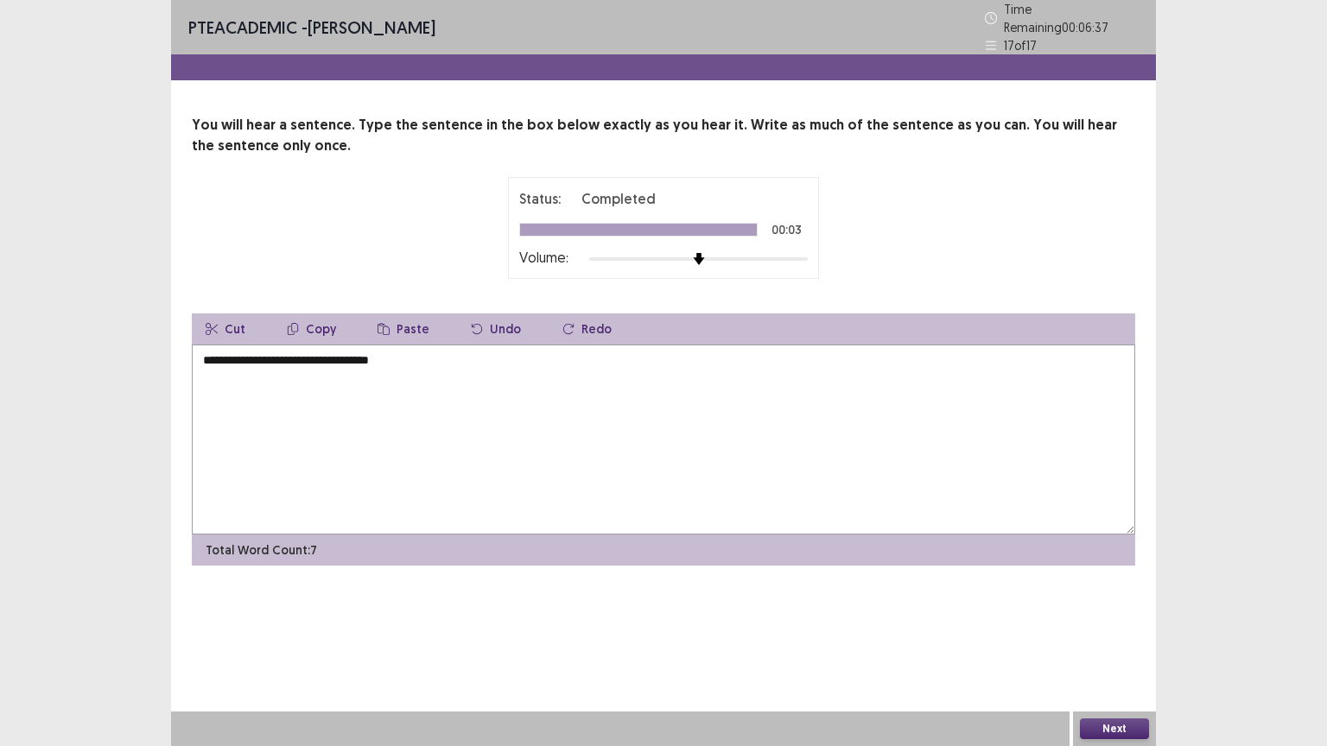
type textarea "**********"
click at [1109, 630] on button "Next" at bounding box center [1114, 729] width 69 height 21
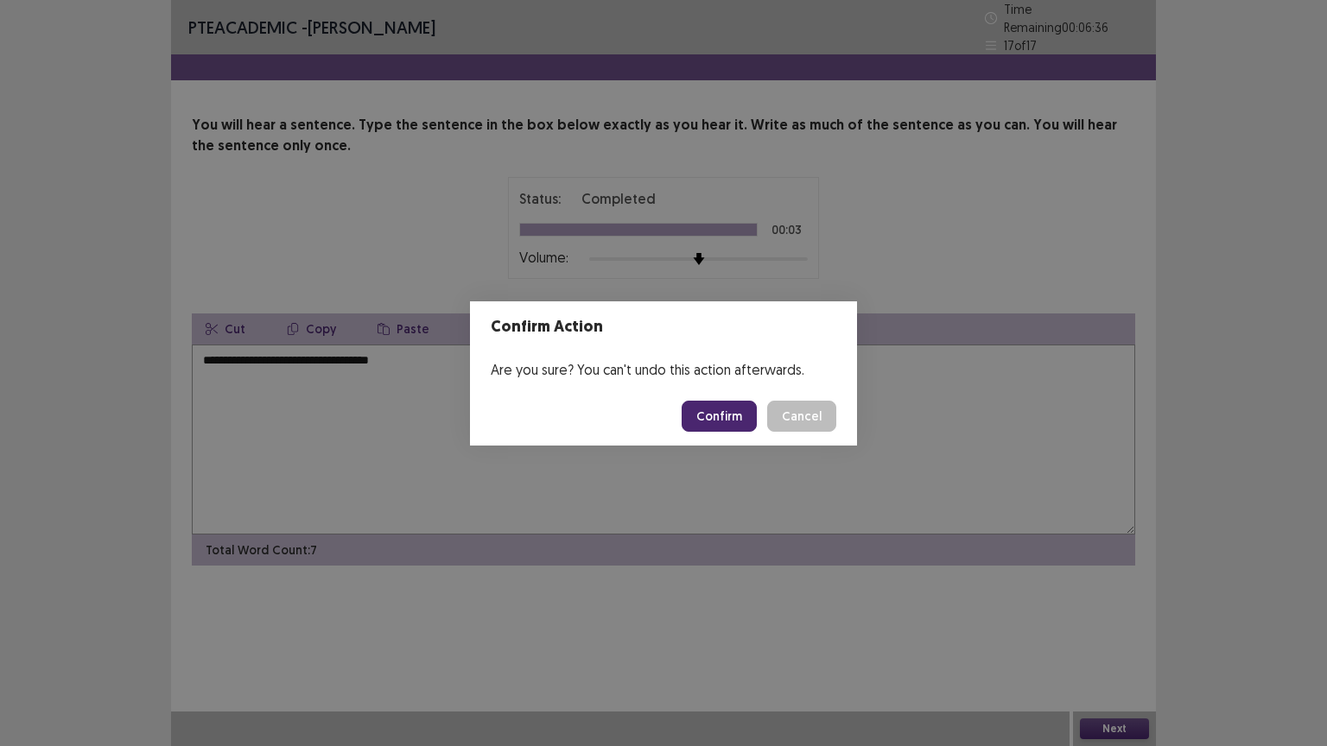
click at [729, 415] on button "Confirm" at bounding box center [719, 416] width 75 height 31
